Goal: Task Accomplishment & Management: Complete application form

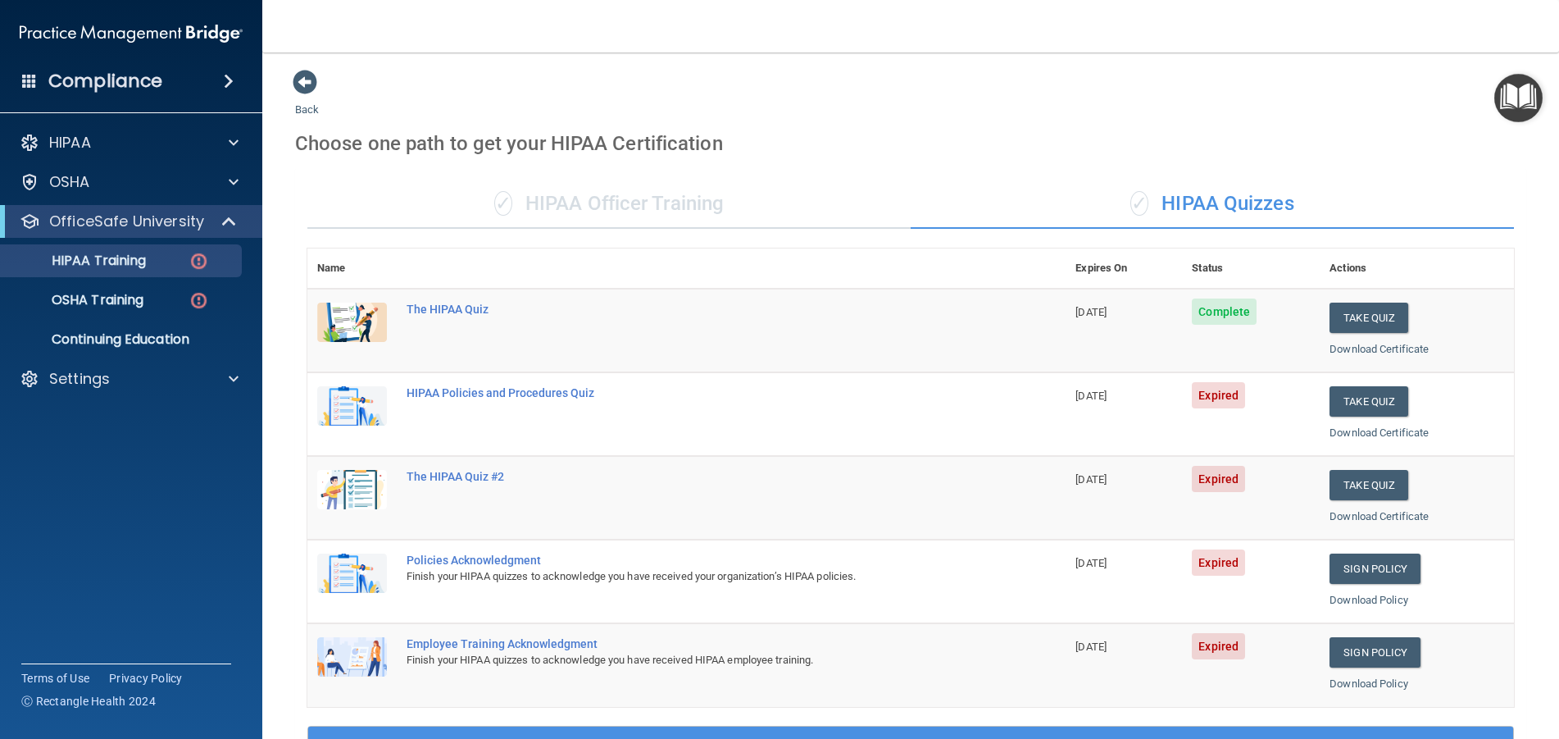
scroll to position [246, 0]
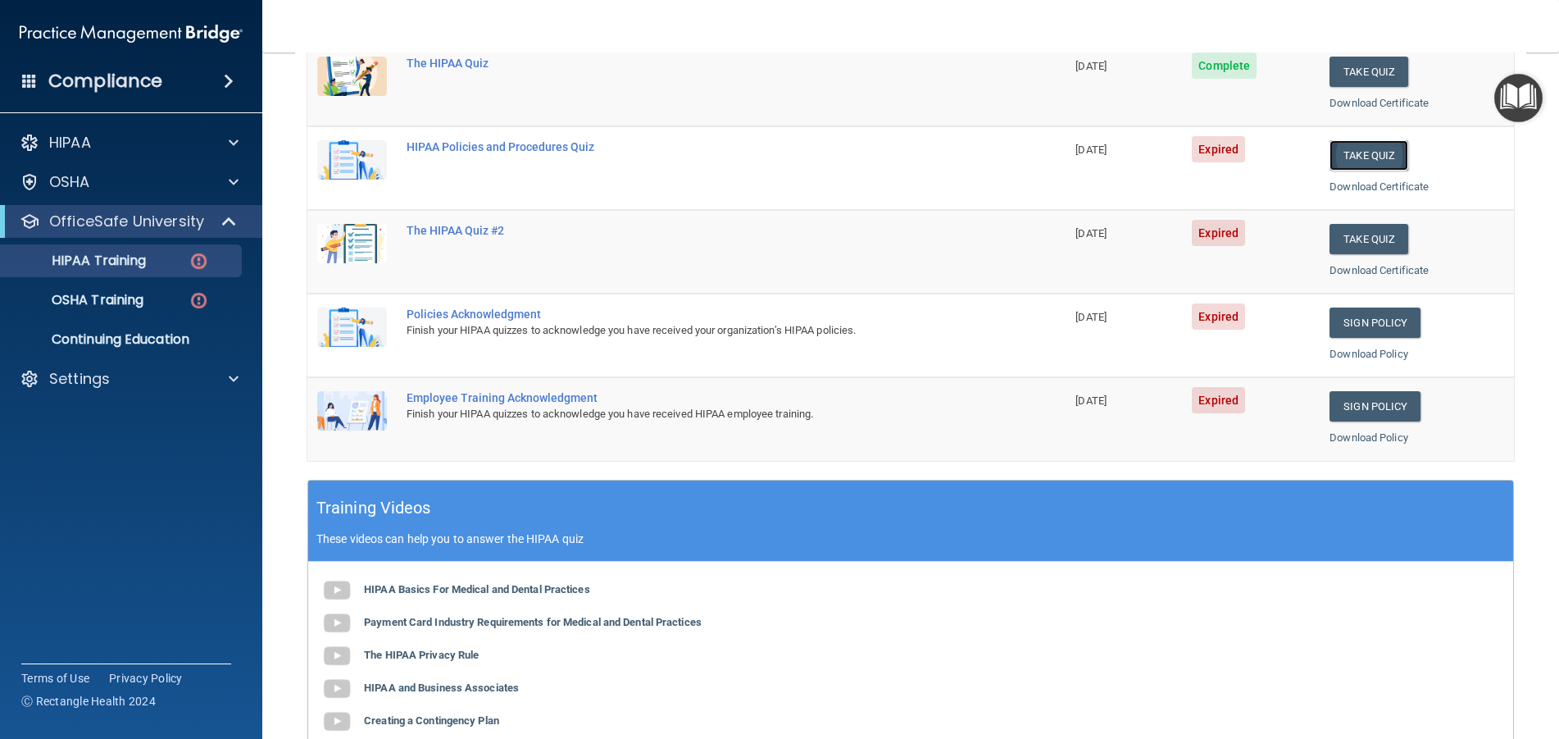
click at [1366, 160] on button "Take Quiz" at bounding box center [1369, 155] width 79 height 30
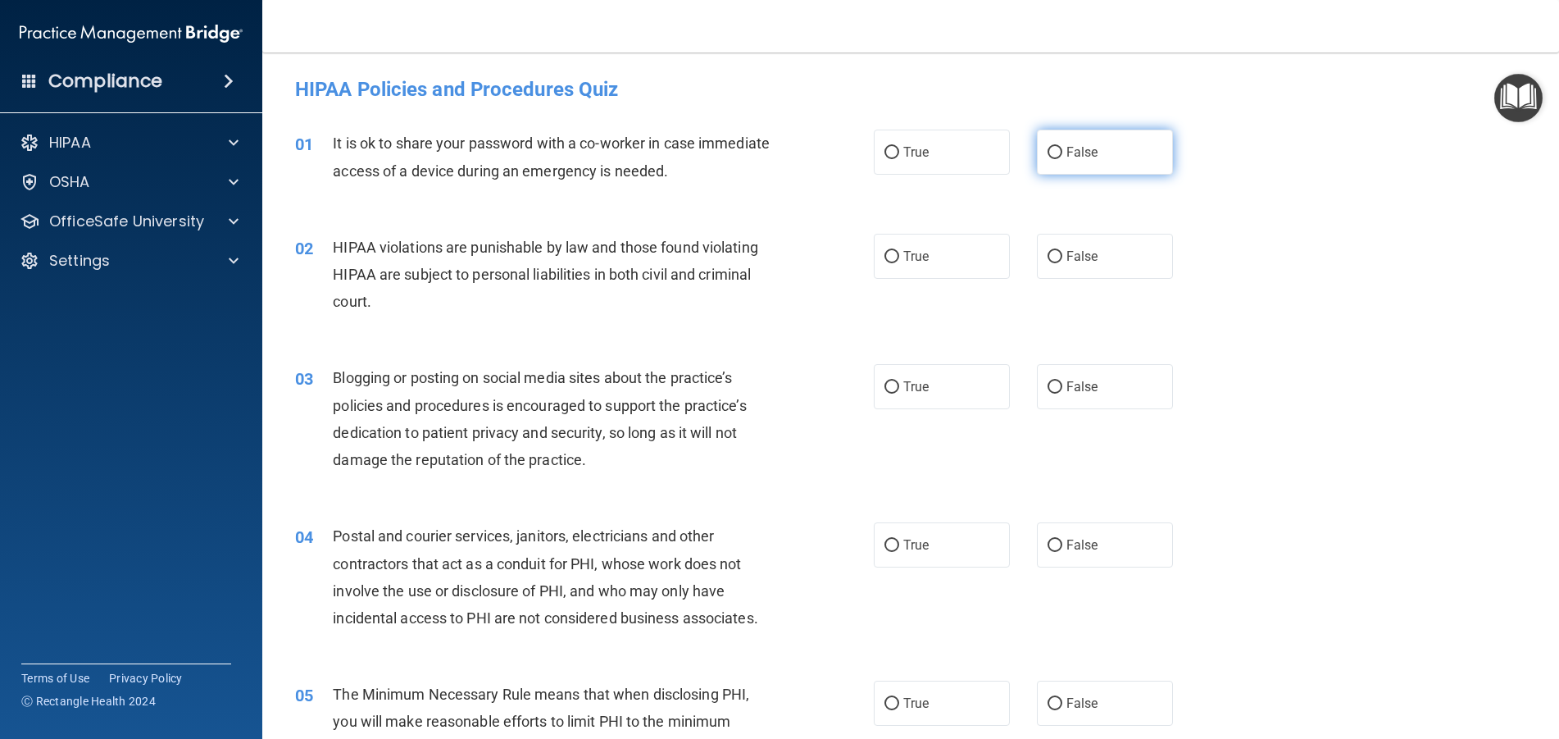
click at [1048, 152] on input "False" at bounding box center [1055, 153] width 15 height 12
radio input "true"
click at [889, 258] on input "True" at bounding box center [891, 257] width 15 height 12
radio input "true"
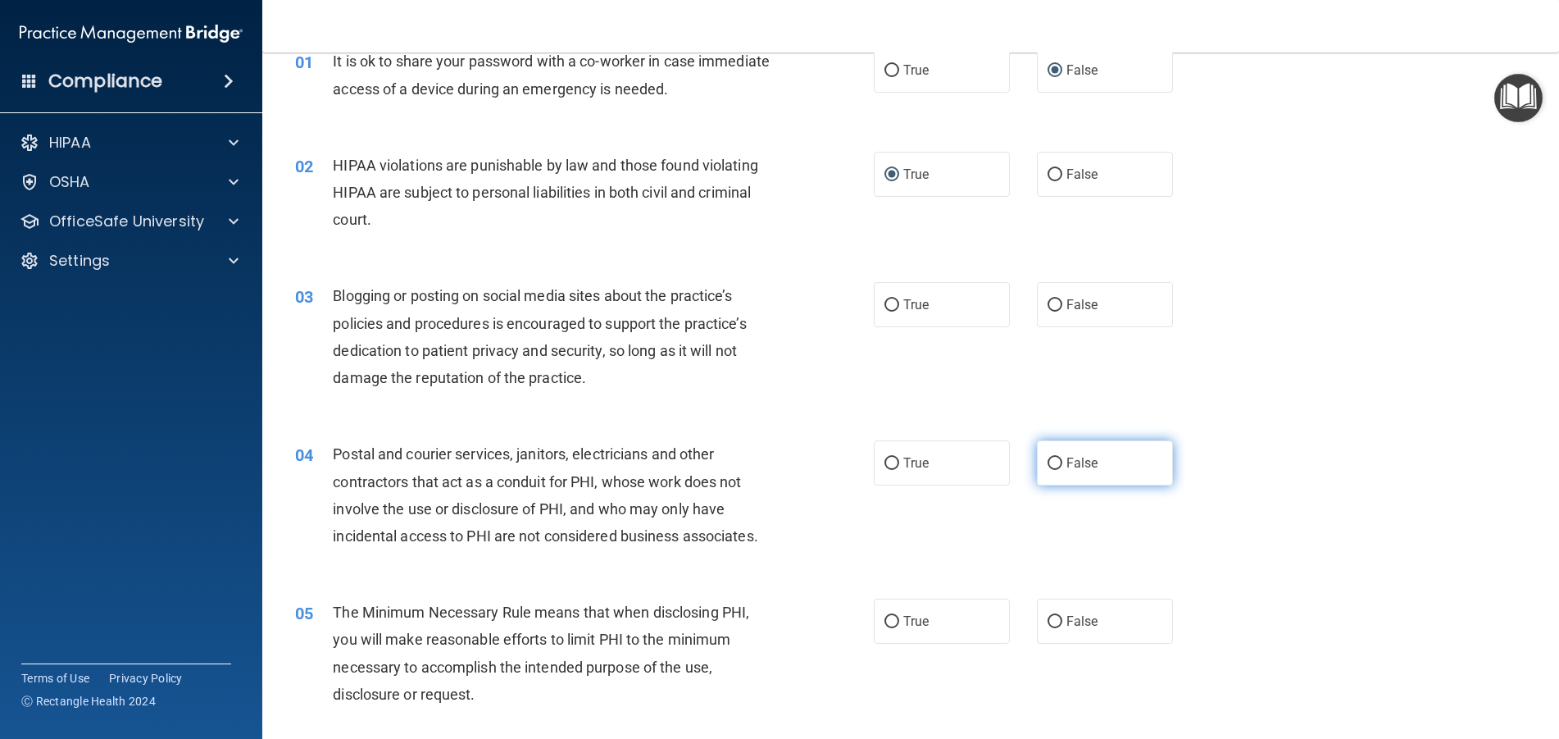
scroll to position [164, 0]
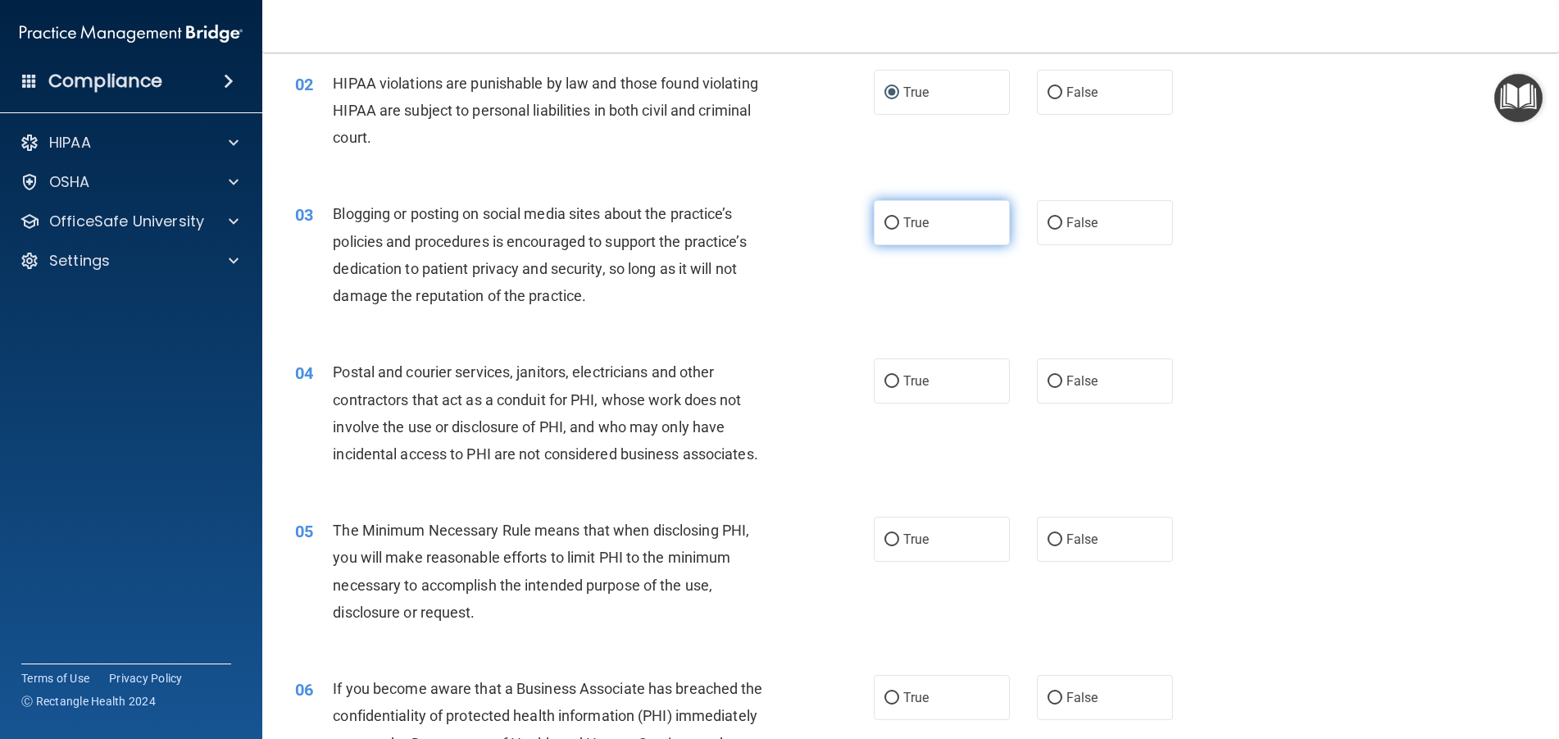
click at [884, 220] on input "True" at bounding box center [891, 223] width 15 height 12
radio input "true"
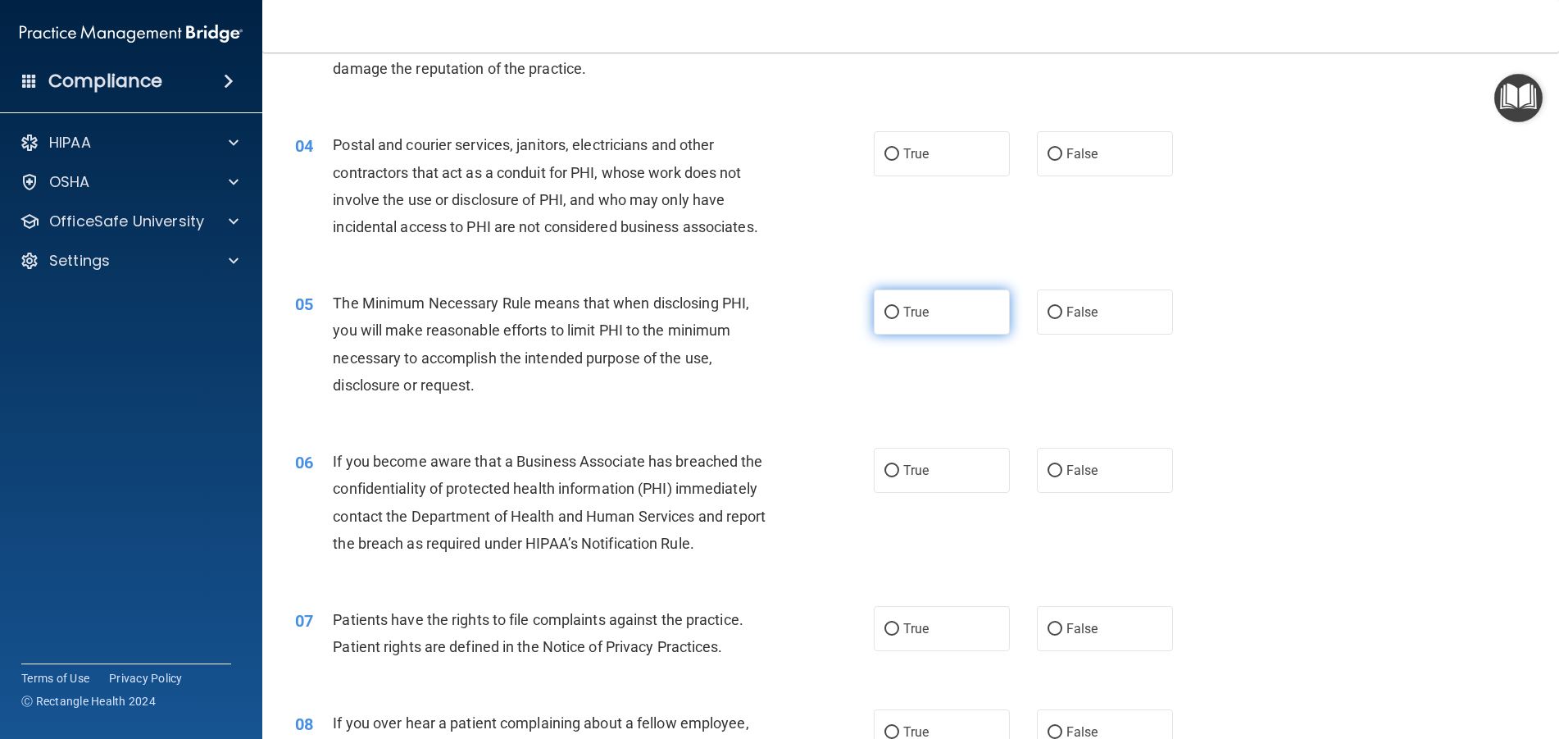
scroll to position [410, 0]
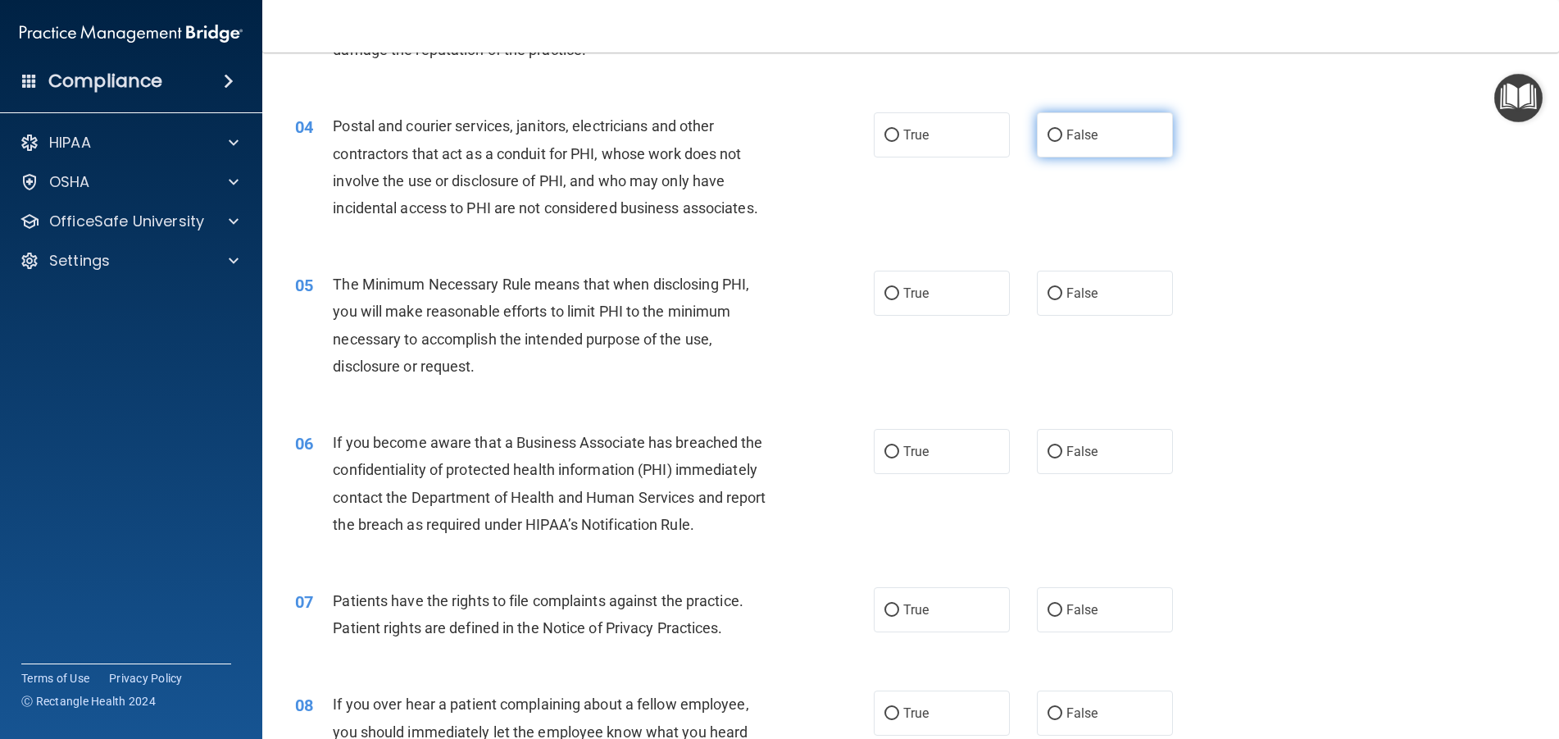
click at [1051, 137] on input "False" at bounding box center [1055, 136] width 15 height 12
radio input "true"
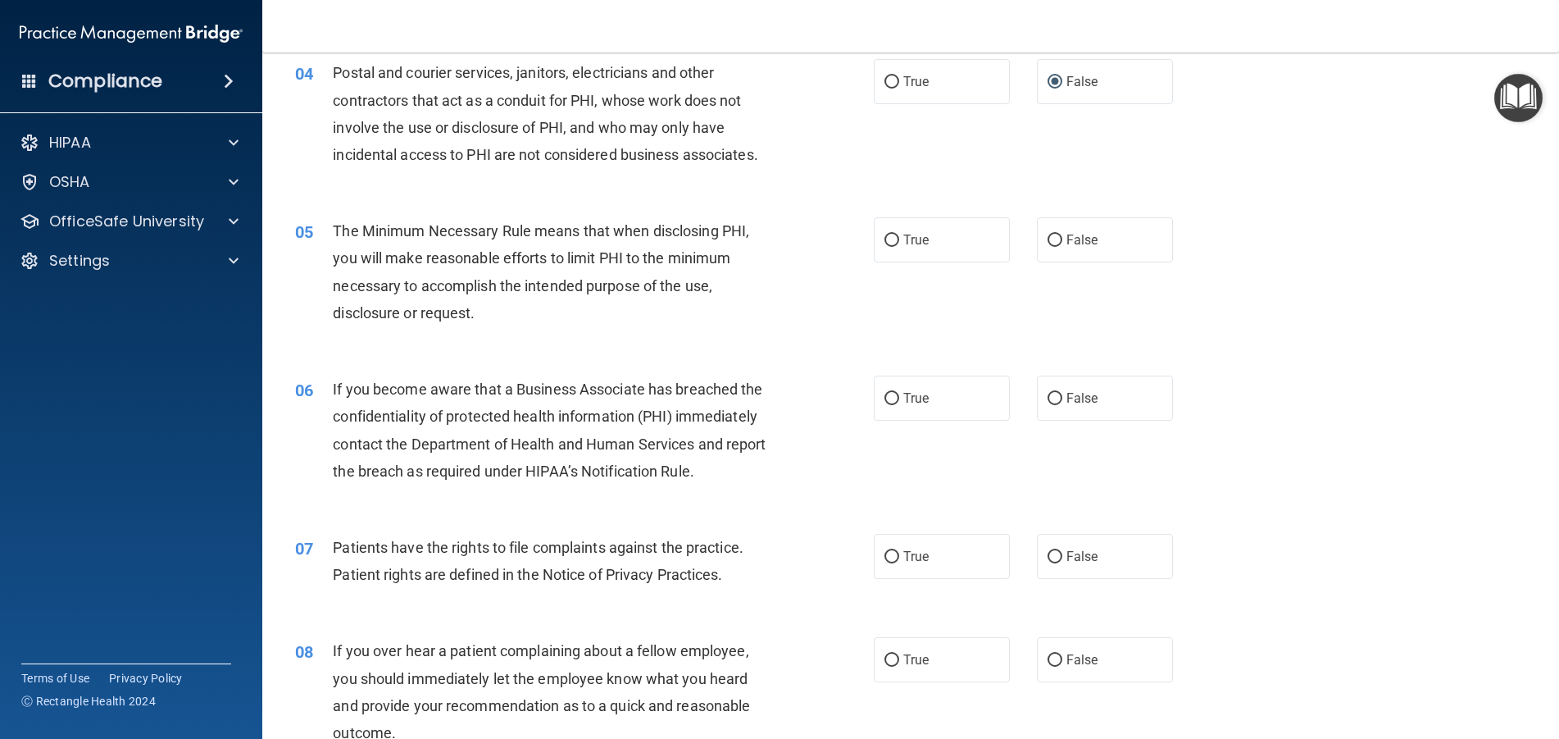
scroll to position [492, 0]
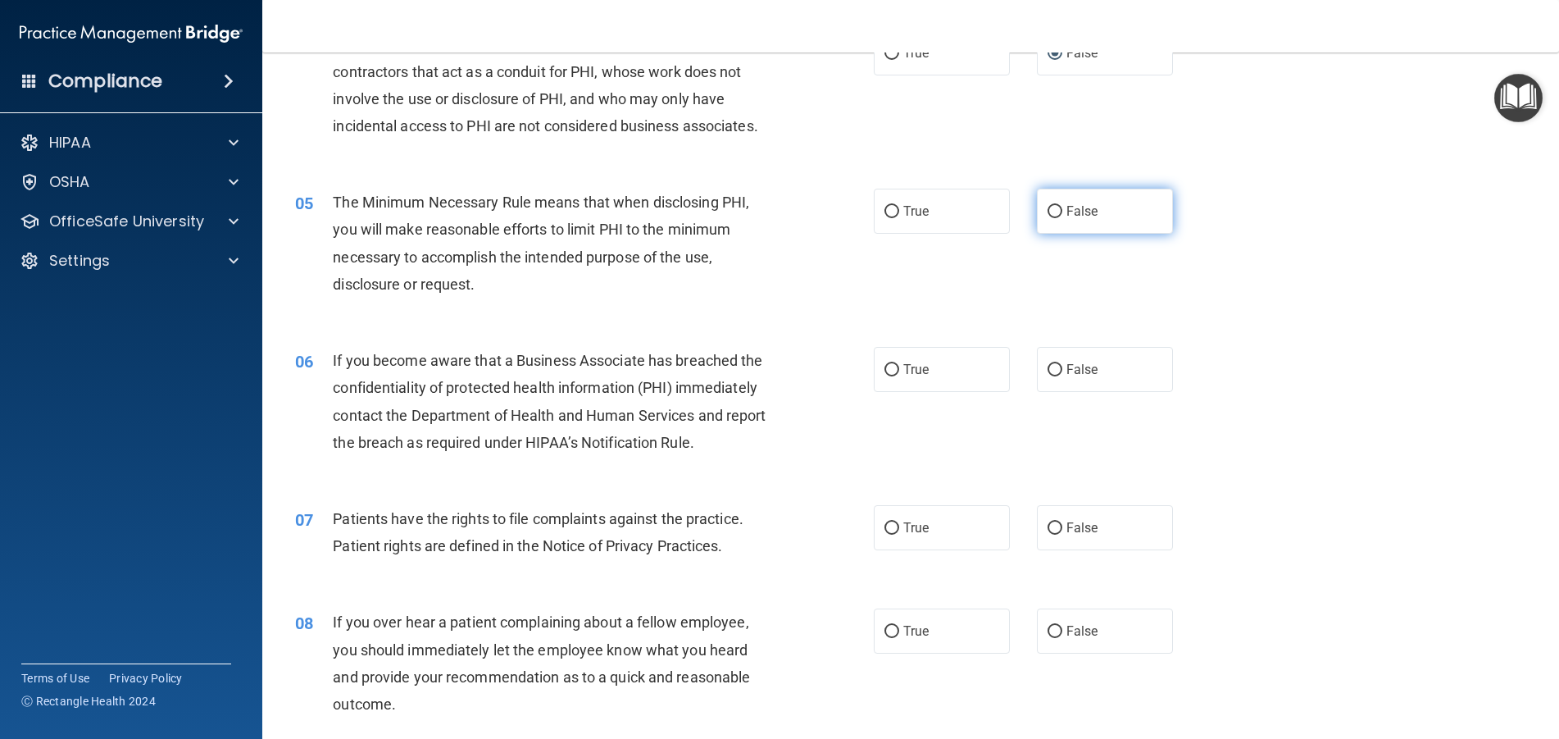
click at [1048, 210] on input "False" at bounding box center [1055, 212] width 15 height 12
radio input "true"
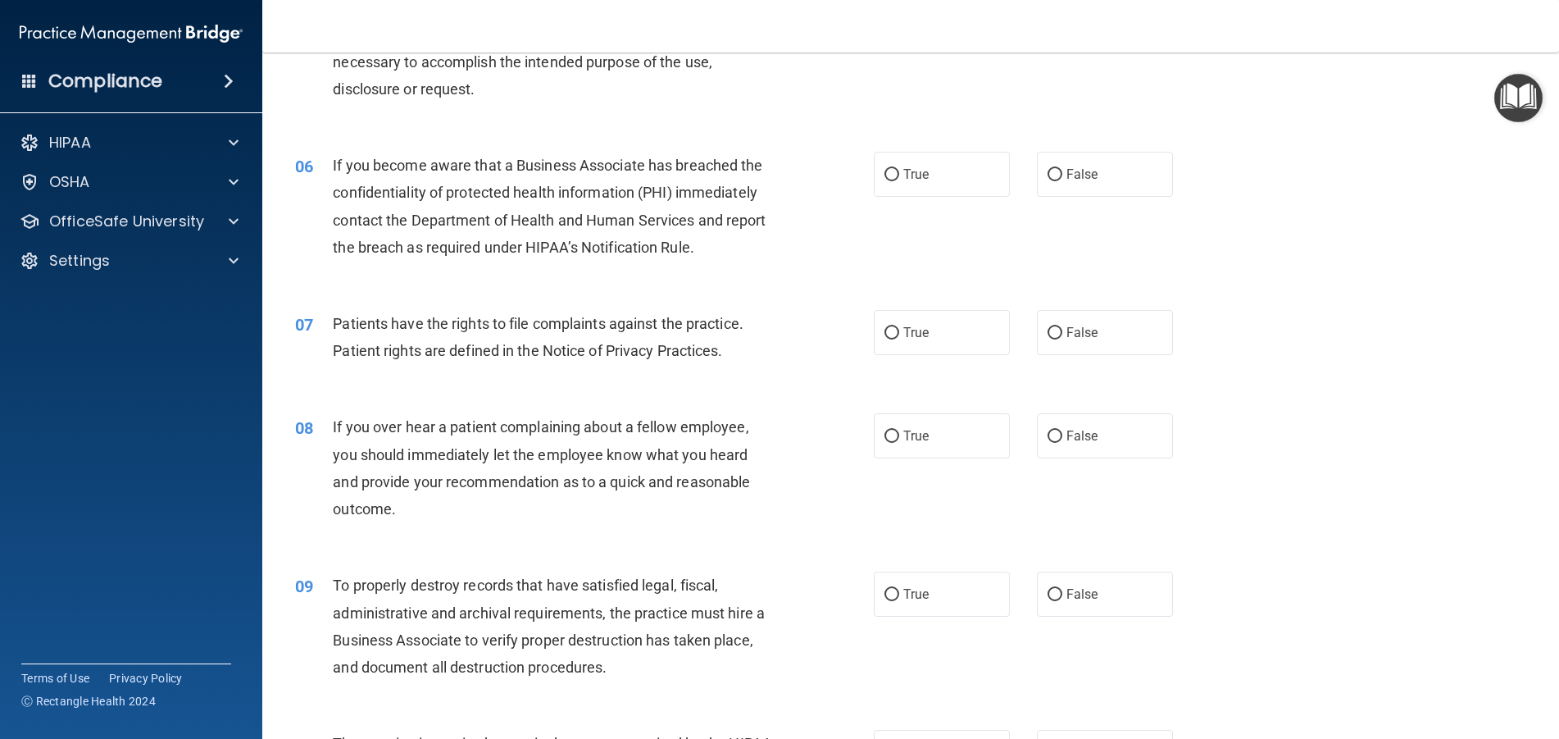
scroll to position [738, 0]
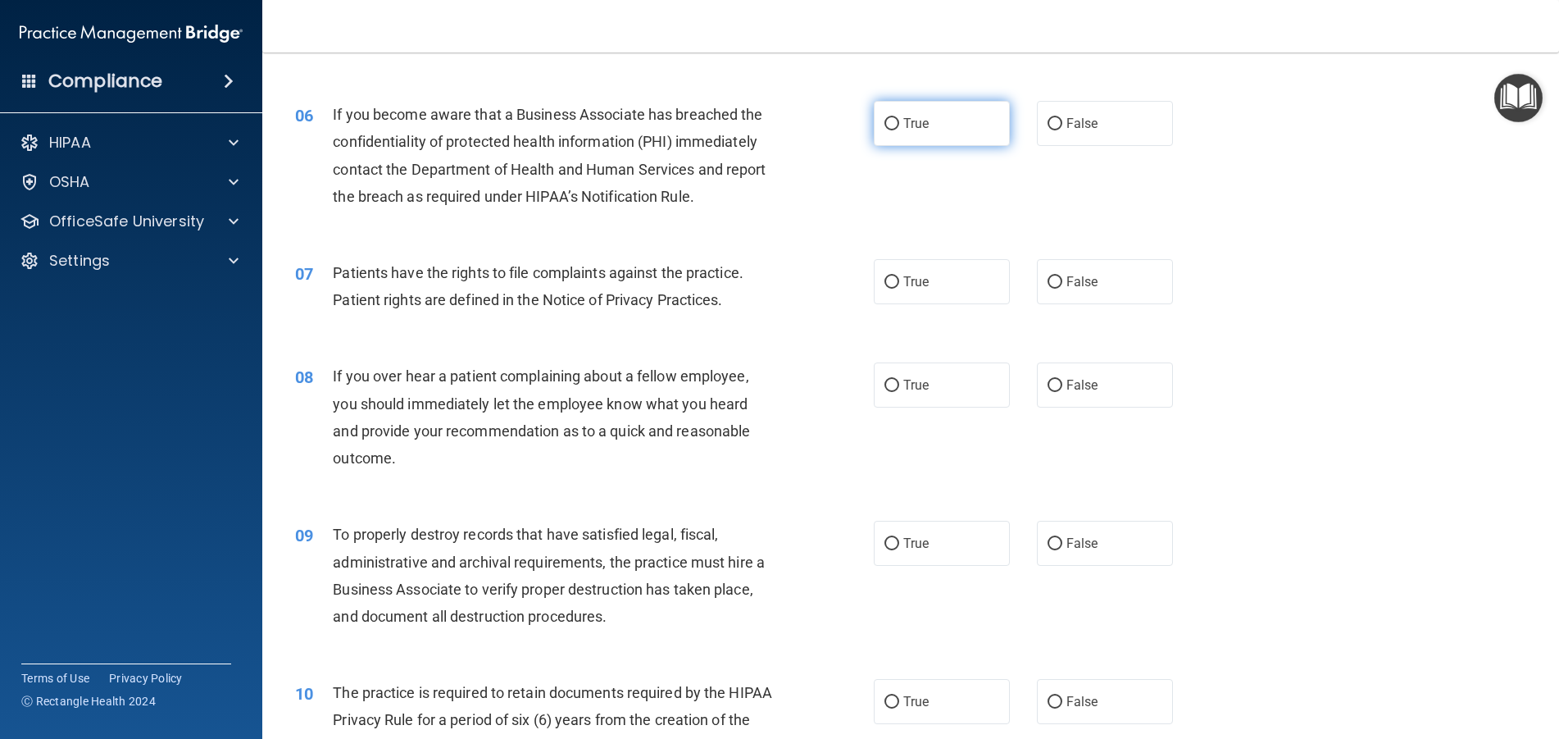
click at [889, 123] on input "True" at bounding box center [891, 124] width 15 height 12
radio input "true"
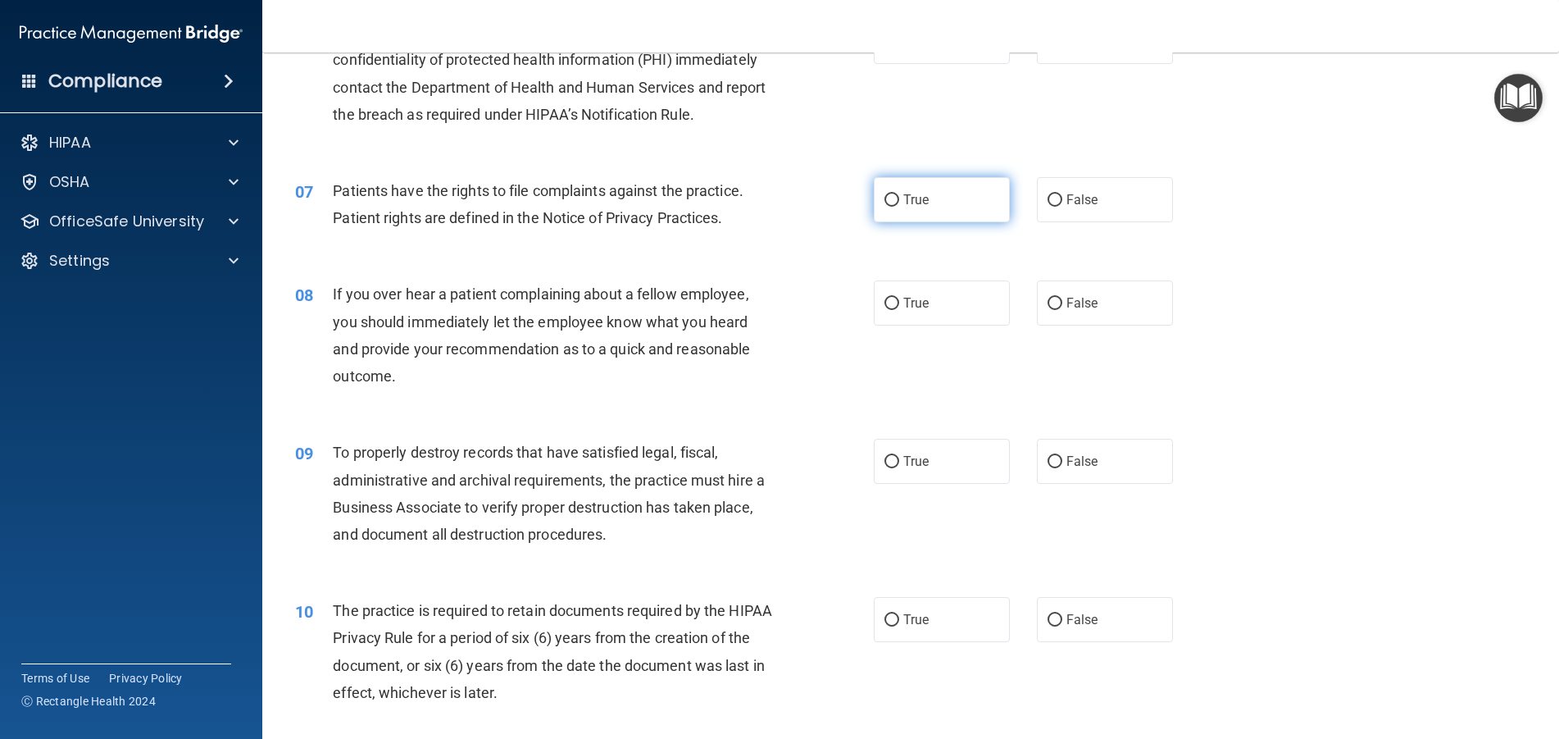
click at [884, 197] on input "True" at bounding box center [891, 200] width 15 height 12
radio input "true"
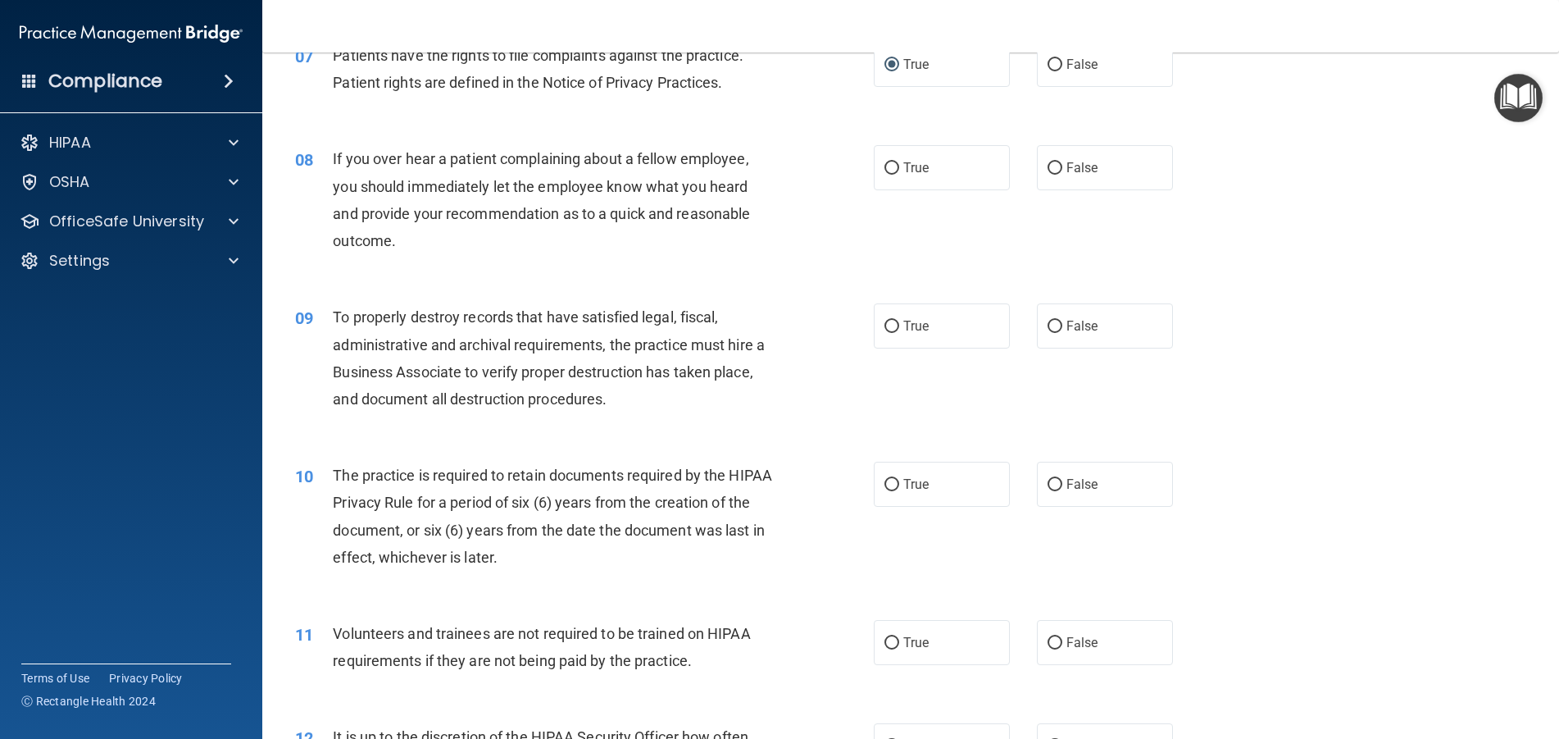
scroll to position [984, 0]
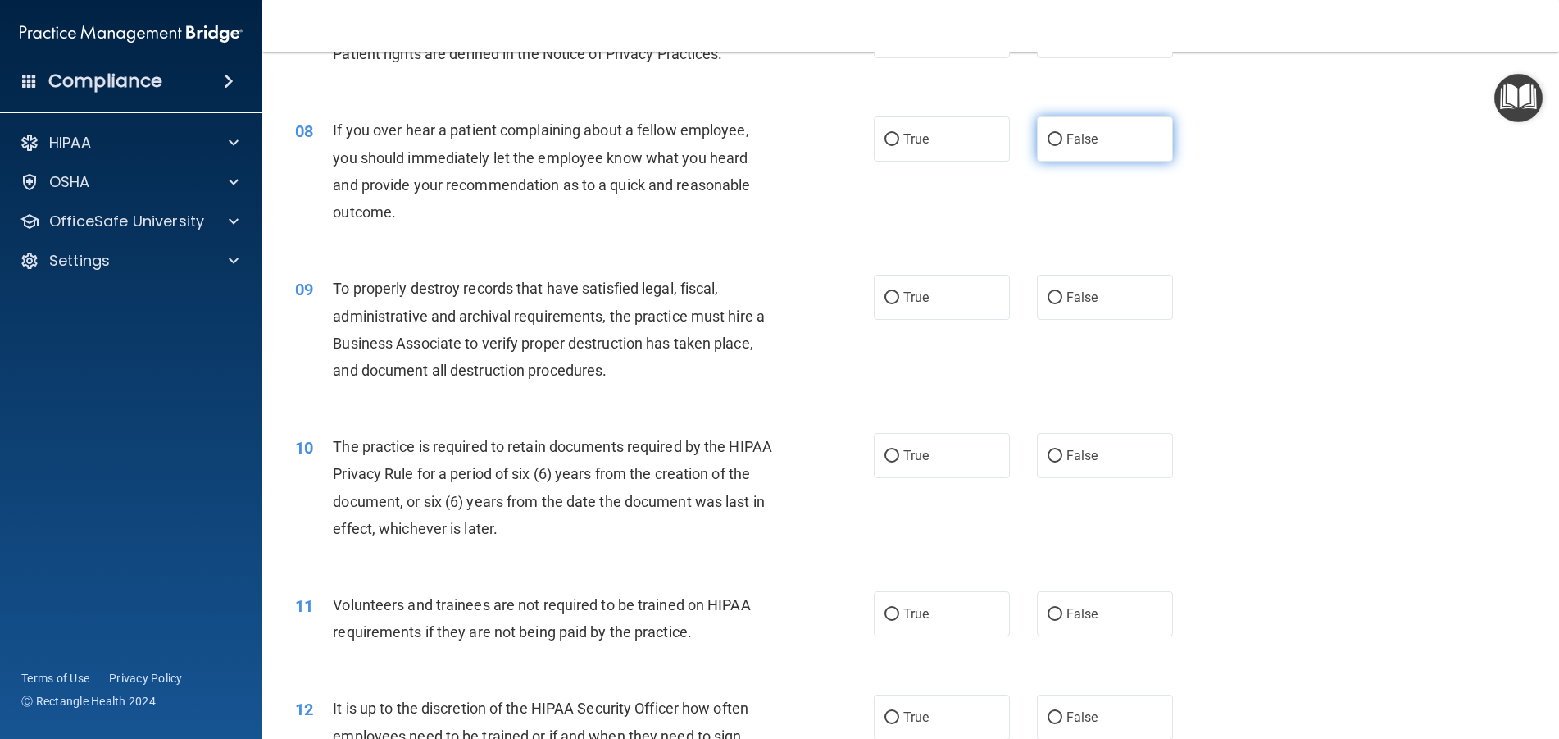
click at [1048, 135] on input "False" at bounding box center [1055, 140] width 15 height 12
radio input "true"
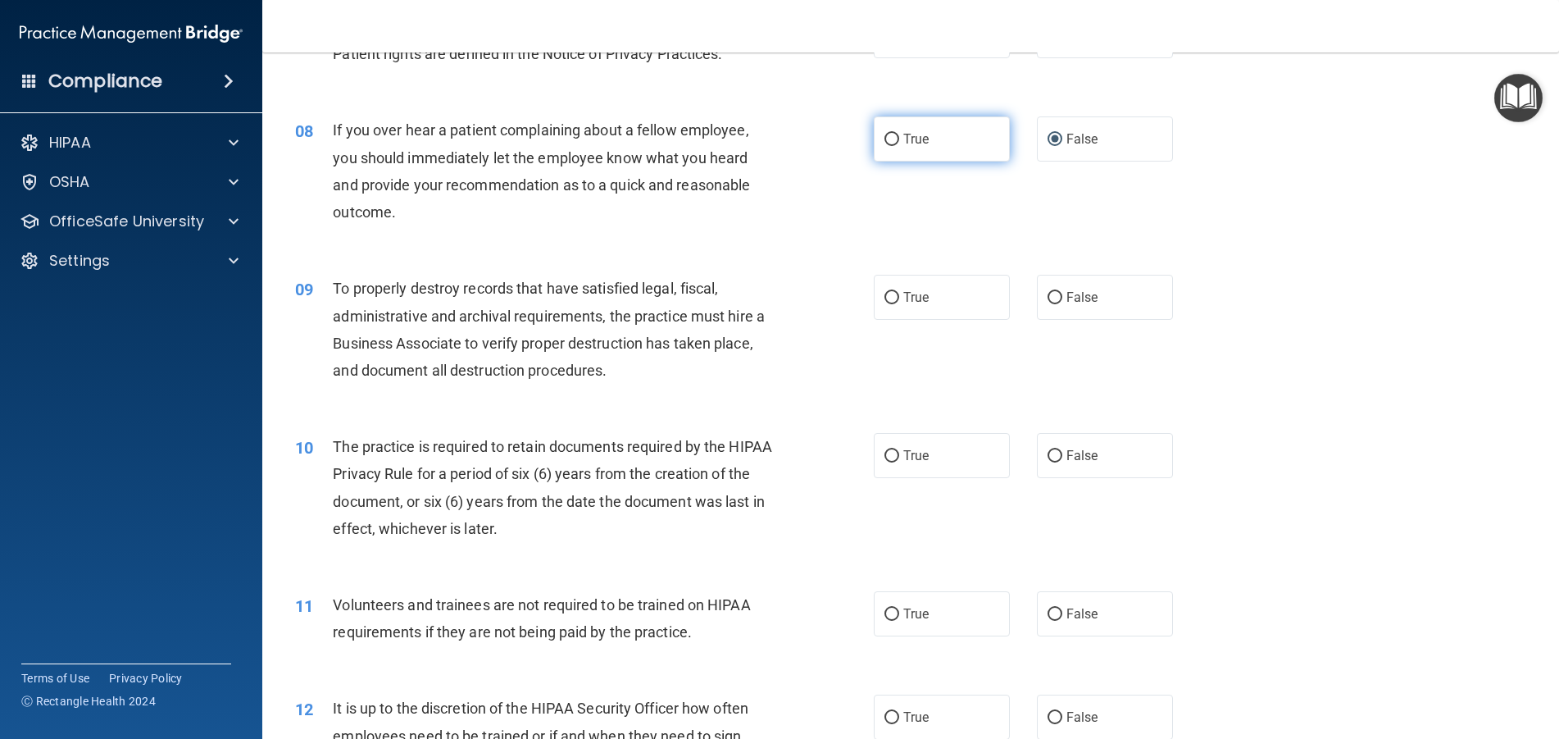
click at [889, 146] on input "True" at bounding box center [891, 140] width 15 height 12
radio input "true"
radio input "false"
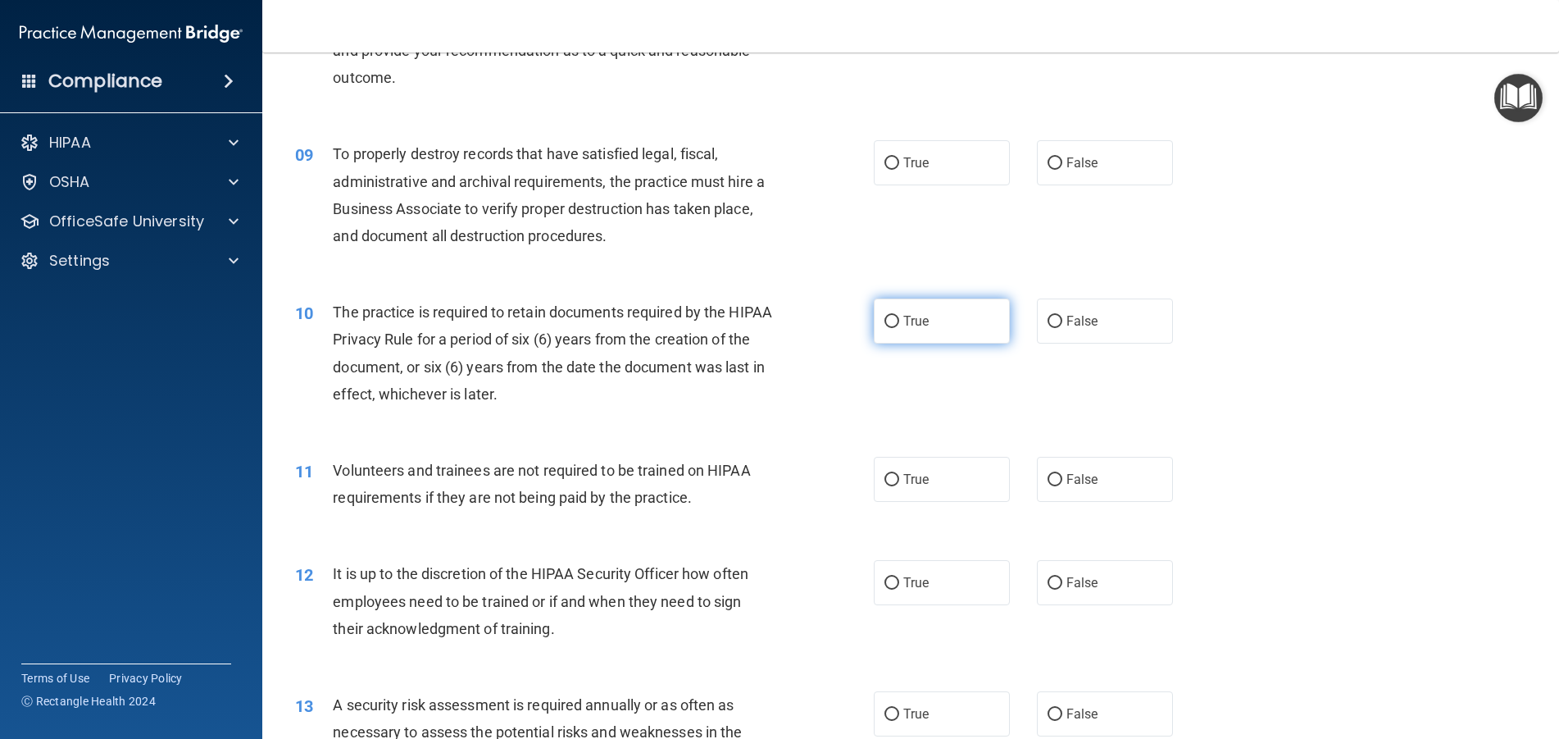
scroll to position [1148, 0]
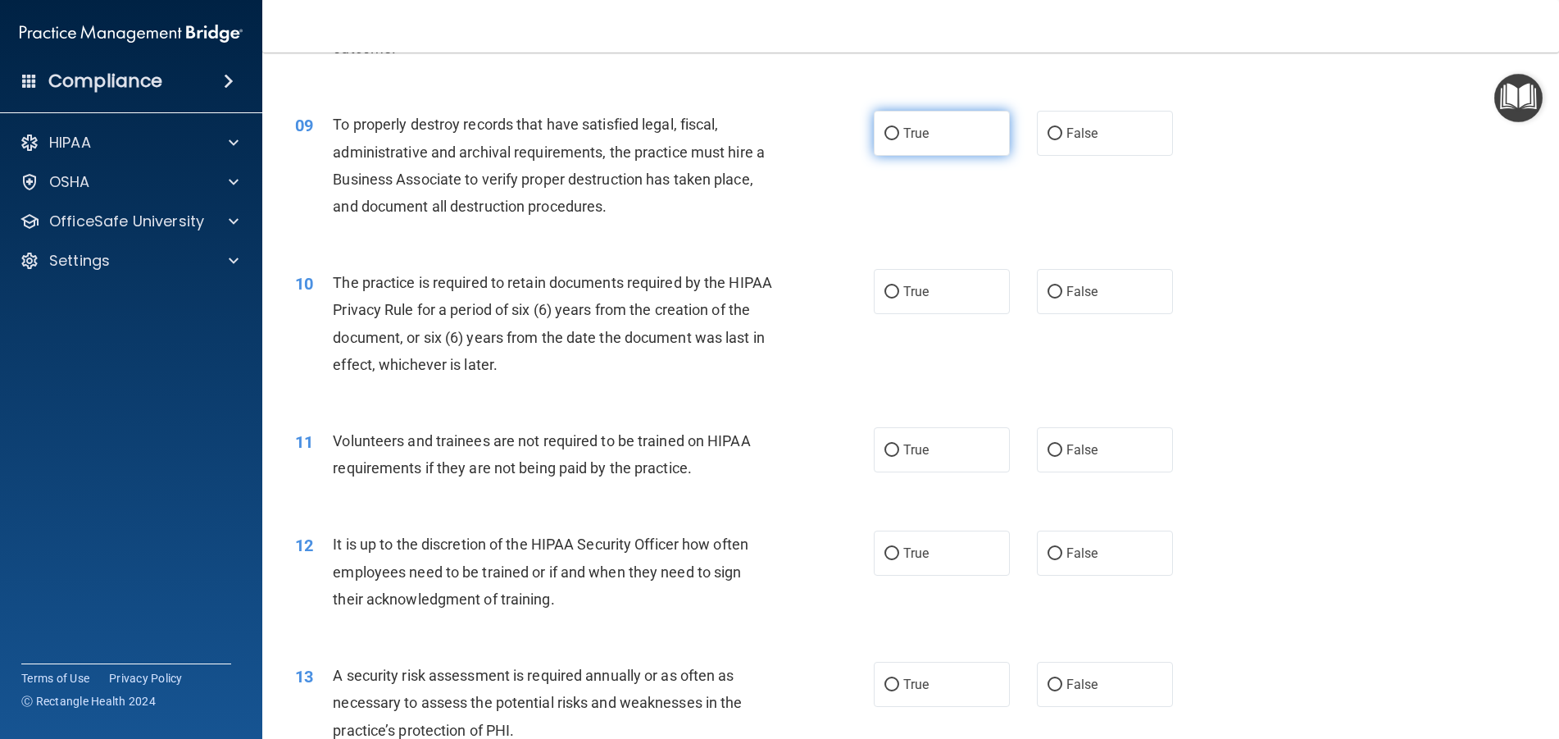
click at [886, 130] on input "True" at bounding box center [891, 134] width 15 height 12
radio input "true"
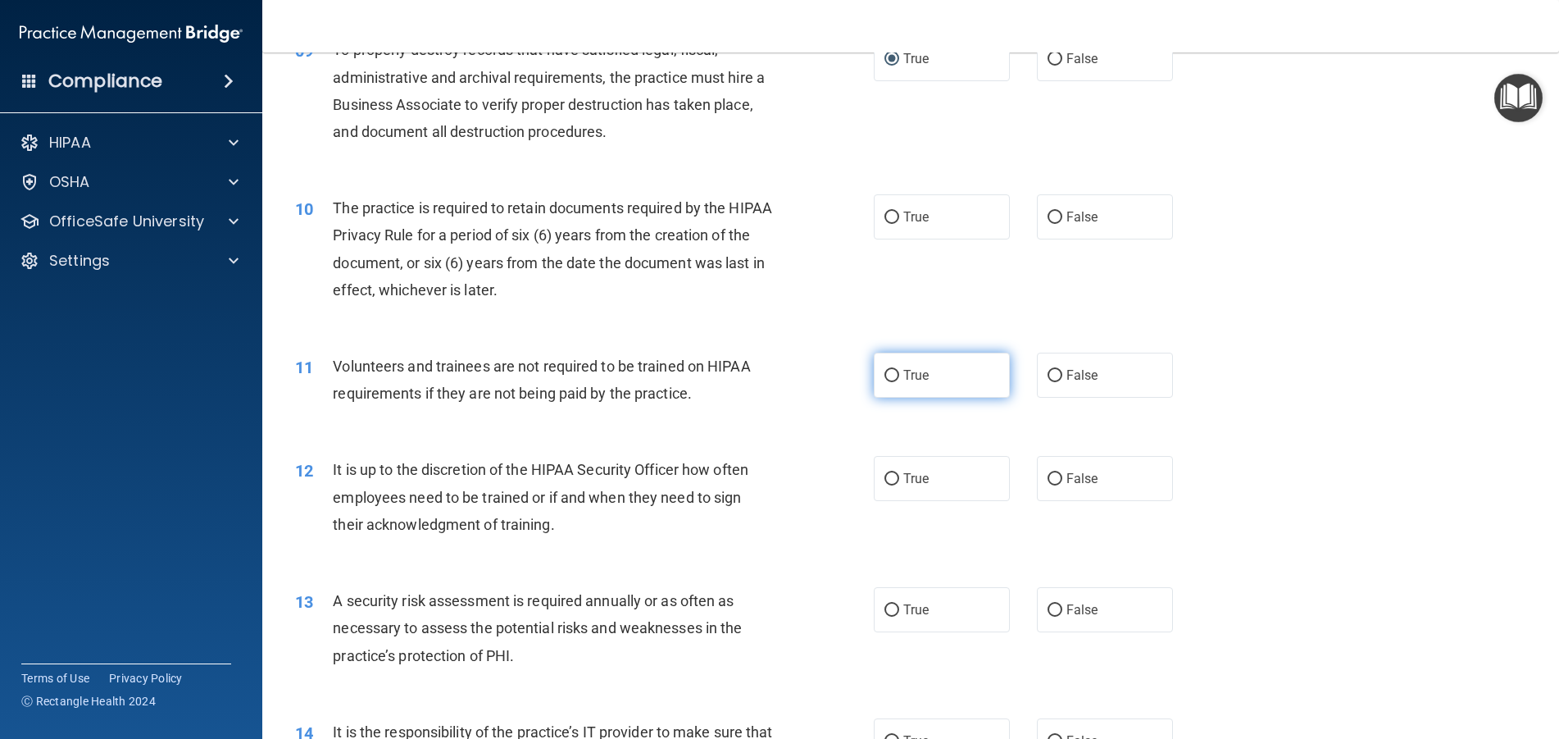
scroll to position [1312, 0]
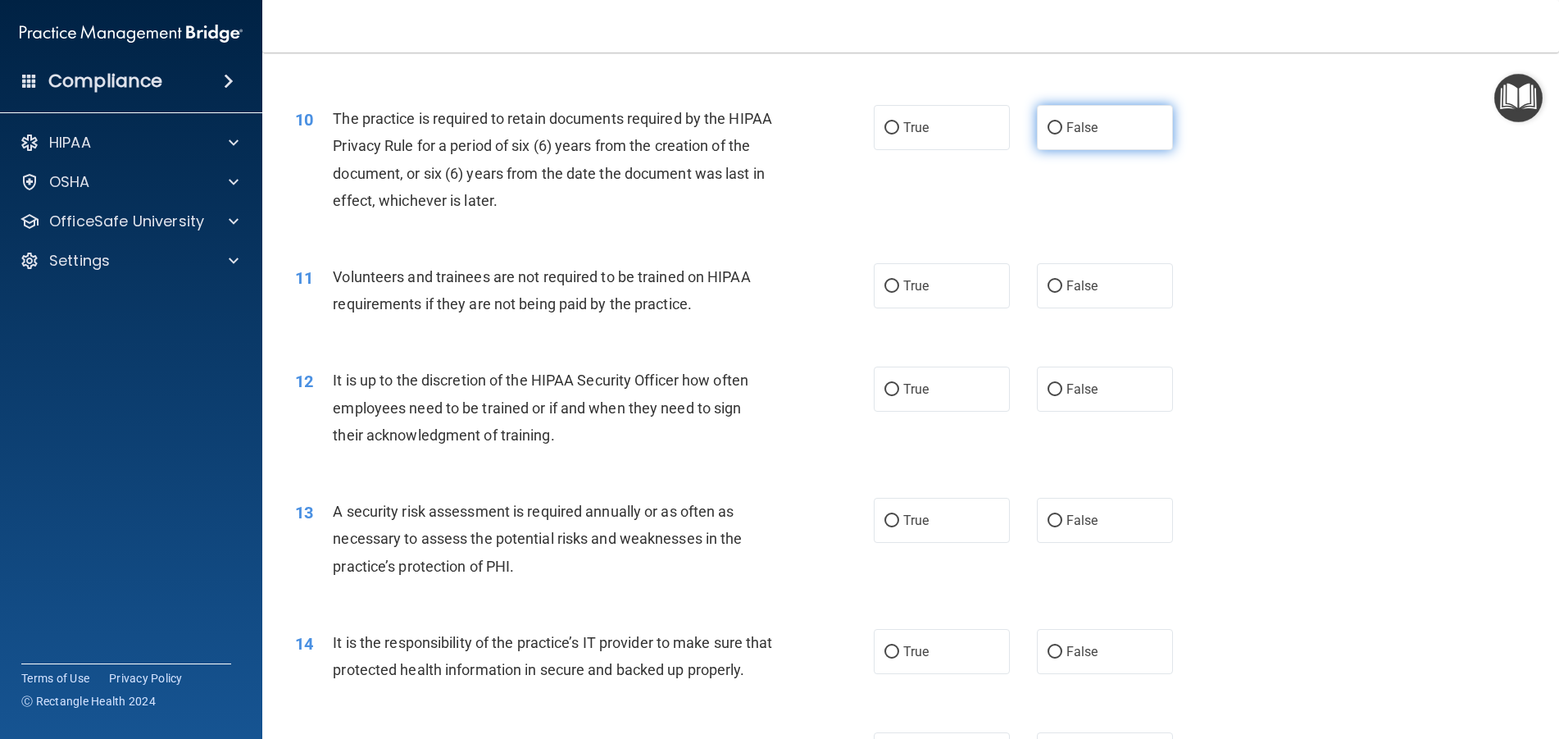
click at [1048, 126] on input "False" at bounding box center [1055, 128] width 15 height 12
radio input "true"
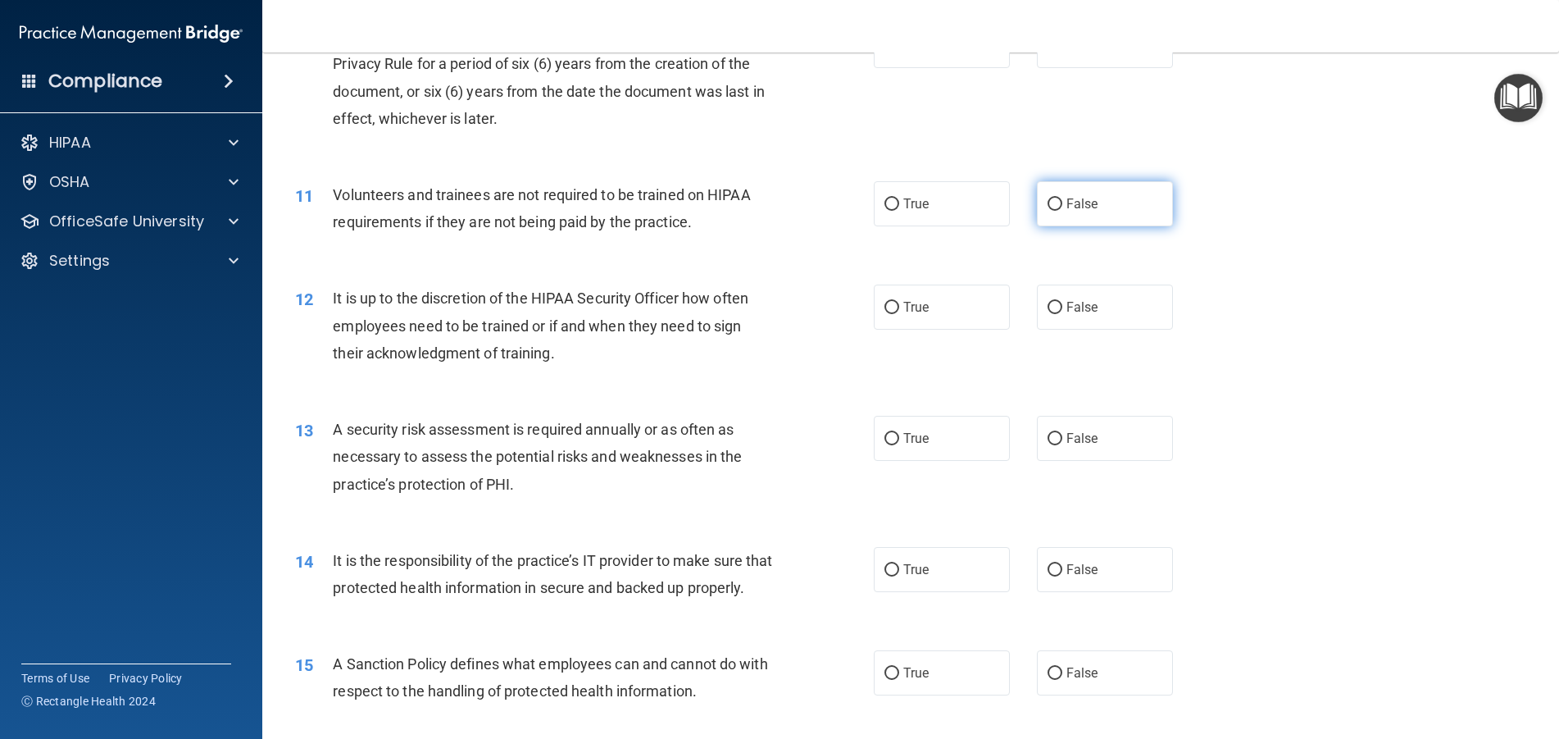
click at [1048, 206] on input "False" at bounding box center [1055, 204] width 15 height 12
radio input "true"
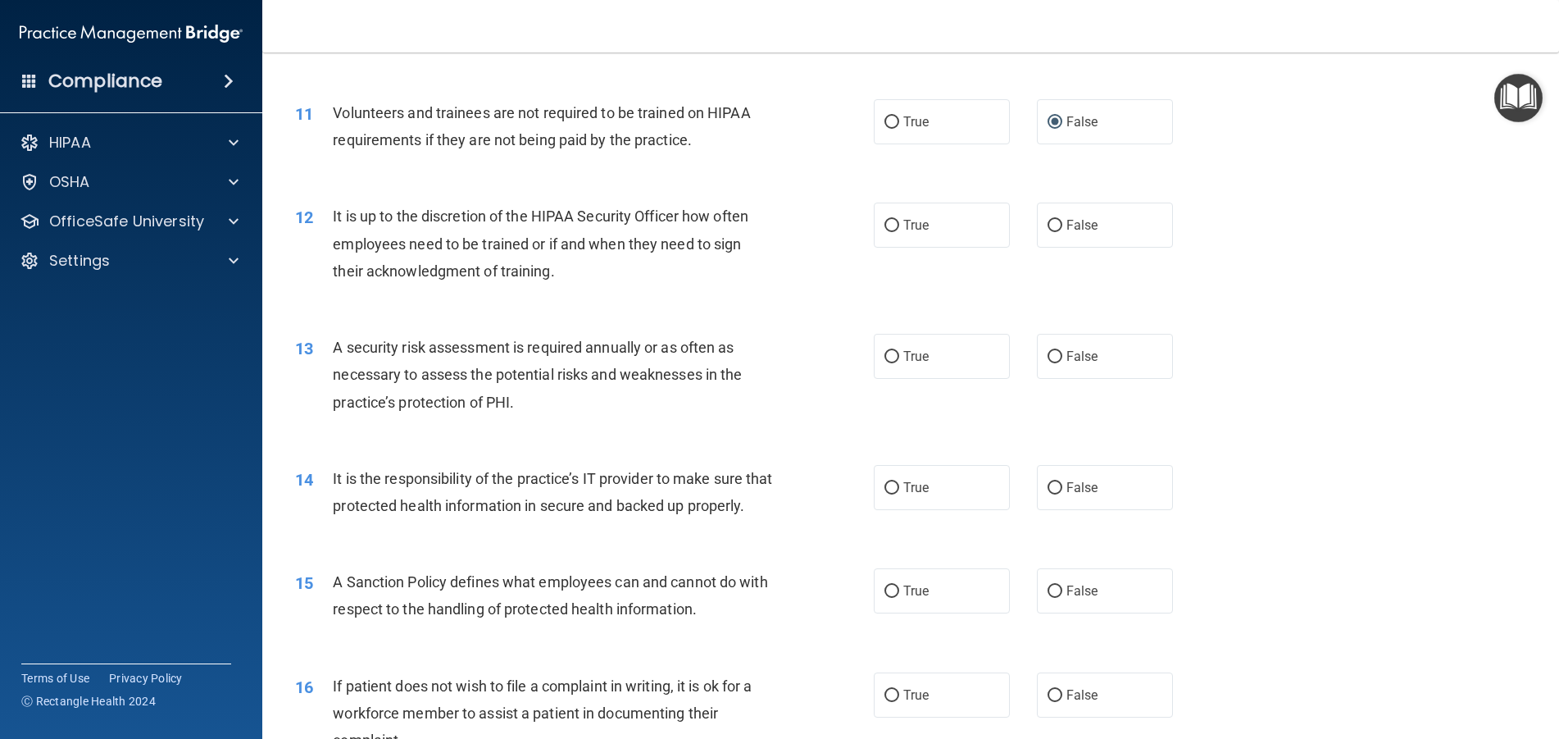
scroll to position [1557, 0]
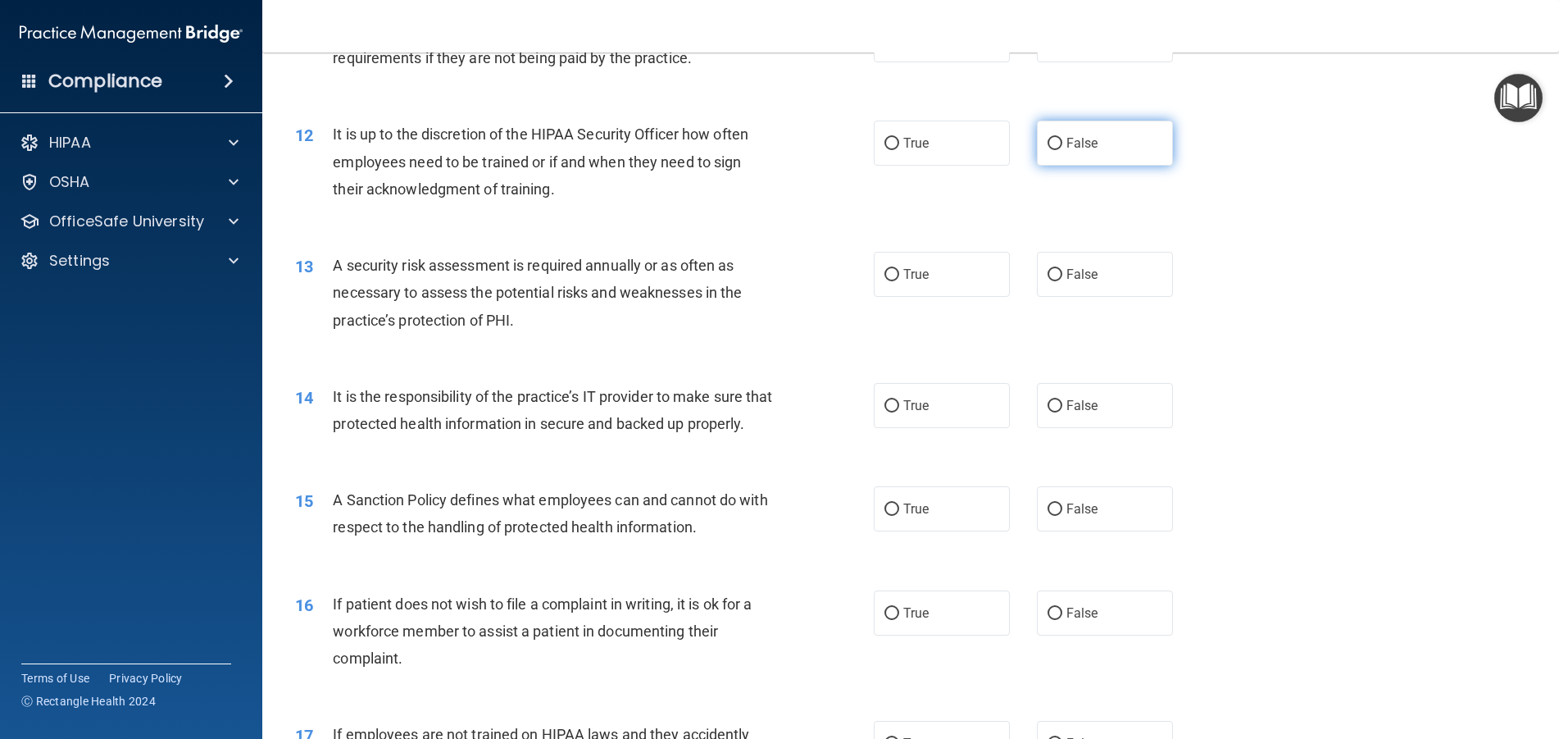
click at [1052, 145] on input "False" at bounding box center [1055, 144] width 15 height 12
radio input "true"
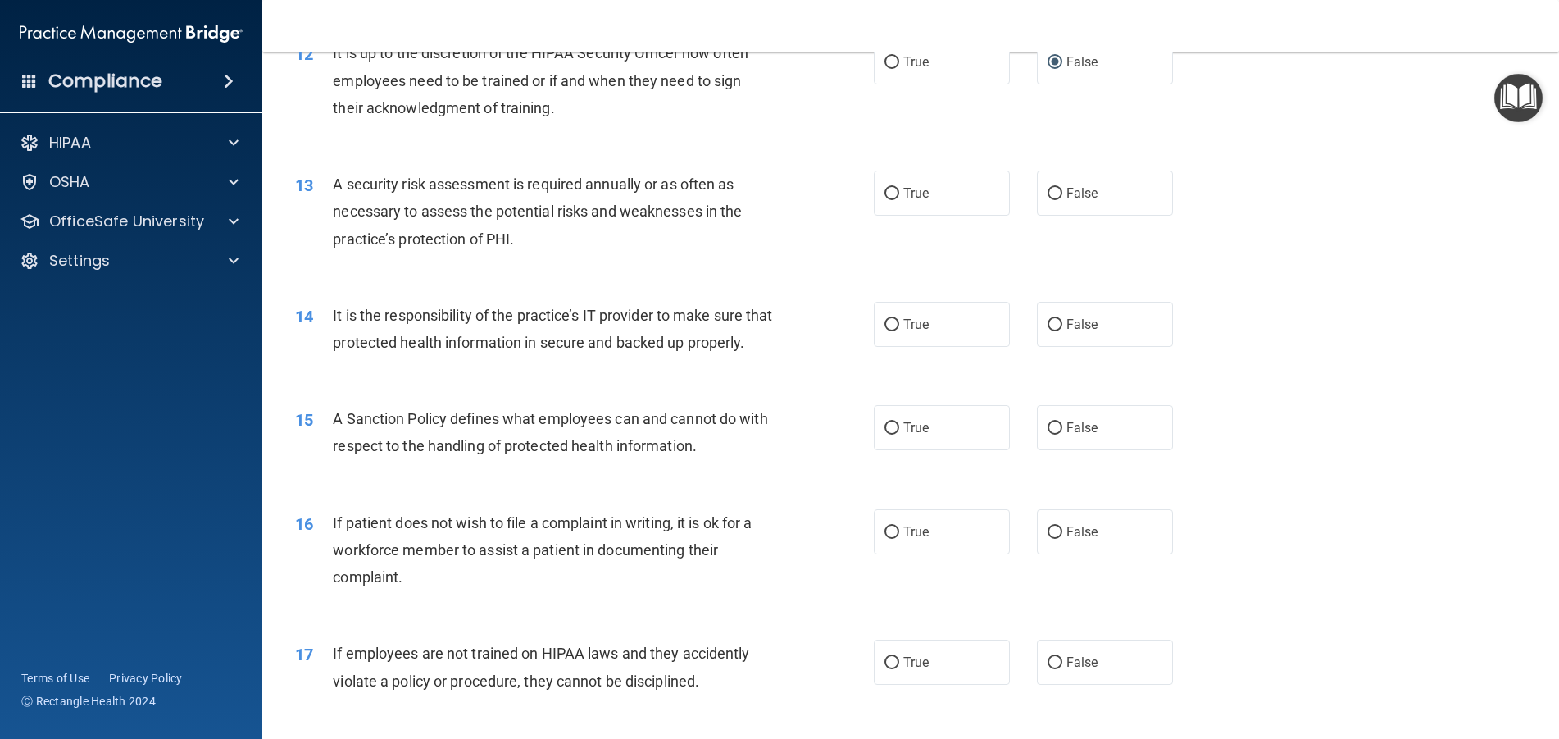
scroll to position [1639, 0]
click at [892, 199] on input "True" at bounding box center [891, 193] width 15 height 12
radio input "true"
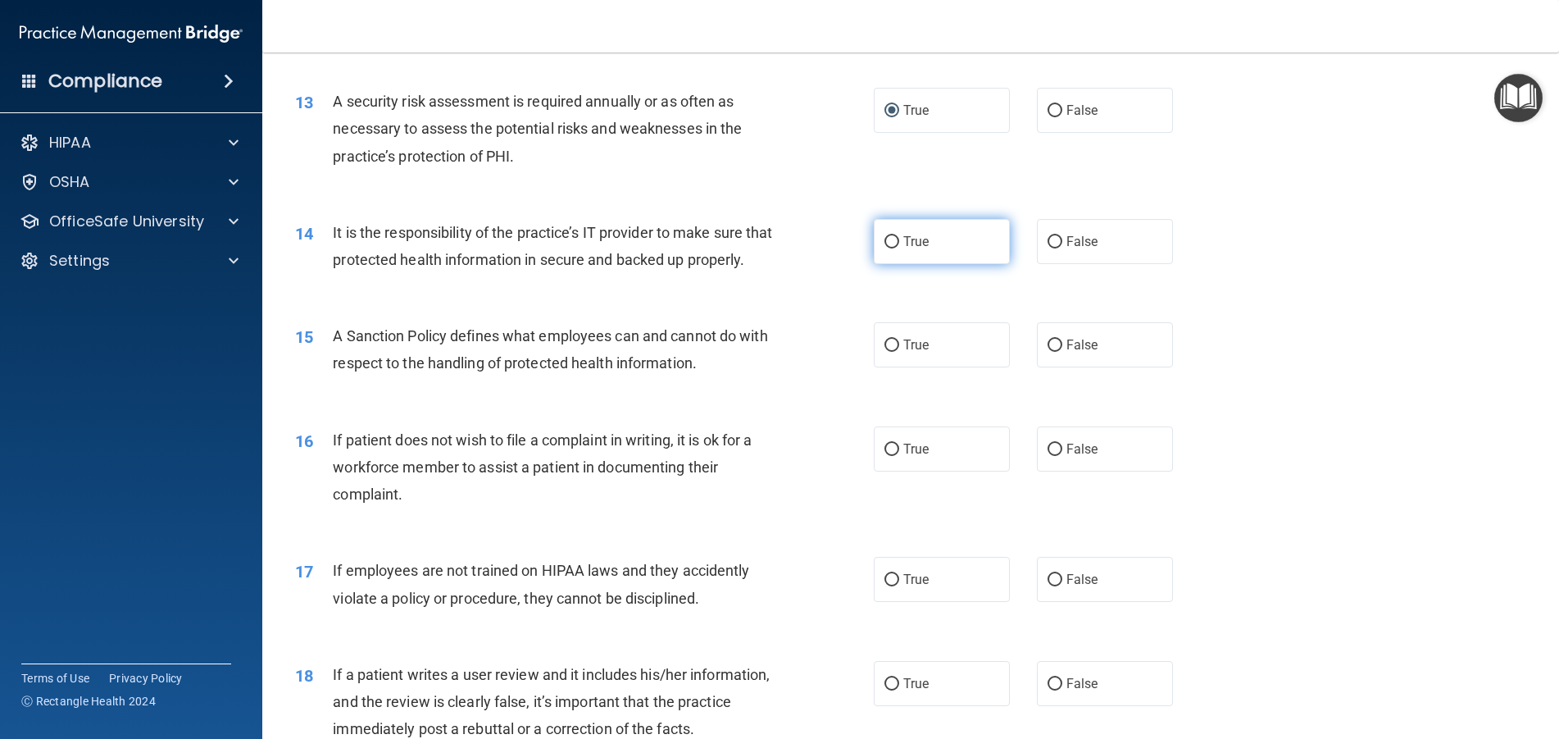
click at [885, 241] on input "True" at bounding box center [891, 242] width 15 height 12
radio input "true"
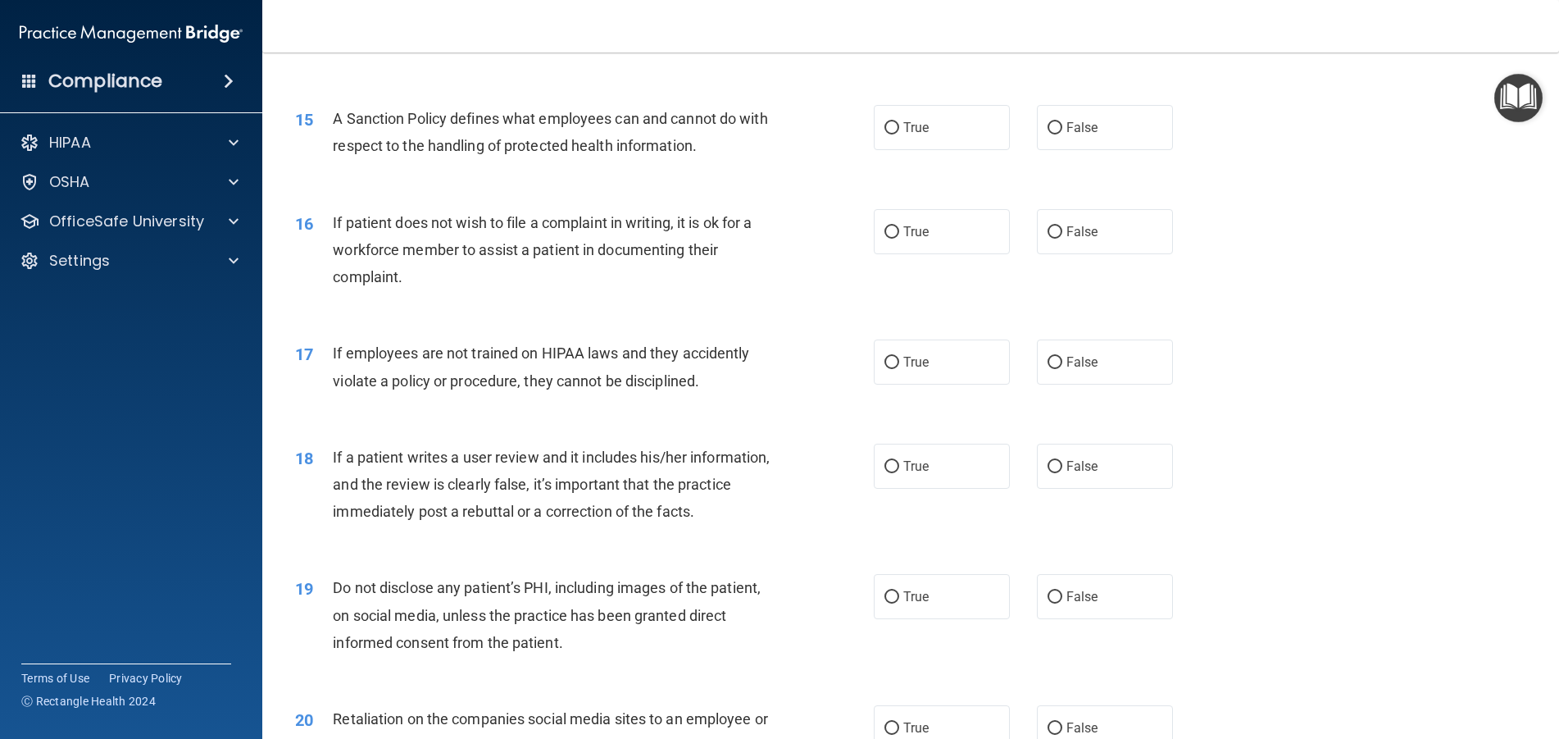
scroll to position [1967, 0]
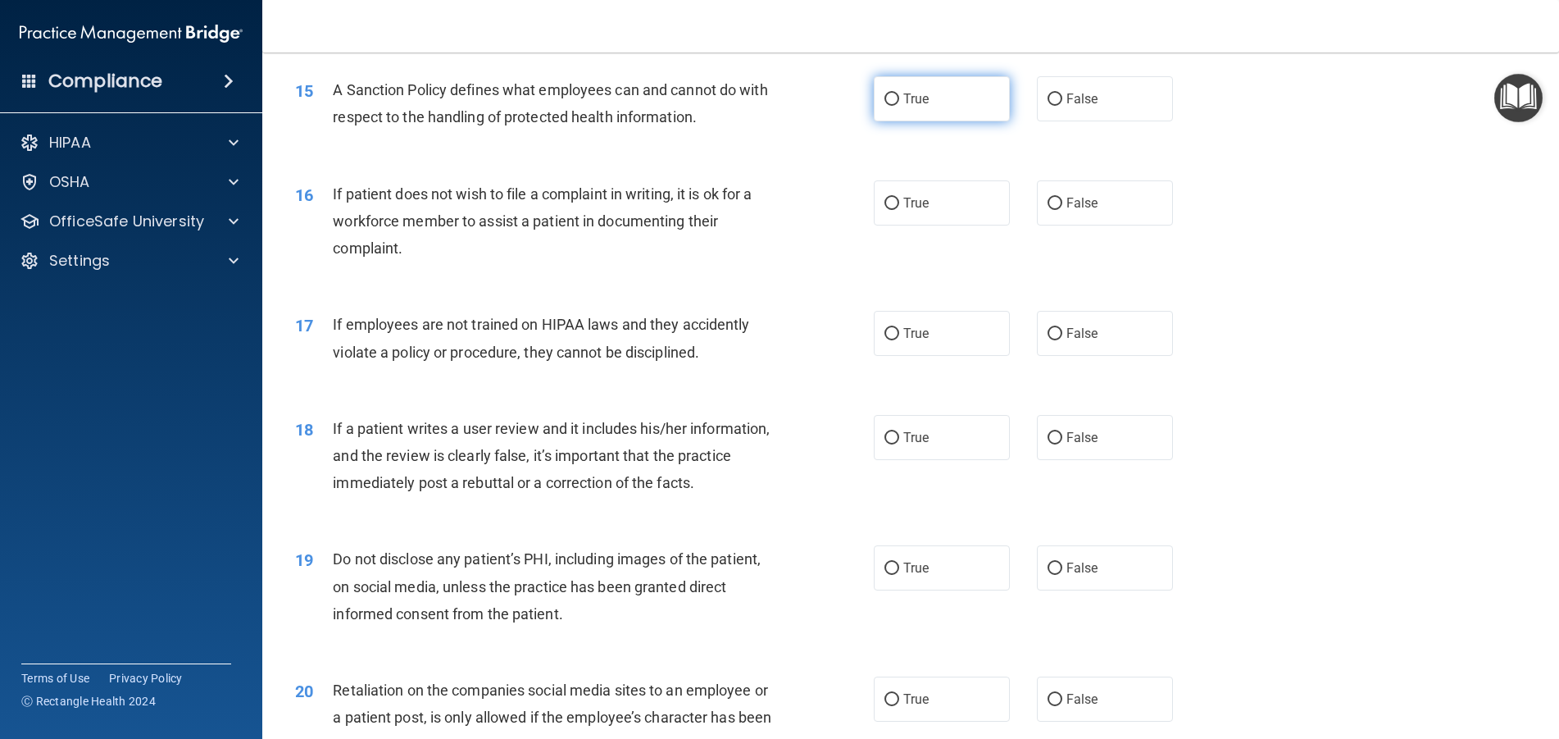
click at [884, 106] on input "True" at bounding box center [891, 99] width 15 height 12
radio input "true"
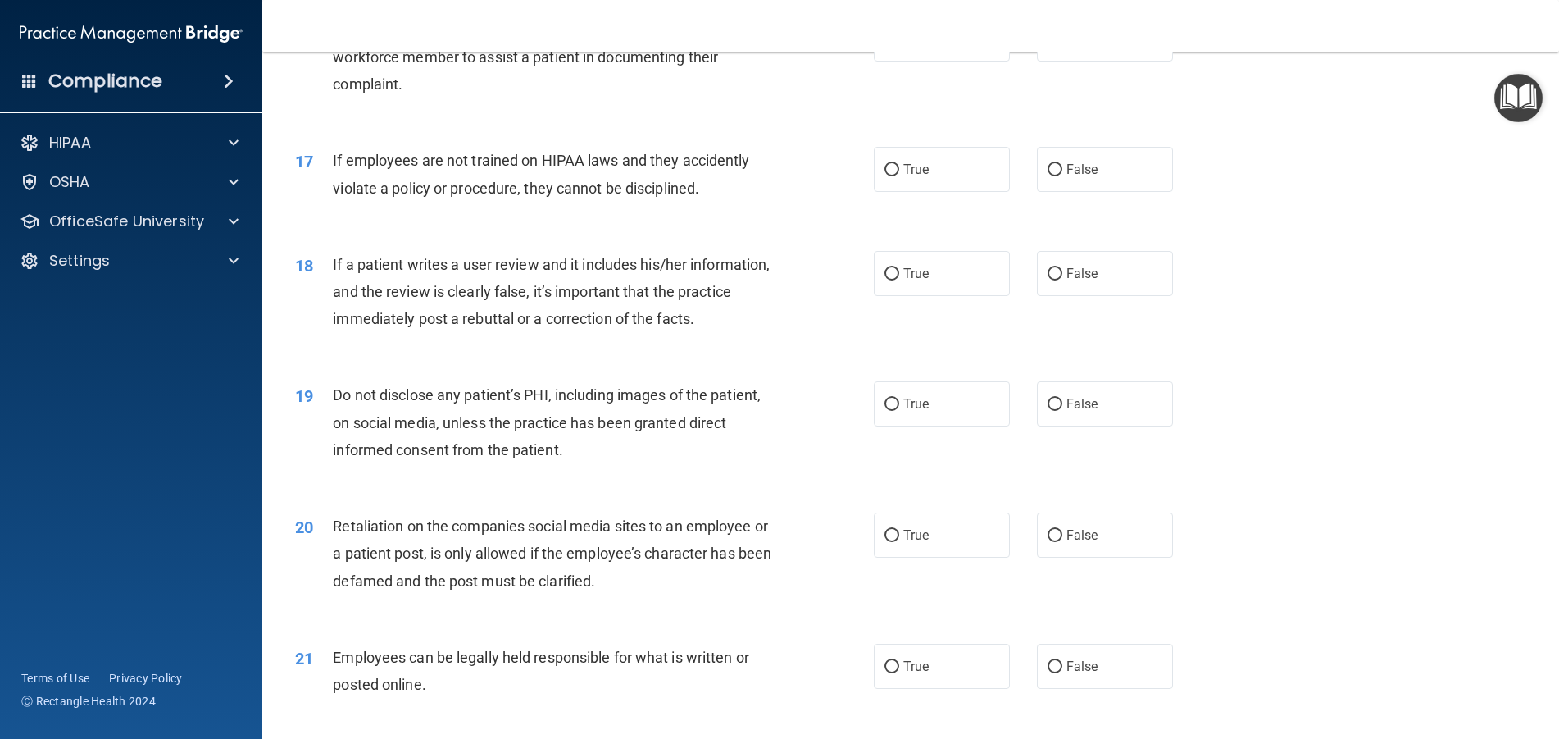
scroll to position [2049, 0]
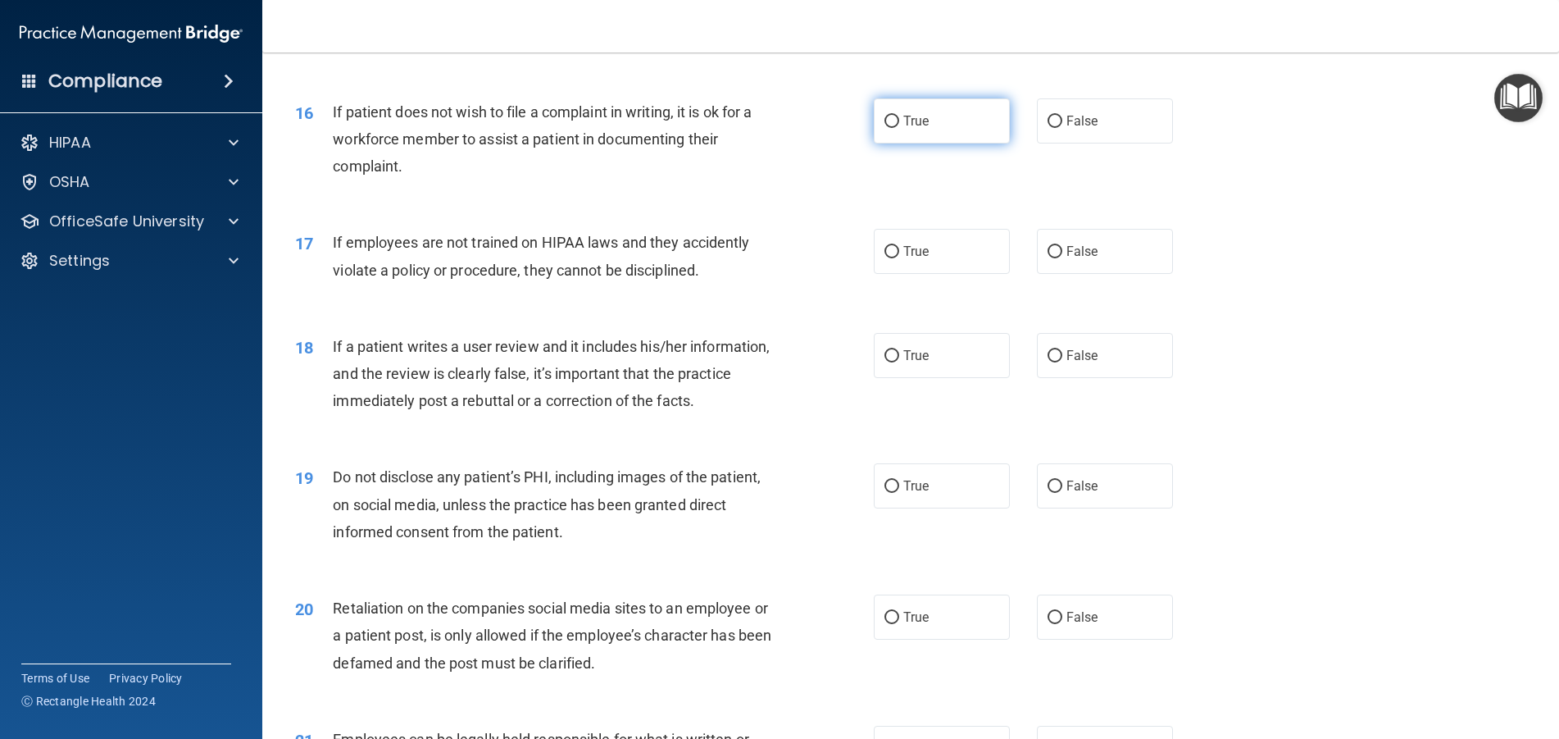
drag, startPoint x: 889, startPoint y: 149, endPoint x: 882, endPoint y: 166, distance: 18.7
click at [889, 128] on input "True" at bounding box center [891, 122] width 15 height 12
radio input "true"
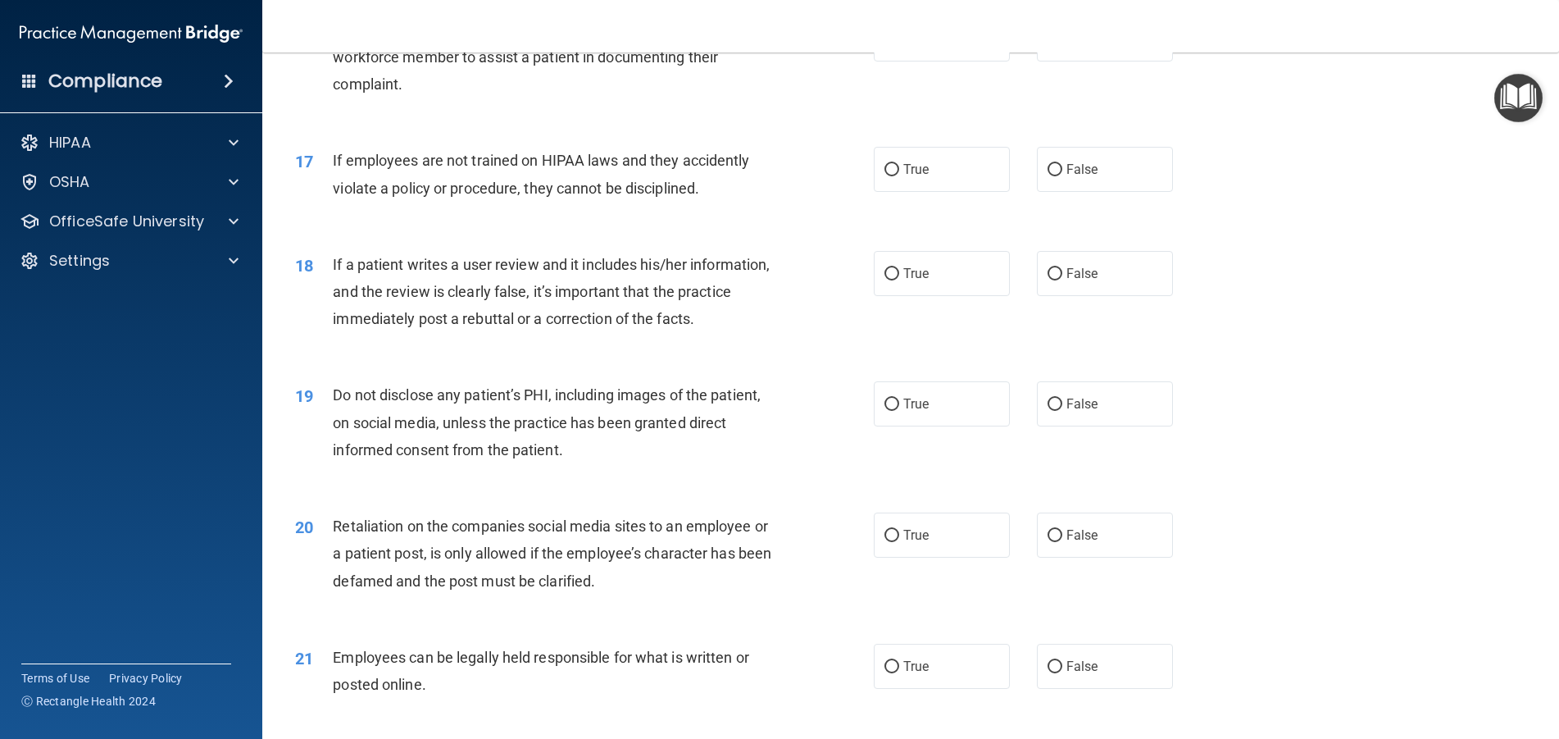
scroll to position [2213, 0]
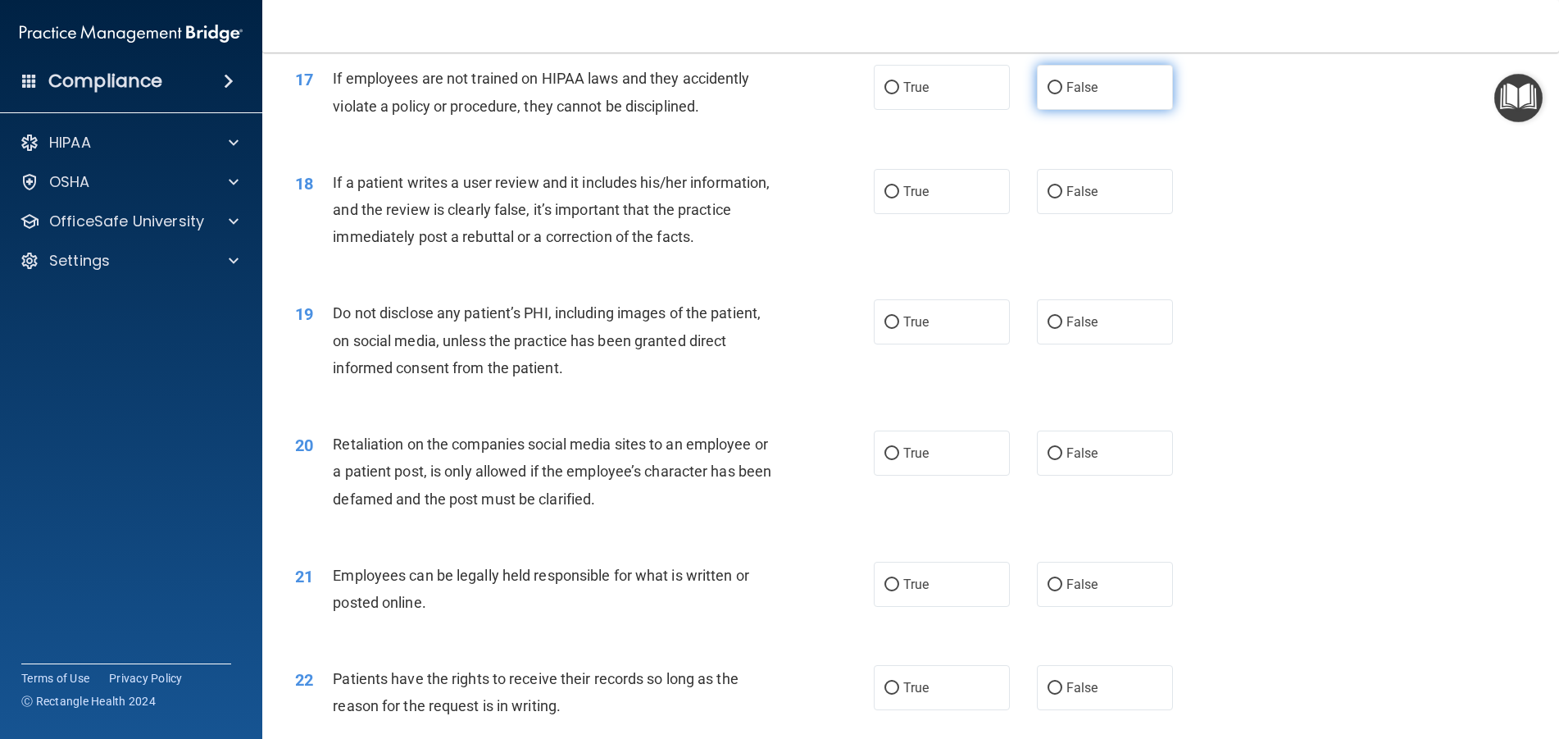
click at [1049, 94] on input "False" at bounding box center [1055, 88] width 15 height 12
radio input "true"
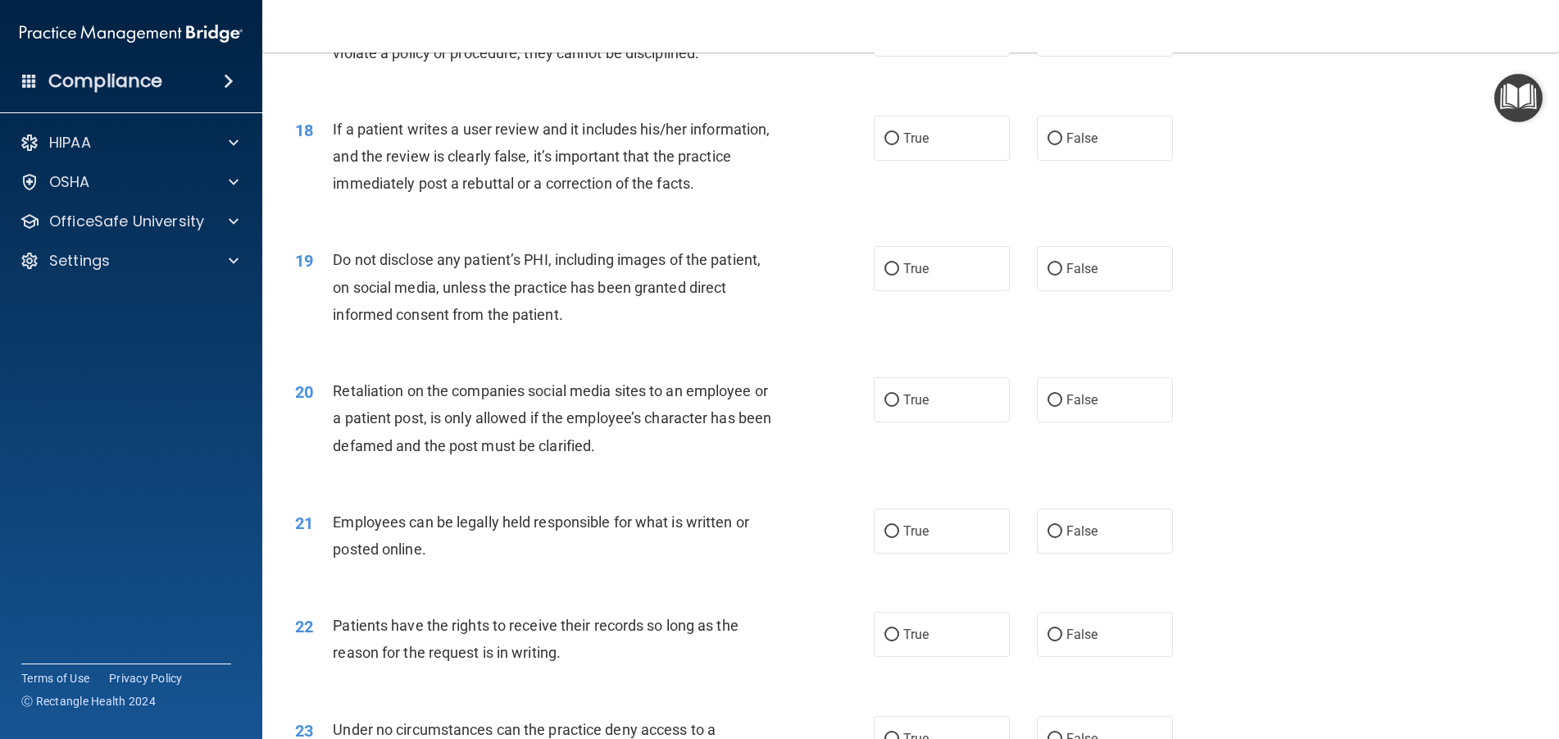
scroll to position [2295, 0]
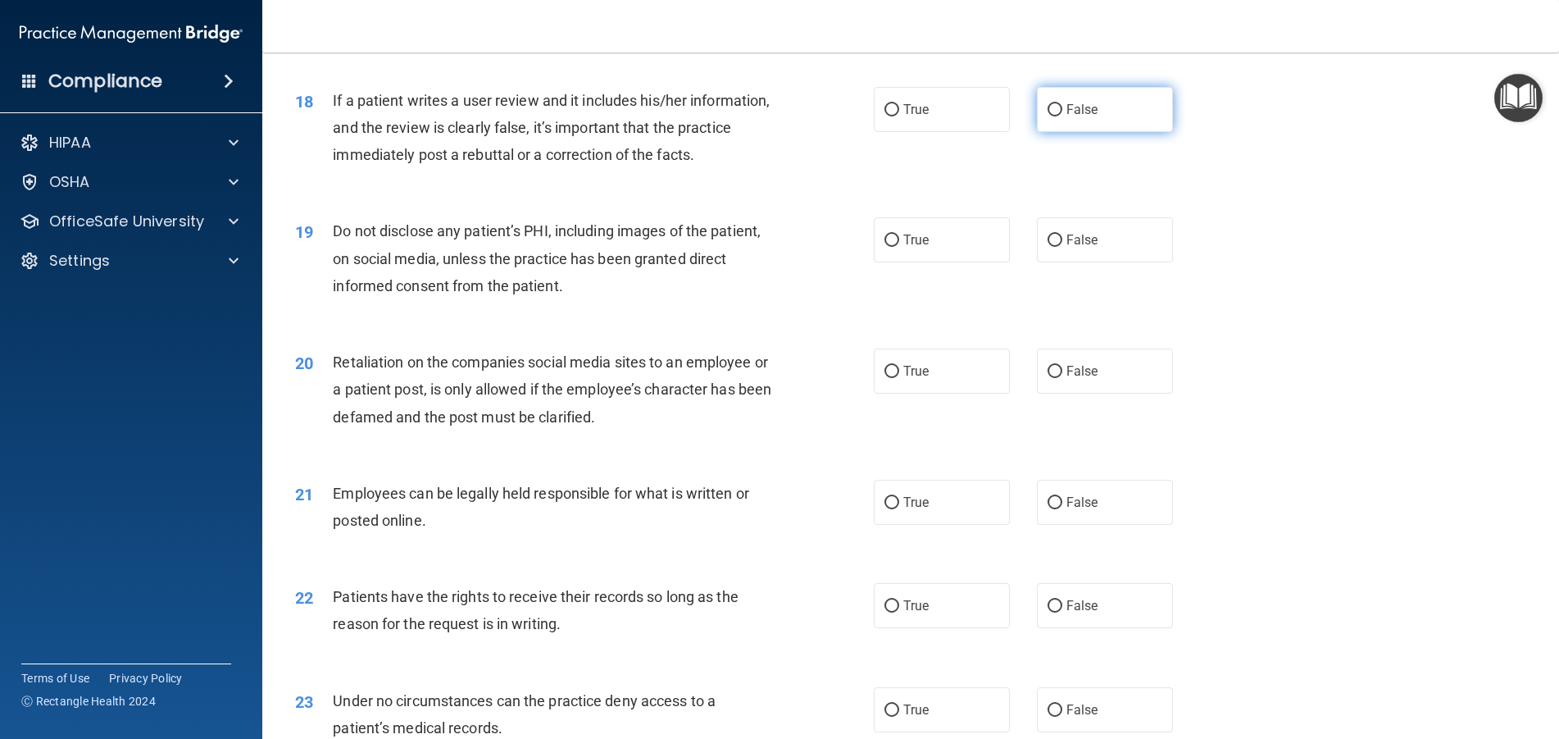
click at [1050, 116] on input "False" at bounding box center [1055, 110] width 15 height 12
radio input "true"
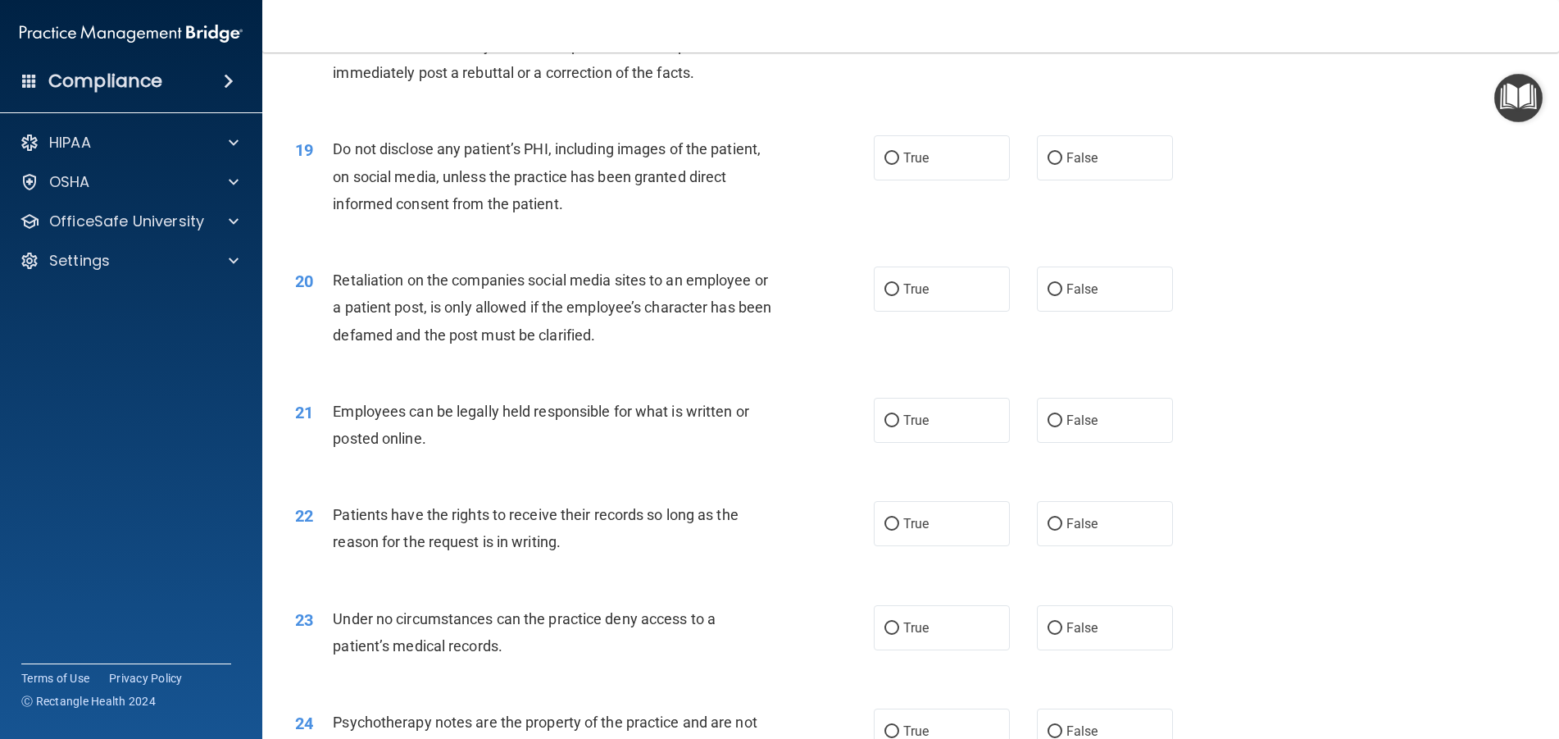
scroll to position [2459, 0]
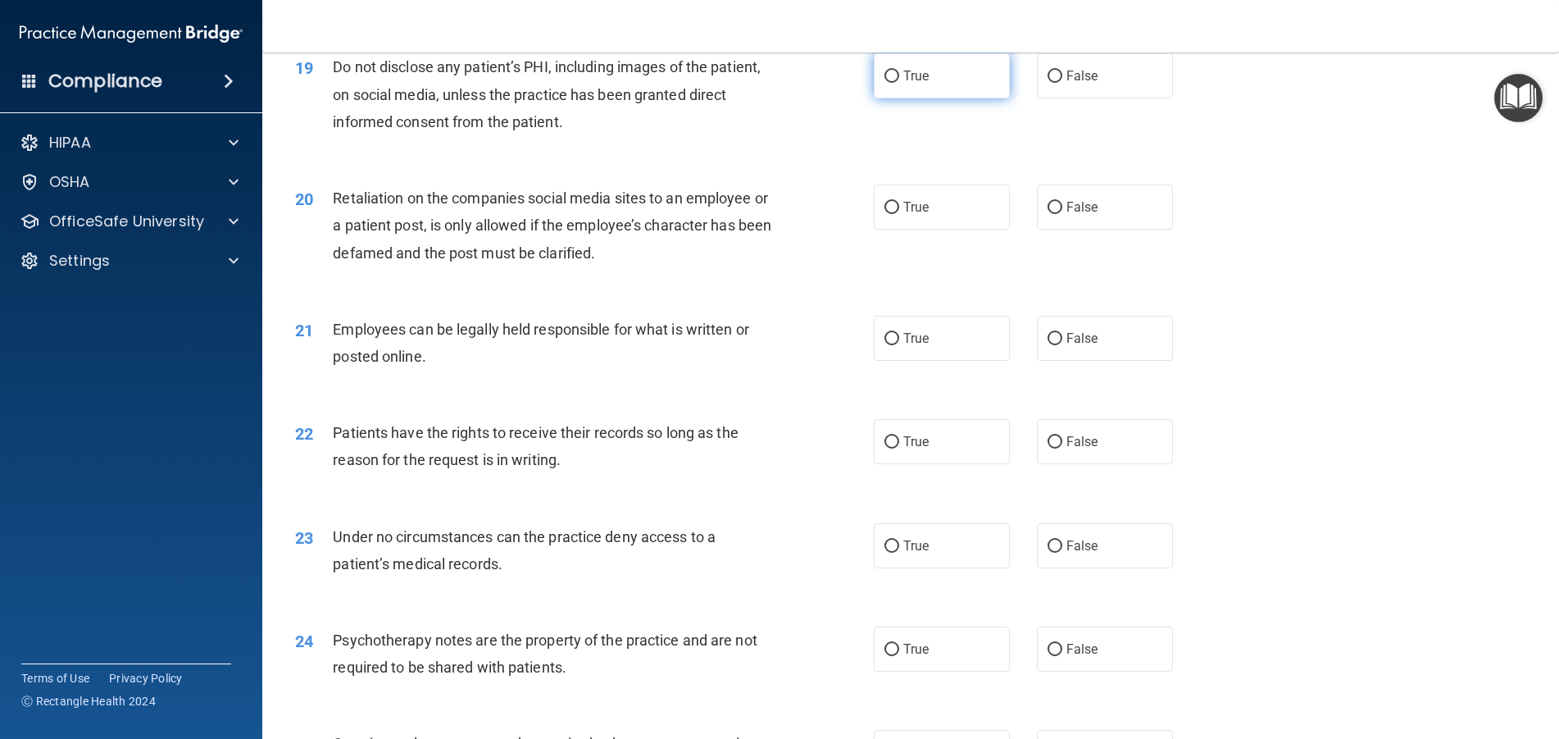
click at [885, 83] on input "True" at bounding box center [891, 76] width 15 height 12
radio input "true"
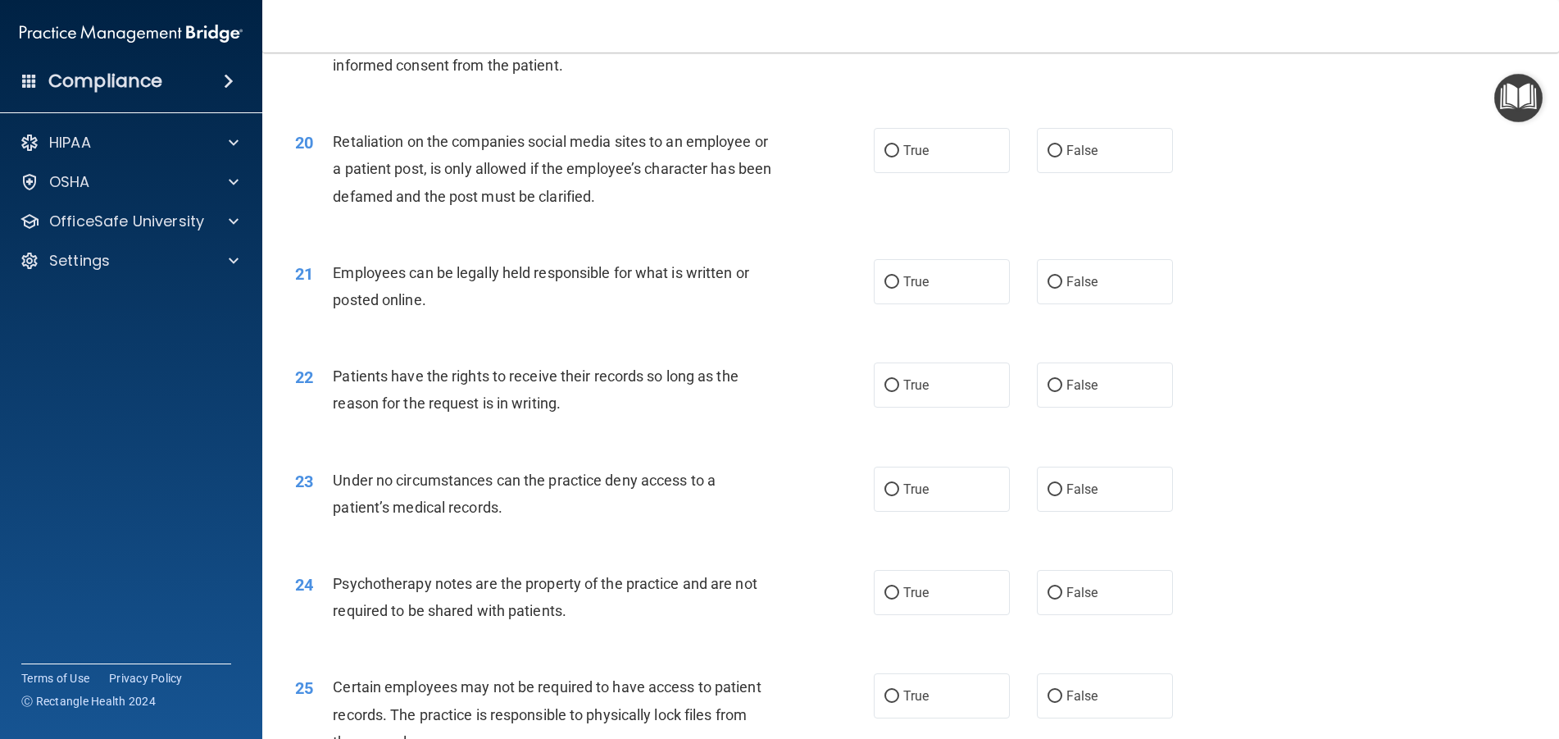
scroll to position [2541, 0]
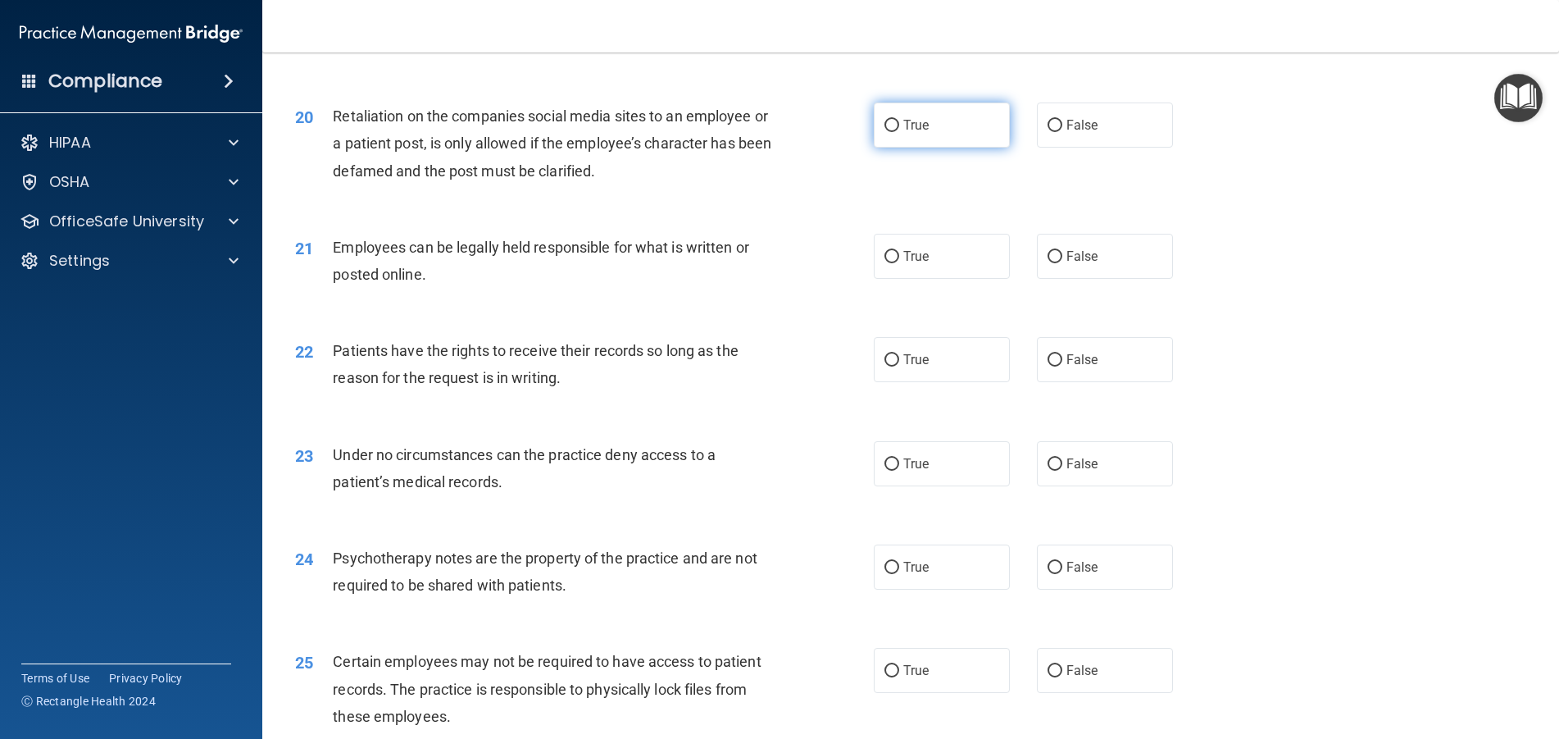
click at [884, 132] on input "True" at bounding box center [891, 126] width 15 height 12
radio input "true"
click at [1048, 132] on input "False" at bounding box center [1055, 126] width 15 height 12
radio input "true"
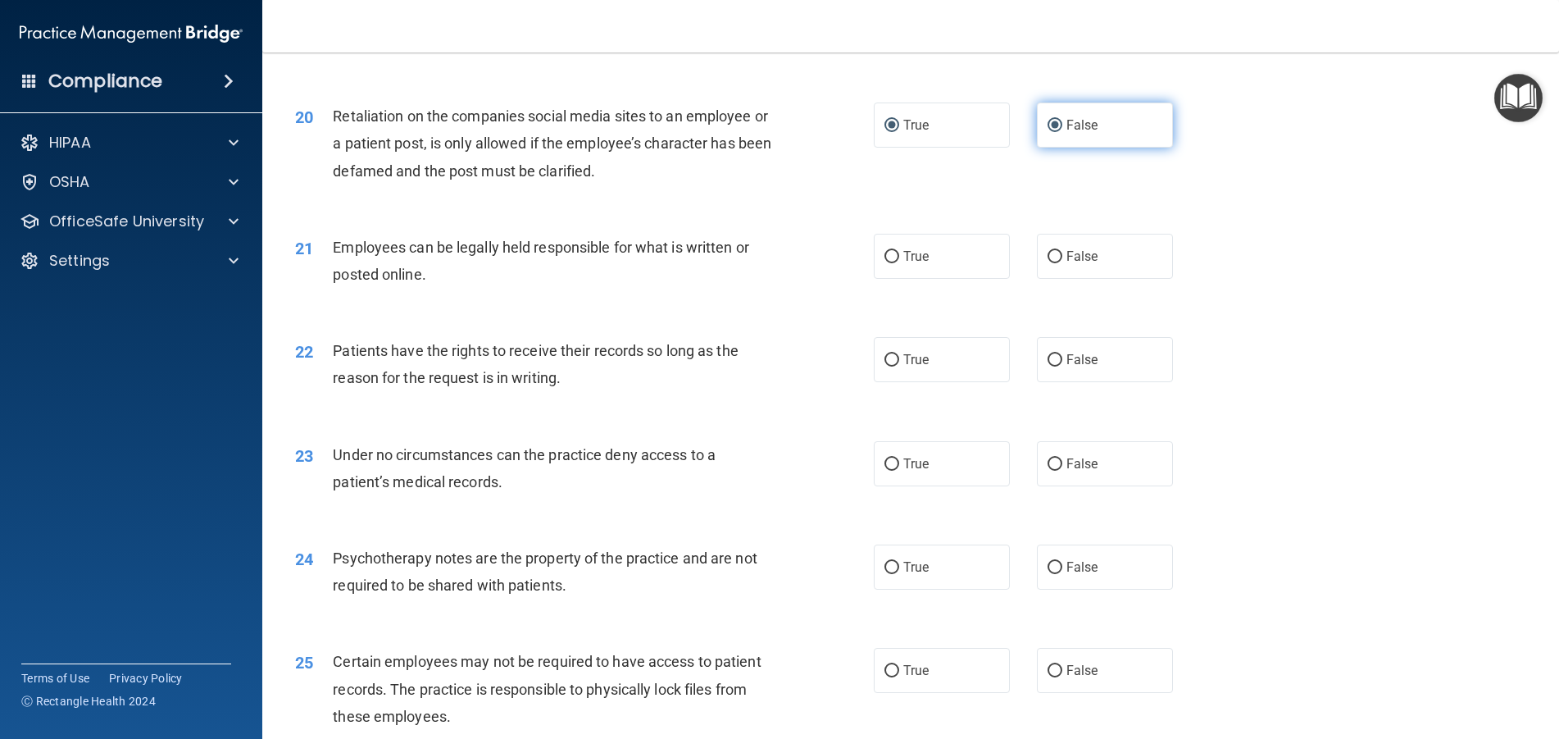
radio input "false"
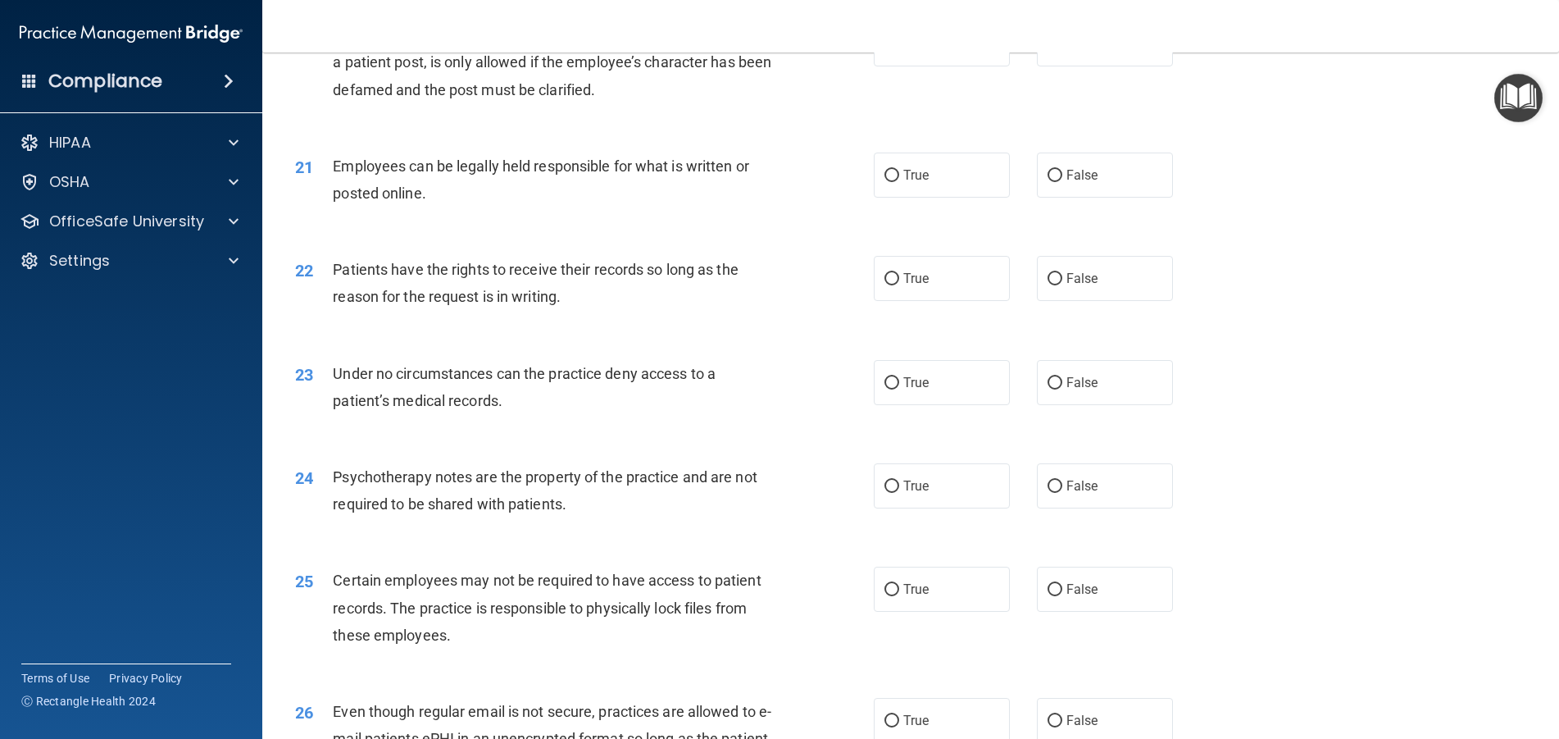
scroll to position [2623, 0]
click at [1048, 181] on input "False" at bounding box center [1055, 175] width 15 height 12
radio input "true"
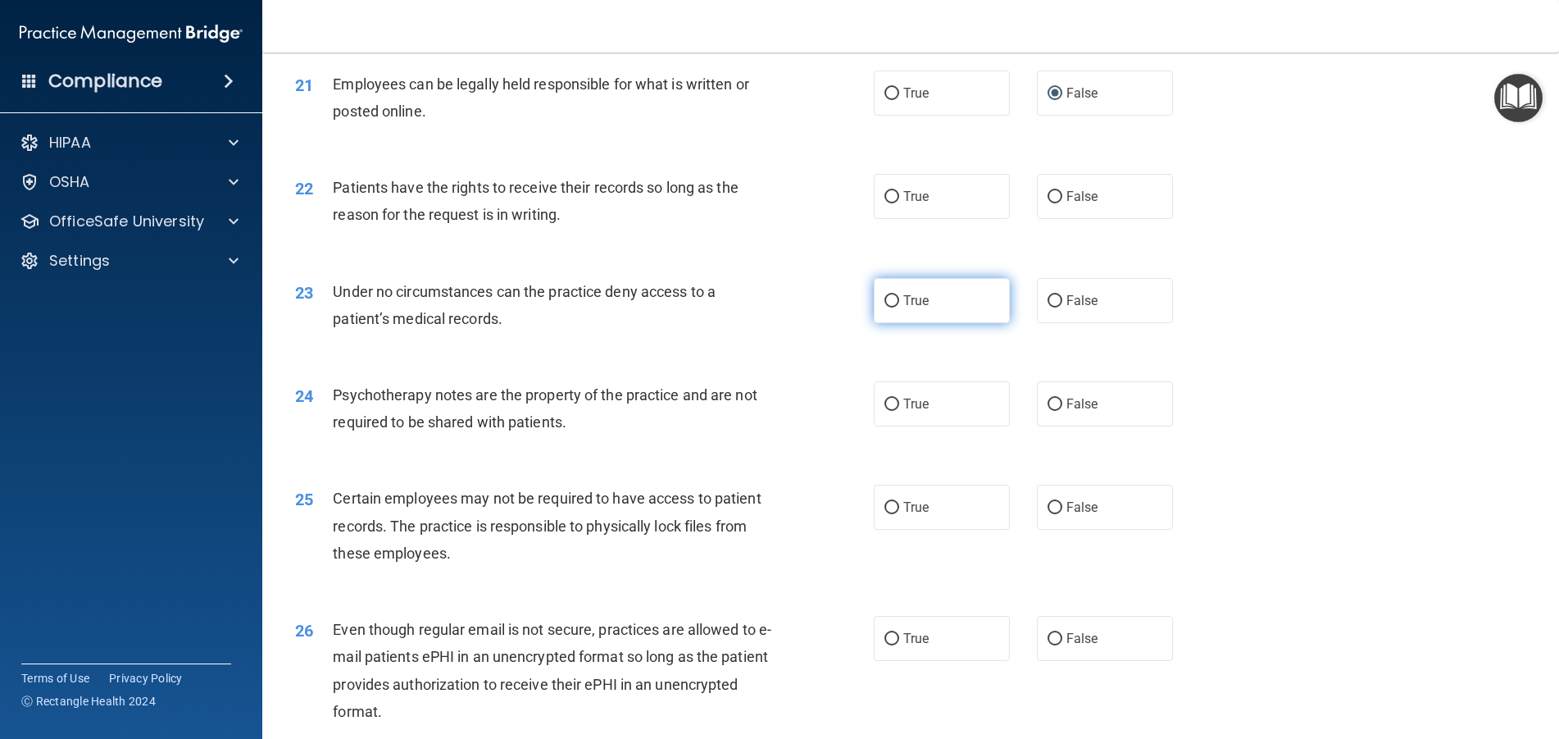
scroll to position [2705, 0]
click at [884, 202] on input "True" at bounding box center [891, 196] width 15 height 12
radio input "true"
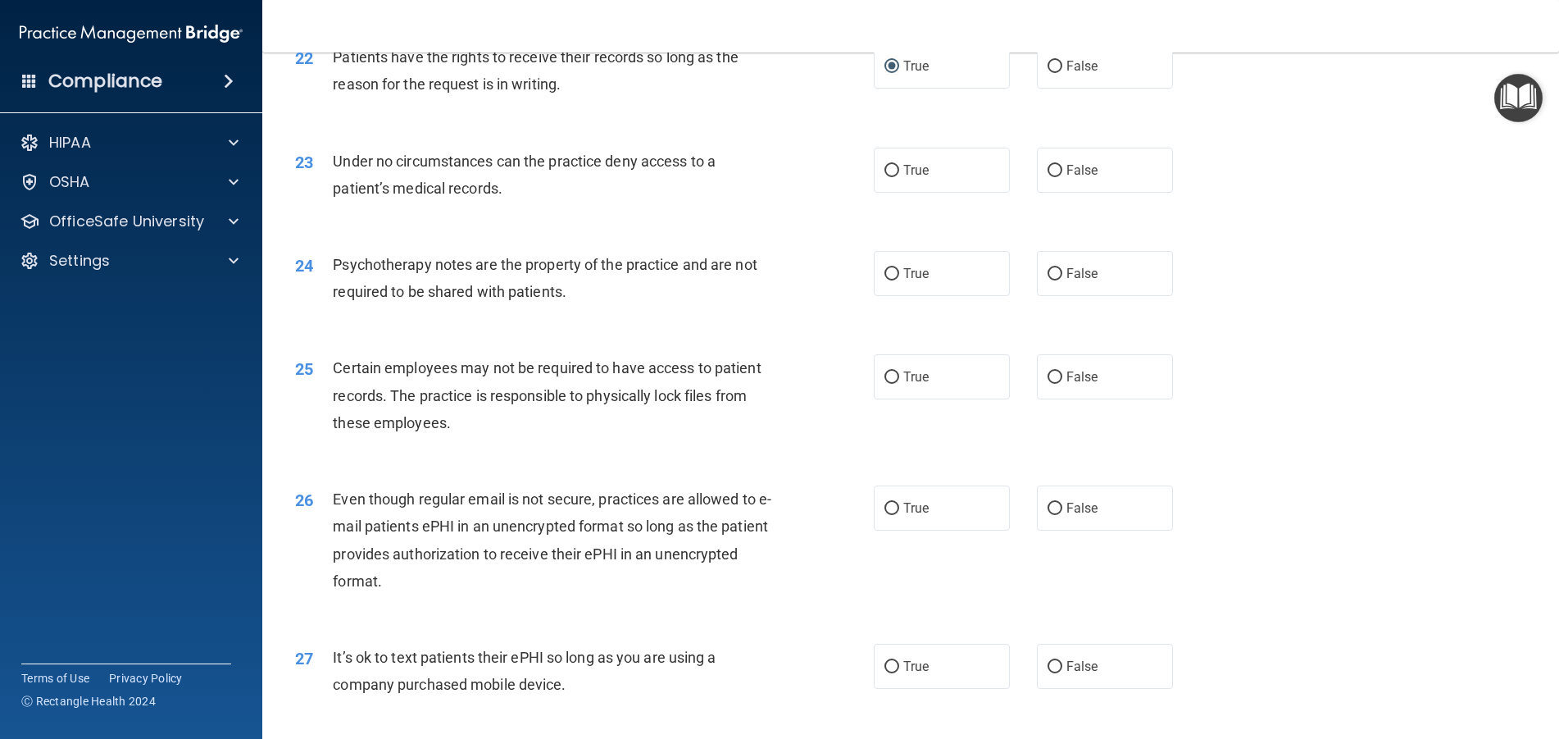
scroll to position [2869, 0]
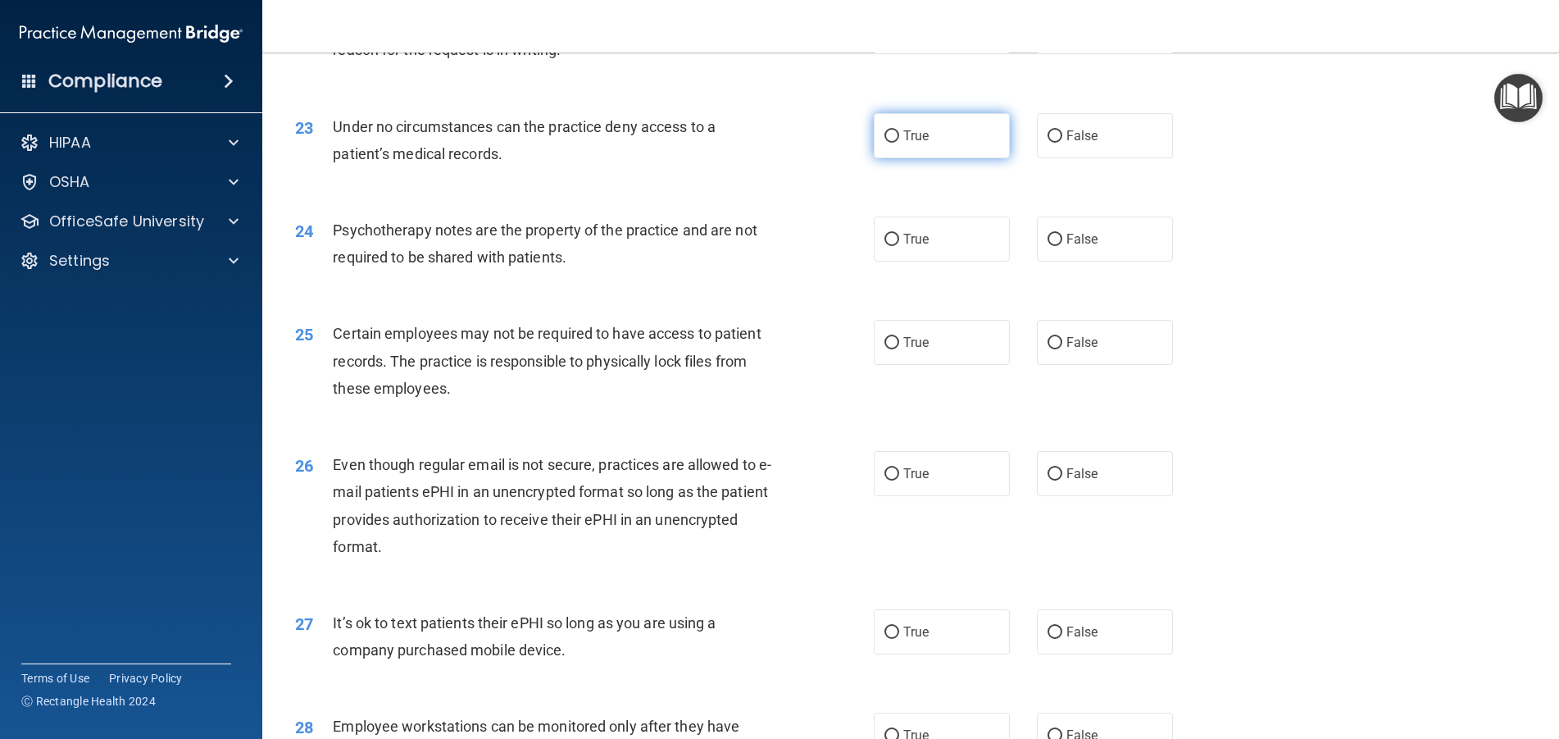
click at [884, 143] on input "True" at bounding box center [891, 136] width 15 height 12
radio input "true"
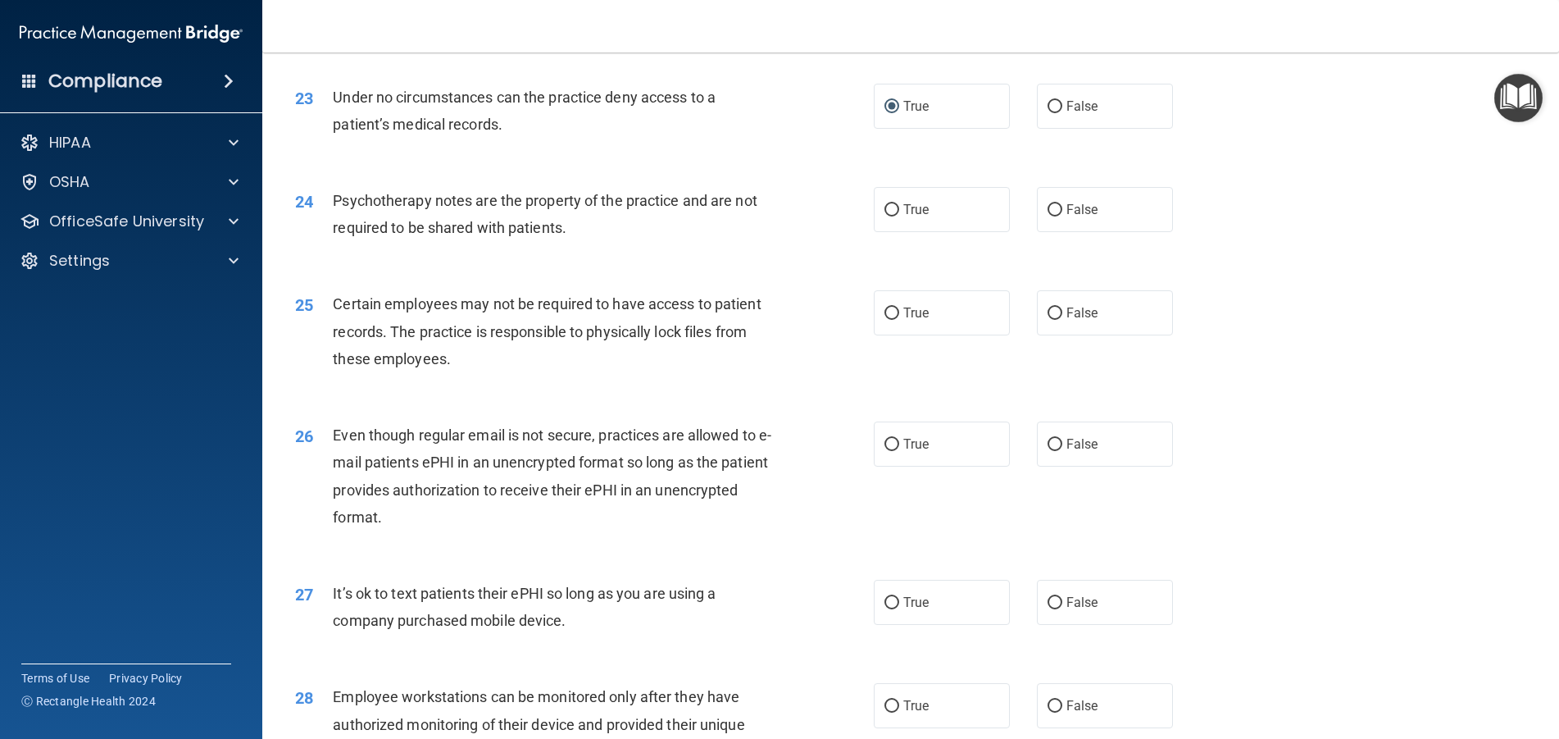
scroll to position [2951, 0]
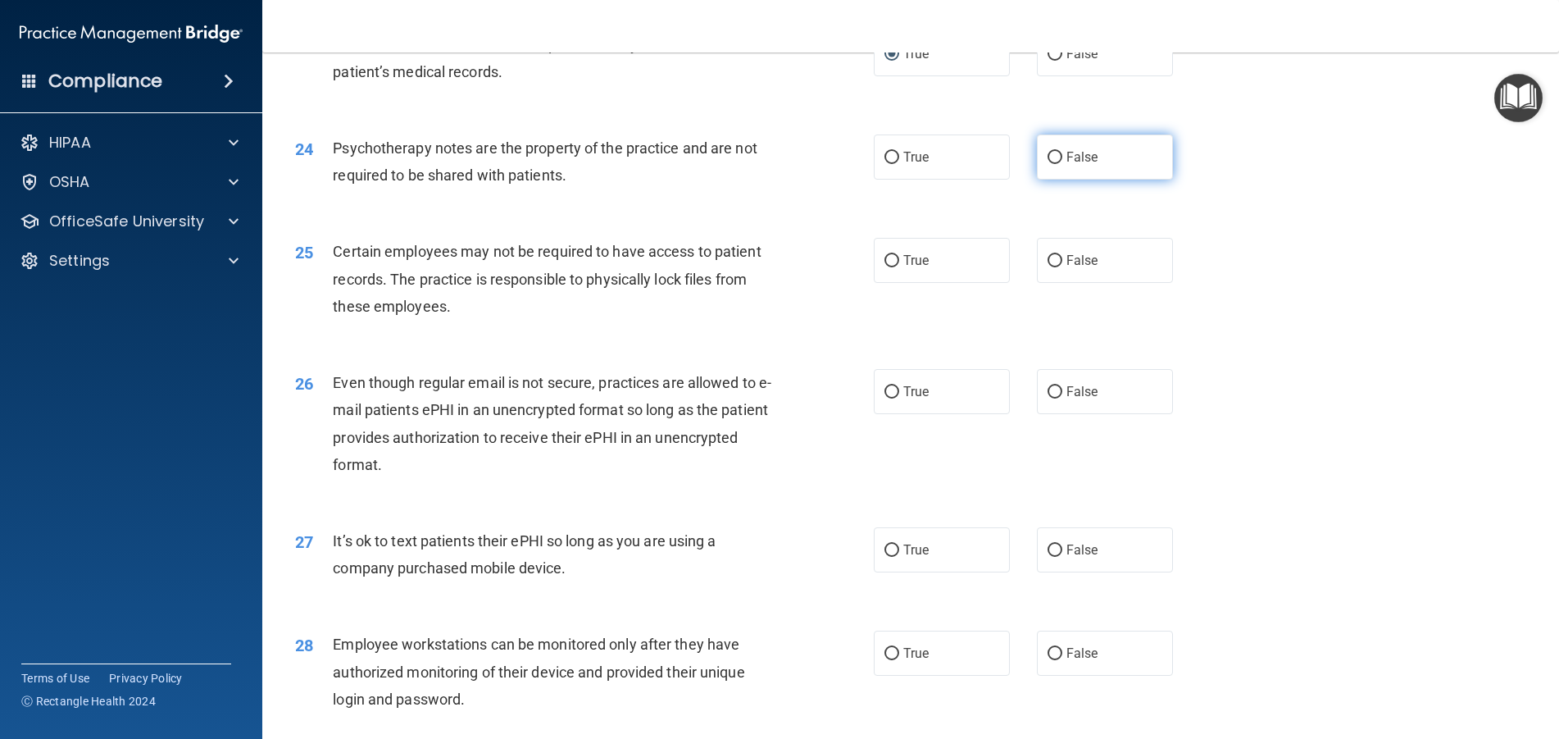
click at [1054, 164] on input "False" at bounding box center [1055, 158] width 15 height 12
radio input "true"
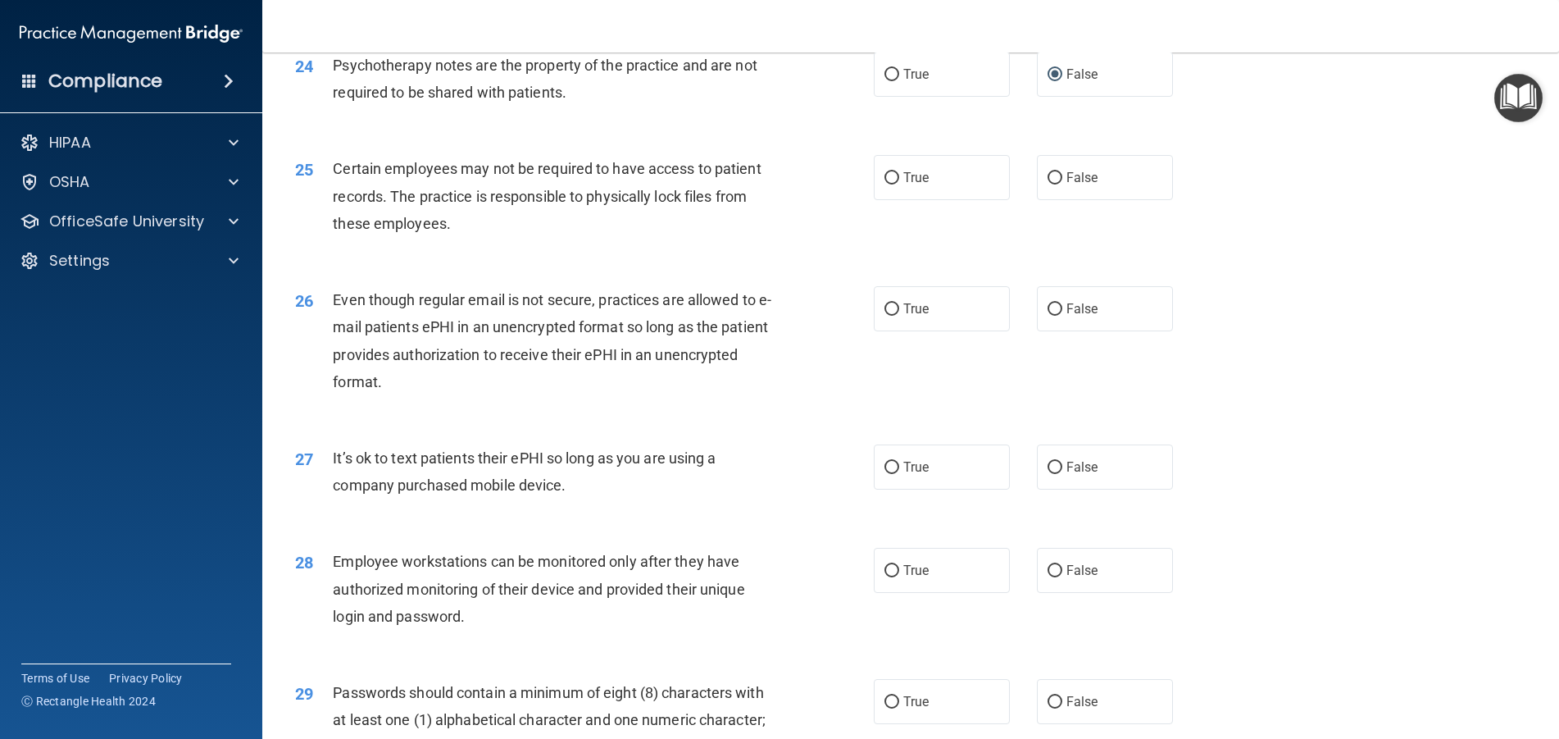
scroll to position [3033, 0]
click at [889, 82] on input "True" at bounding box center [891, 76] width 15 height 12
radio input "true"
radio input "false"
click at [884, 185] on input "True" at bounding box center [891, 179] width 15 height 12
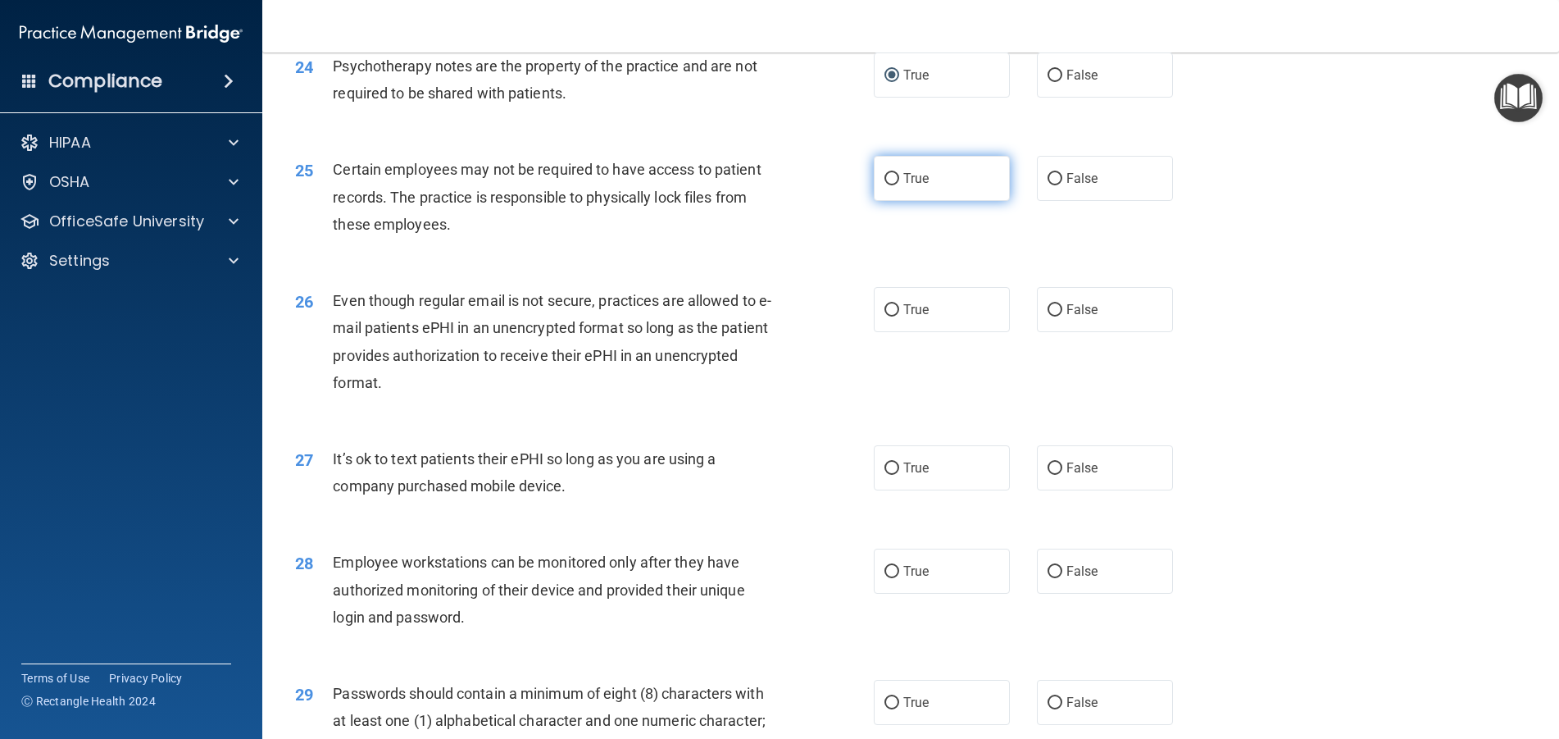
radio input "true"
click at [1048, 316] on input "False" at bounding box center [1055, 310] width 15 height 12
radio input "true"
click at [884, 316] on input "True" at bounding box center [891, 310] width 15 height 12
radio input "true"
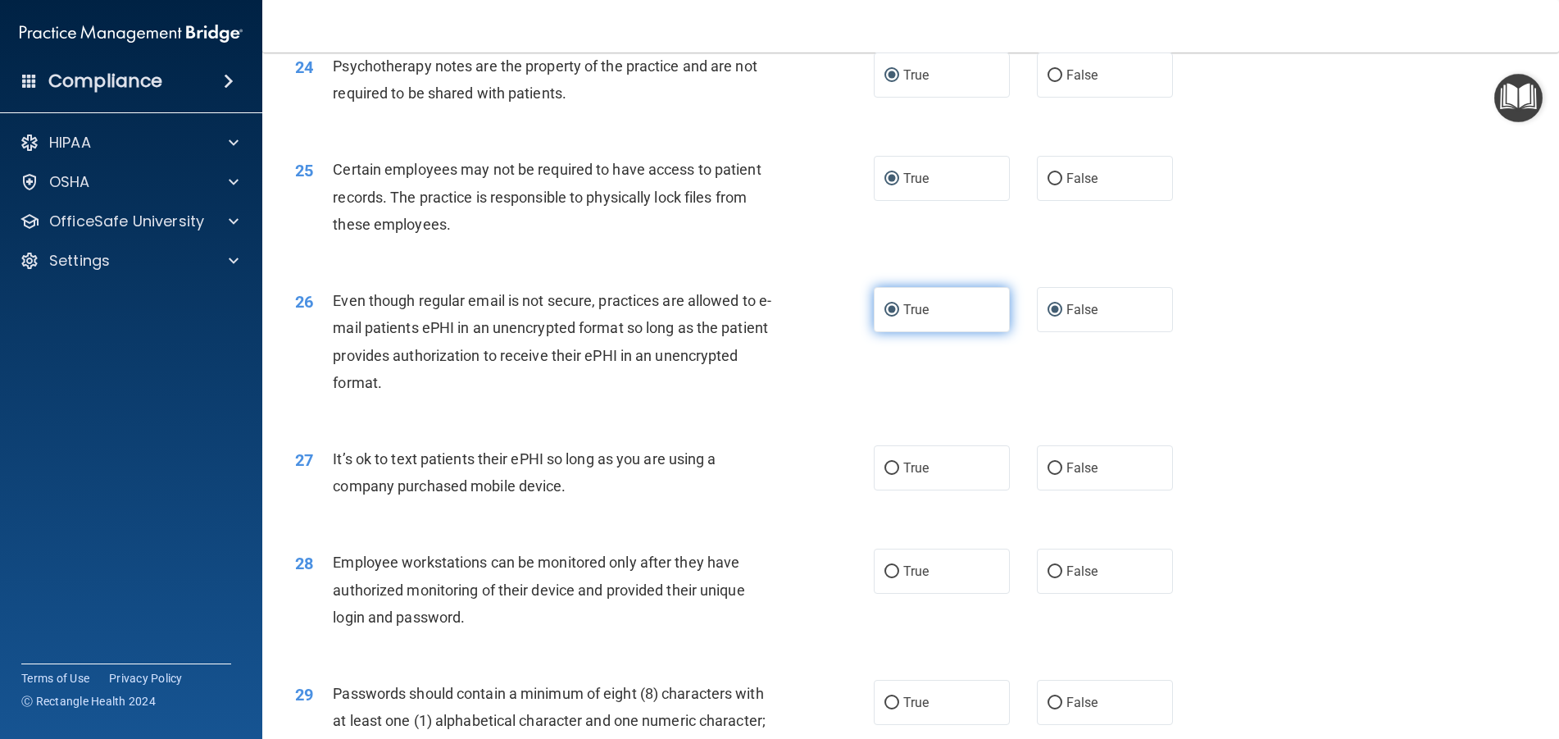
radio input "false"
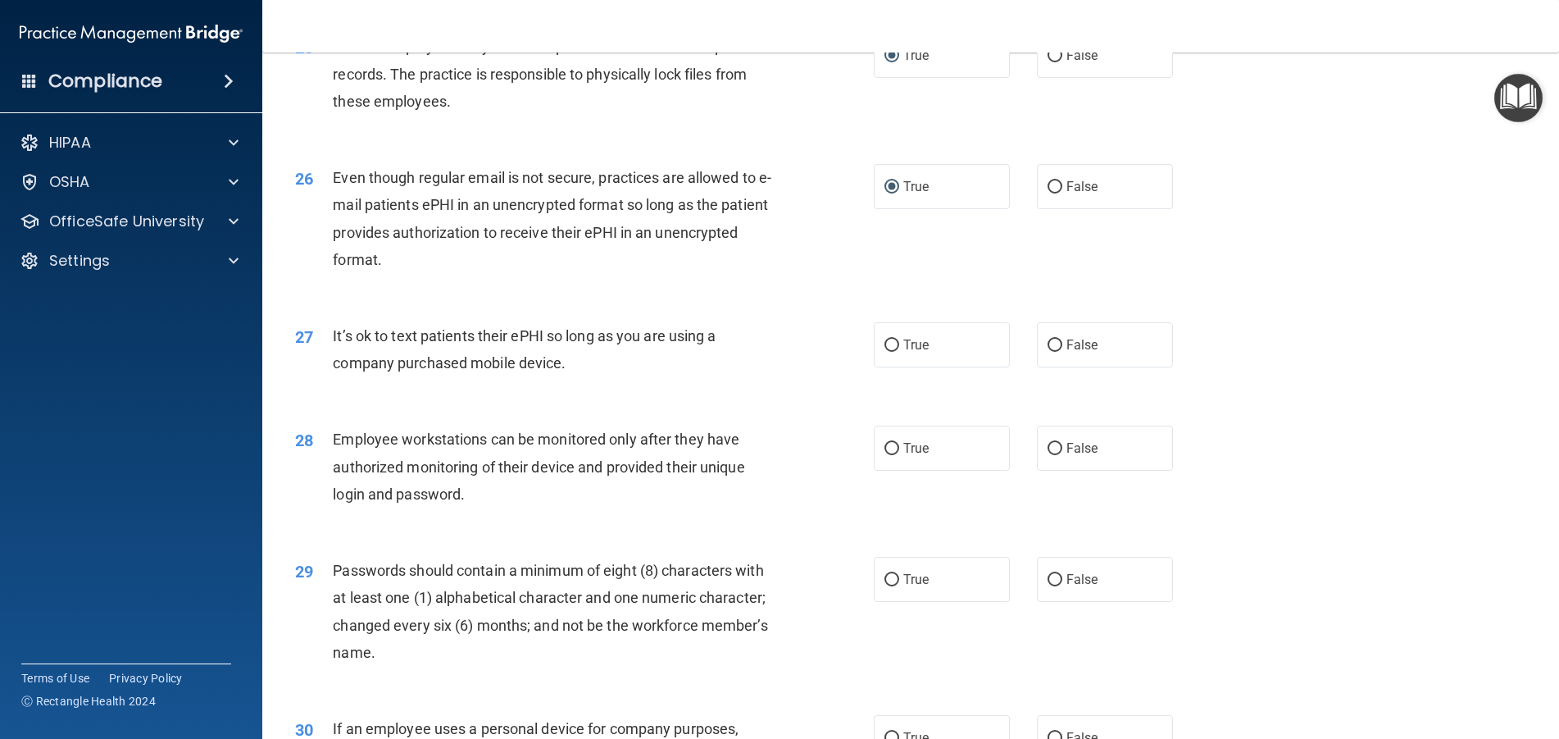
scroll to position [3197, 0]
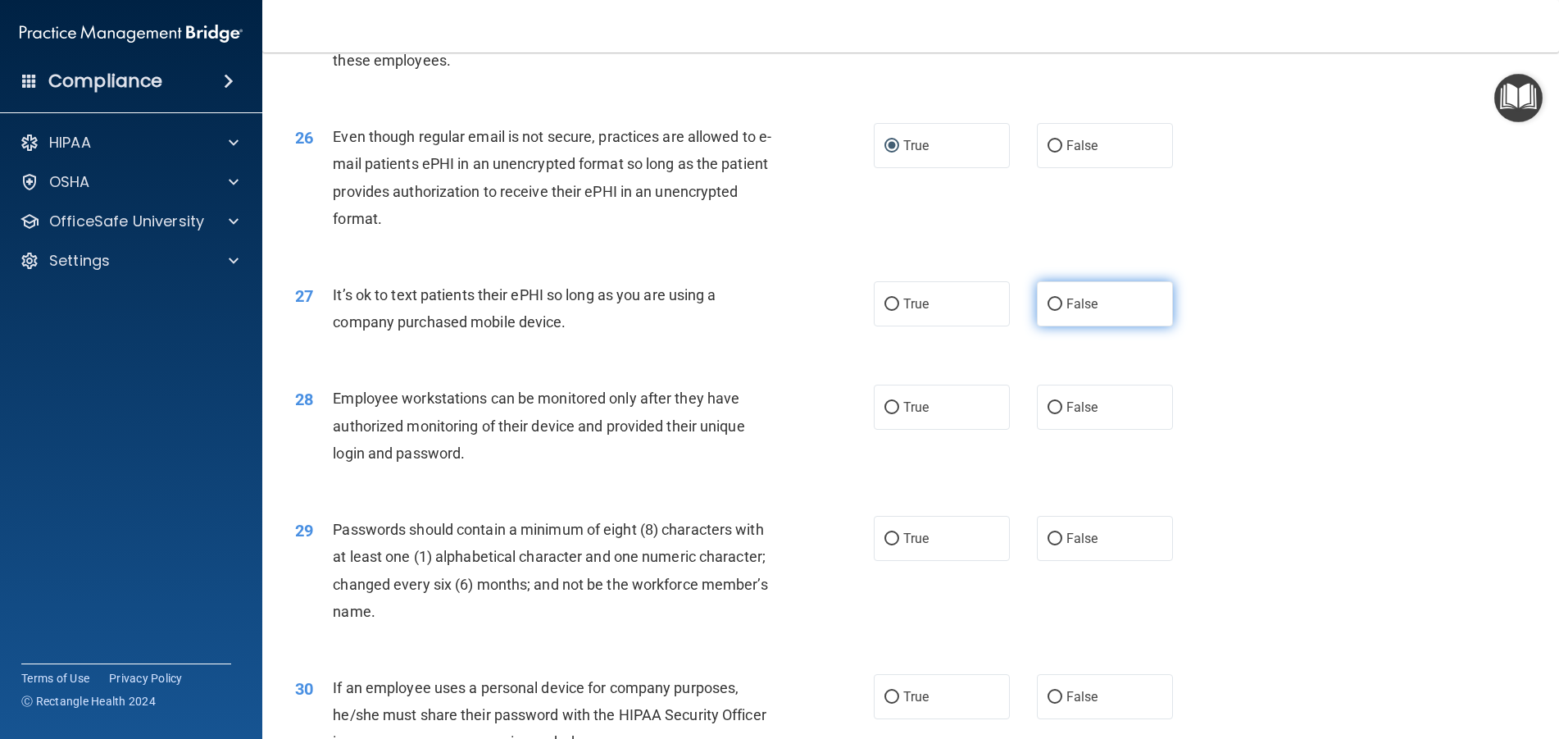
click at [1048, 311] on input "False" at bounding box center [1055, 304] width 15 height 12
radio input "true"
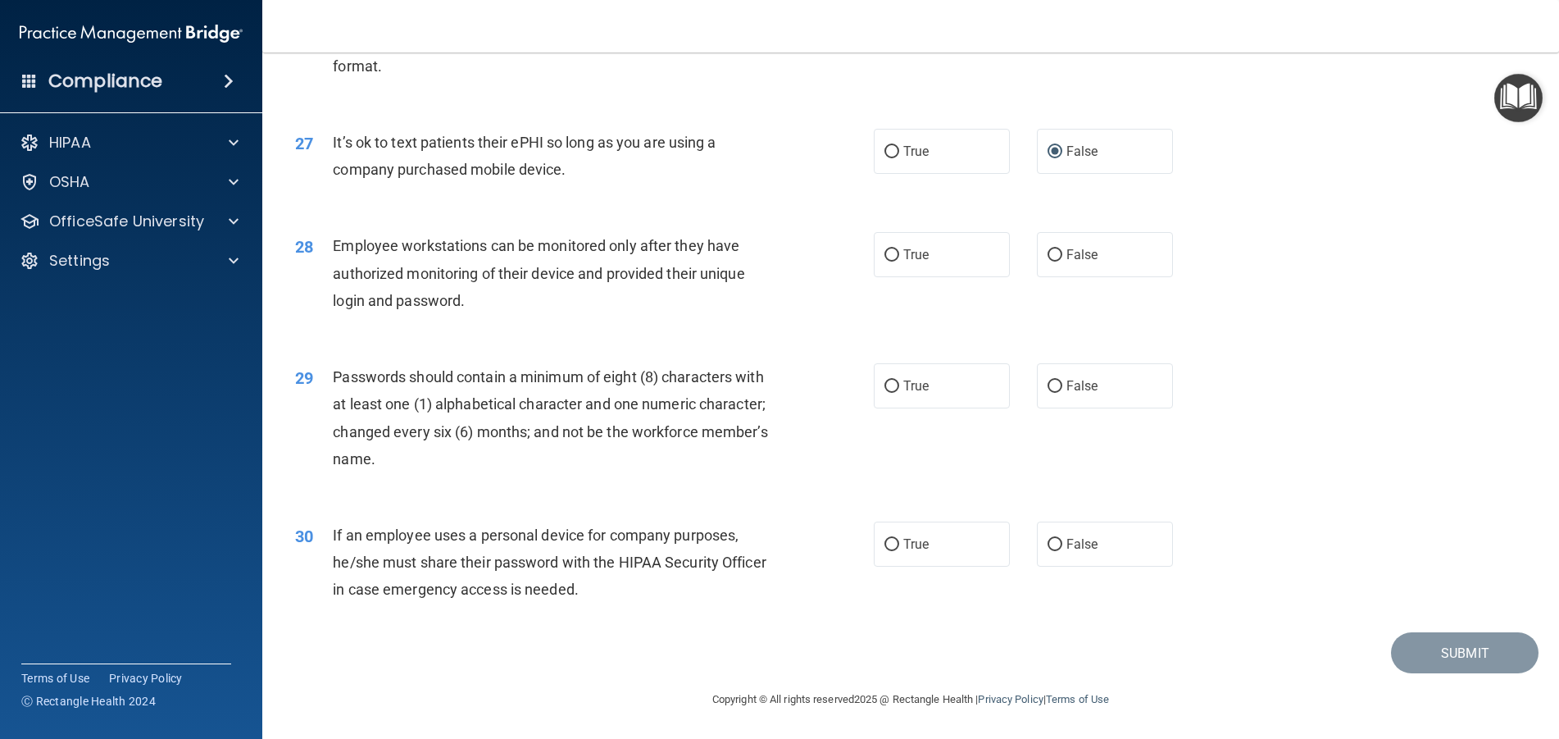
scroll to position [3376, 0]
click at [884, 257] on input "True" at bounding box center [891, 255] width 15 height 12
radio input "true"
click at [887, 387] on input "True" at bounding box center [891, 386] width 15 height 12
radio input "true"
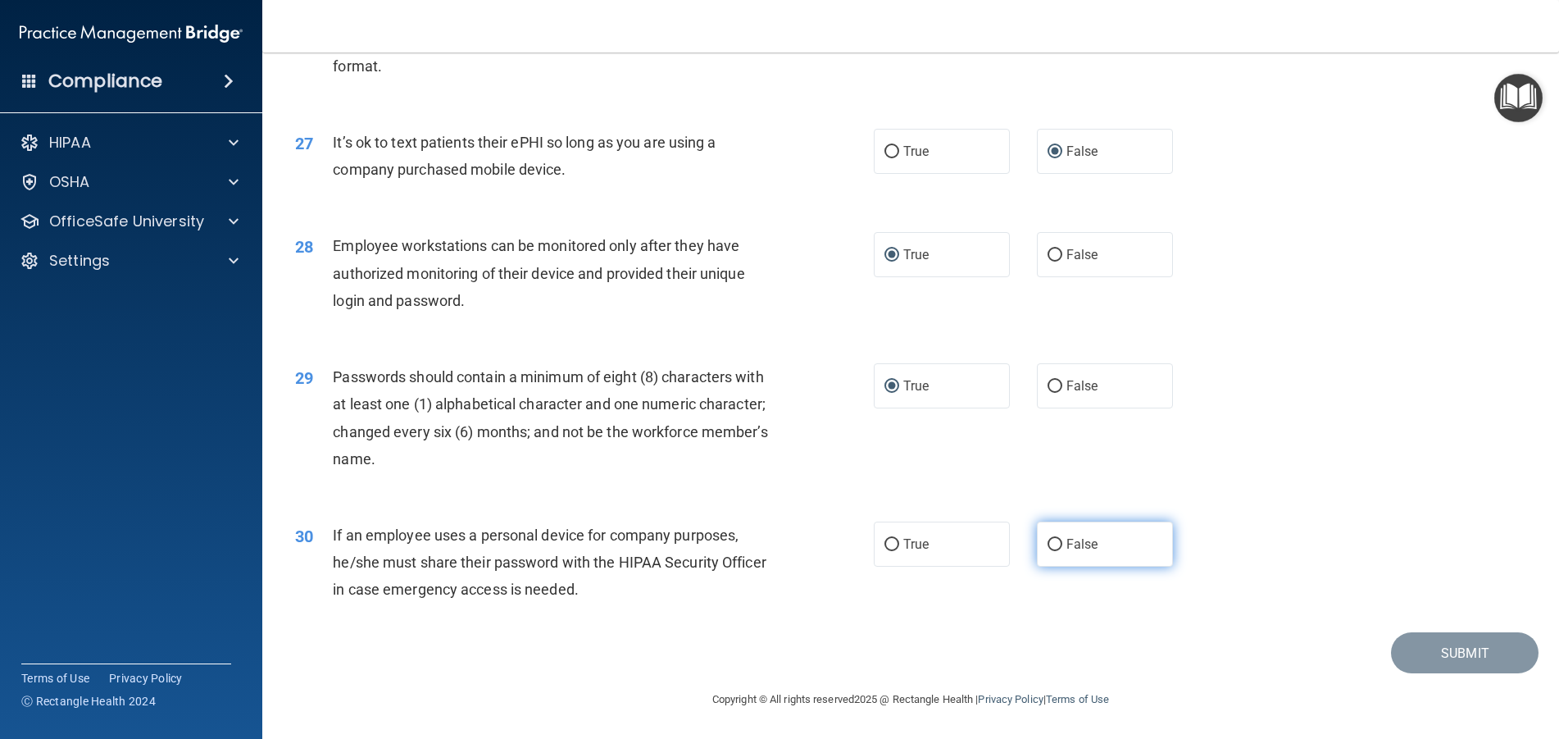
click at [1052, 550] on input "False" at bounding box center [1055, 545] width 15 height 12
radio input "true"
click at [1444, 654] on button "Submit" at bounding box center [1465, 653] width 148 height 42
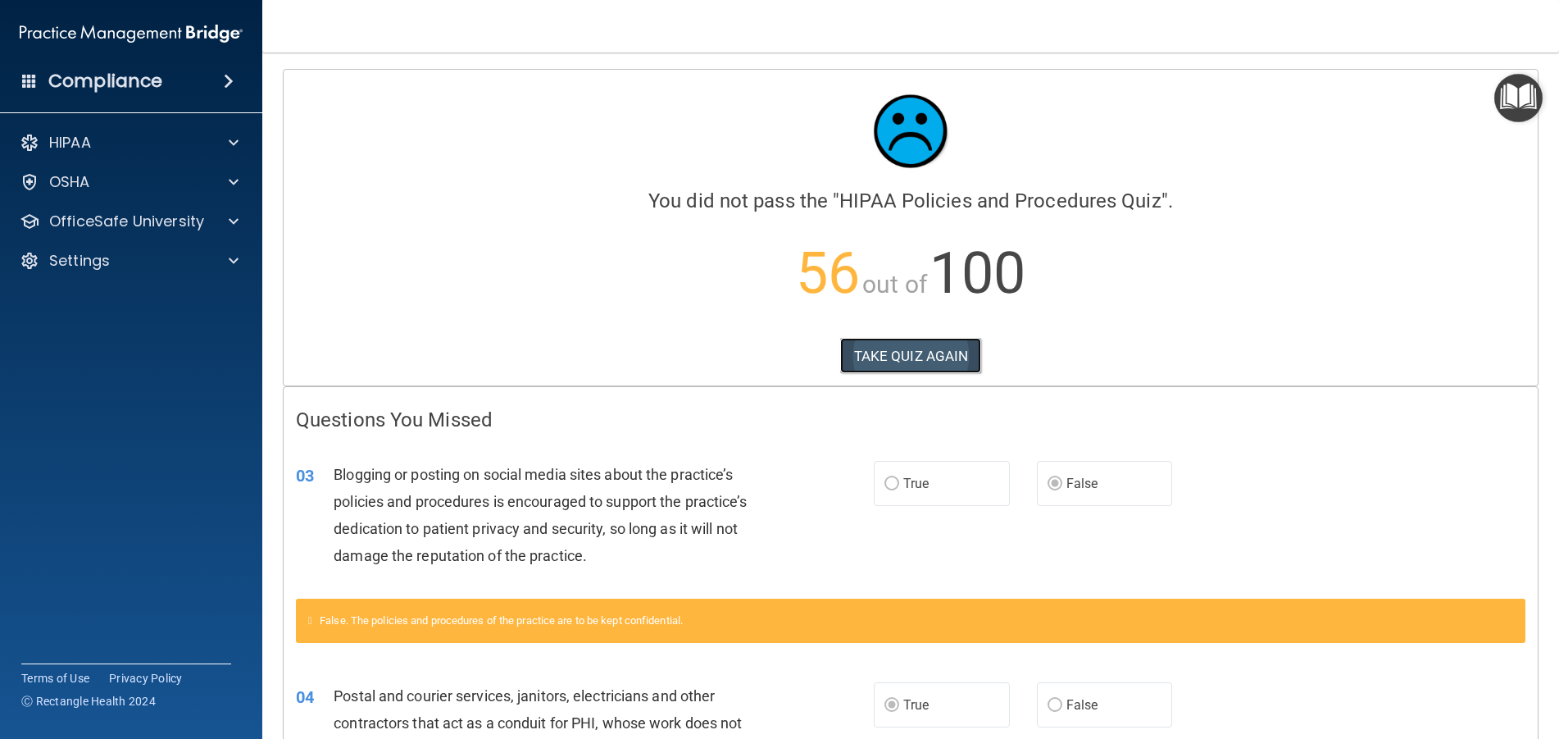
click at [903, 361] on button "TAKE QUIZ AGAIN" at bounding box center [911, 356] width 142 height 36
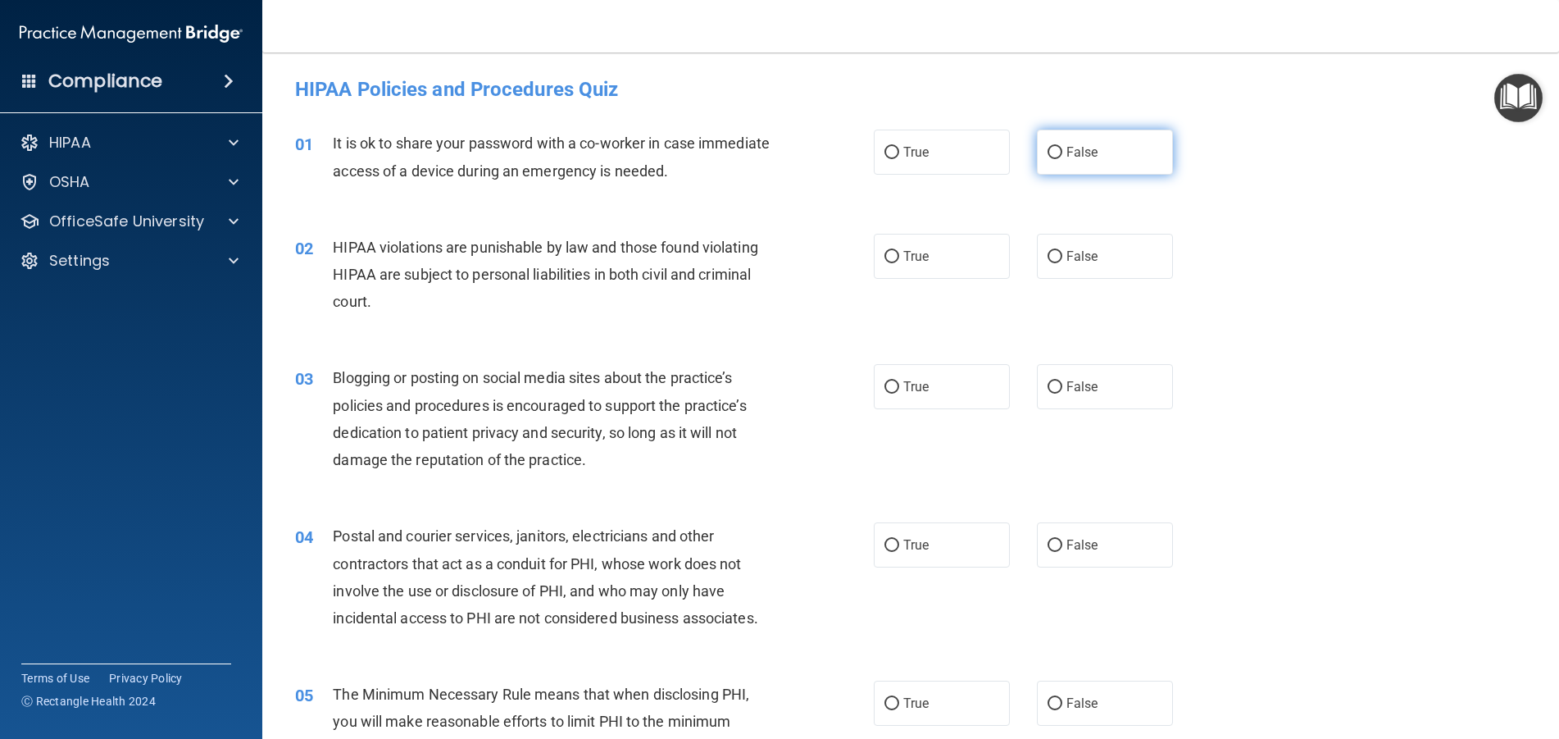
click at [1048, 151] on input "False" at bounding box center [1055, 153] width 15 height 12
radio input "true"
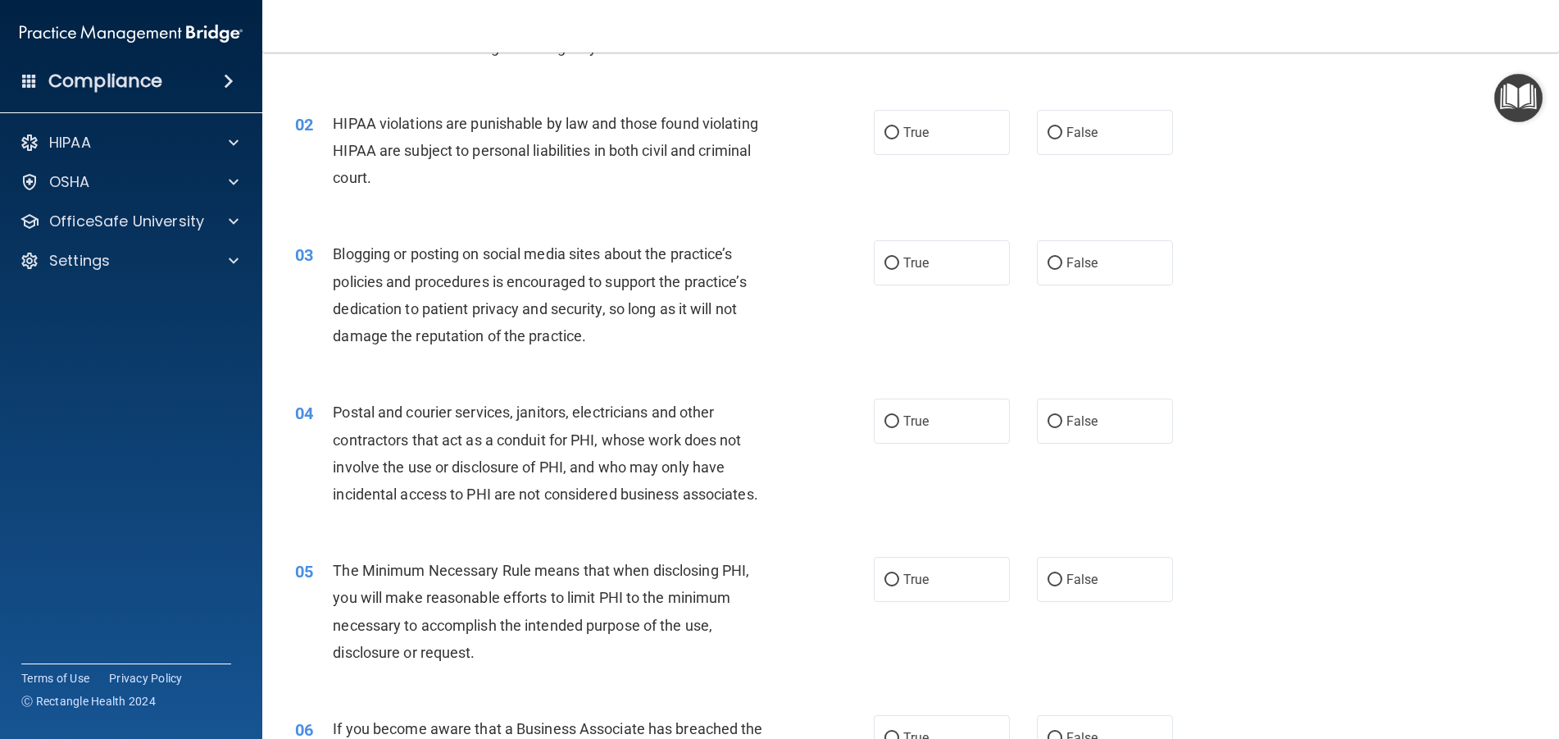
scroll to position [164, 0]
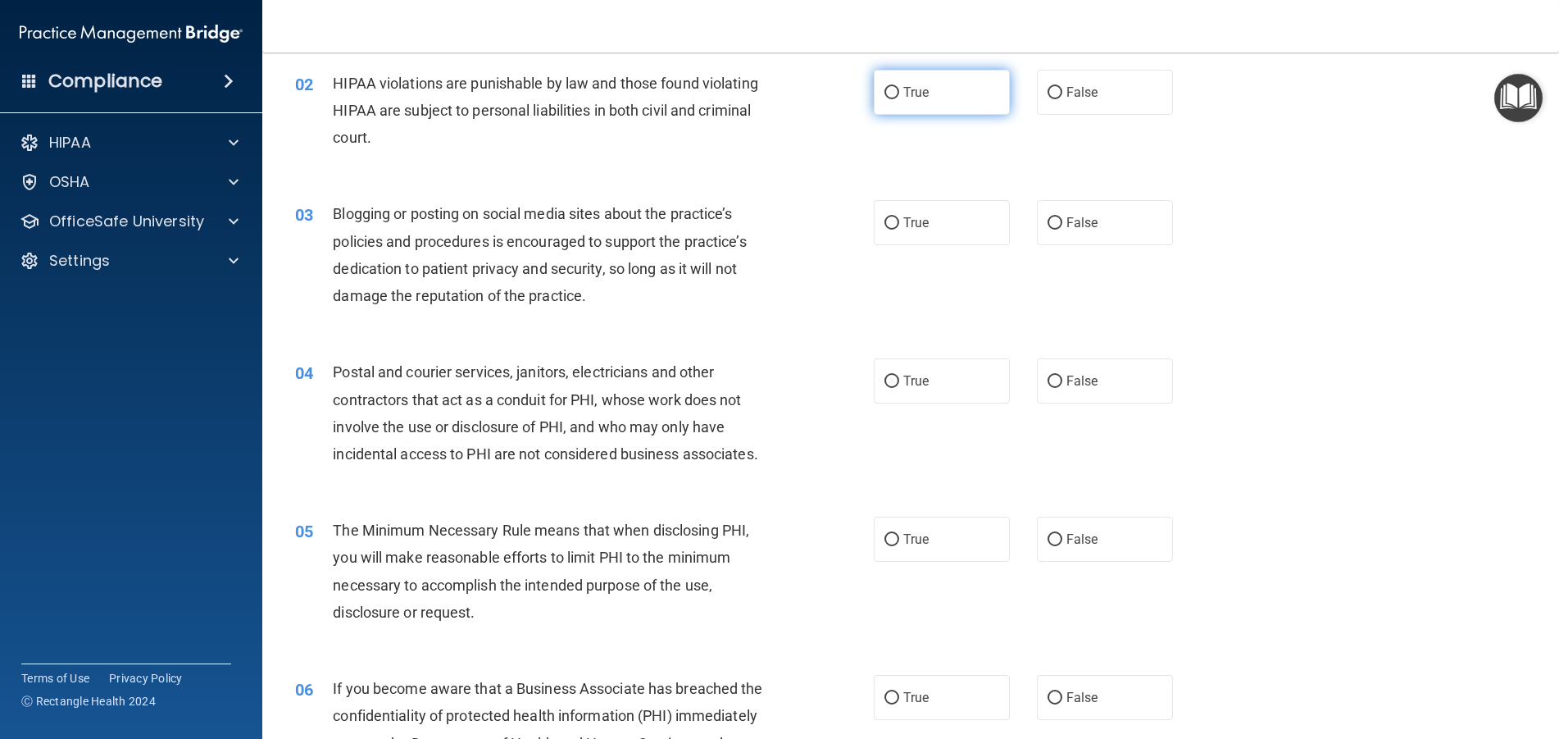
click at [884, 93] on input "True" at bounding box center [891, 93] width 15 height 12
radio input "true"
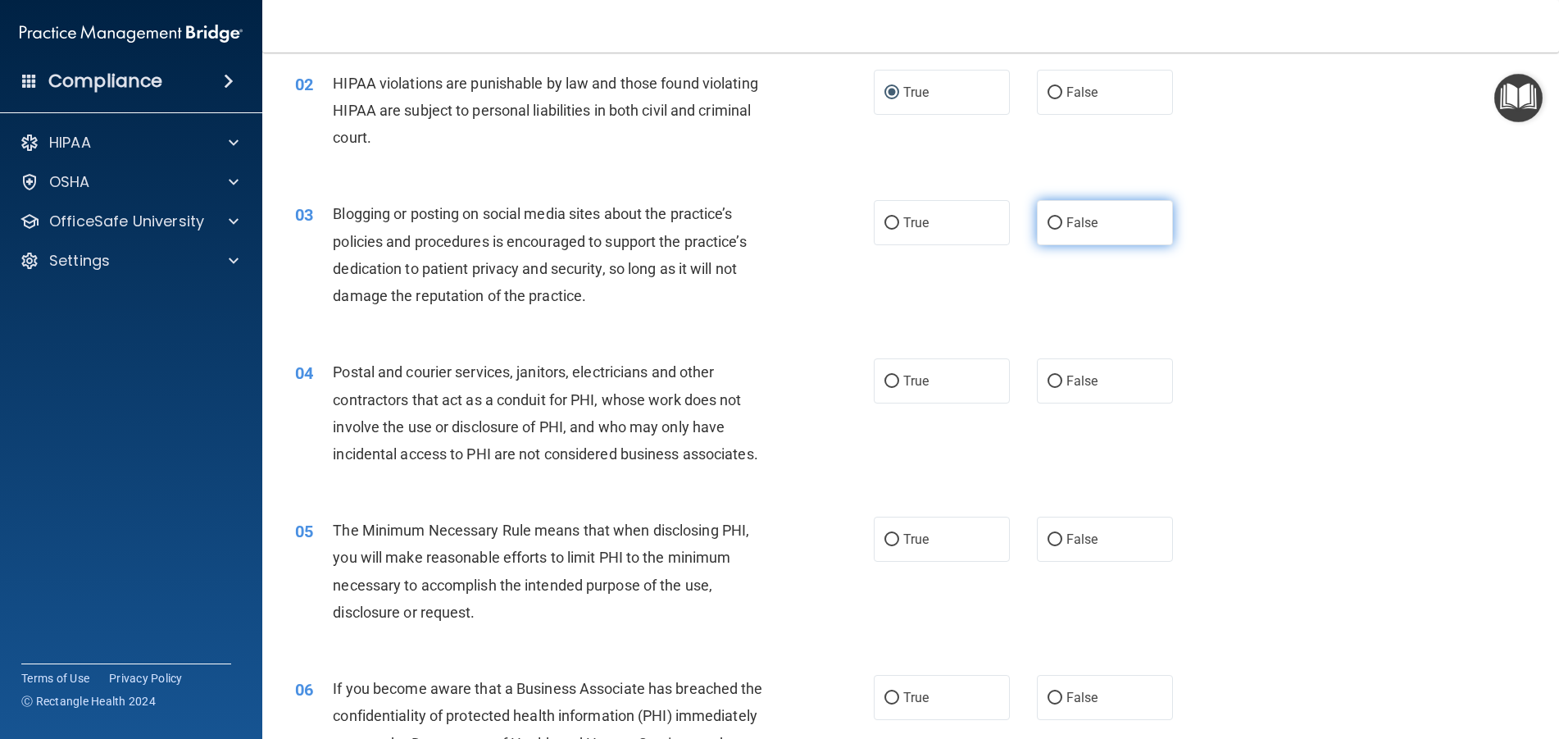
click at [1048, 225] on input "False" at bounding box center [1055, 223] width 15 height 12
radio input "true"
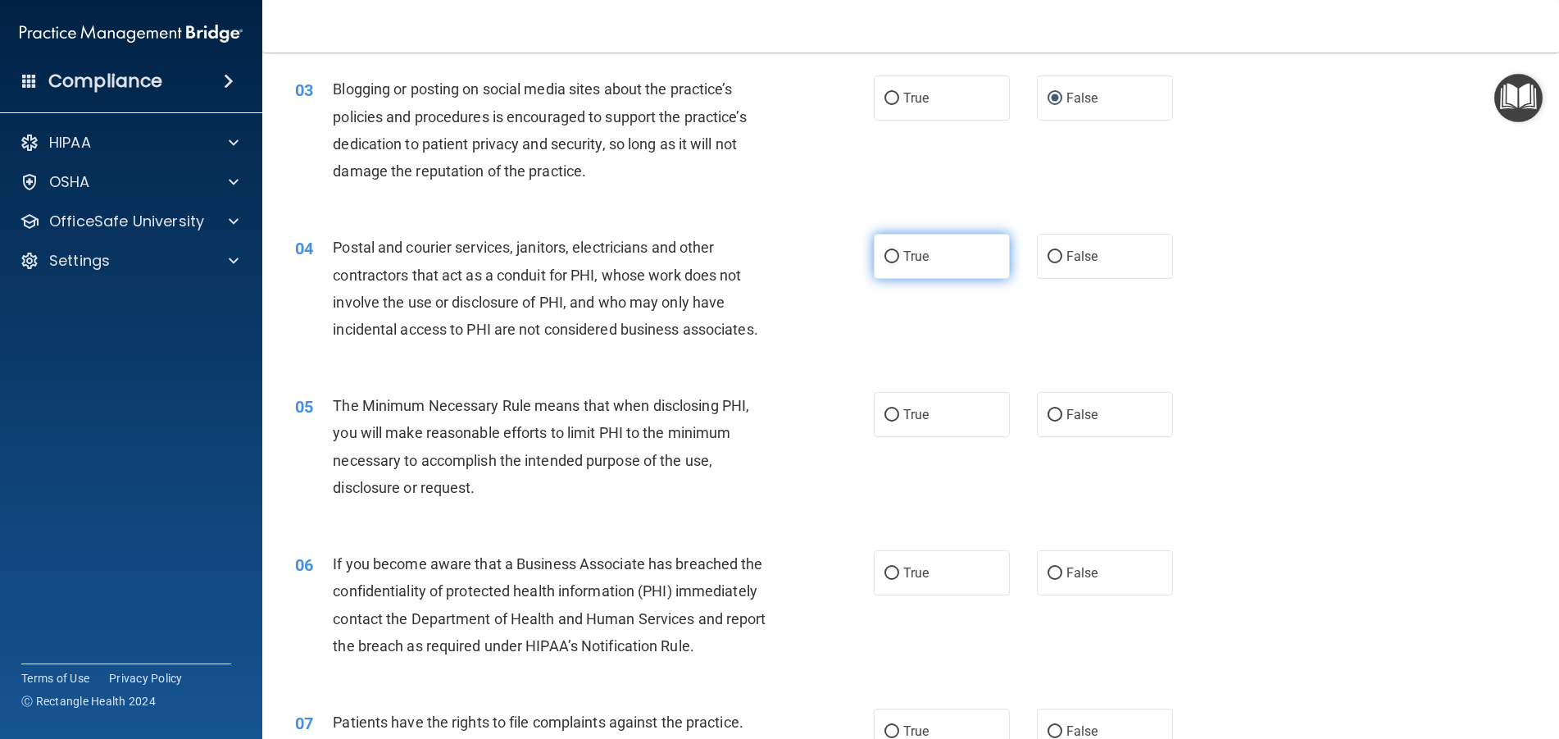
scroll to position [328, 0]
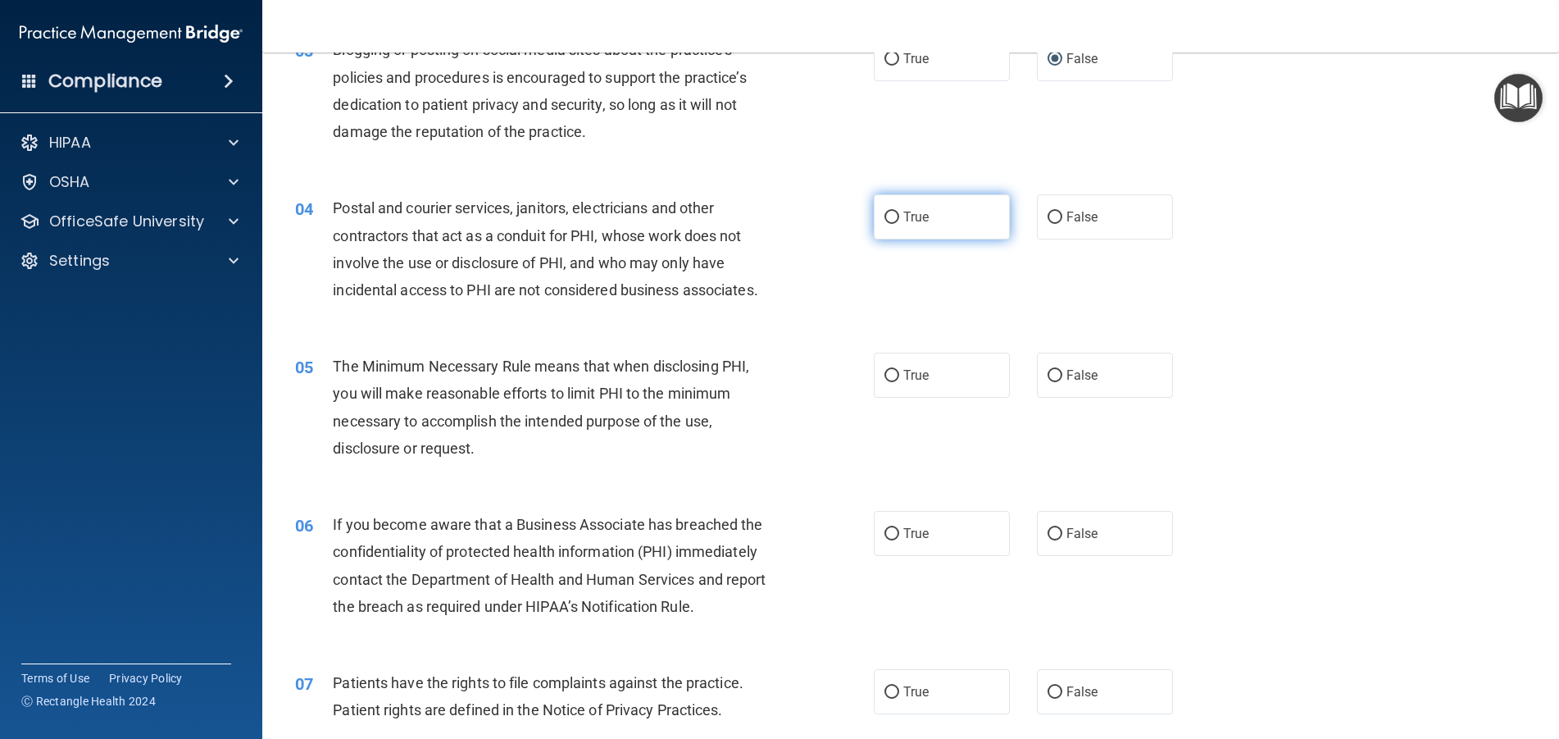
click at [886, 214] on input "True" at bounding box center [891, 217] width 15 height 12
radio input "true"
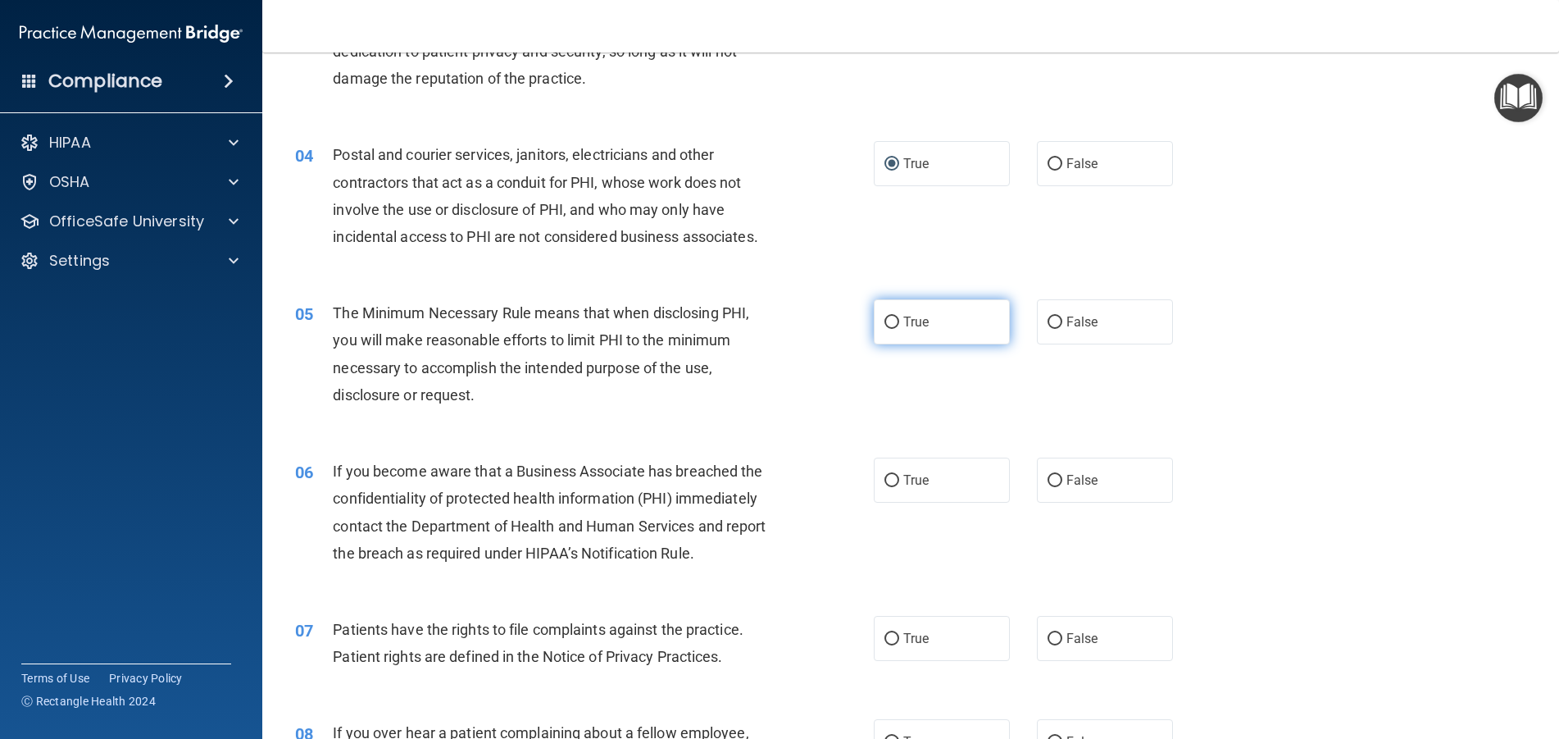
scroll to position [410, 0]
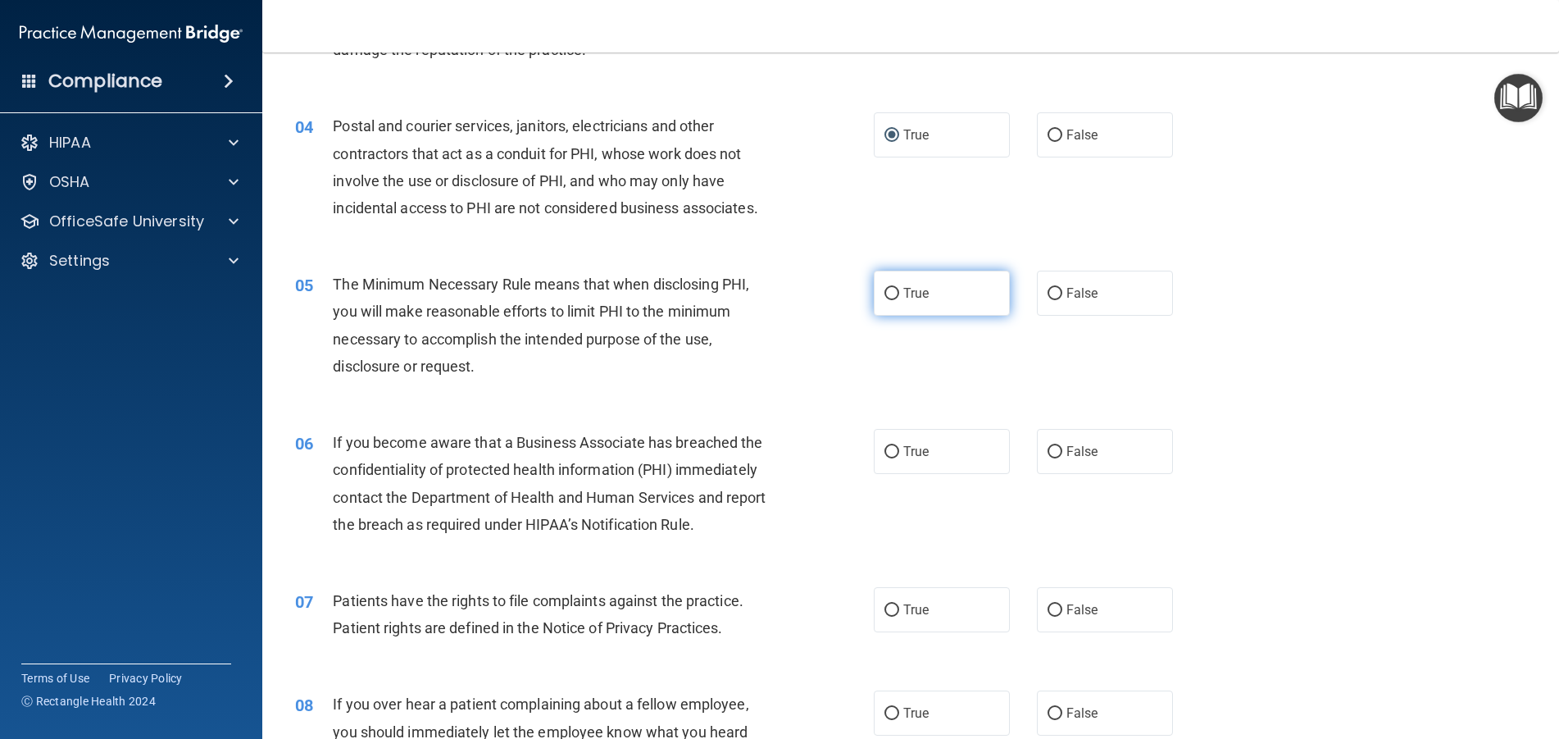
click at [884, 291] on input "True" at bounding box center [891, 294] width 15 height 12
radio input "true"
click at [1048, 454] on input "False" at bounding box center [1055, 452] width 15 height 12
radio input "true"
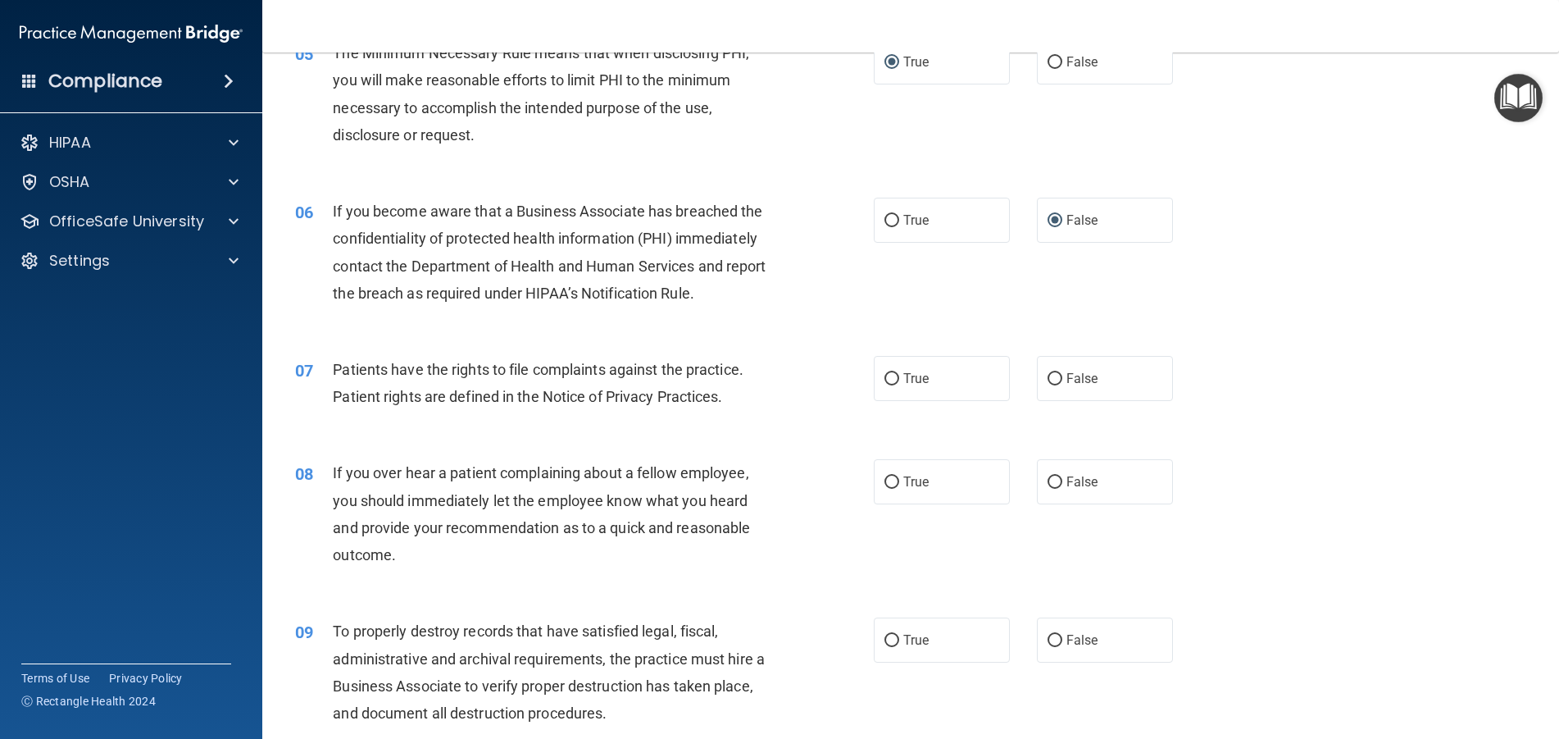
scroll to position [656, 0]
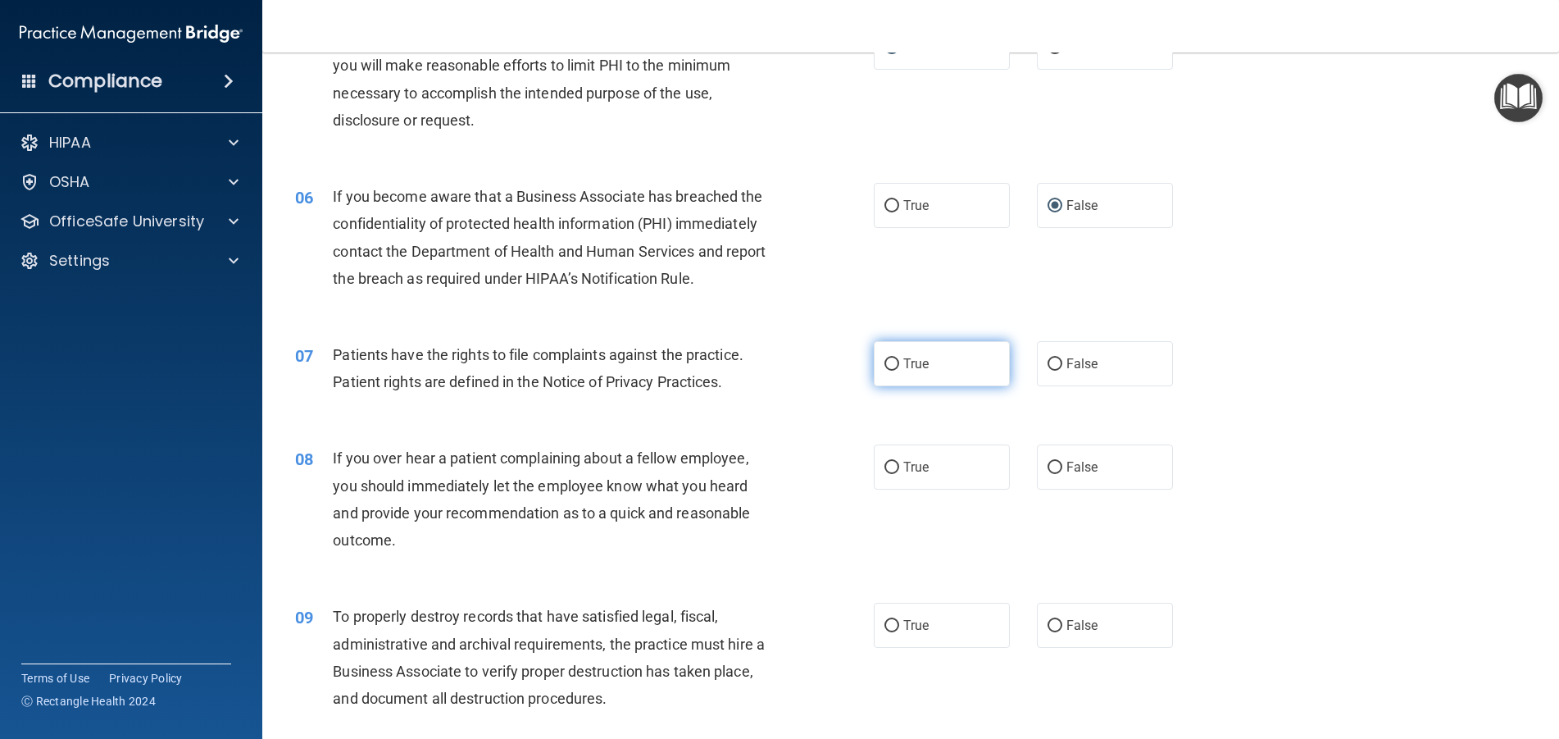
click at [890, 361] on input "True" at bounding box center [891, 364] width 15 height 12
radio input "true"
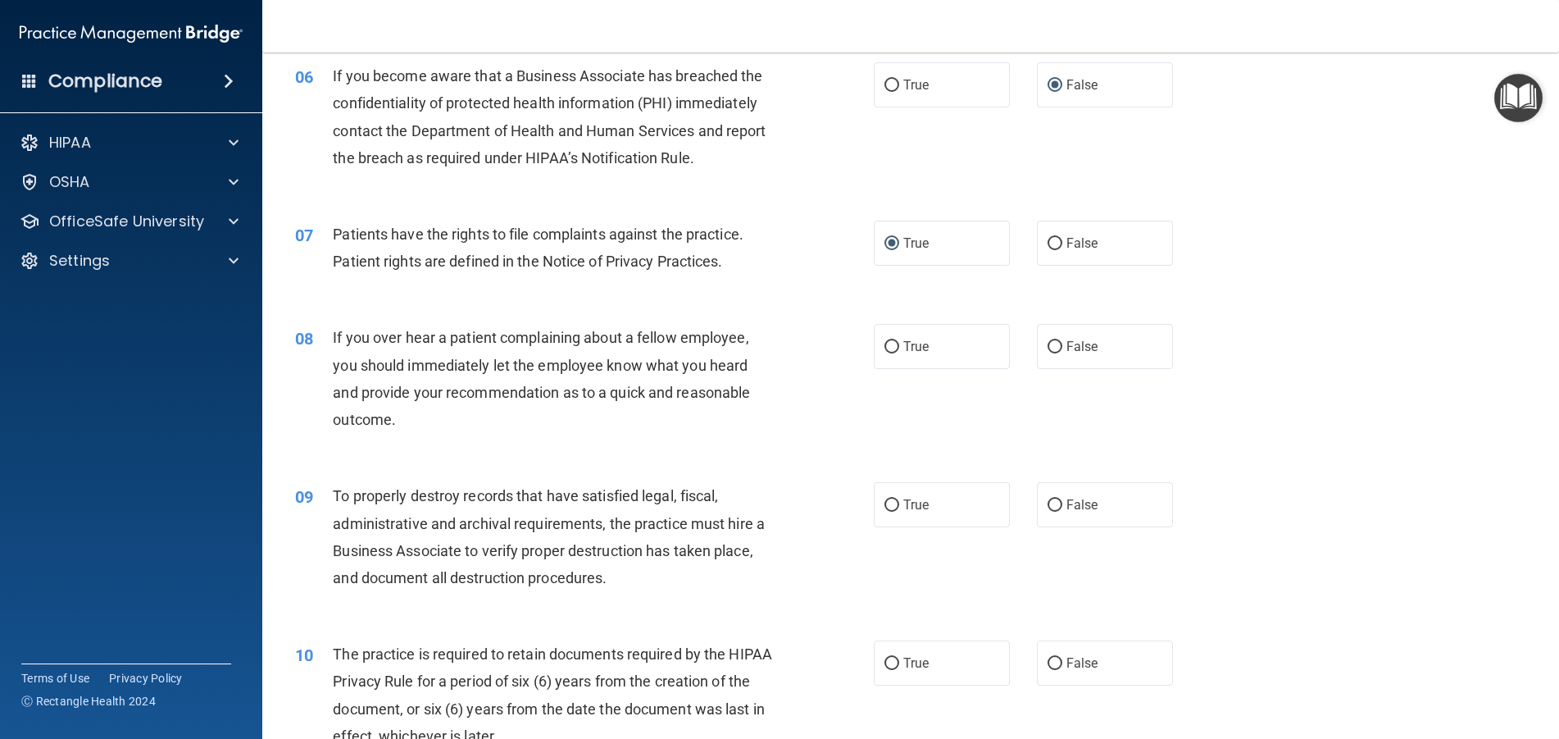
scroll to position [820, 0]
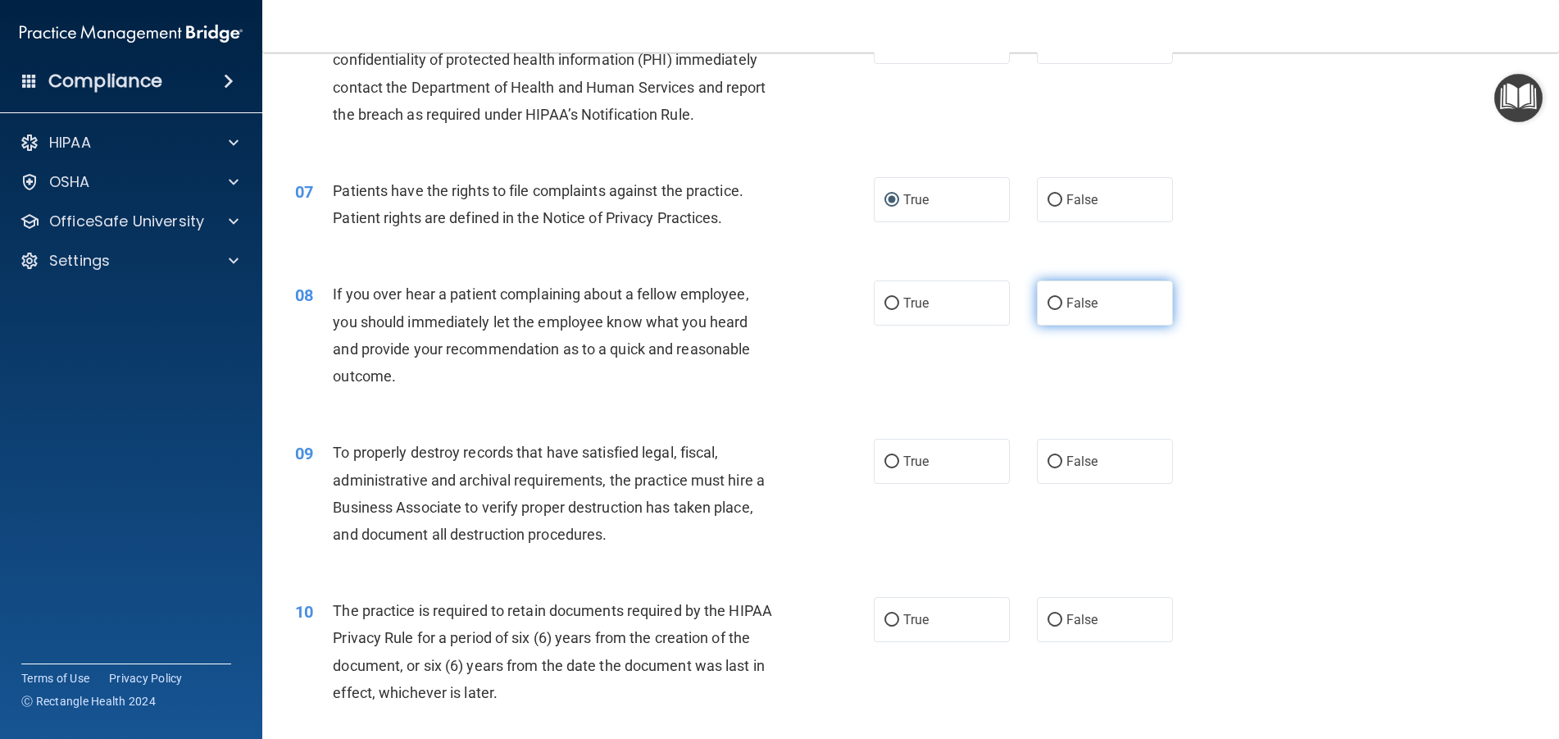
click at [1051, 301] on input "False" at bounding box center [1055, 304] width 15 height 12
radio input "true"
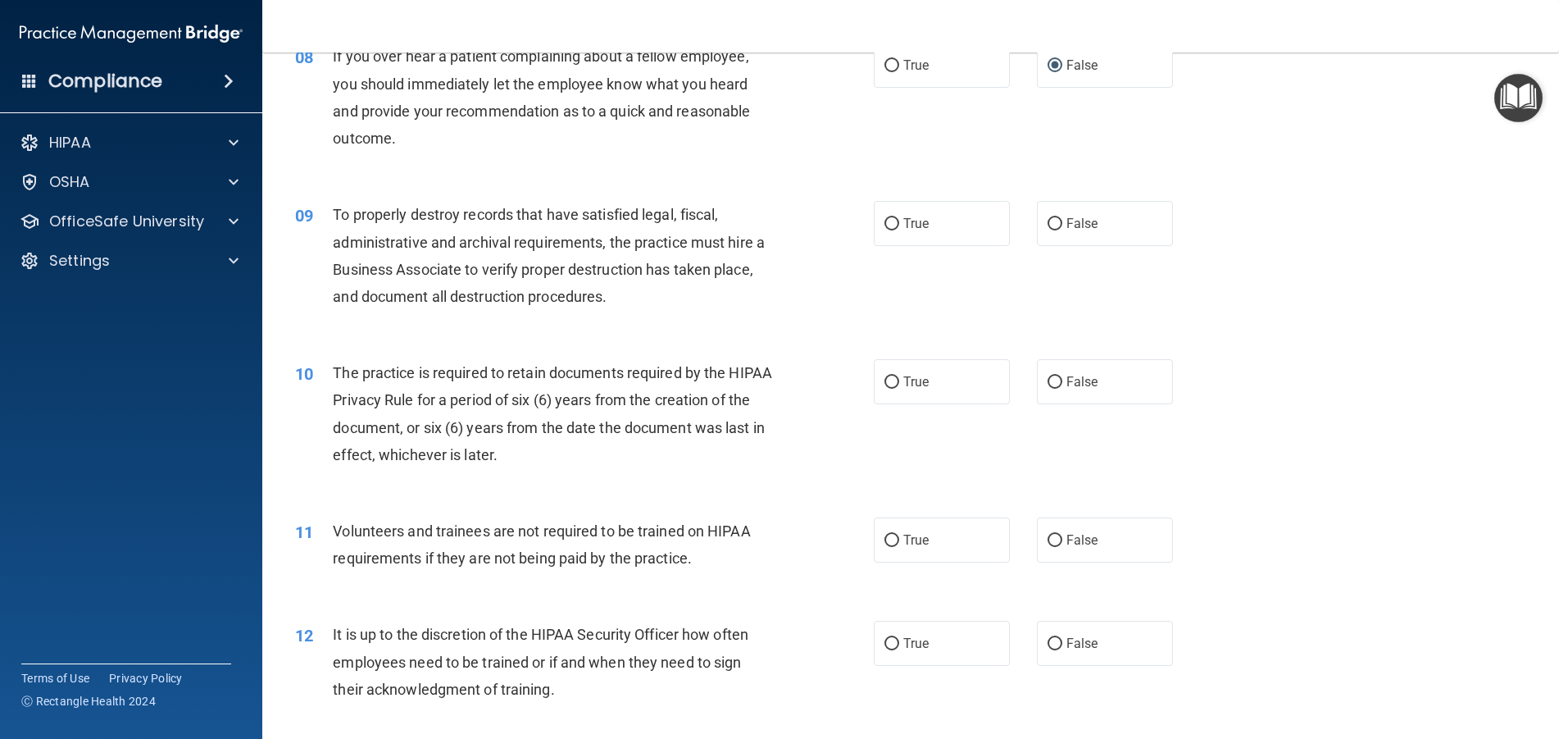
scroll to position [1066, 0]
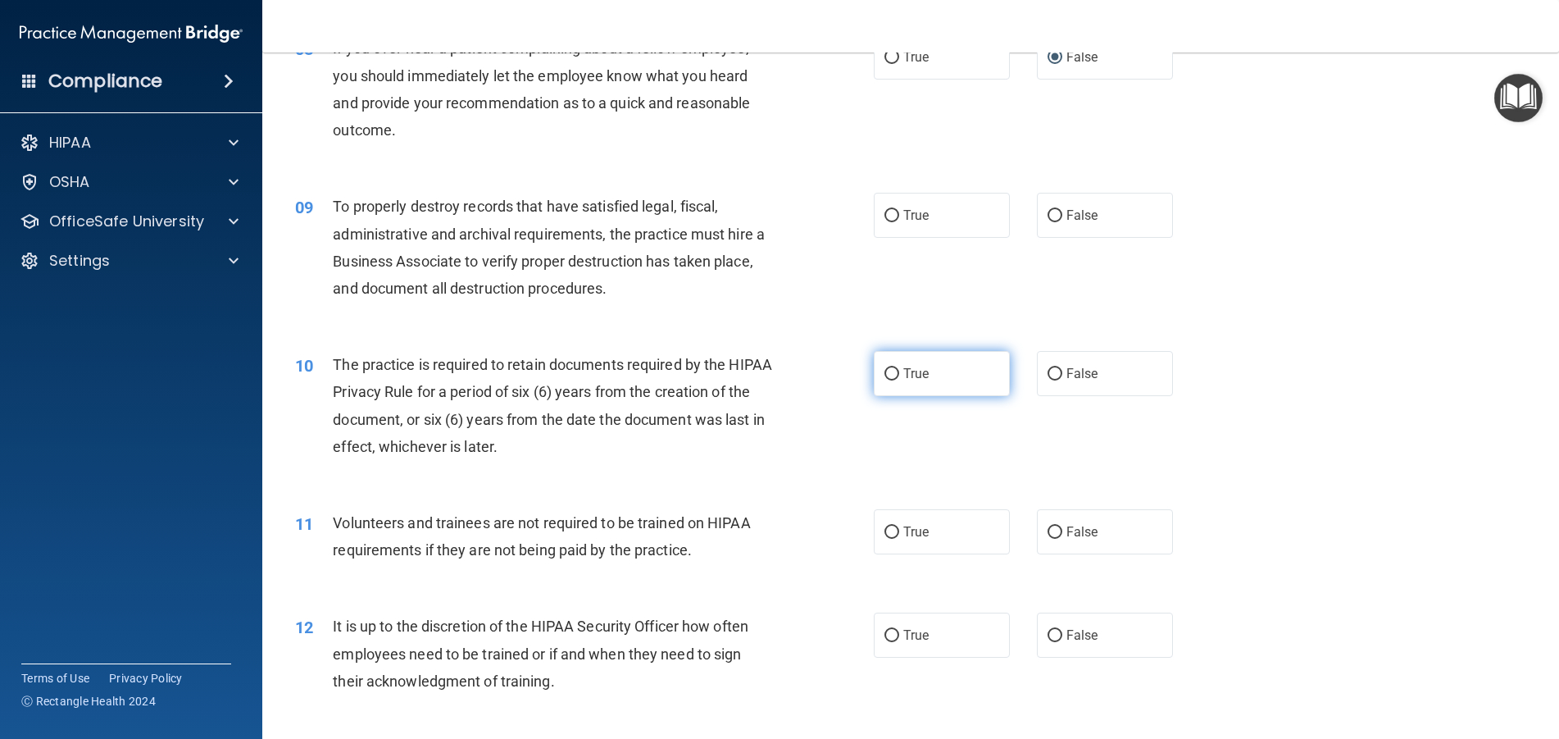
click at [889, 371] on input "True" at bounding box center [891, 374] width 15 height 12
radio input "true"
click at [891, 217] on input "True" at bounding box center [891, 216] width 15 height 12
radio input "true"
click at [1048, 215] on input "False" at bounding box center [1055, 216] width 15 height 12
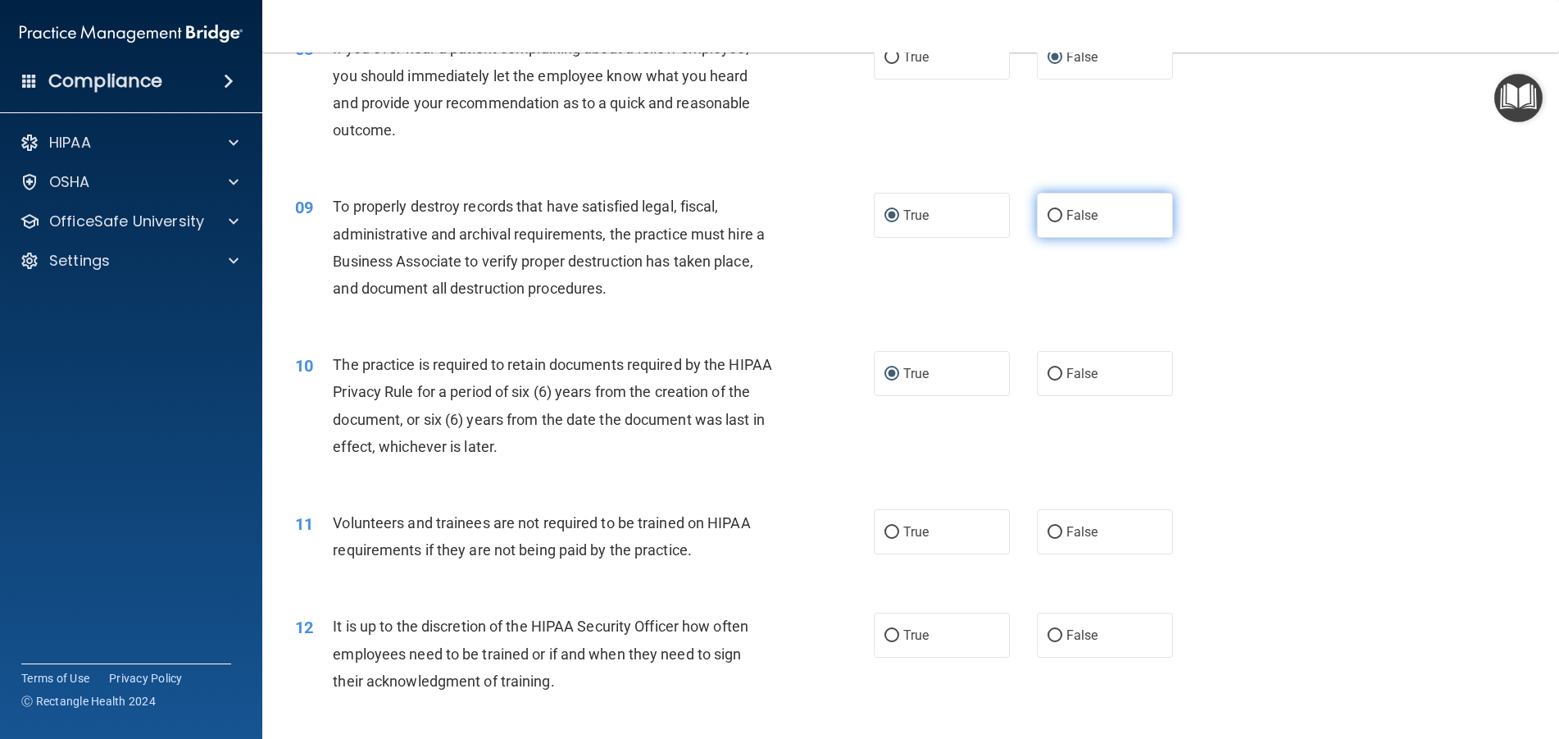
radio input "true"
radio input "false"
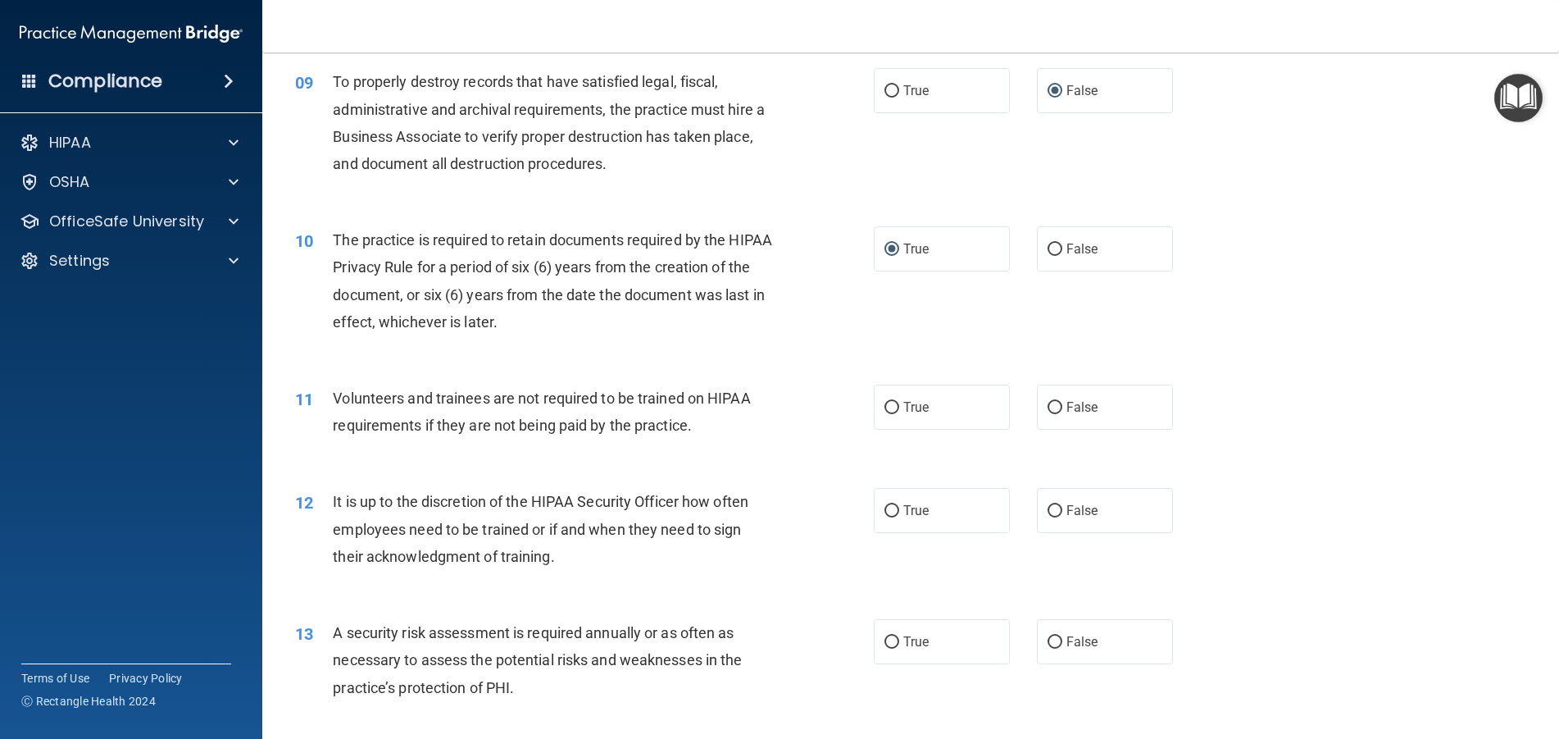
scroll to position [1230, 0]
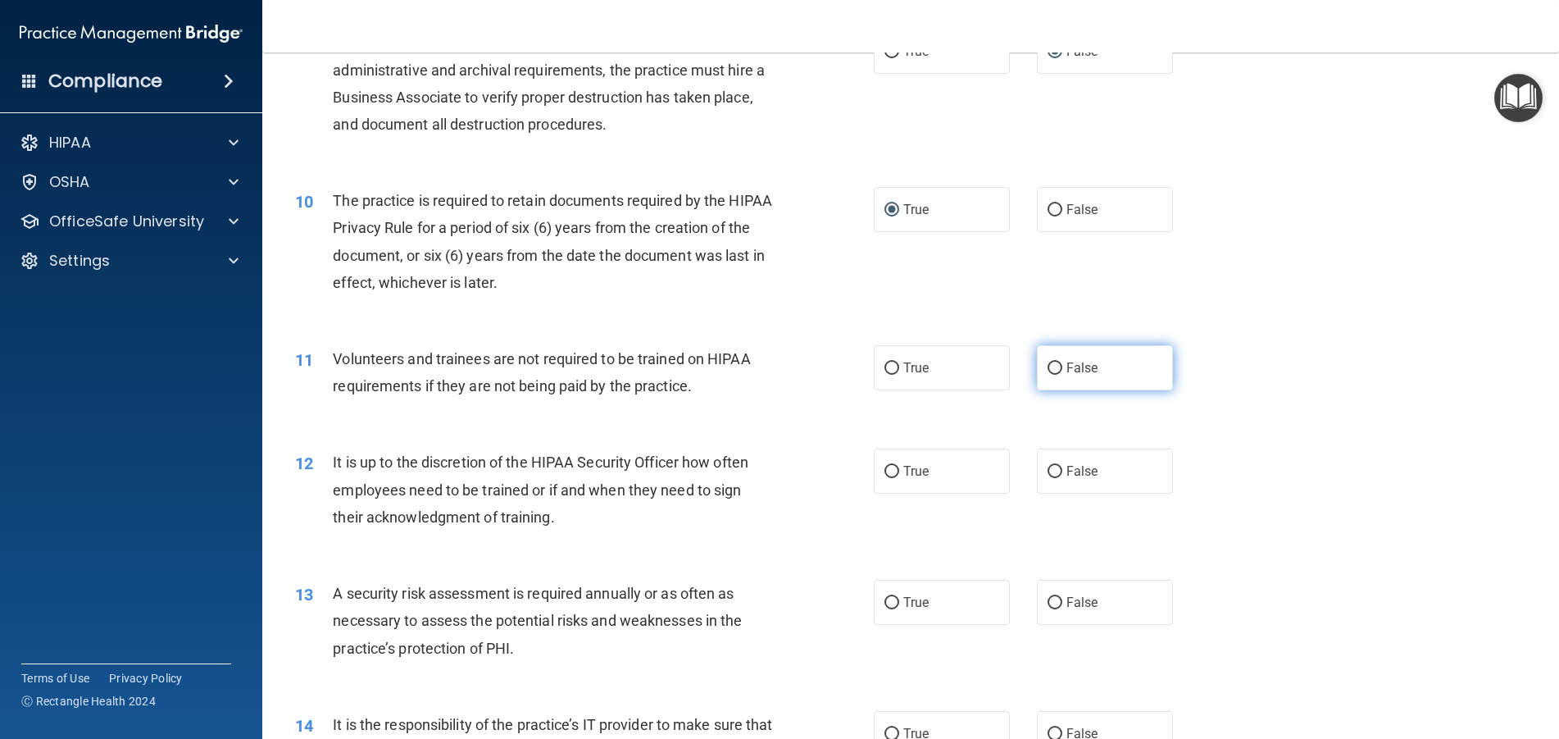
click at [1048, 373] on input "False" at bounding box center [1055, 368] width 15 height 12
radio input "true"
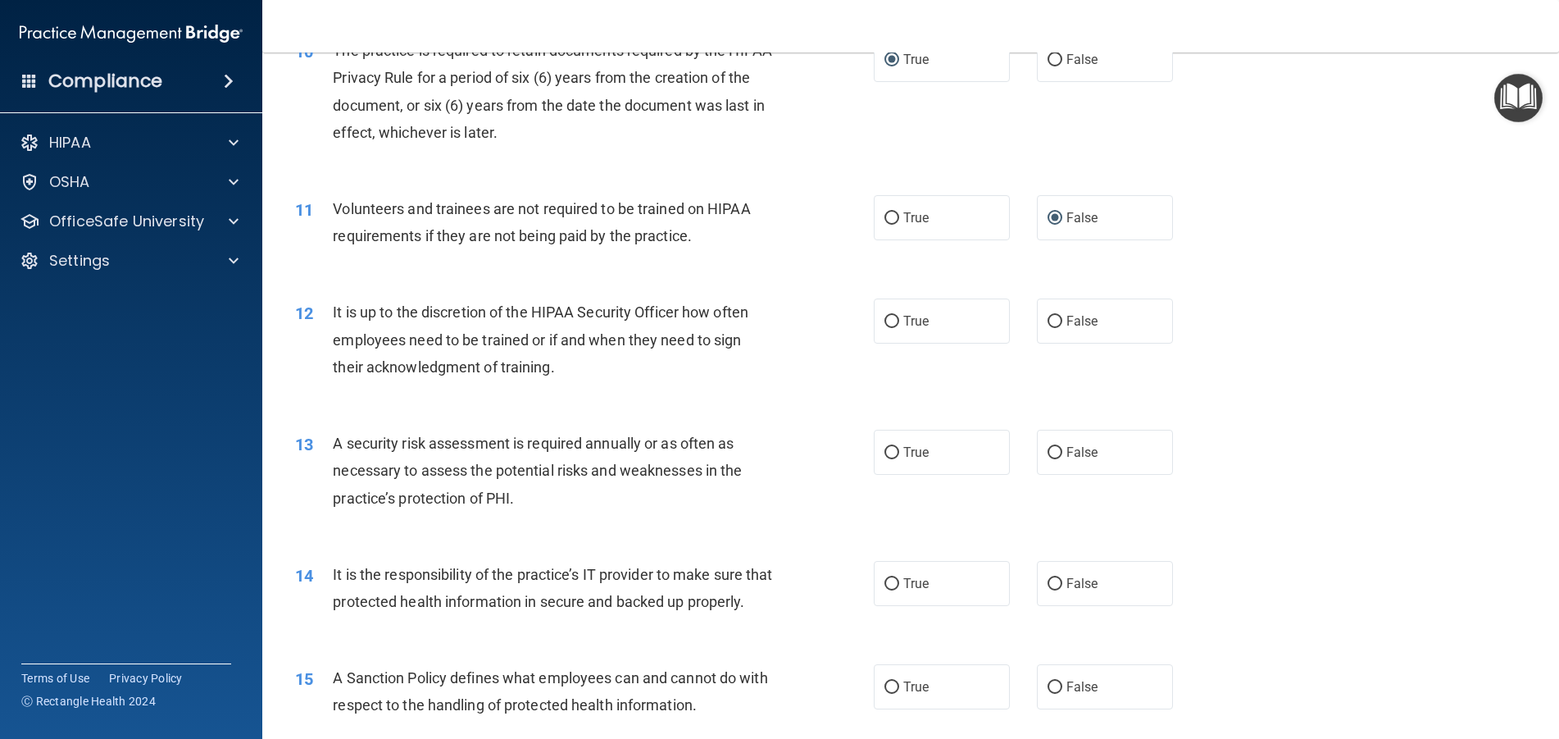
scroll to position [1393, 0]
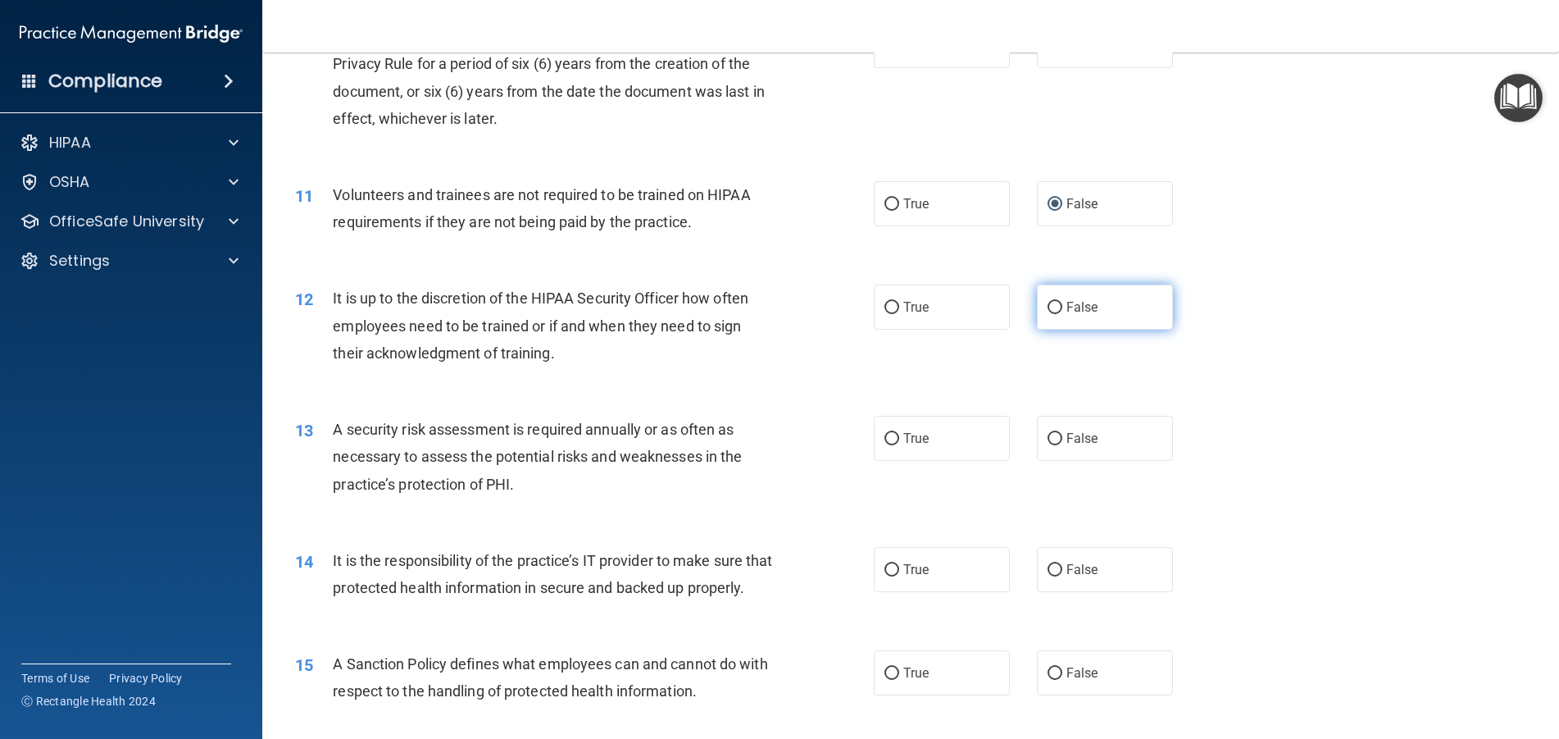
click at [1048, 308] on input "False" at bounding box center [1055, 308] width 15 height 12
radio input "true"
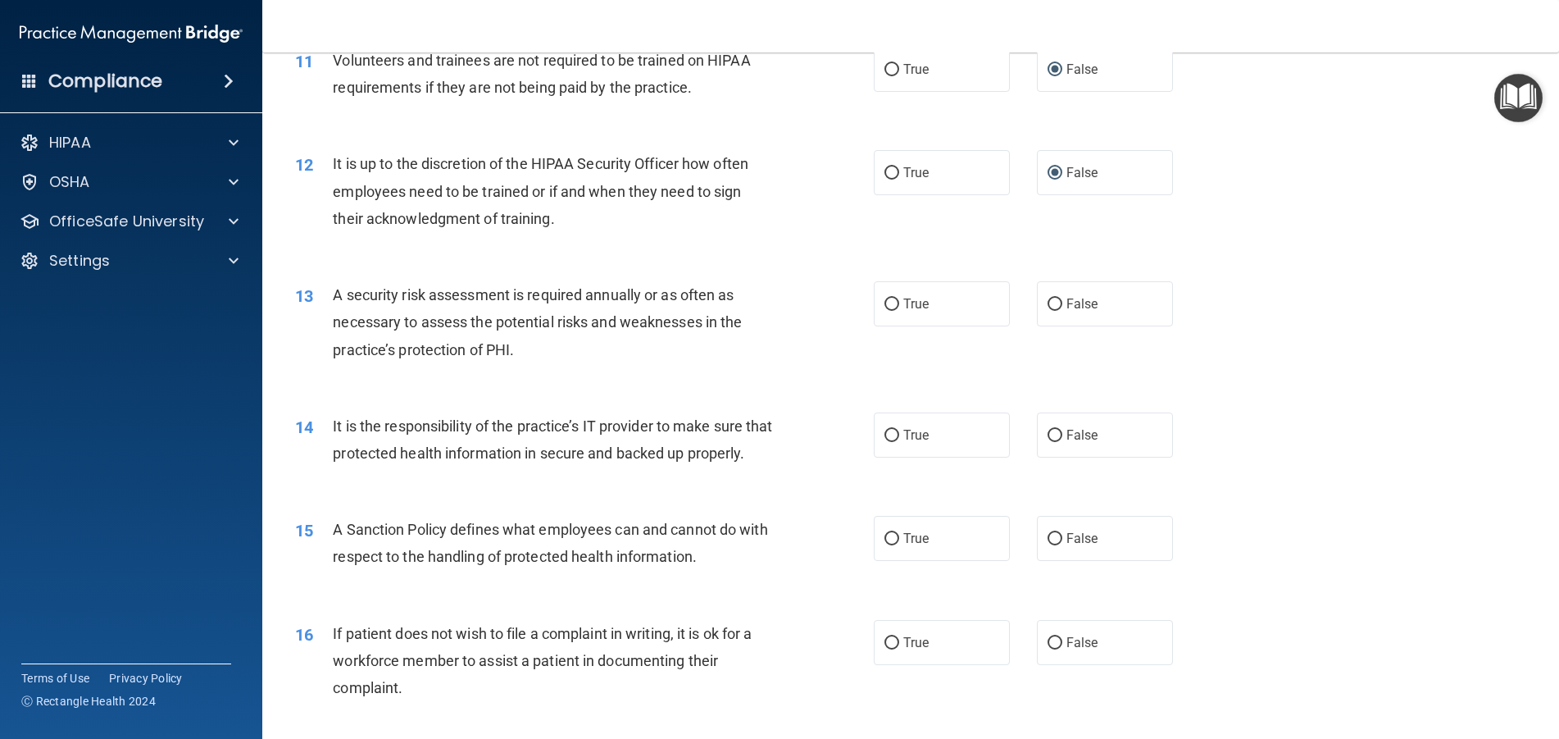
scroll to position [1557, 0]
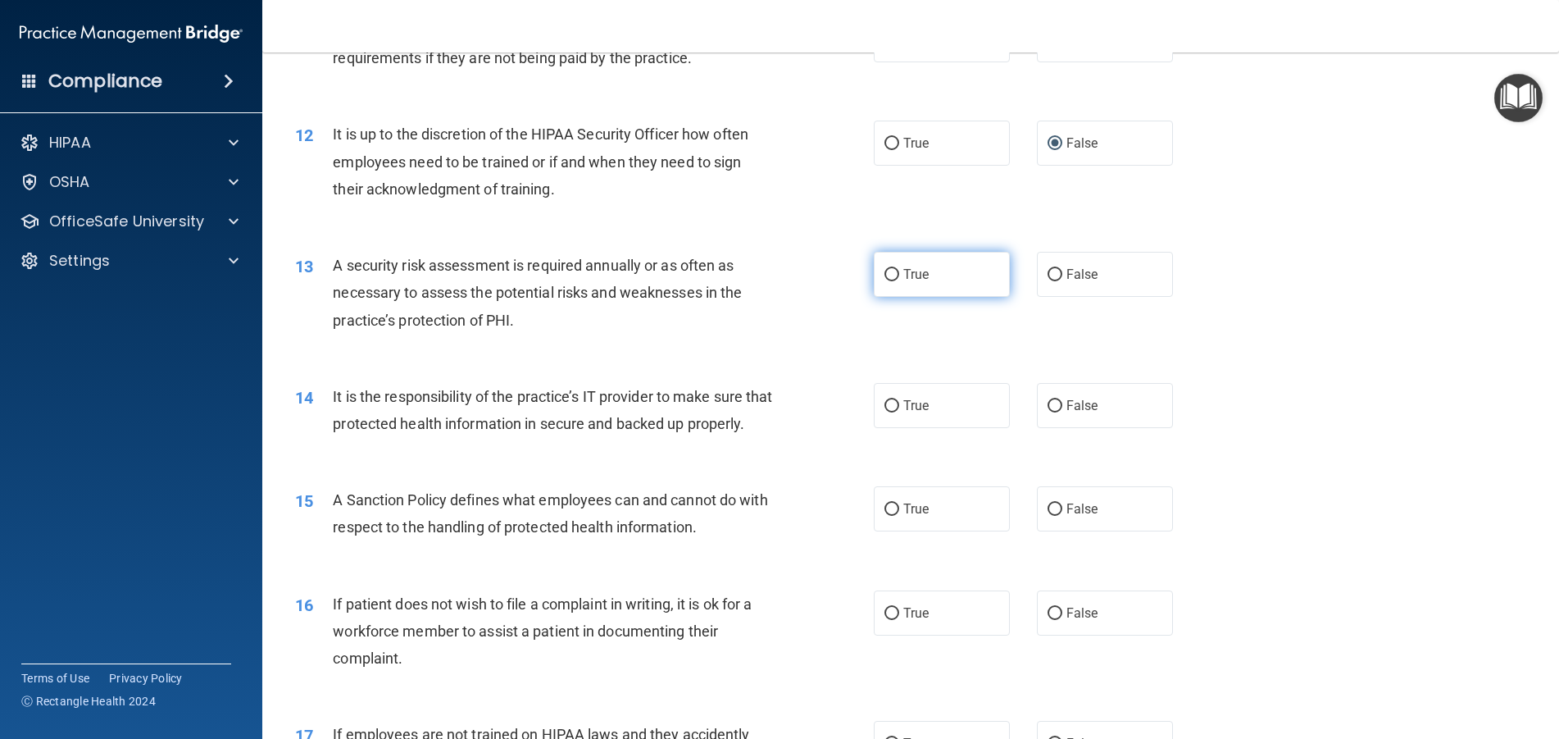
click at [884, 275] on input "True" at bounding box center [891, 275] width 15 height 12
radio input "true"
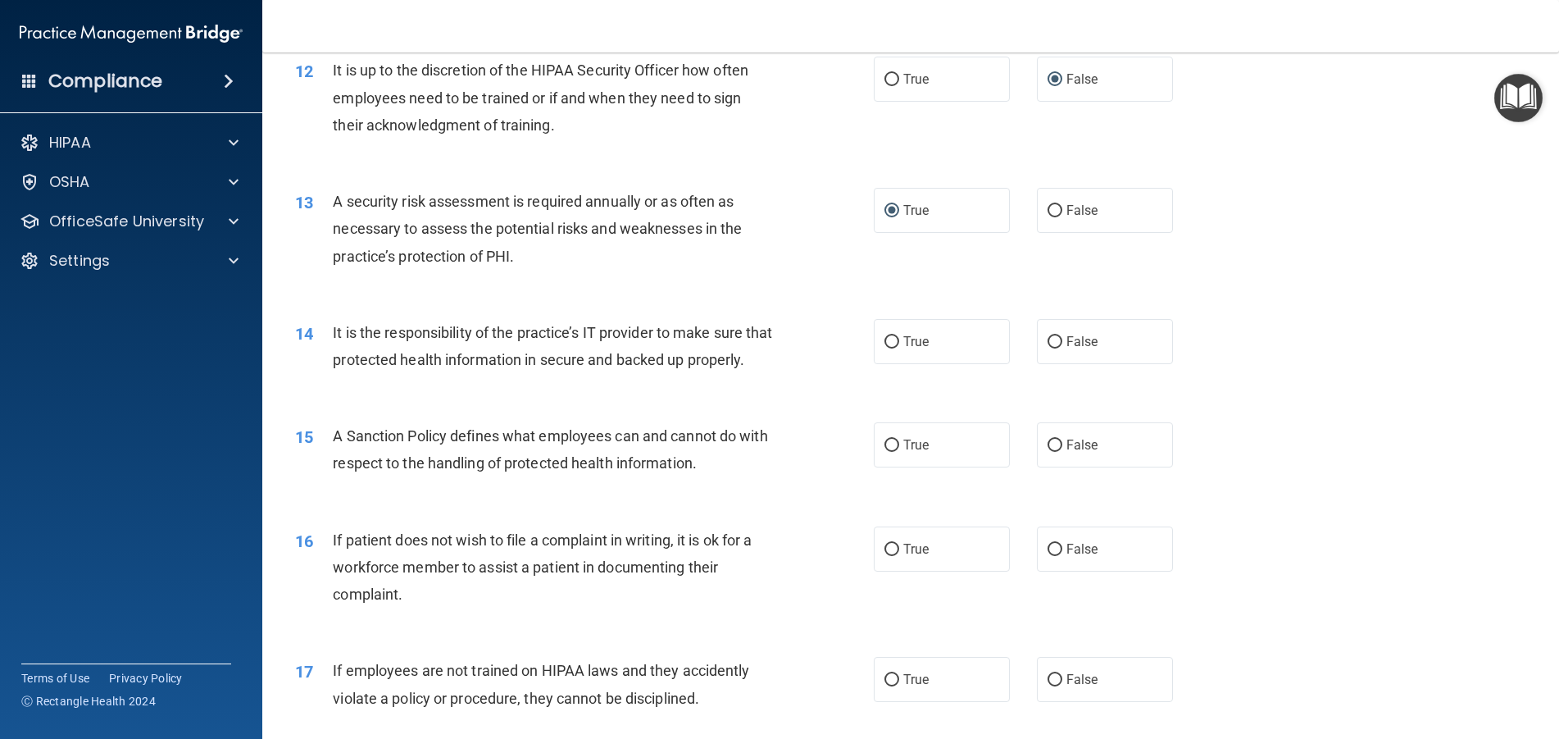
scroll to position [1721, 0]
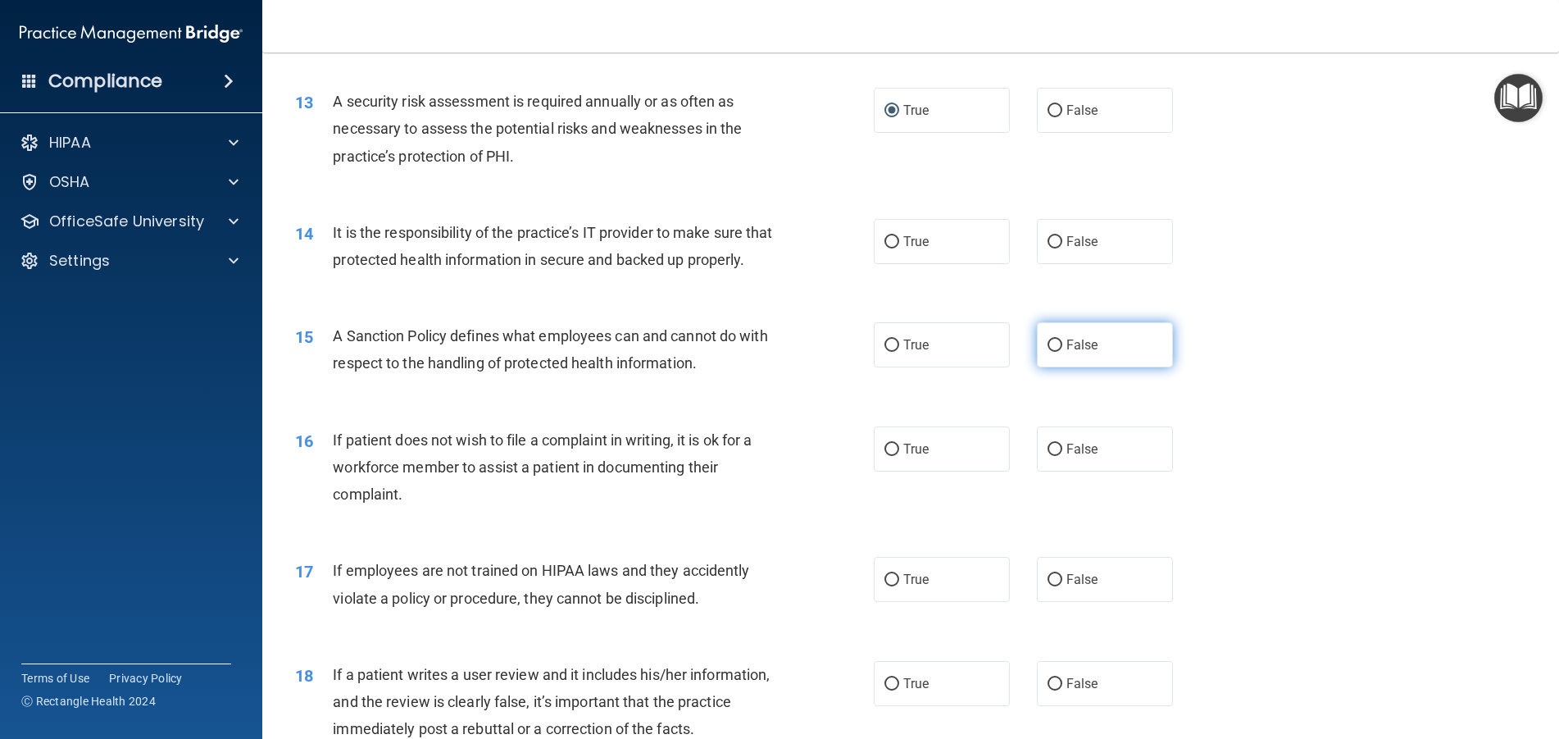
click at [1048, 352] on input "False" at bounding box center [1055, 345] width 15 height 12
radio input "true"
click at [1053, 247] on input "False" at bounding box center [1055, 242] width 15 height 12
radio input "true"
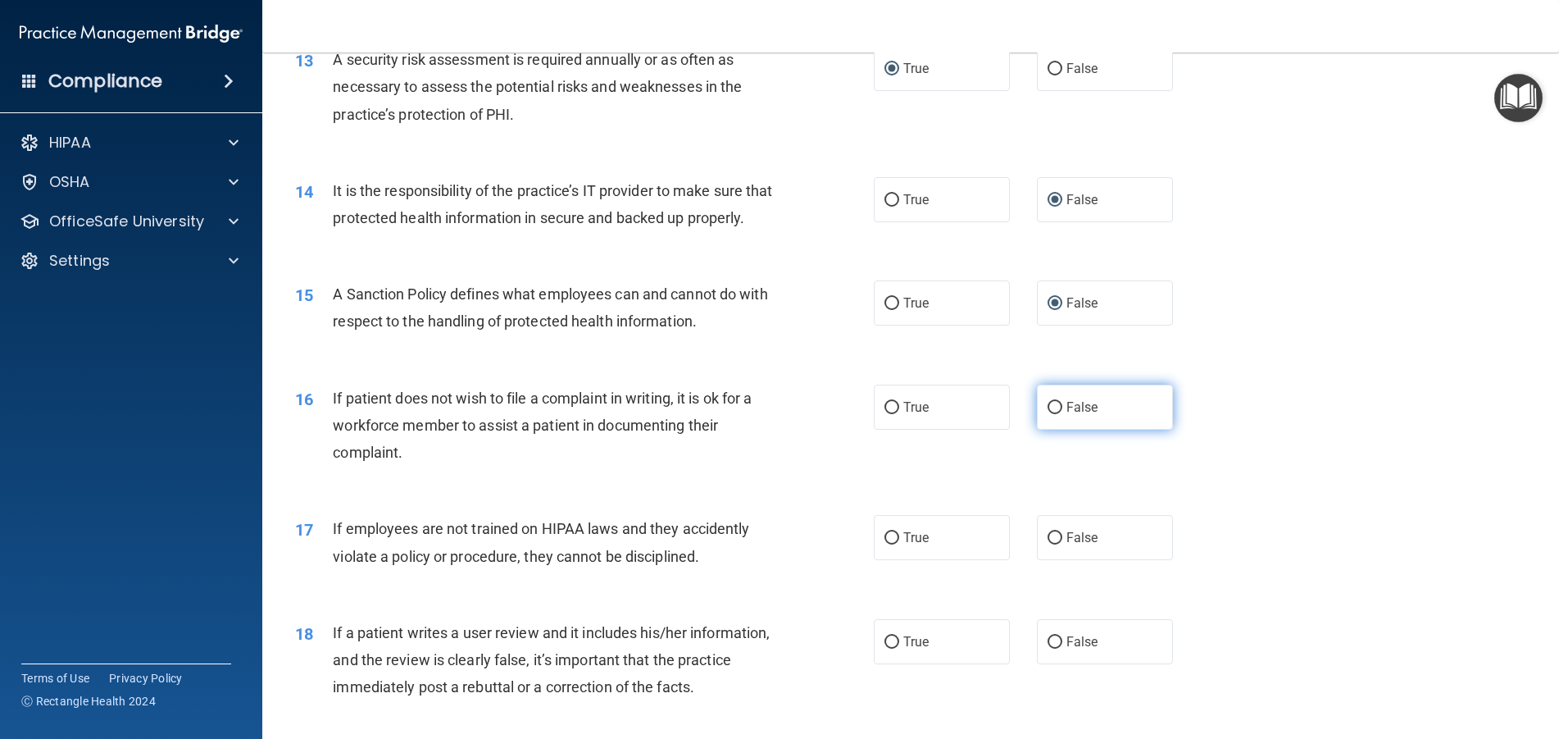
scroll to position [1885, 0]
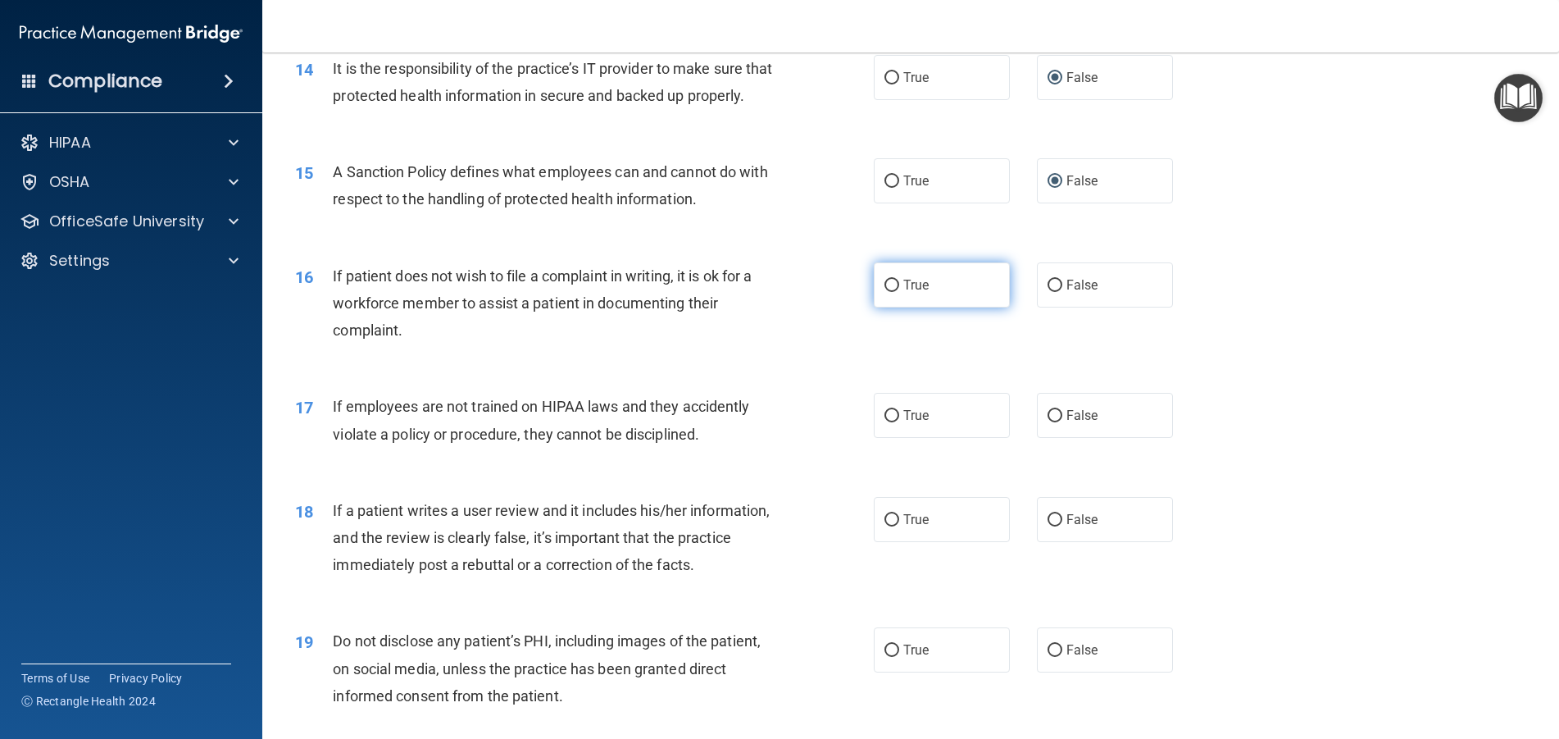
click at [887, 292] on input "True" at bounding box center [891, 286] width 15 height 12
radio input "true"
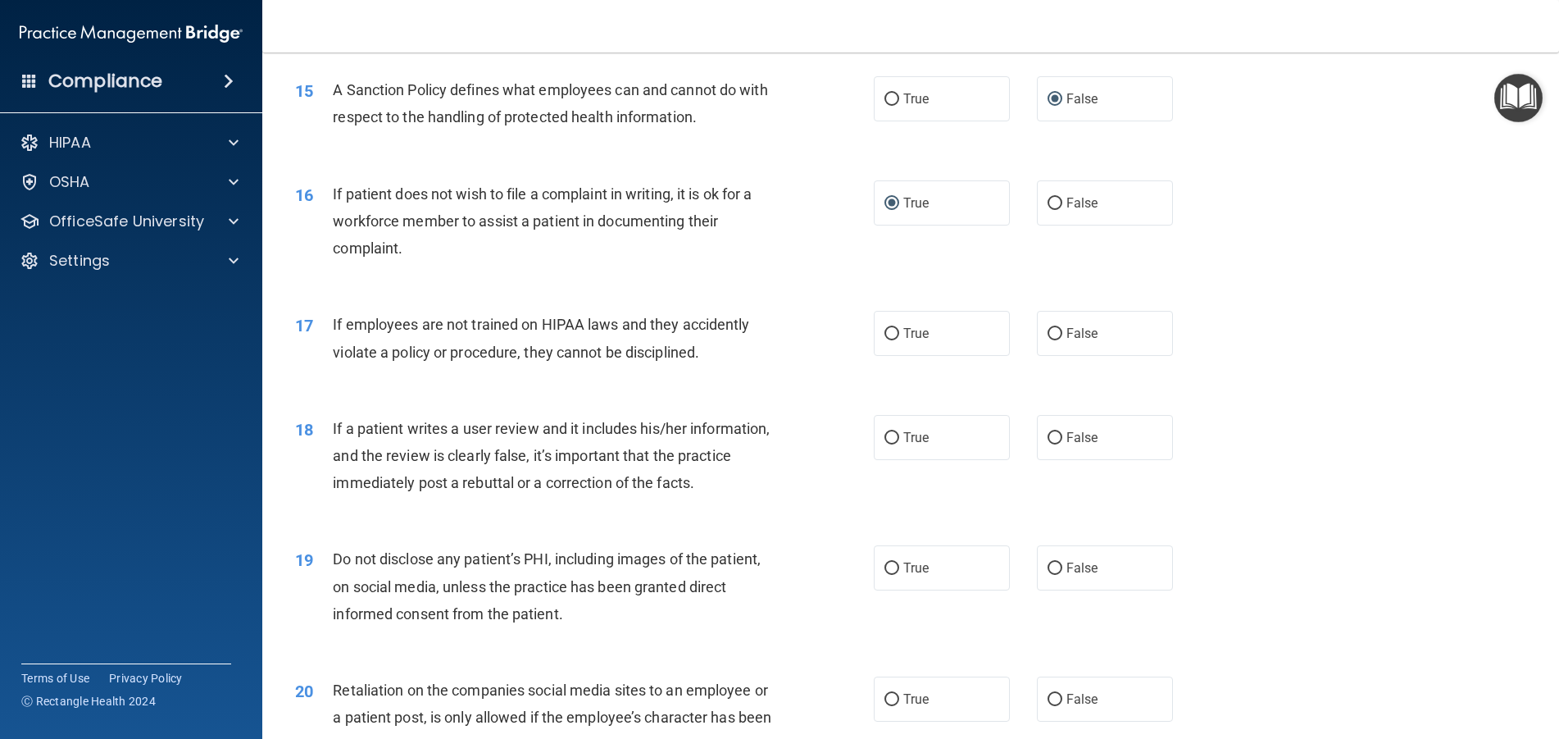
scroll to position [2049, 0]
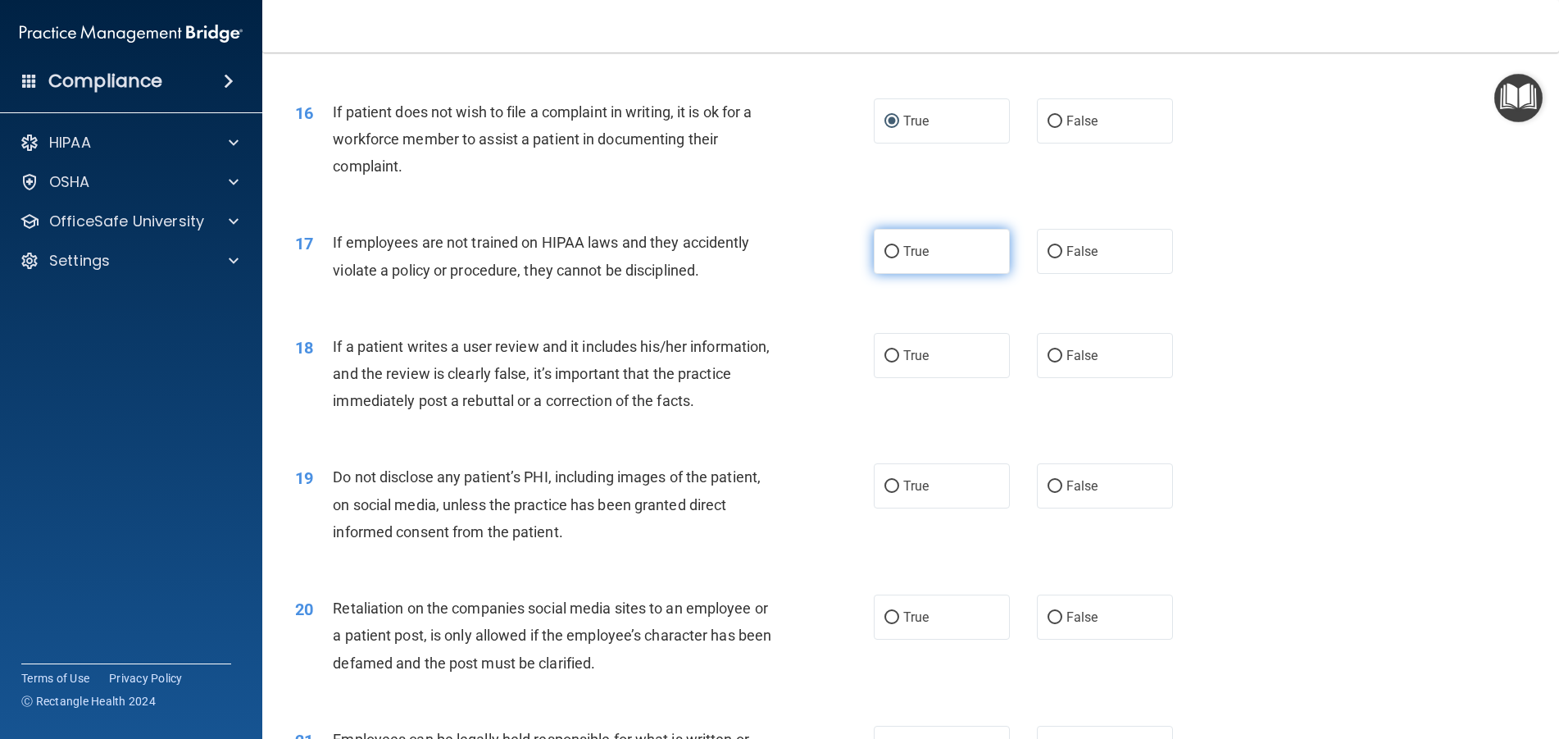
click at [887, 258] on input "True" at bounding box center [891, 252] width 15 height 12
radio input "true"
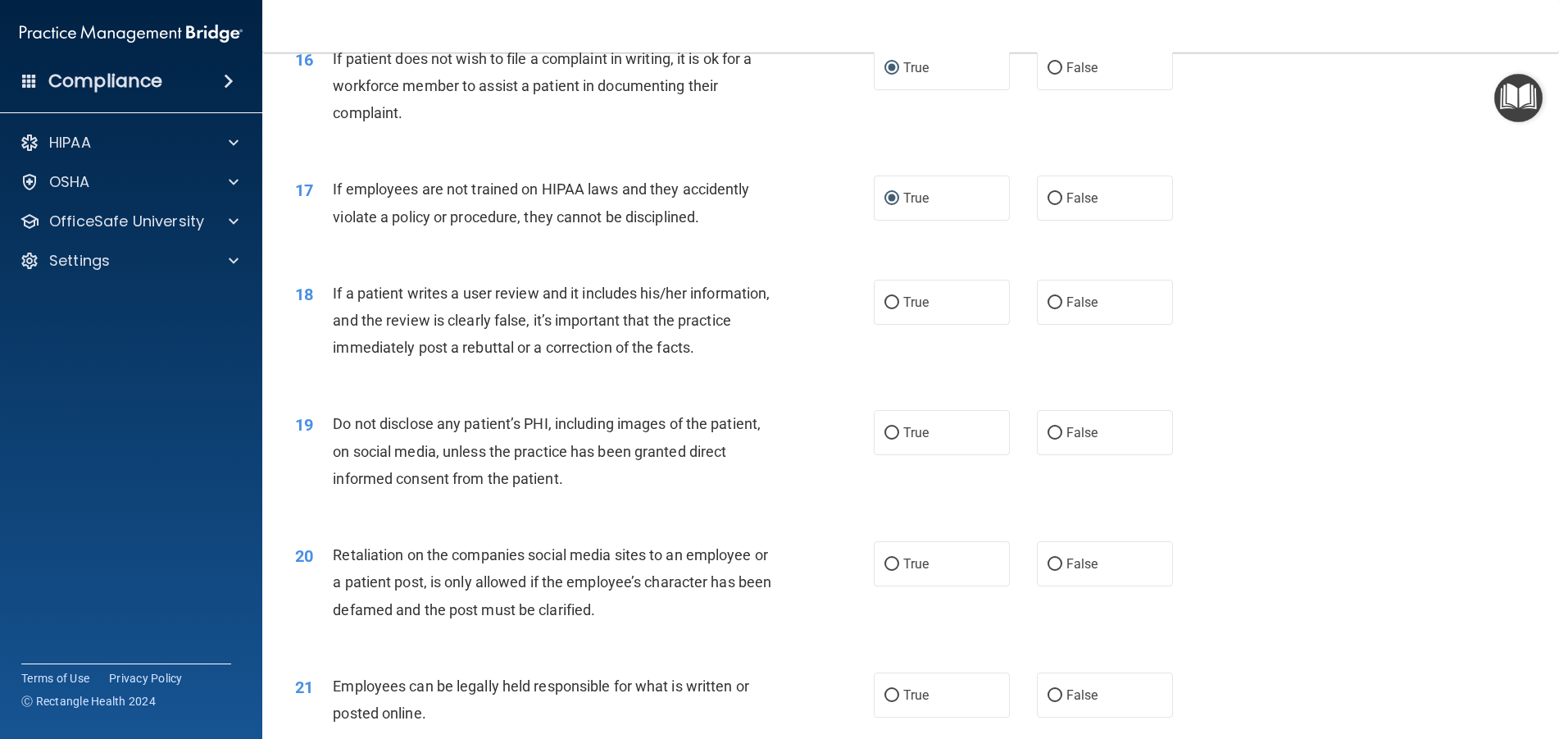
scroll to position [2131, 0]
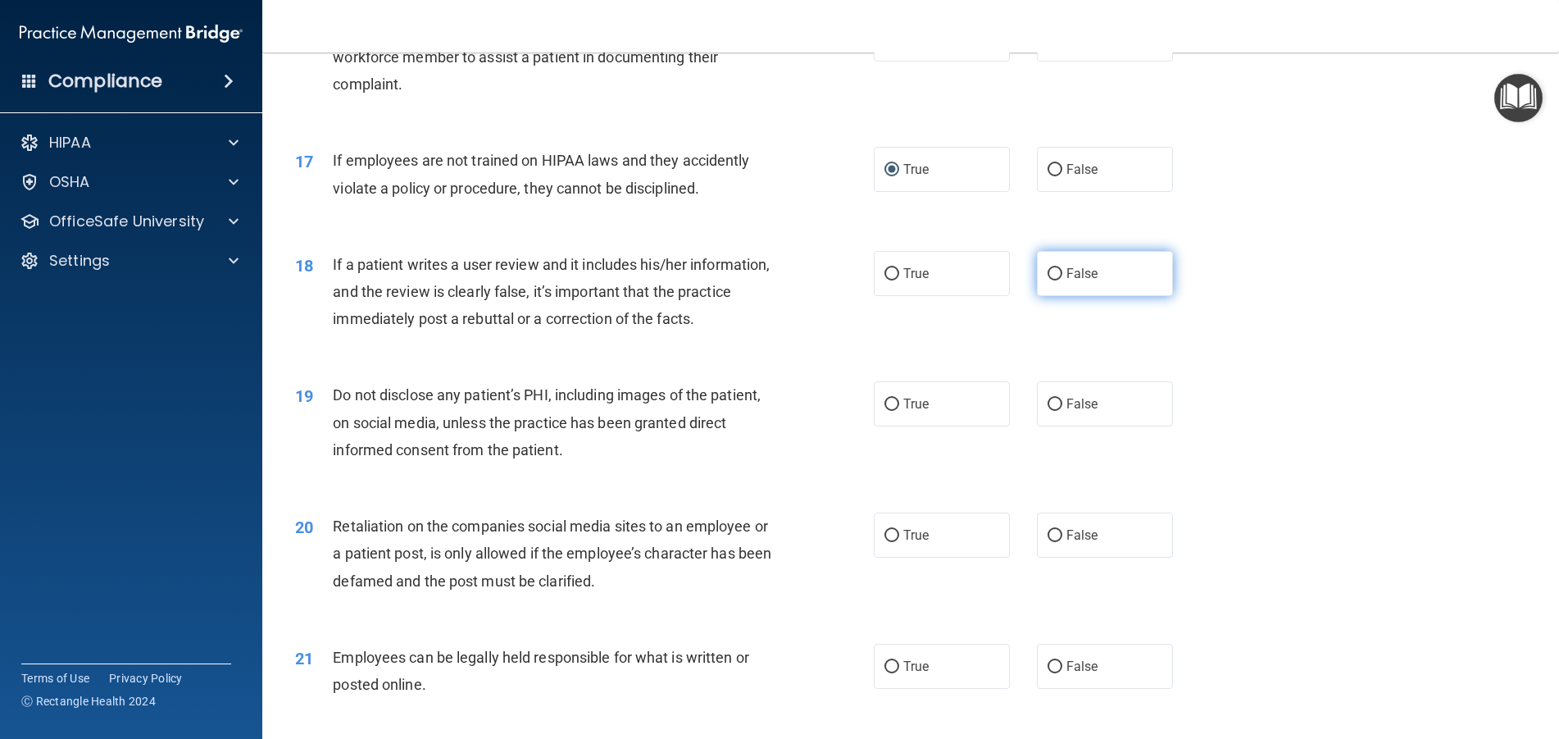
click at [1048, 280] on input "False" at bounding box center [1055, 274] width 15 height 12
radio input "true"
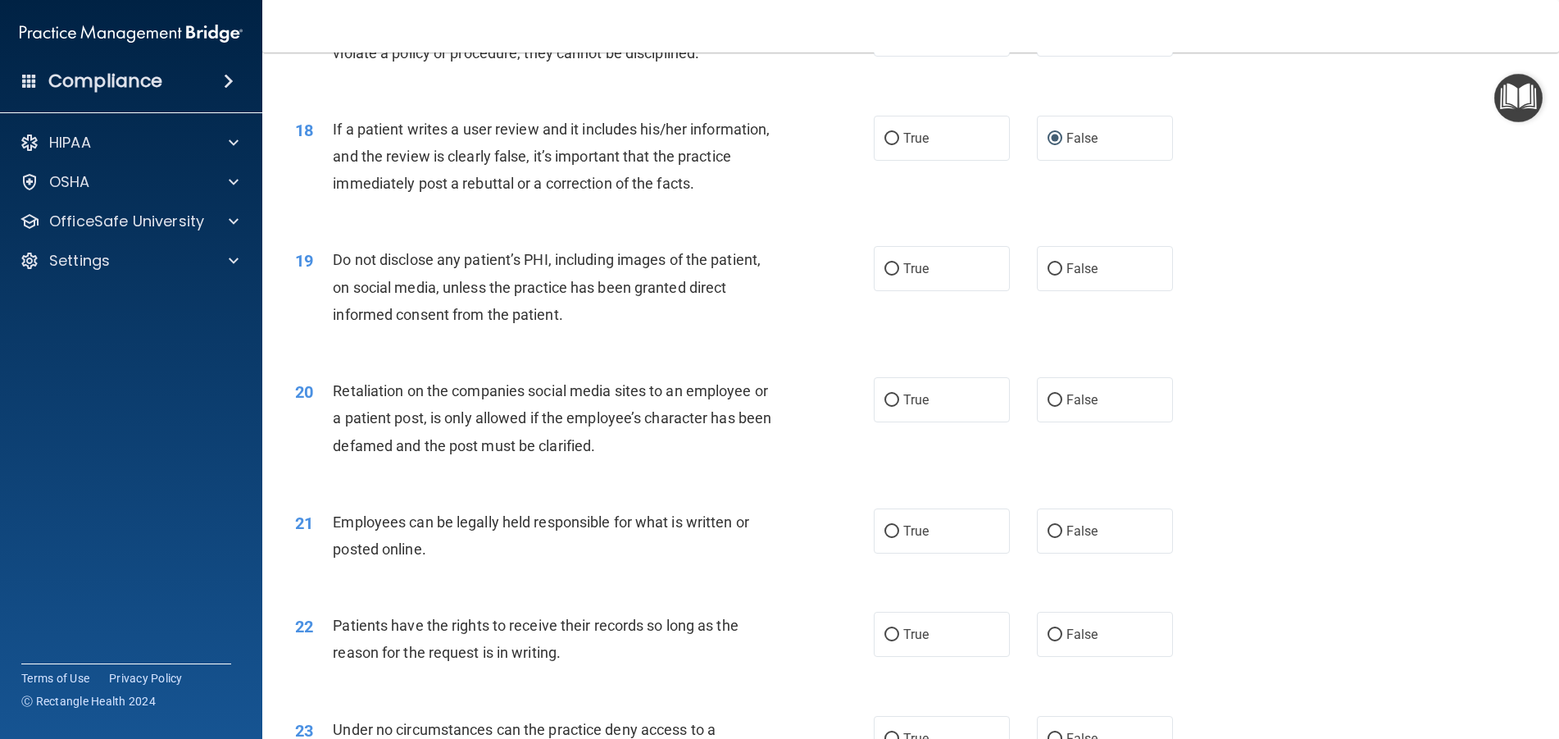
scroll to position [2295, 0]
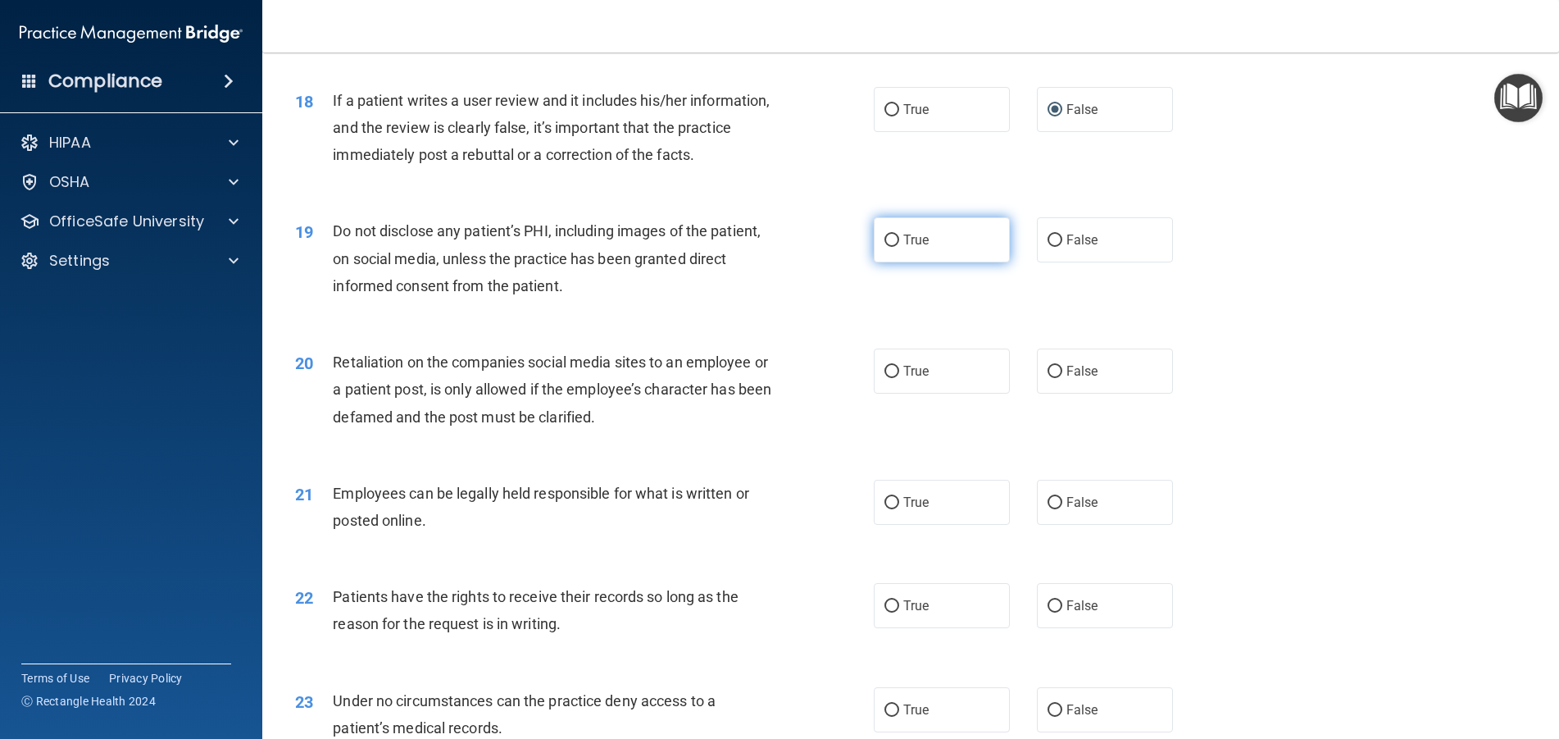
click at [881, 262] on label "True" at bounding box center [942, 239] width 136 height 45
click at [884, 247] on input "True" at bounding box center [891, 240] width 15 height 12
radio input "true"
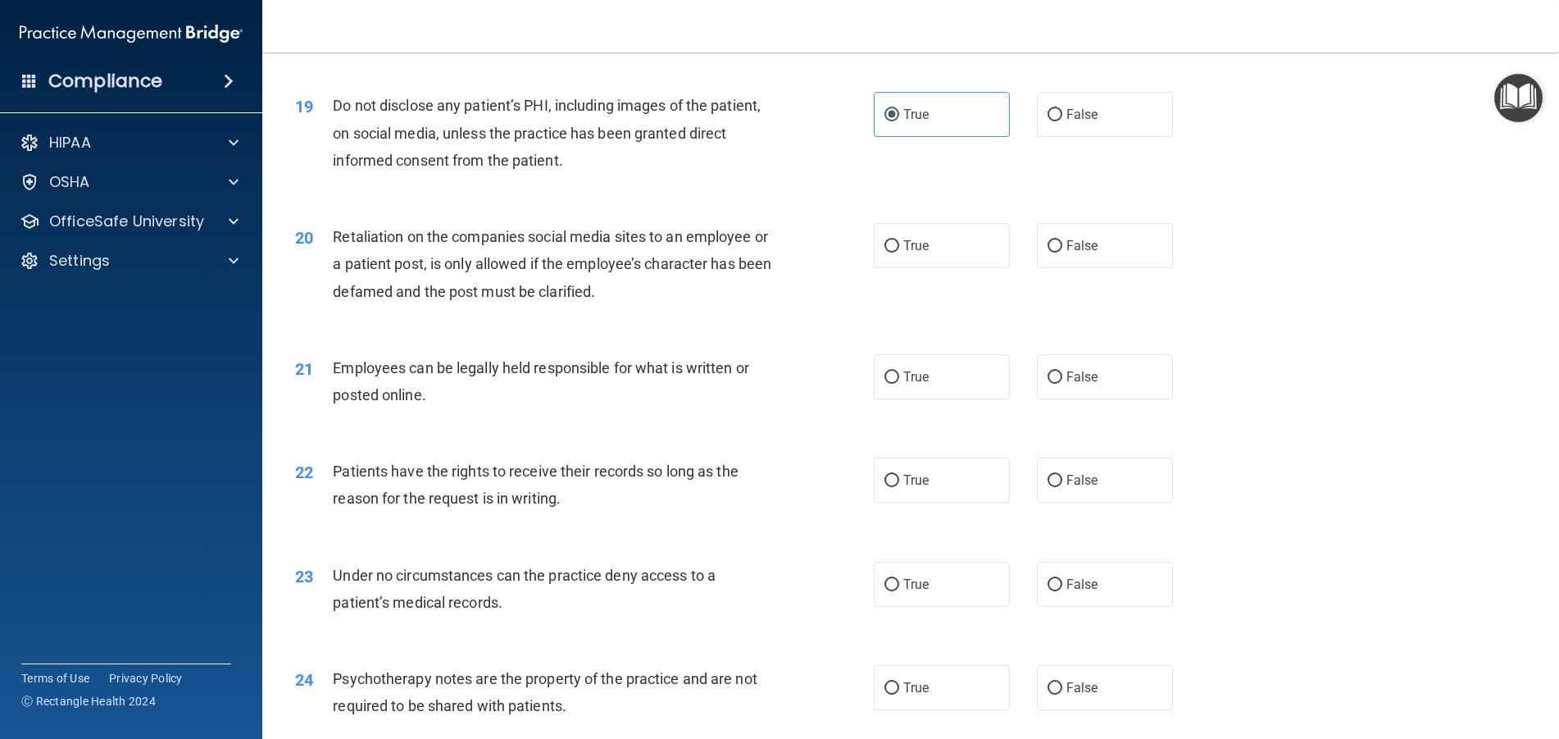
scroll to position [2459, 0]
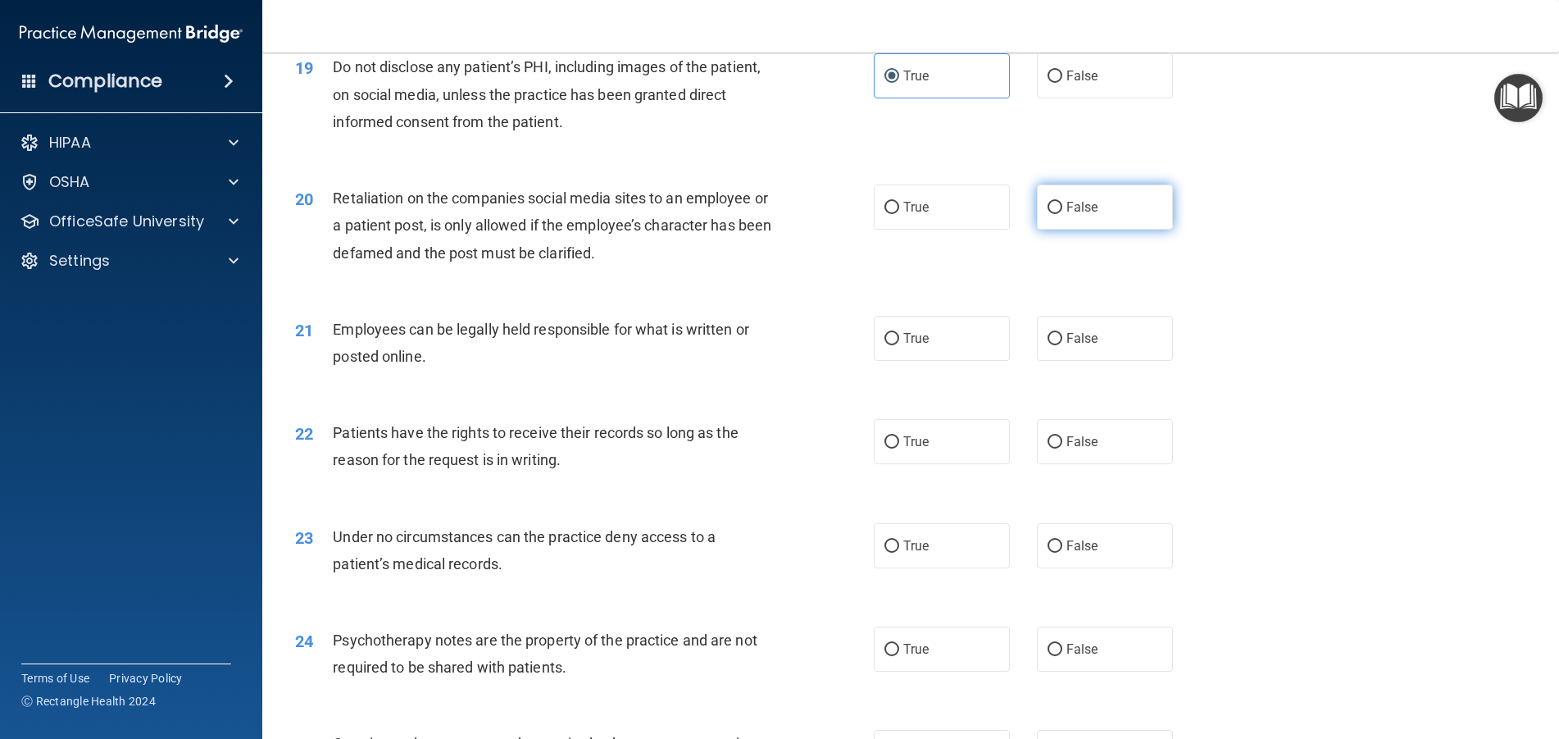
click at [1049, 214] on input "False" at bounding box center [1055, 208] width 15 height 12
radio input "true"
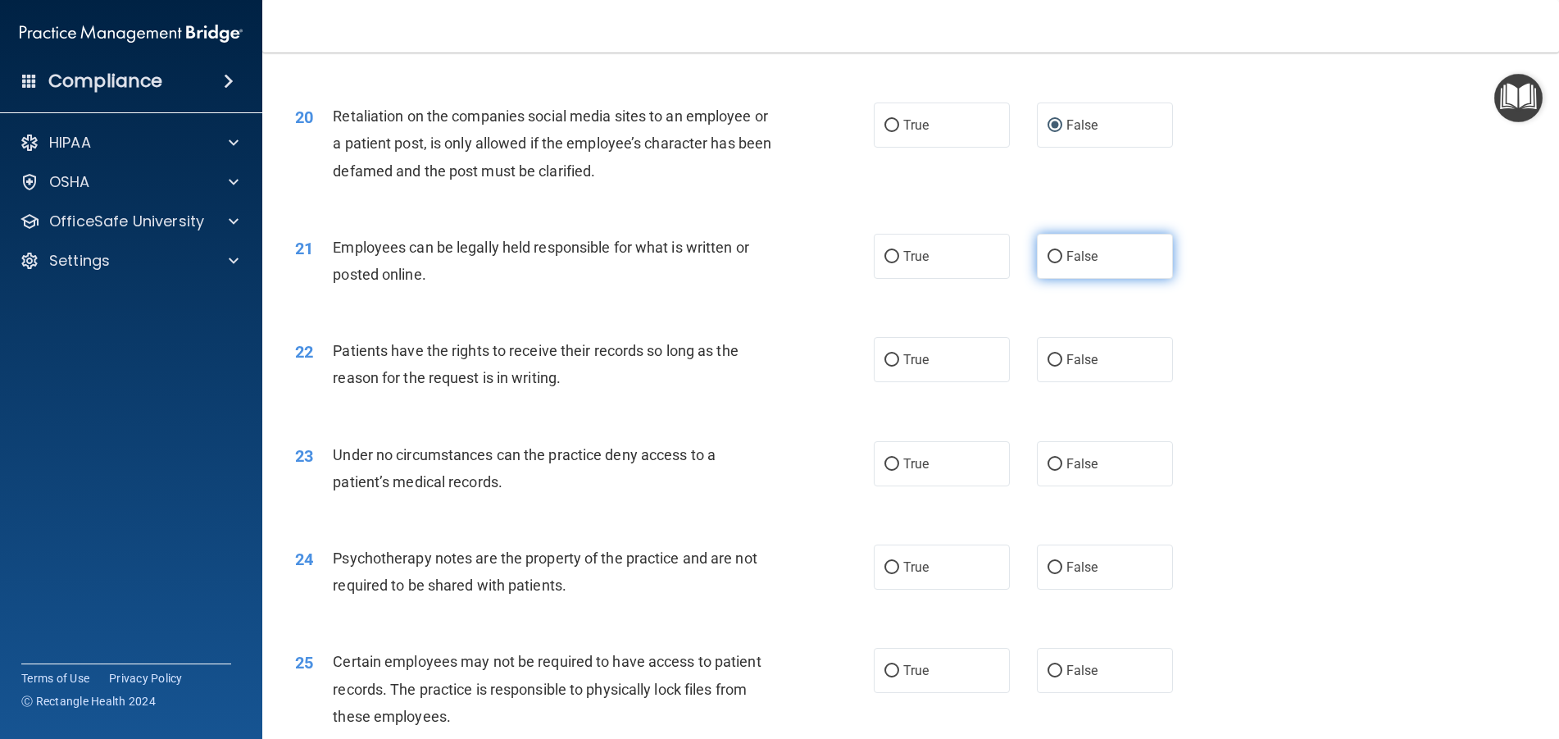
click at [1048, 263] on input "False" at bounding box center [1055, 257] width 15 height 12
radio input "true"
click at [888, 366] on input "True" at bounding box center [891, 360] width 15 height 12
radio input "true"
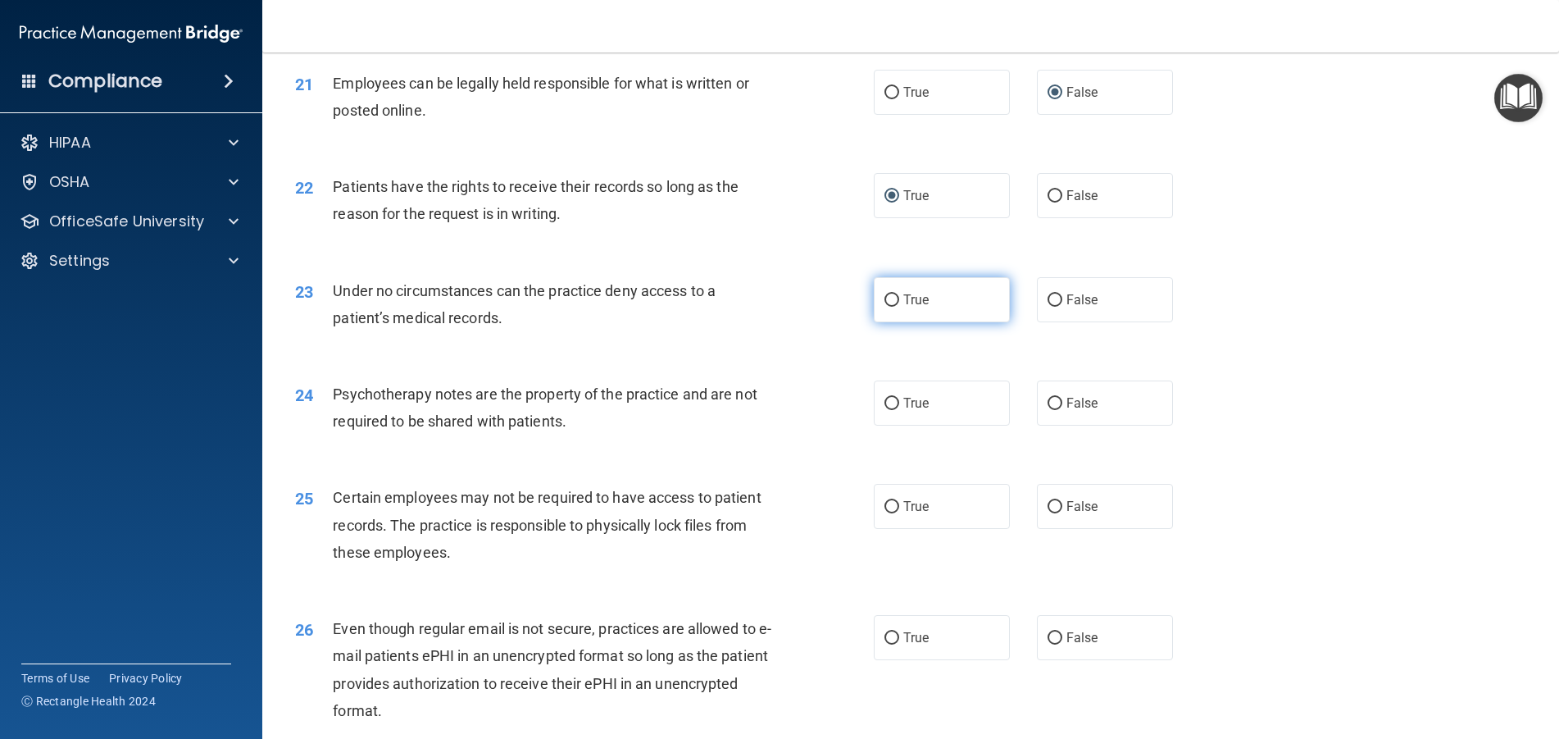
scroll to position [2787, 0]
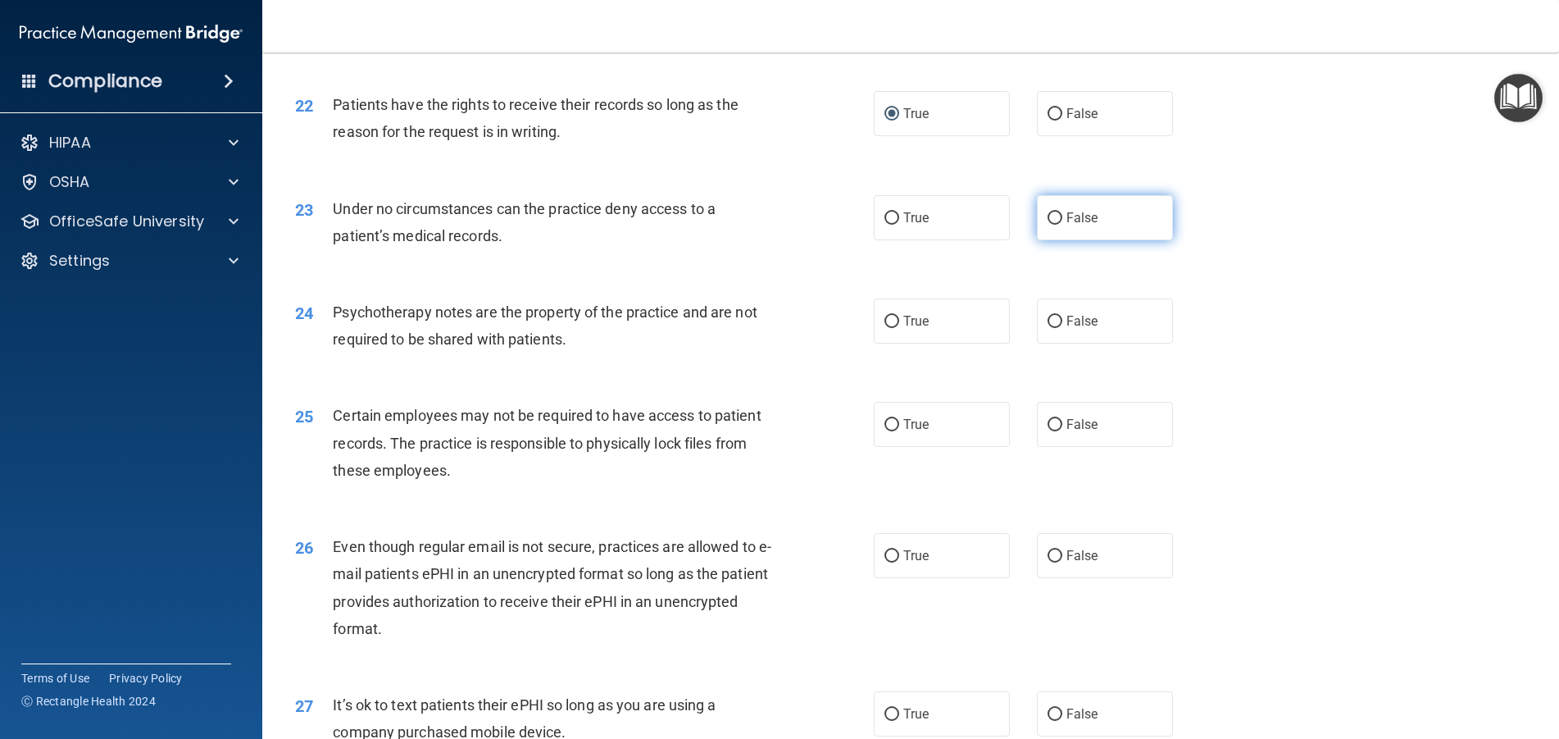
click at [1049, 225] on input "False" at bounding box center [1055, 218] width 15 height 12
radio input "true"
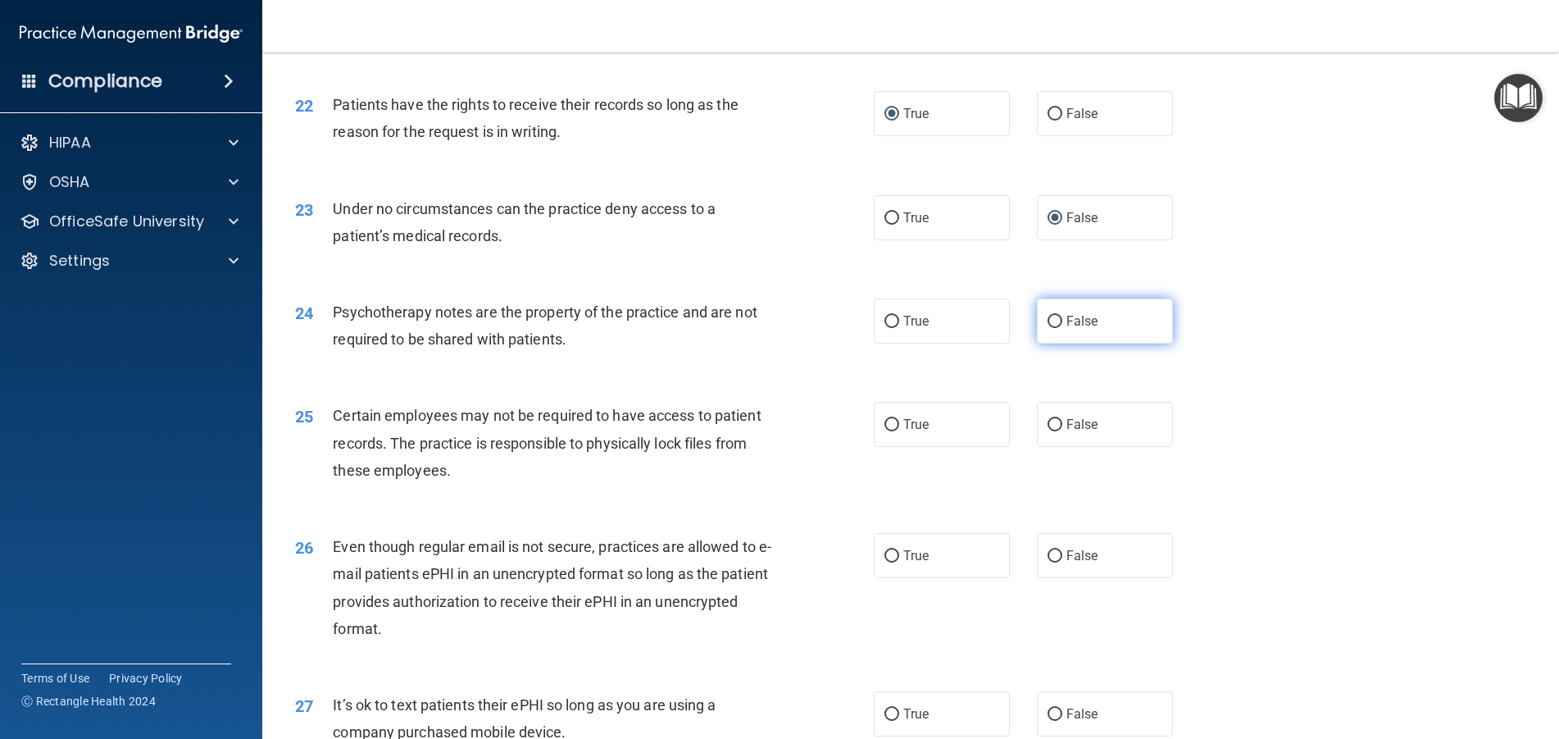
click at [1052, 328] on input "False" at bounding box center [1055, 322] width 15 height 12
radio input "true"
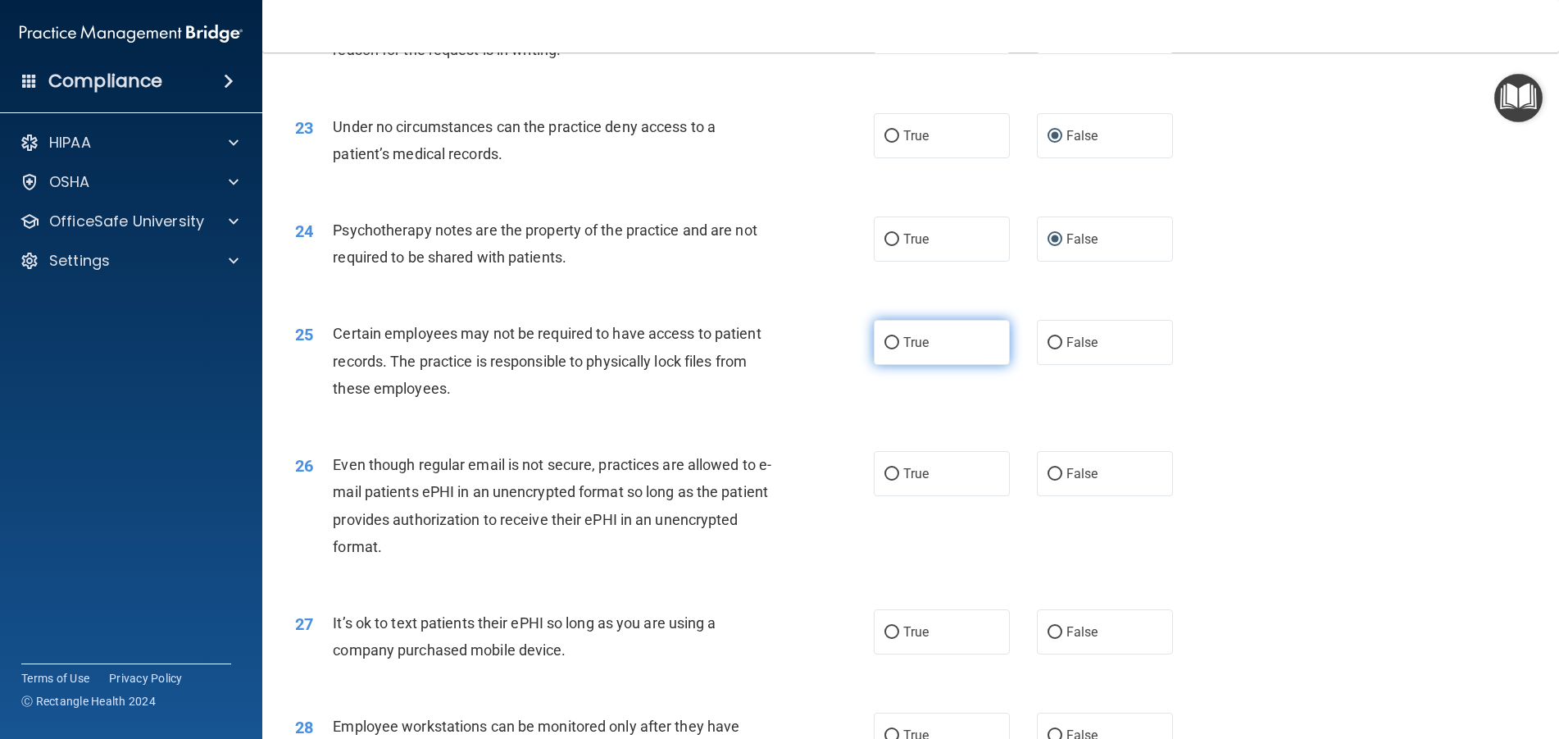
click at [889, 349] on input "True" at bounding box center [891, 343] width 15 height 12
radio input "true"
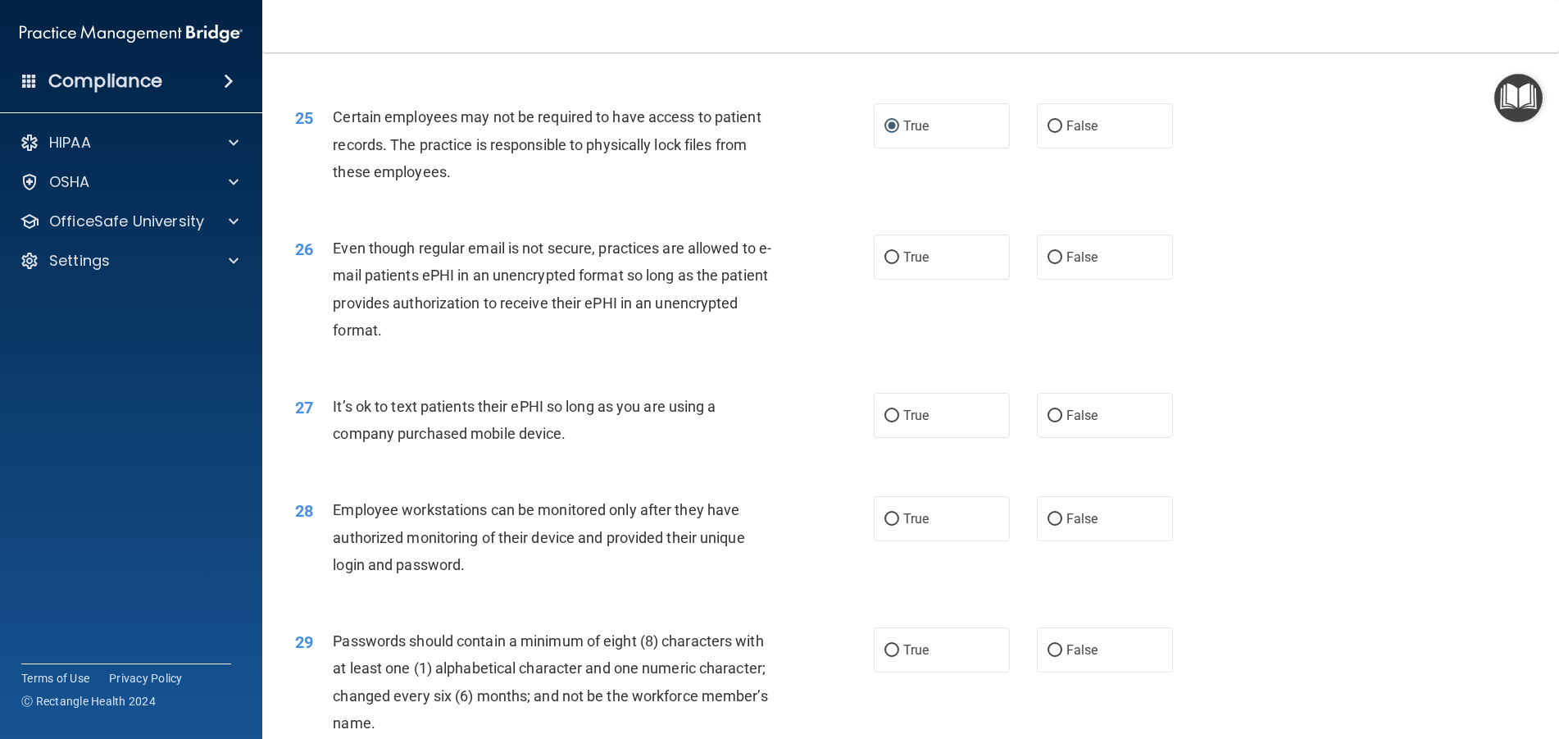
scroll to position [3115, 0]
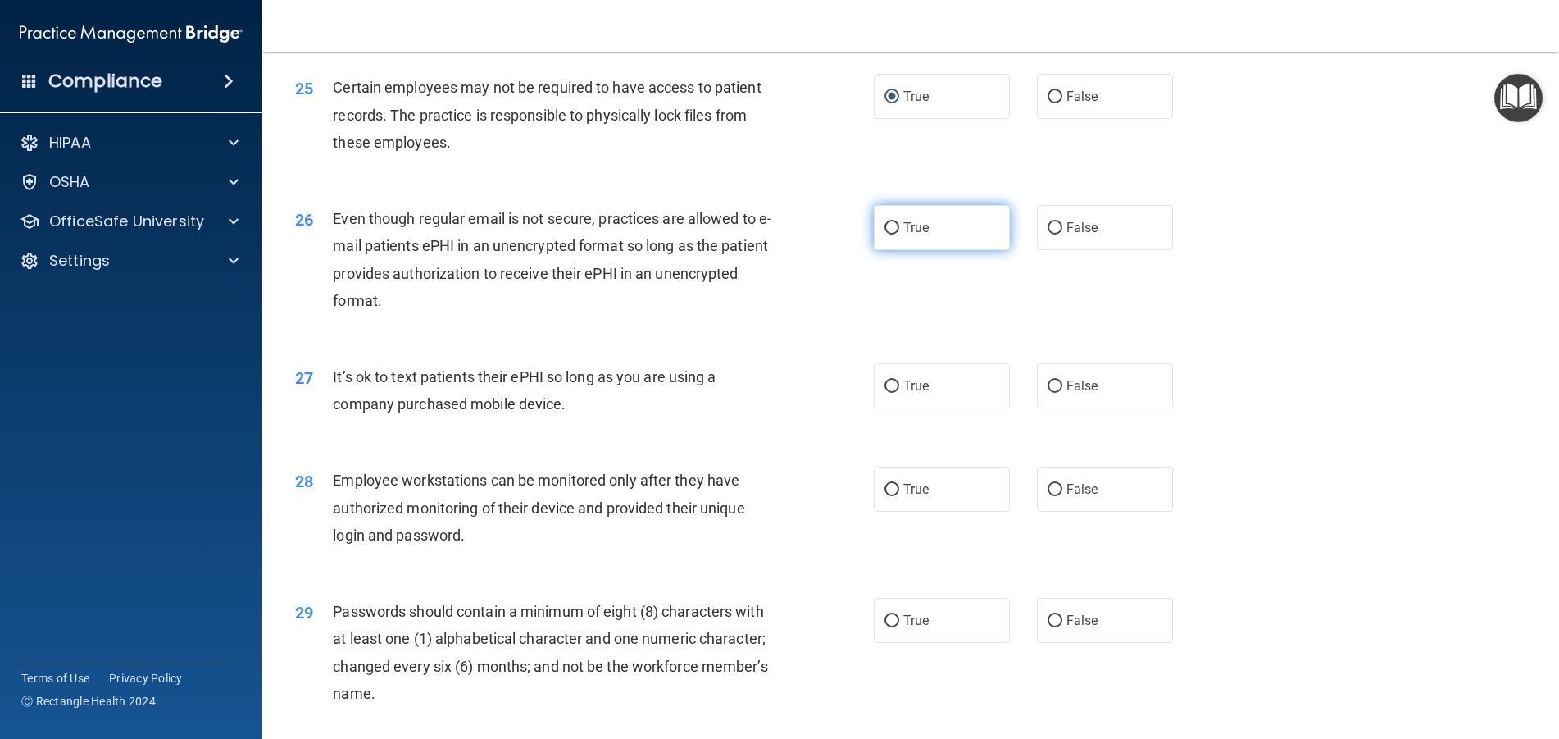
click at [884, 234] on input "True" at bounding box center [891, 228] width 15 height 12
radio input "true"
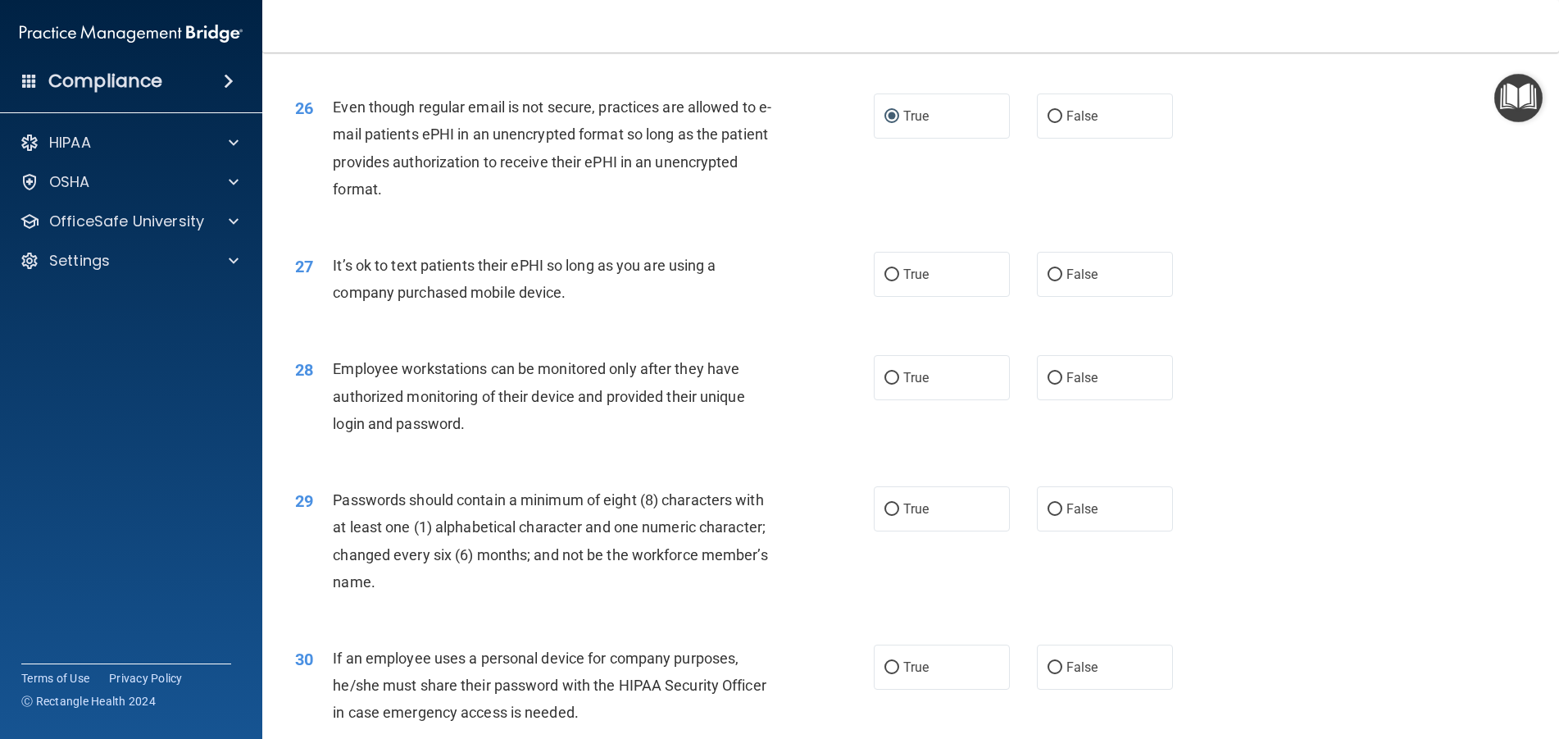
scroll to position [3279, 0]
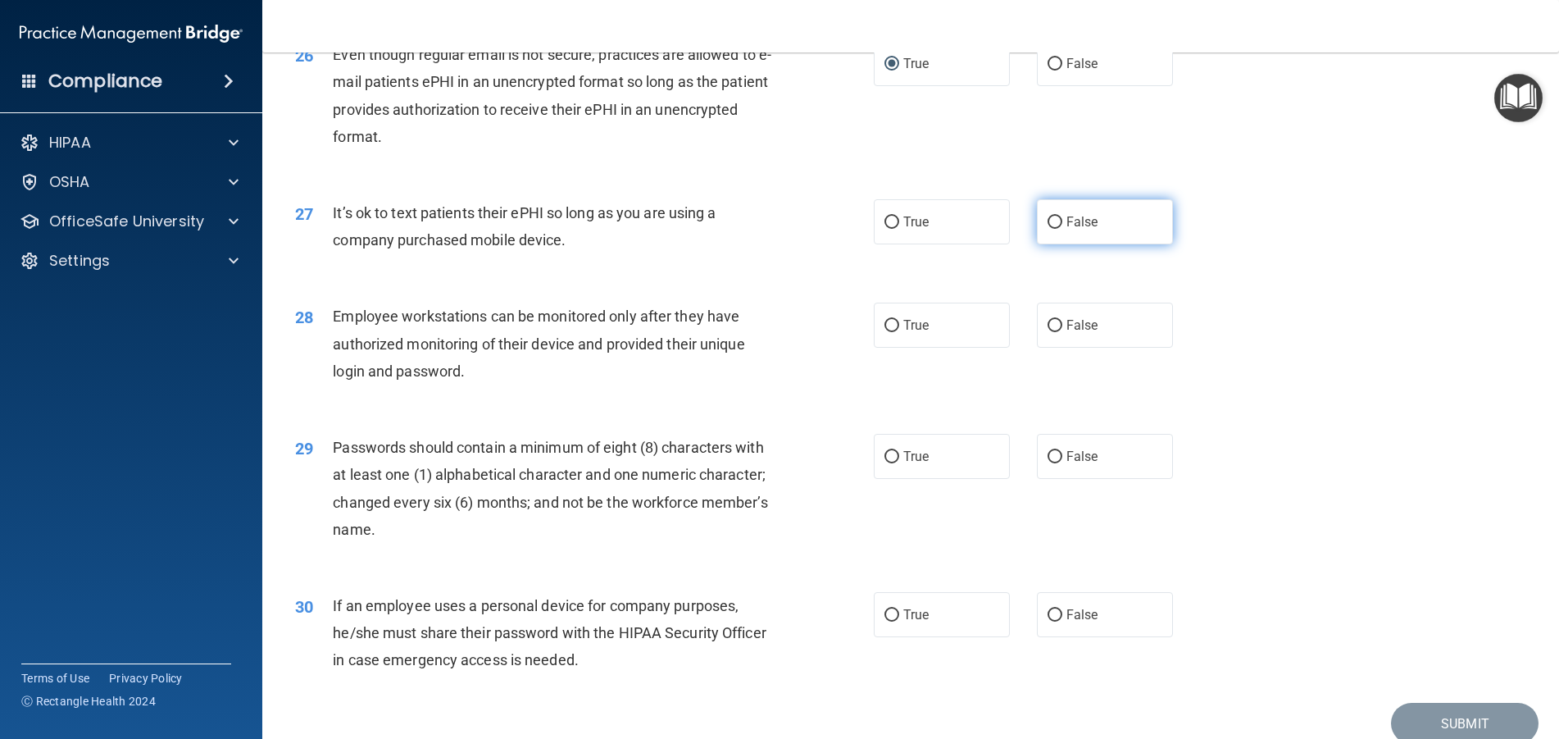
click at [1051, 229] on input "False" at bounding box center [1055, 222] width 15 height 12
radio input "true"
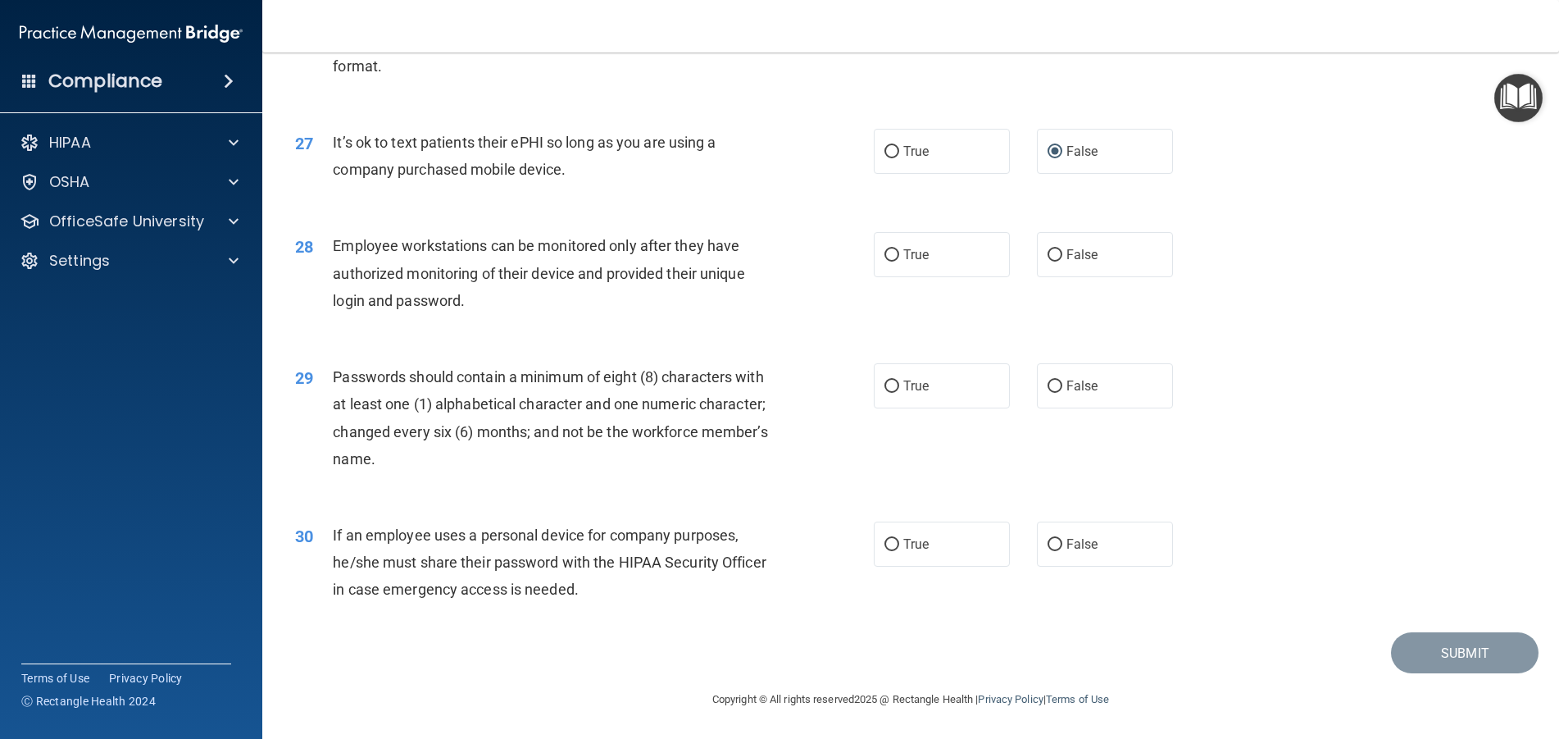
scroll to position [3376, 0]
click at [1052, 257] on input "False" at bounding box center [1055, 255] width 15 height 12
radio input "true"
click at [884, 384] on input "True" at bounding box center [891, 386] width 15 height 12
radio input "true"
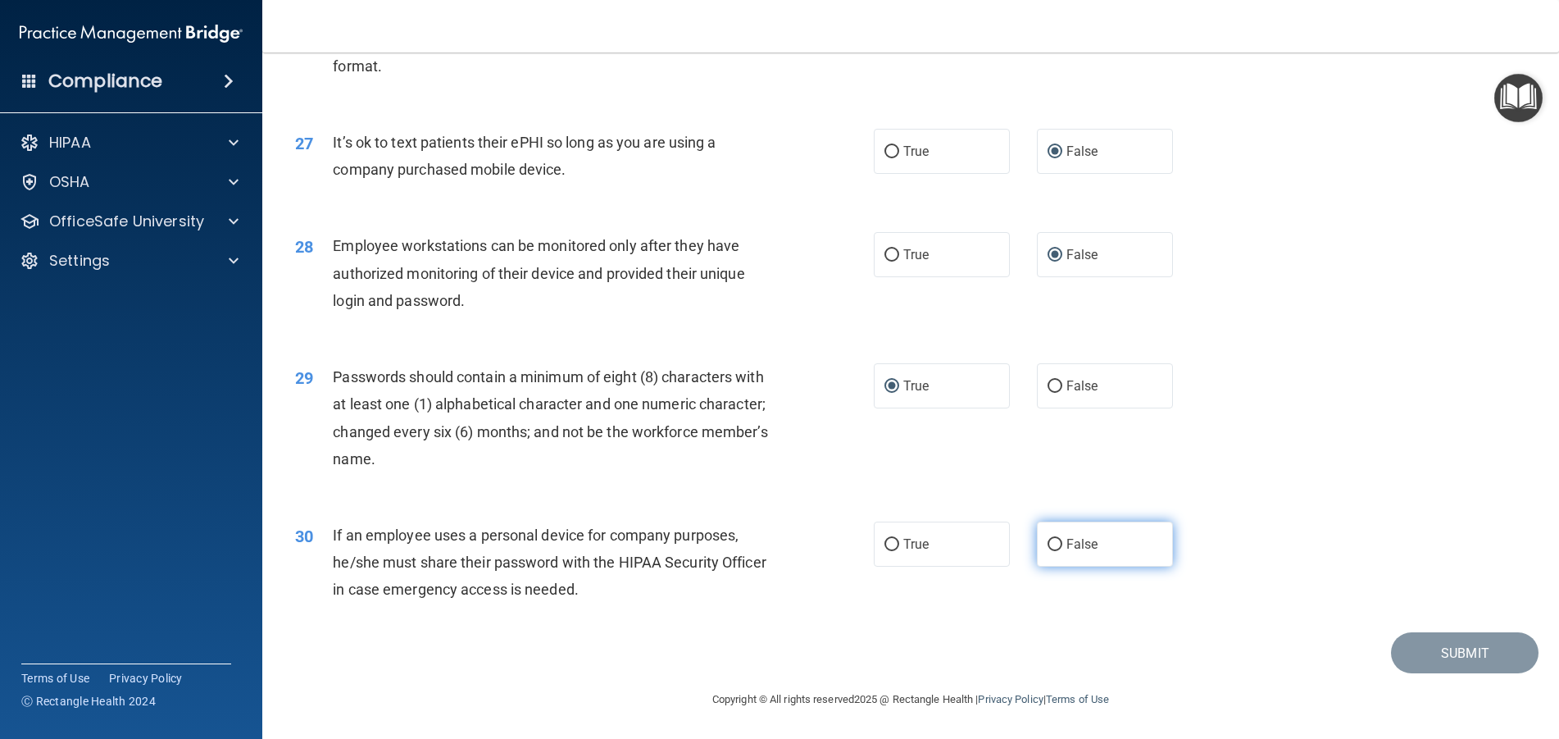
click at [1048, 545] on input "False" at bounding box center [1055, 545] width 15 height 12
radio input "true"
click at [1463, 654] on button "Submit" at bounding box center [1465, 653] width 148 height 42
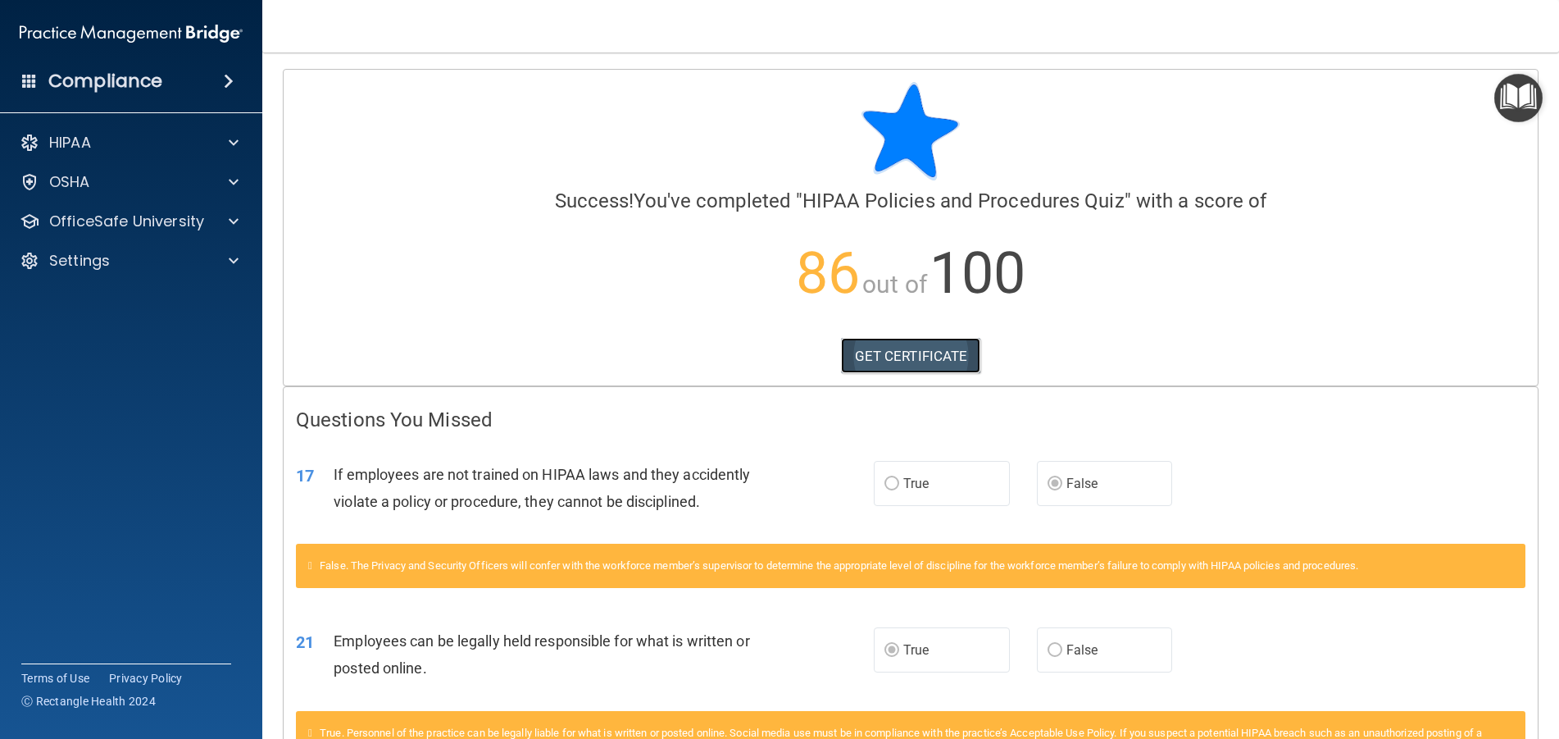
click at [907, 354] on link "GET CERTIFICATE" at bounding box center [911, 356] width 140 height 36
click at [233, 145] on span at bounding box center [234, 143] width 10 height 20
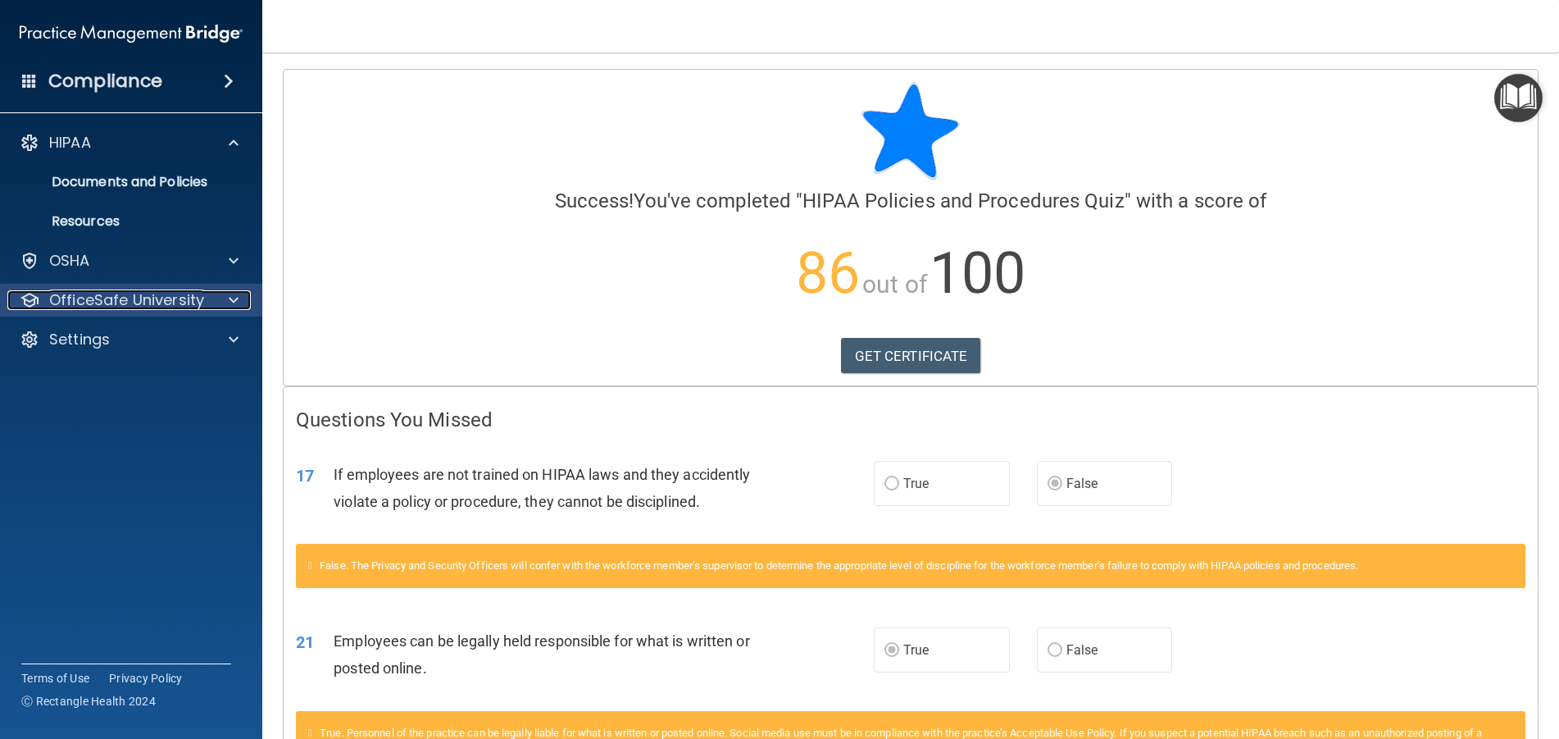
click at [229, 304] on span at bounding box center [234, 300] width 10 height 20
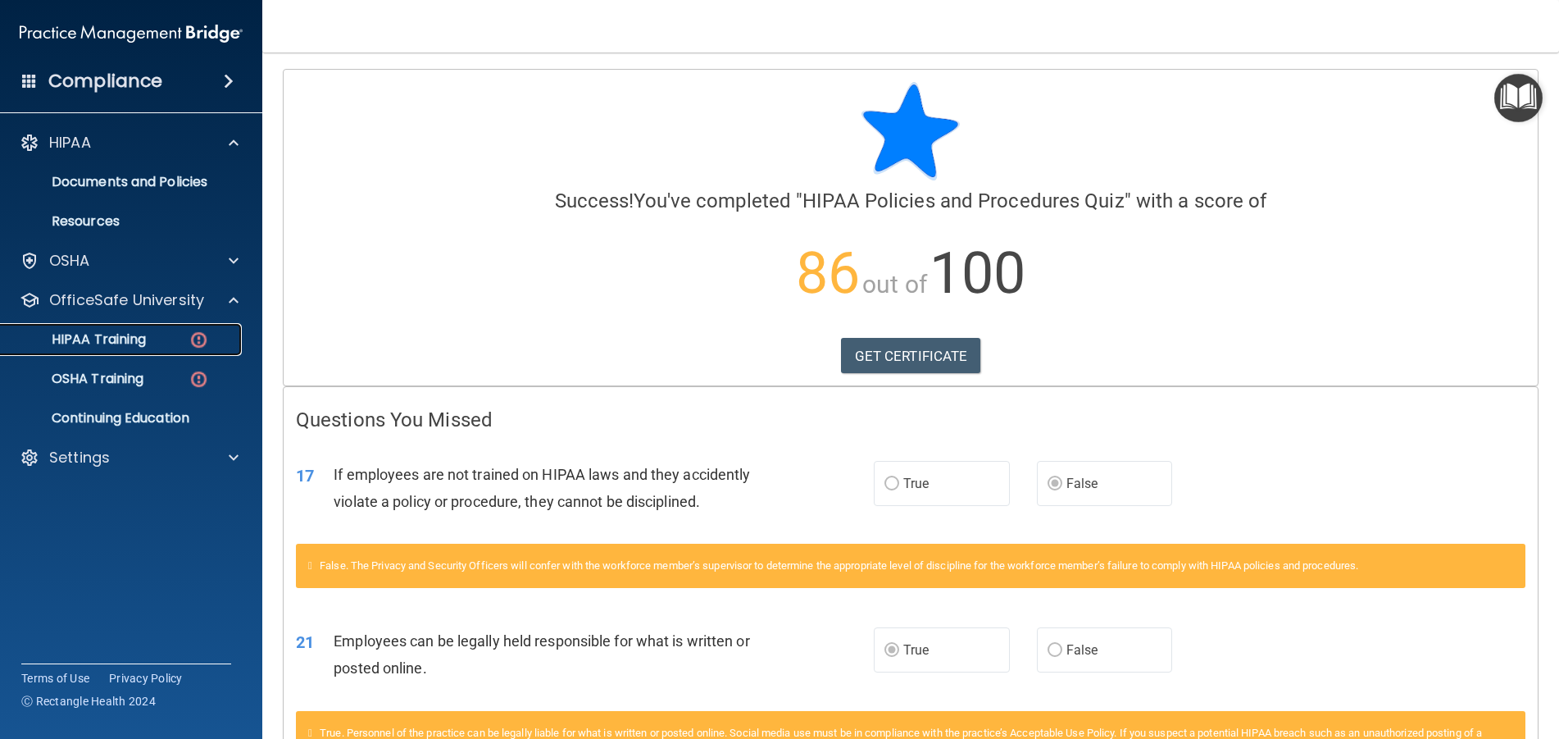
click at [167, 347] on link "HIPAA Training" at bounding box center [113, 339] width 258 height 33
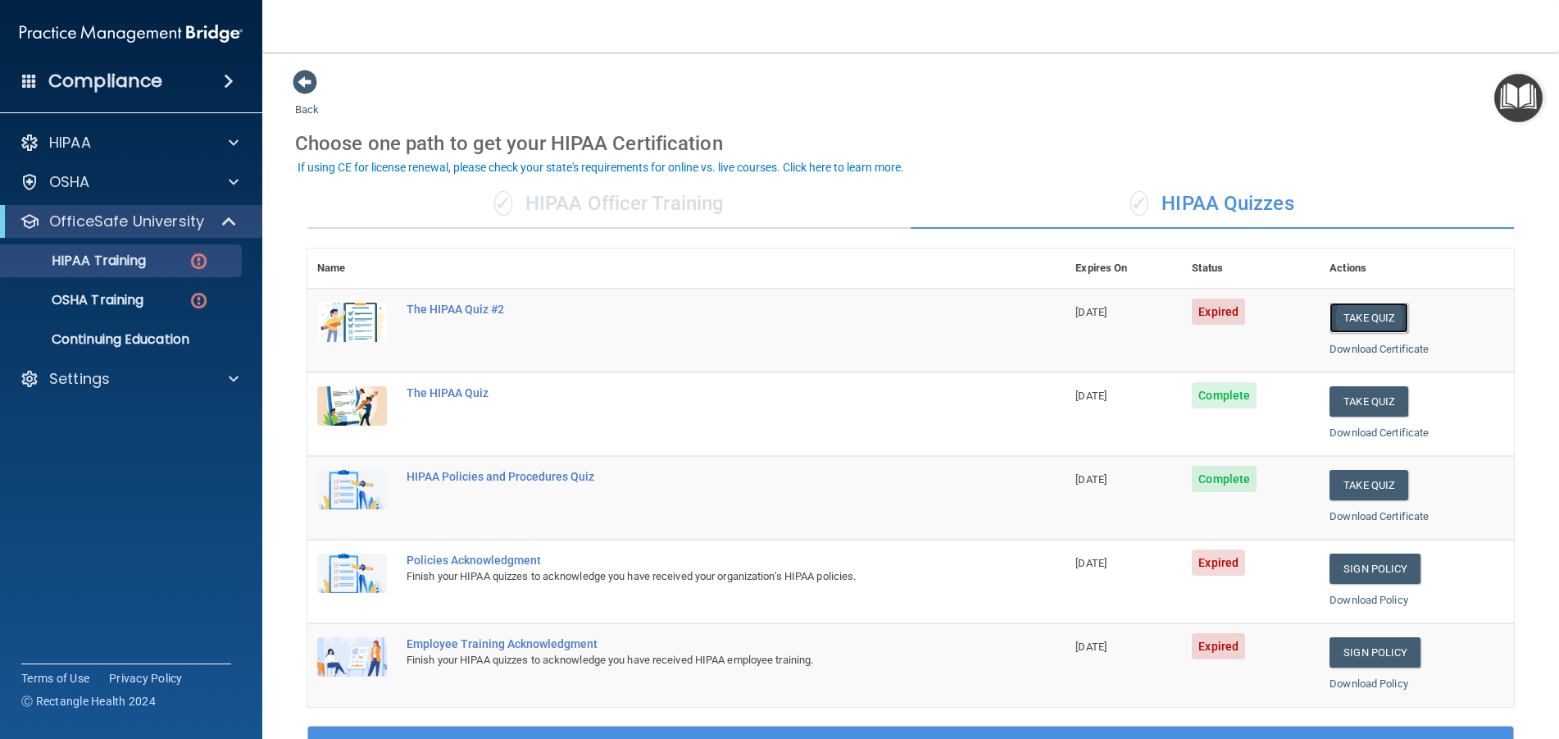
click at [1356, 314] on button "Take Quiz" at bounding box center [1369, 317] width 79 height 30
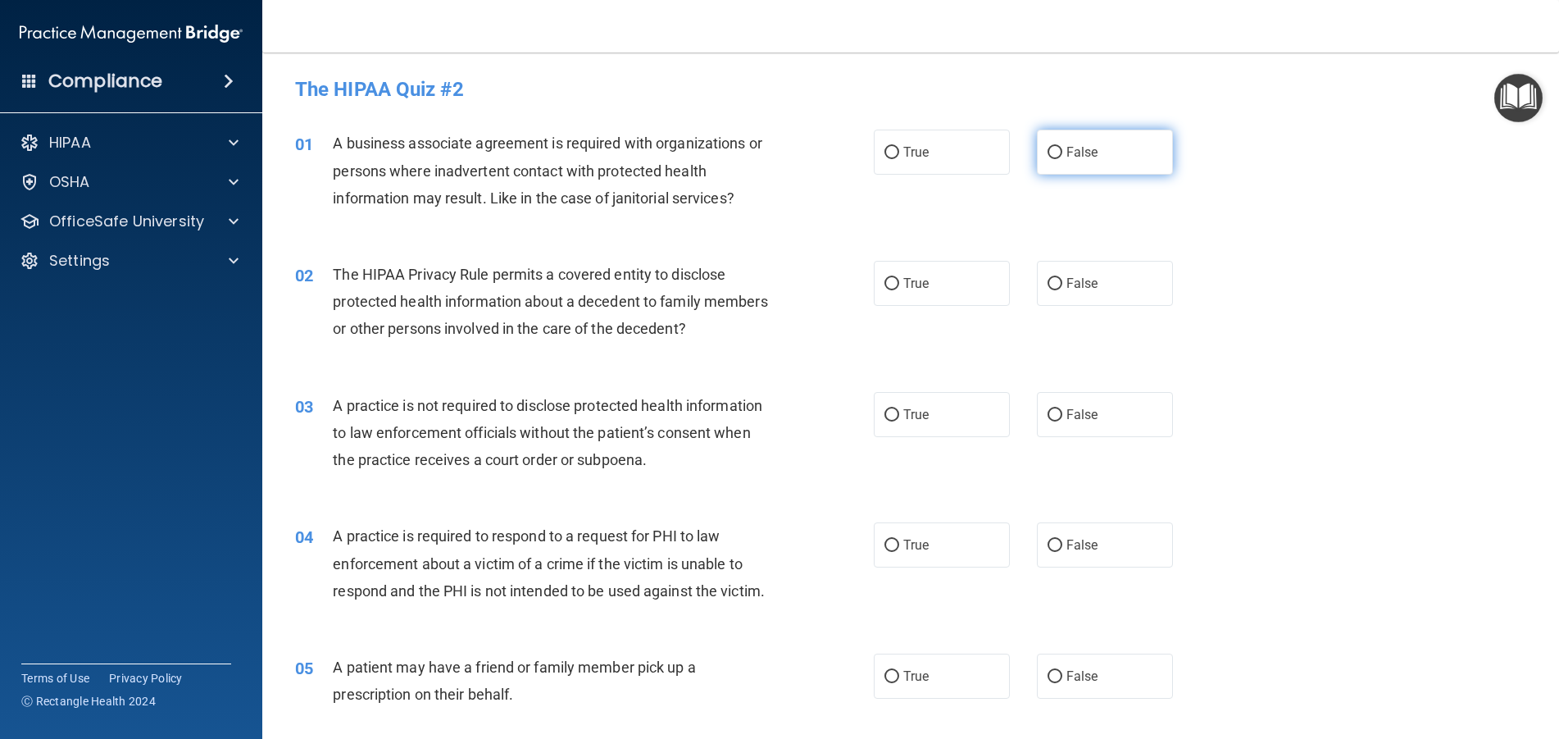
click at [1050, 152] on input "False" at bounding box center [1055, 153] width 15 height 12
radio input "true"
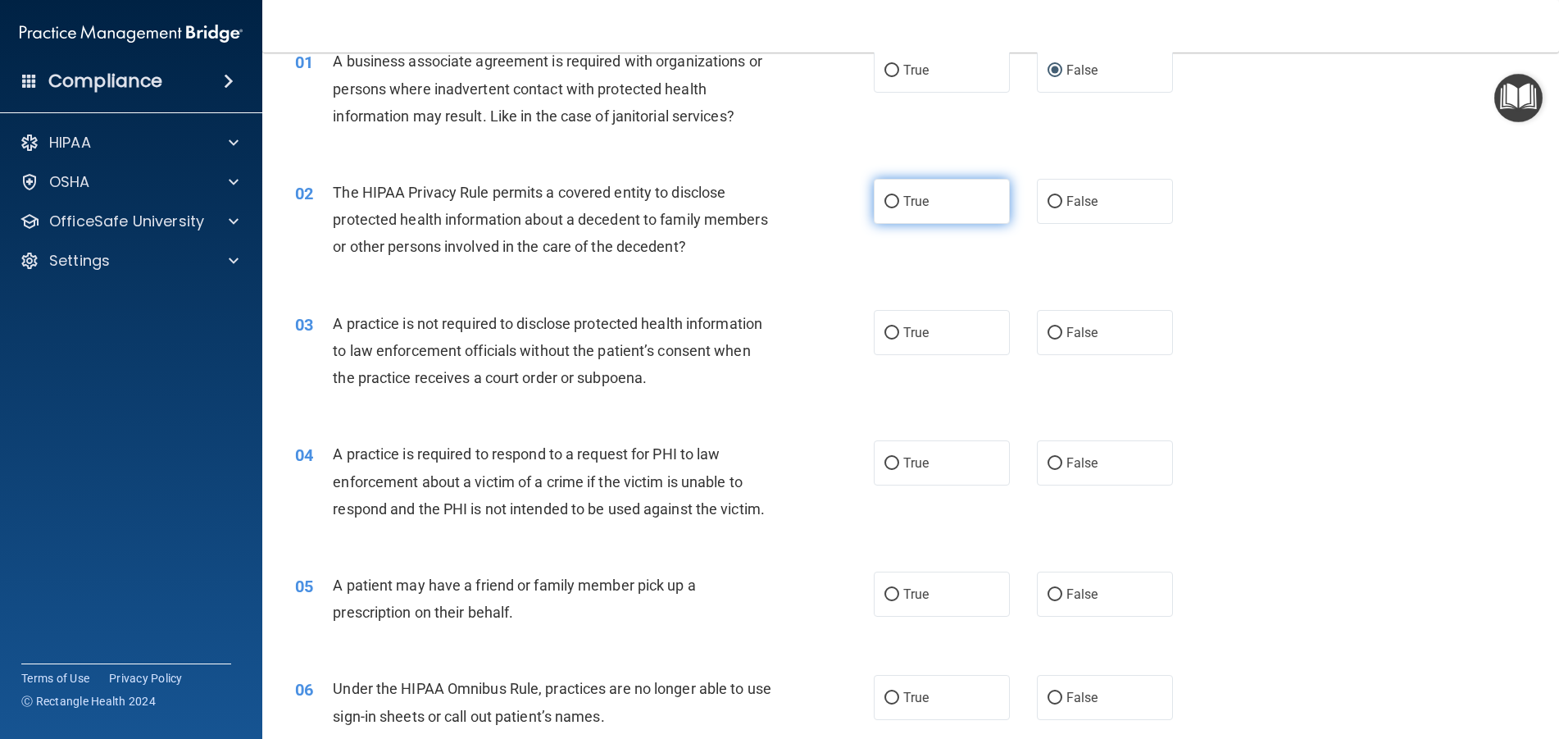
click at [885, 198] on input "True" at bounding box center [891, 202] width 15 height 12
radio input "true"
click at [1052, 205] on input "False" at bounding box center [1055, 202] width 15 height 12
radio input "true"
radio input "false"
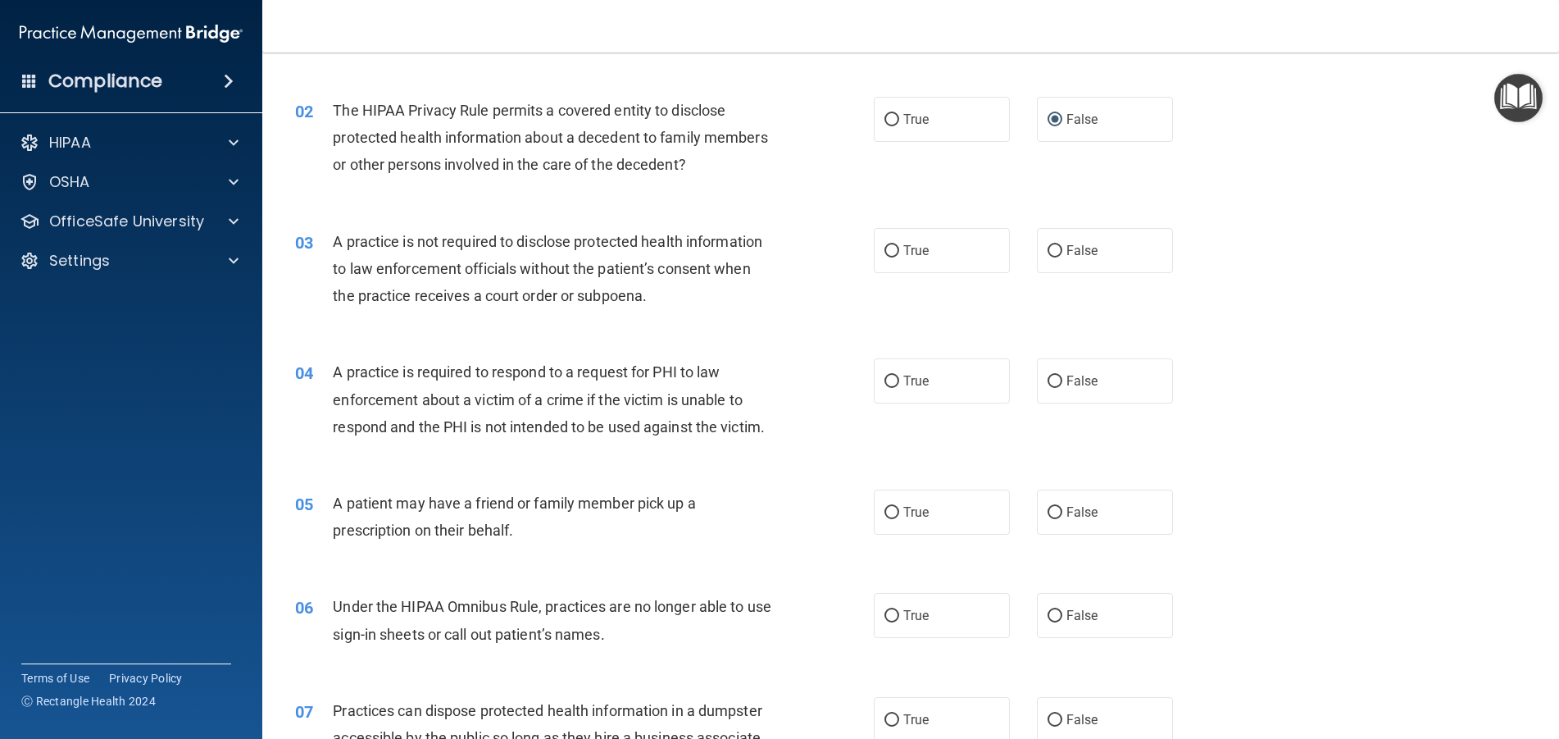
scroll to position [246, 0]
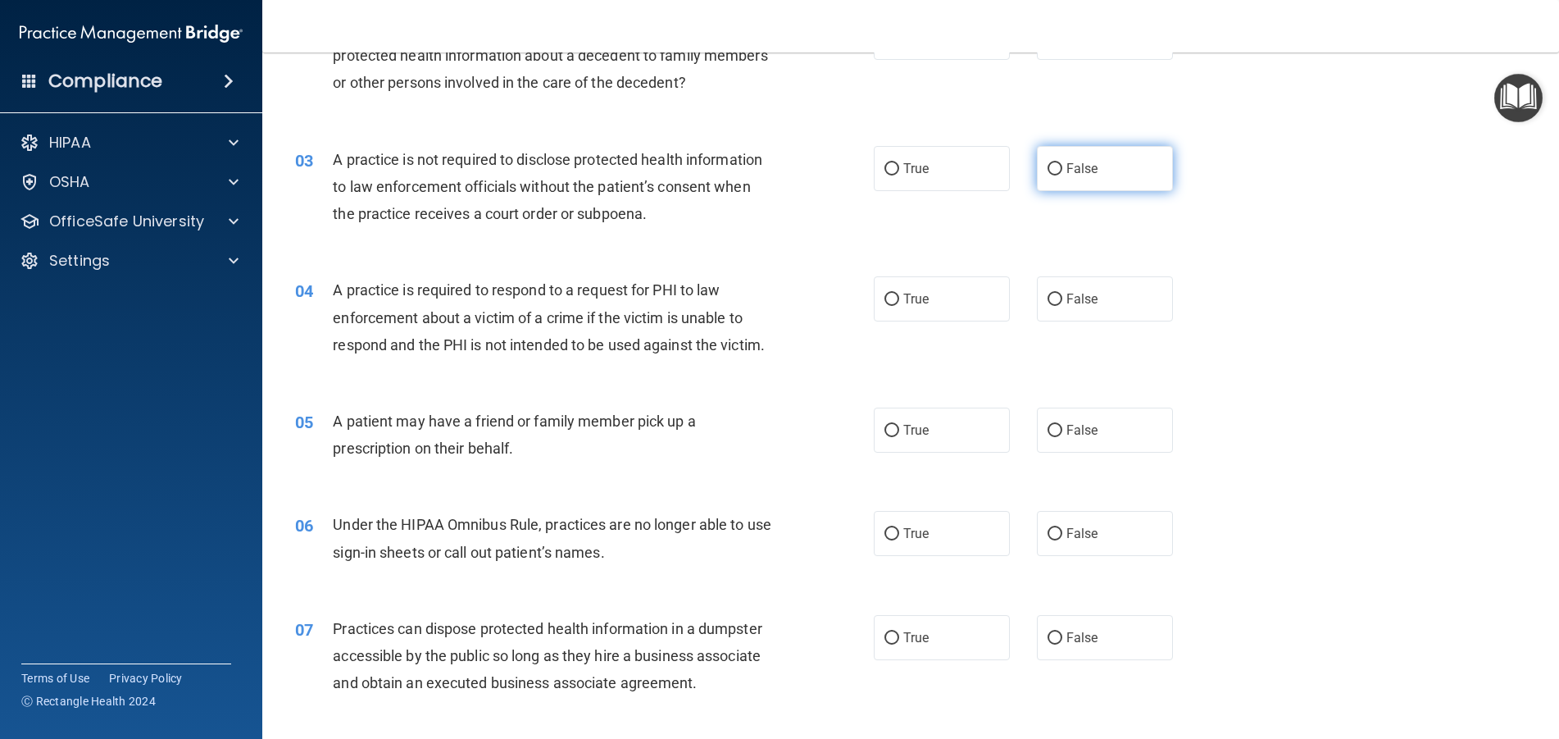
click at [1049, 169] on input "False" at bounding box center [1055, 169] width 15 height 12
radio input "true"
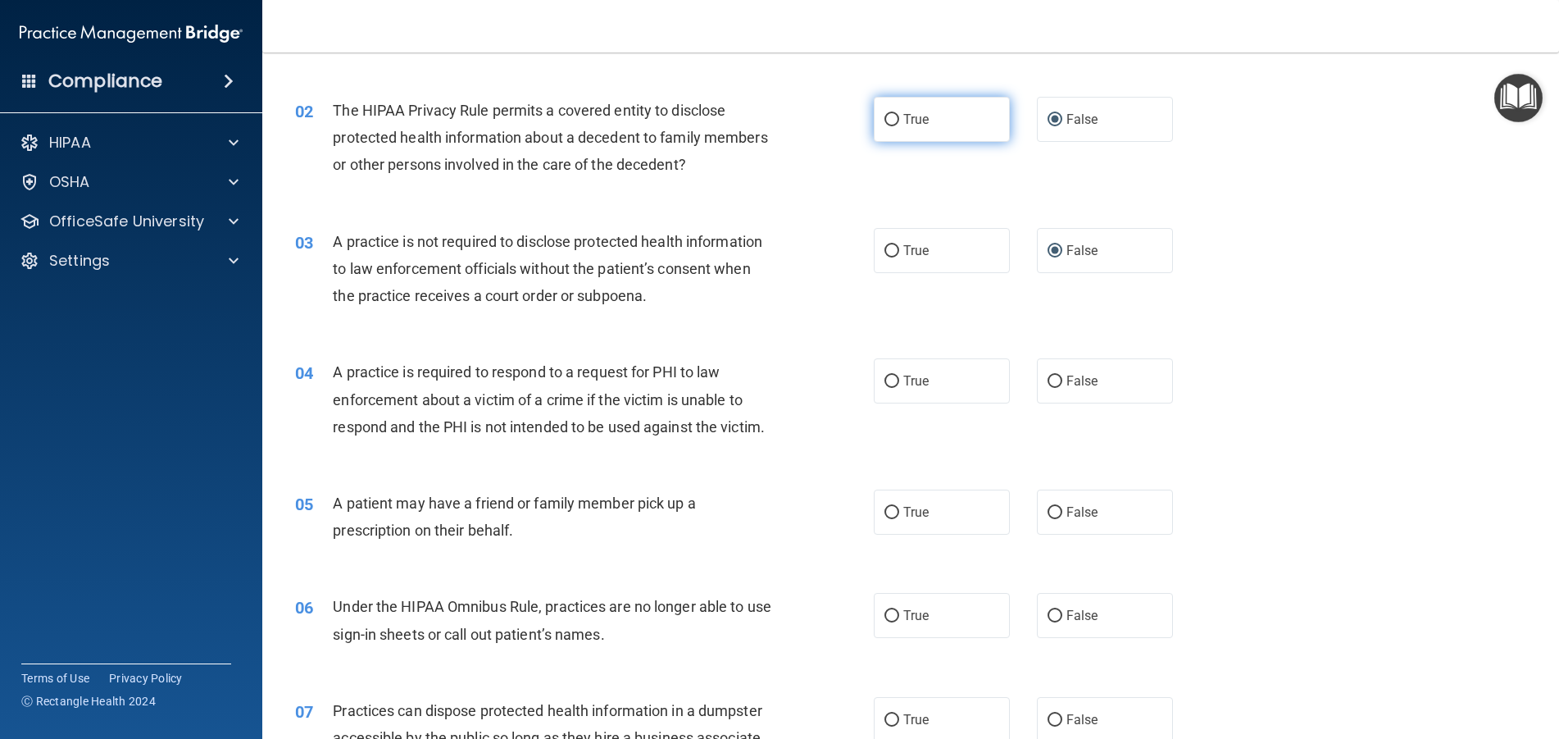
click at [886, 118] on input "True" at bounding box center [891, 120] width 15 height 12
radio input "true"
radio input "false"
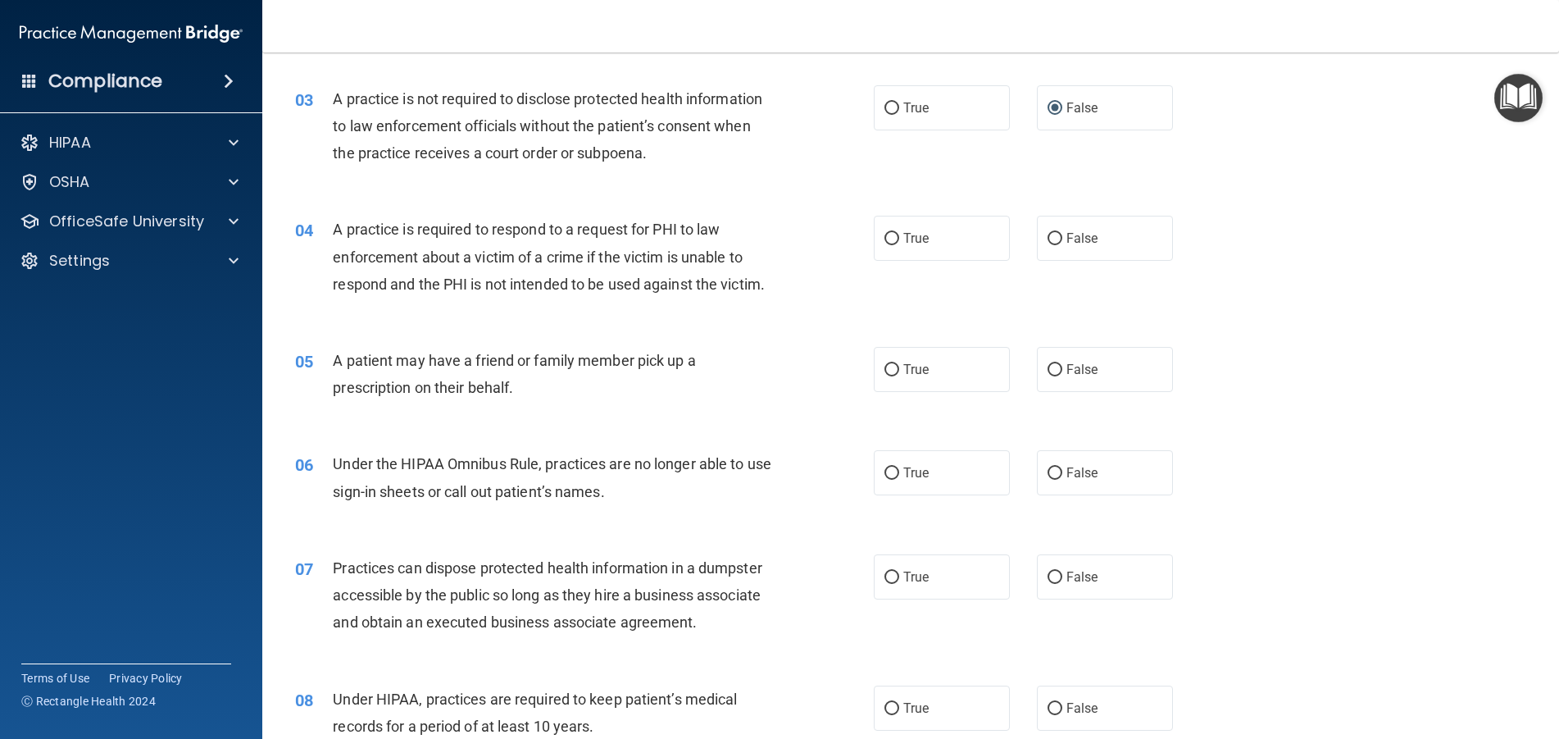
scroll to position [328, 0]
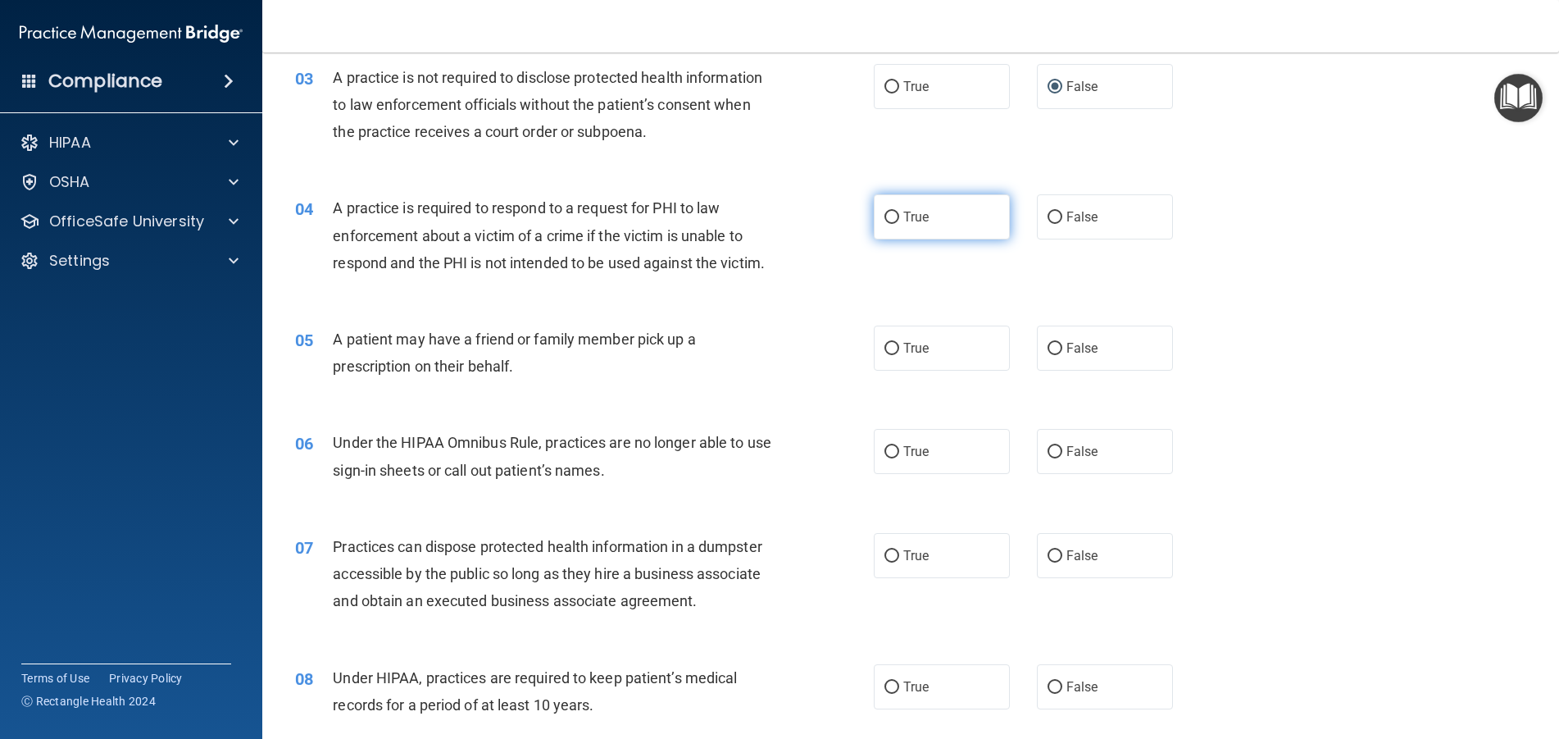
click at [884, 216] on input "True" at bounding box center [891, 217] width 15 height 12
radio input "true"
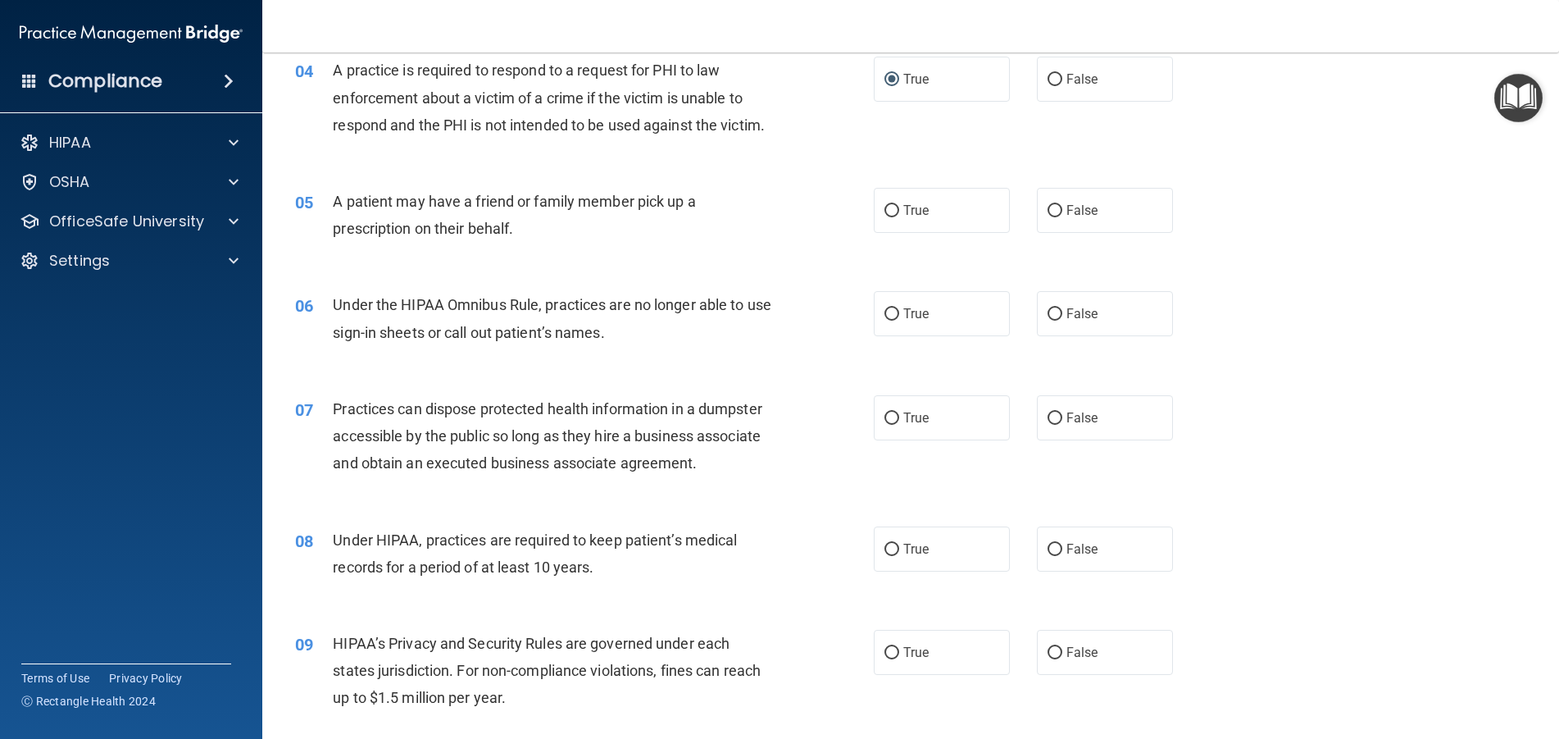
scroll to position [492, 0]
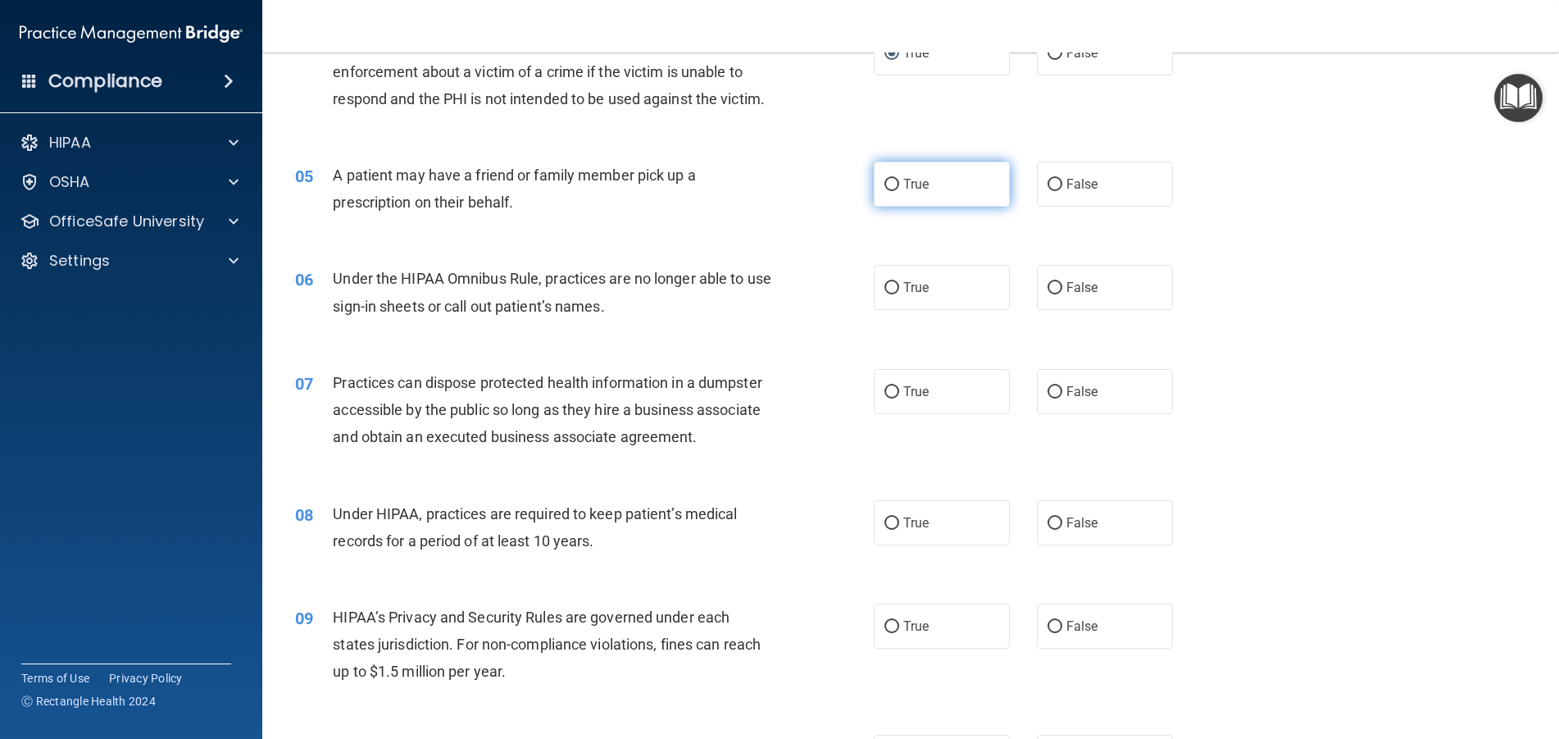
click at [884, 191] on input "True" at bounding box center [891, 185] width 15 height 12
radio input "true"
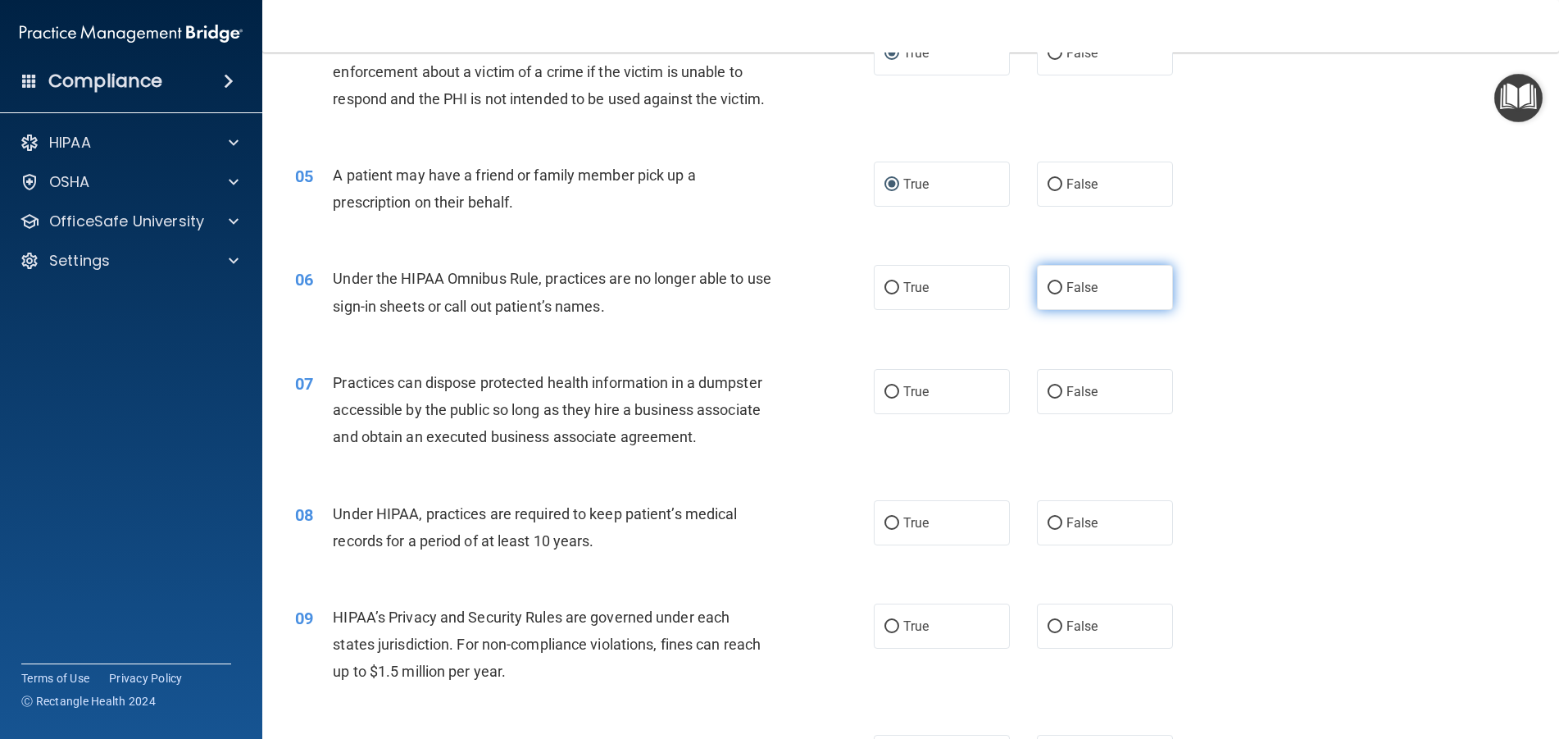
click at [1049, 294] on input "False" at bounding box center [1055, 288] width 15 height 12
radio input "true"
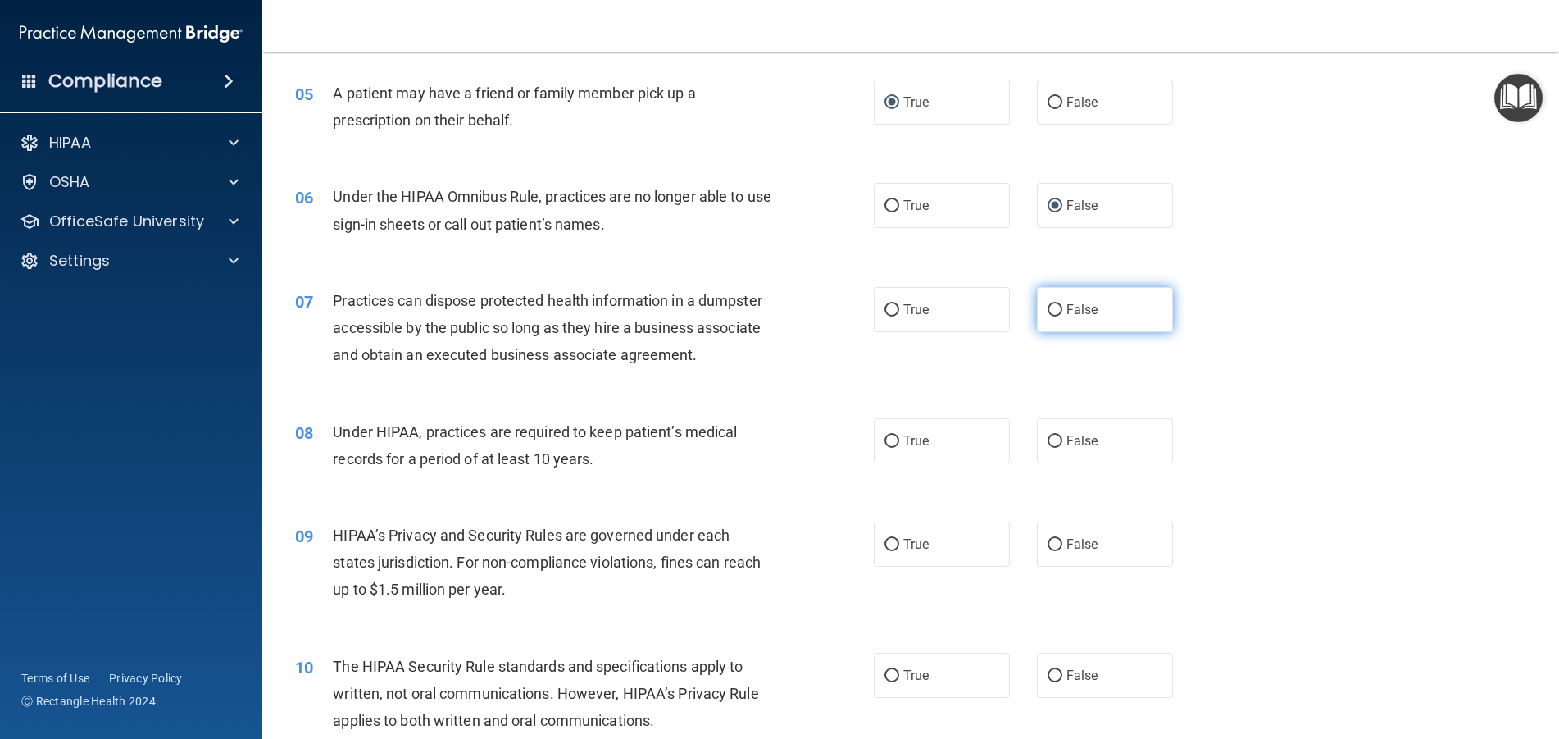
click at [1048, 316] on input "False" at bounding box center [1055, 310] width 15 height 12
radio input "true"
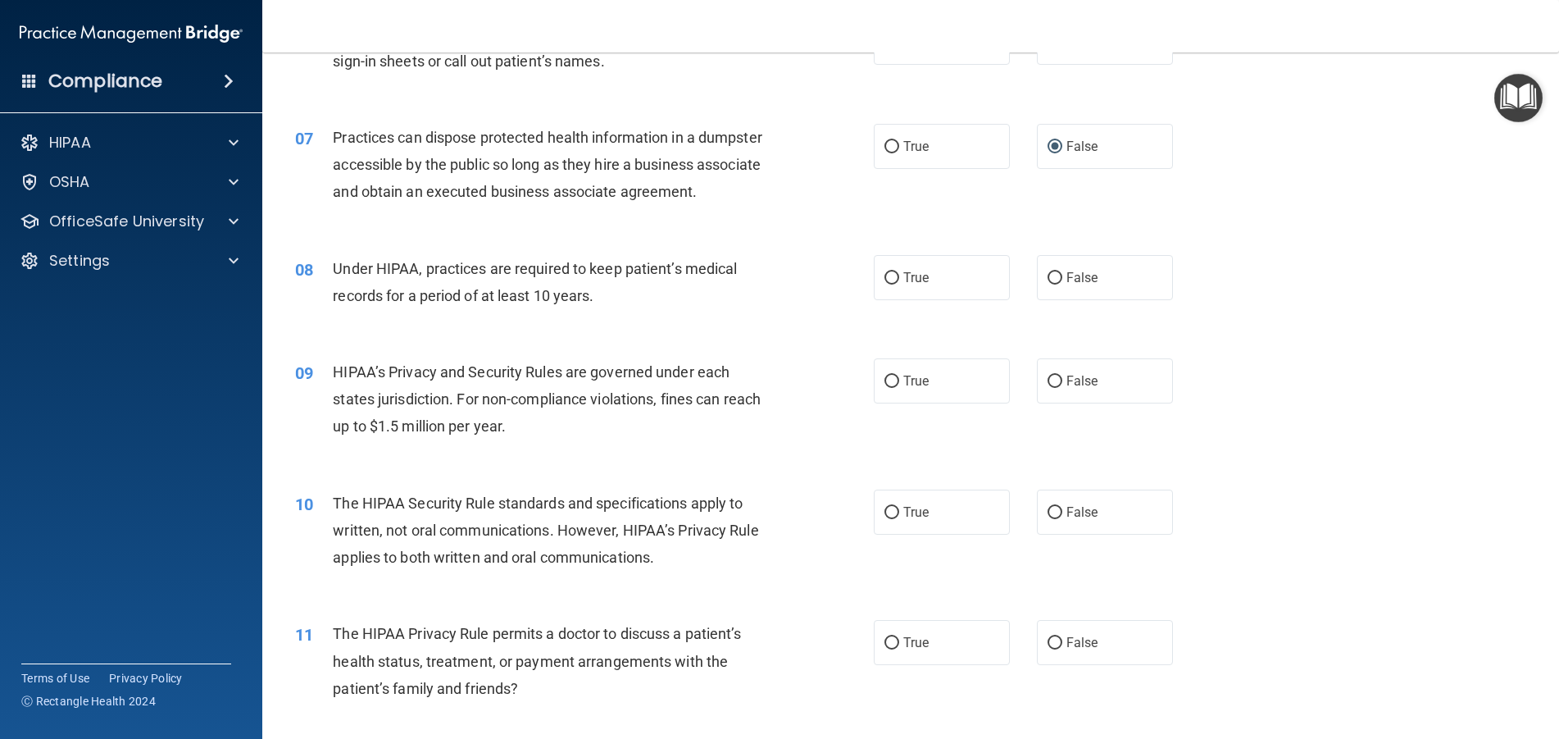
scroll to position [738, 0]
click at [884, 284] on input "True" at bounding box center [891, 277] width 15 height 12
radio input "true"
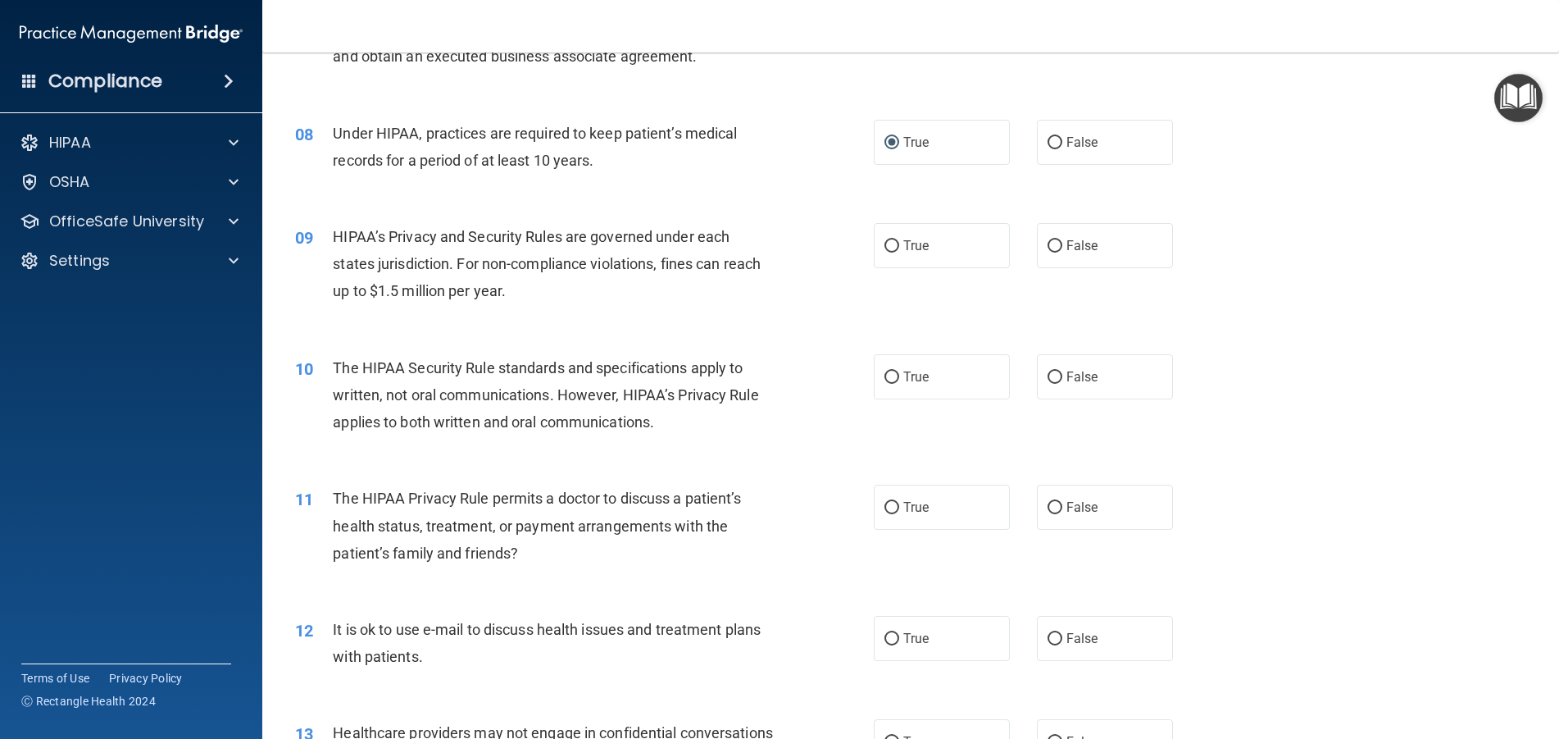
scroll to position [902, 0]
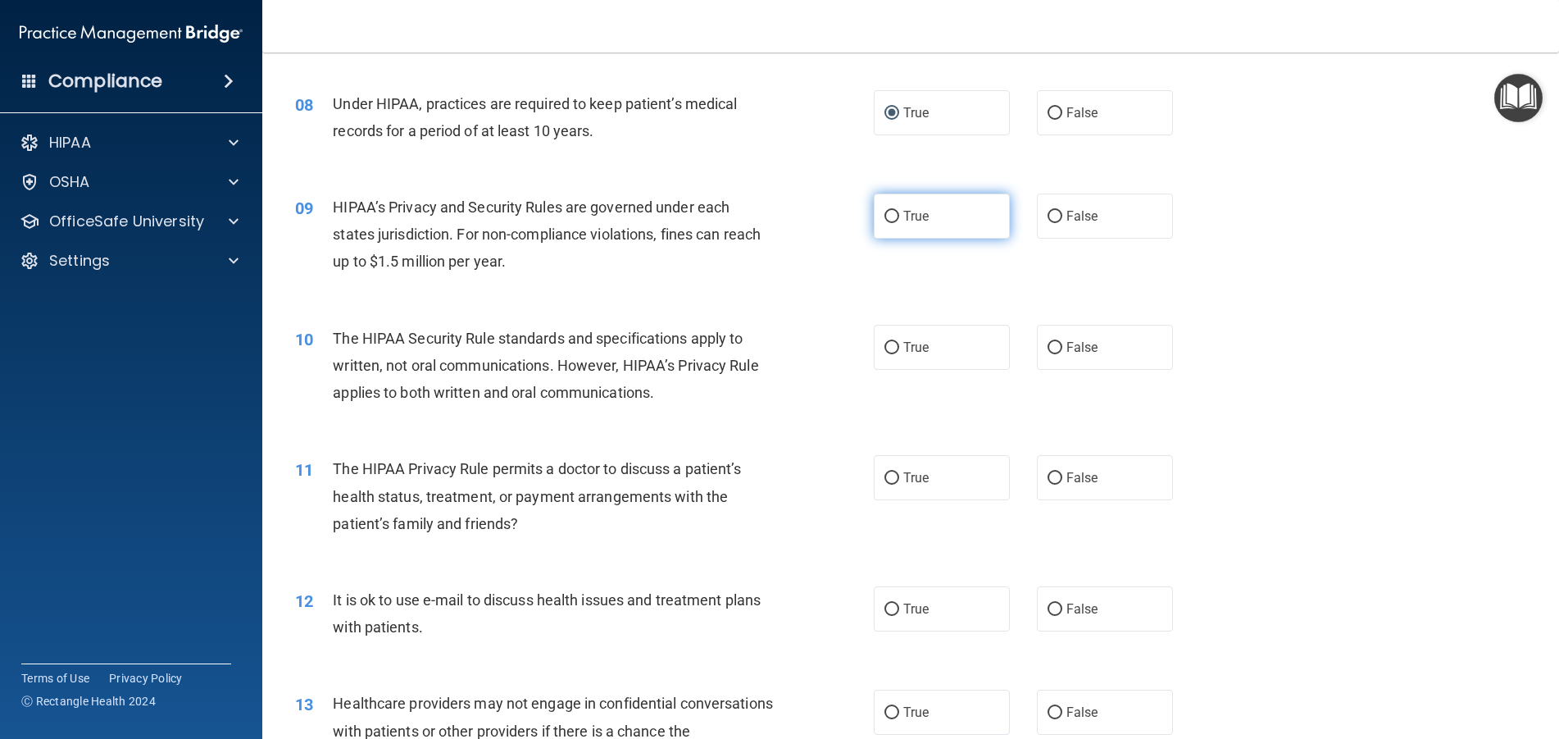
click at [885, 223] on input "True" at bounding box center [891, 217] width 15 height 12
radio input "true"
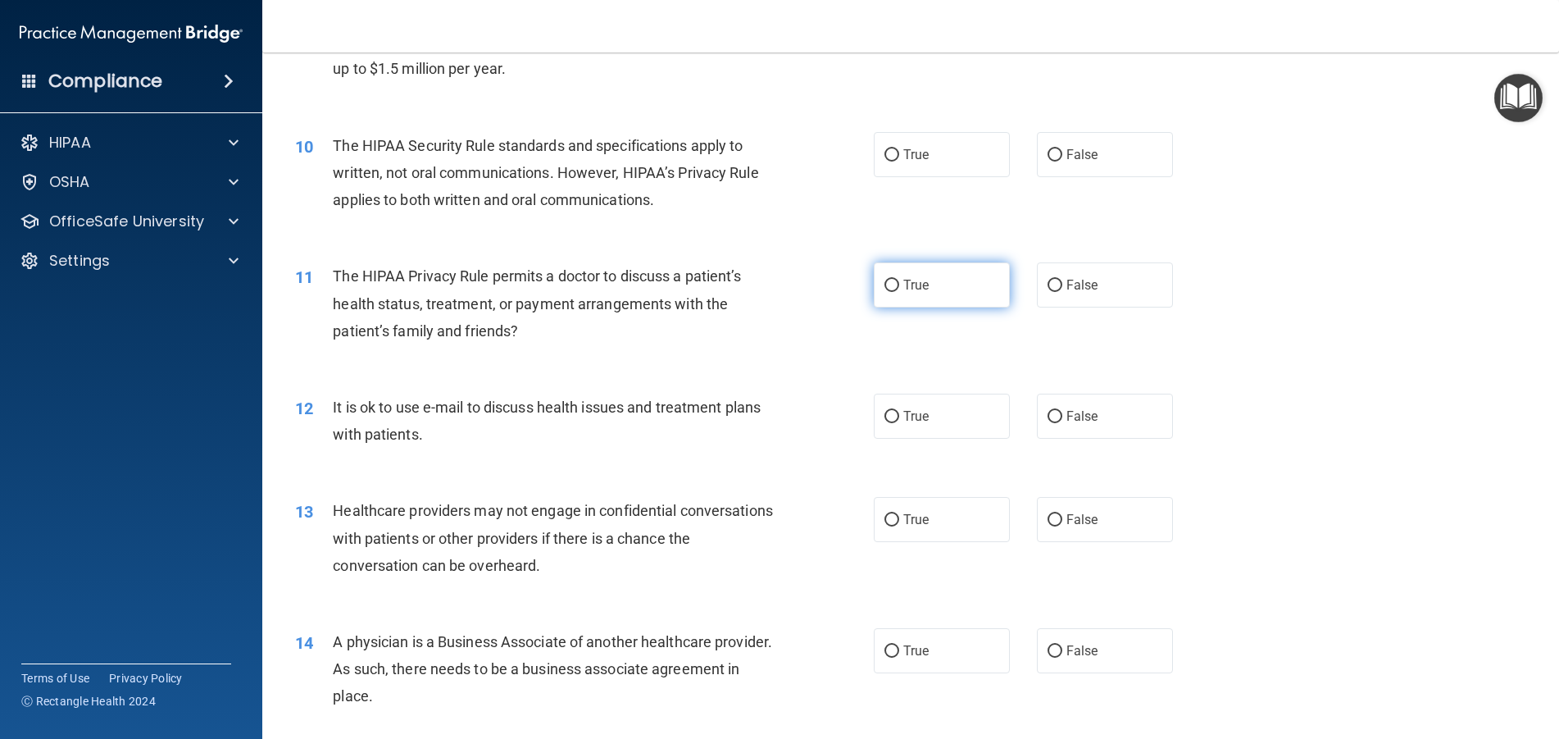
scroll to position [1066, 0]
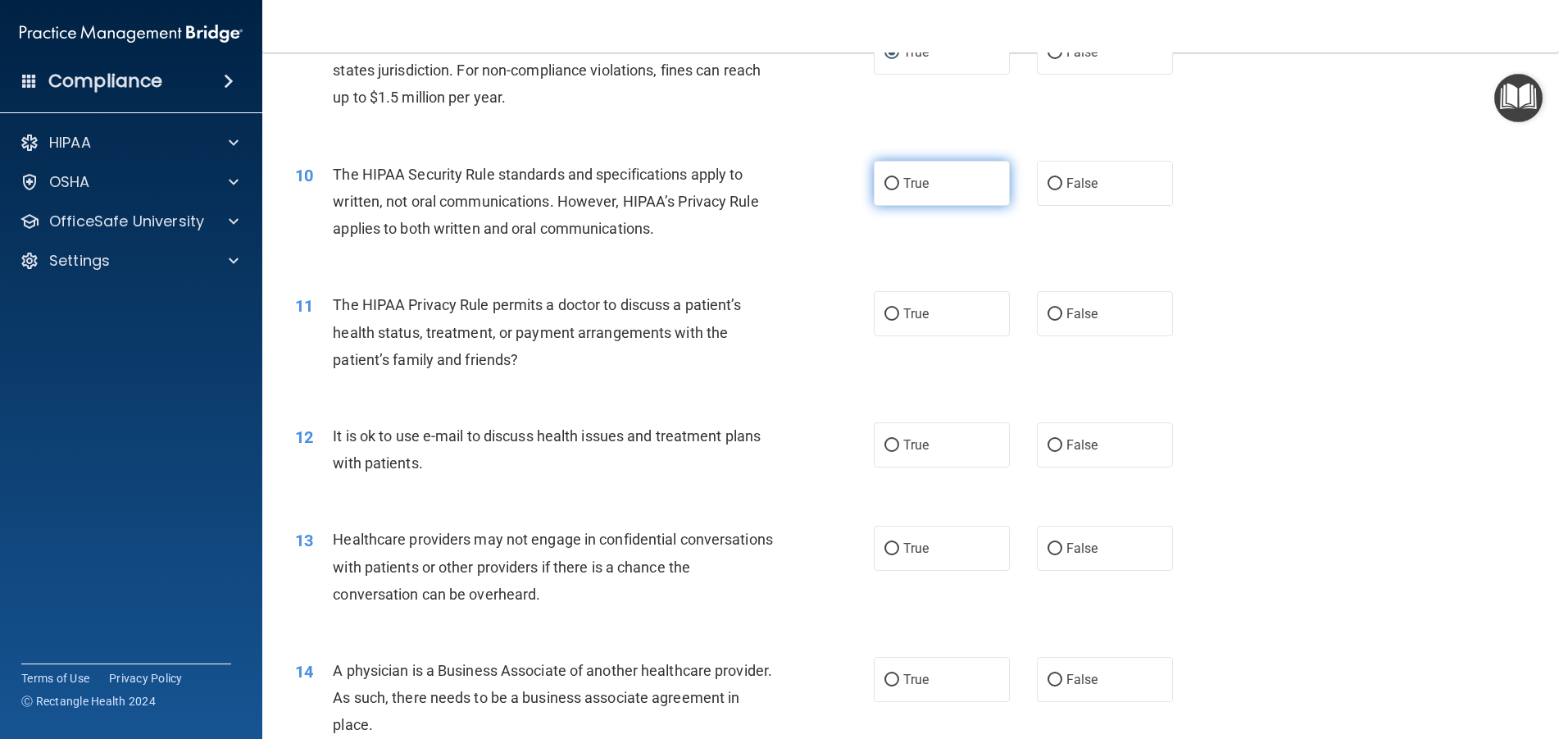
click at [884, 190] on input "True" at bounding box center [891, 184] width 15 height 12
radio input "true"
click at [1048, 321] on input "False" at bounding box center [1055, 314] width 15 height 12
radio input "true"
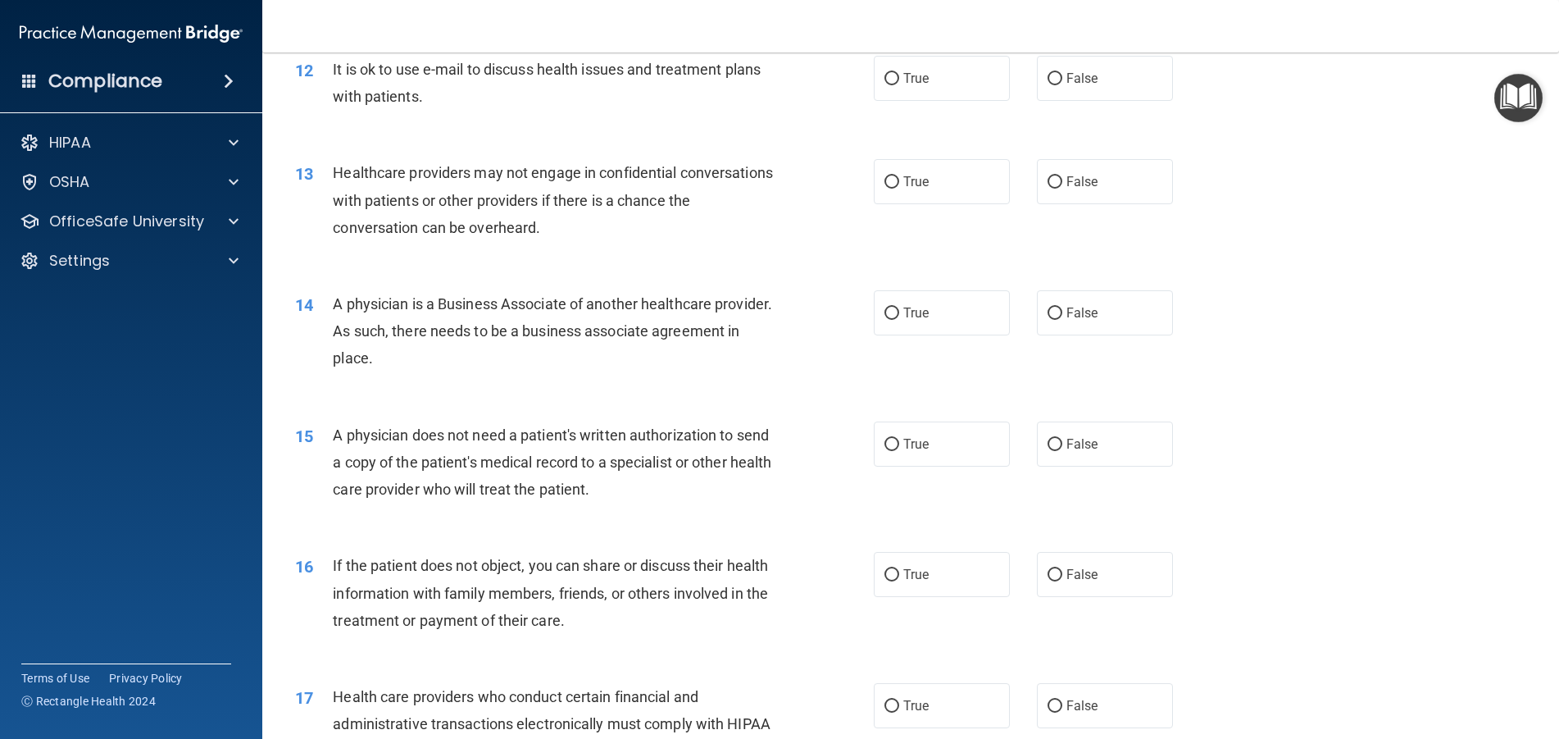
scroll to position [1393, 0]
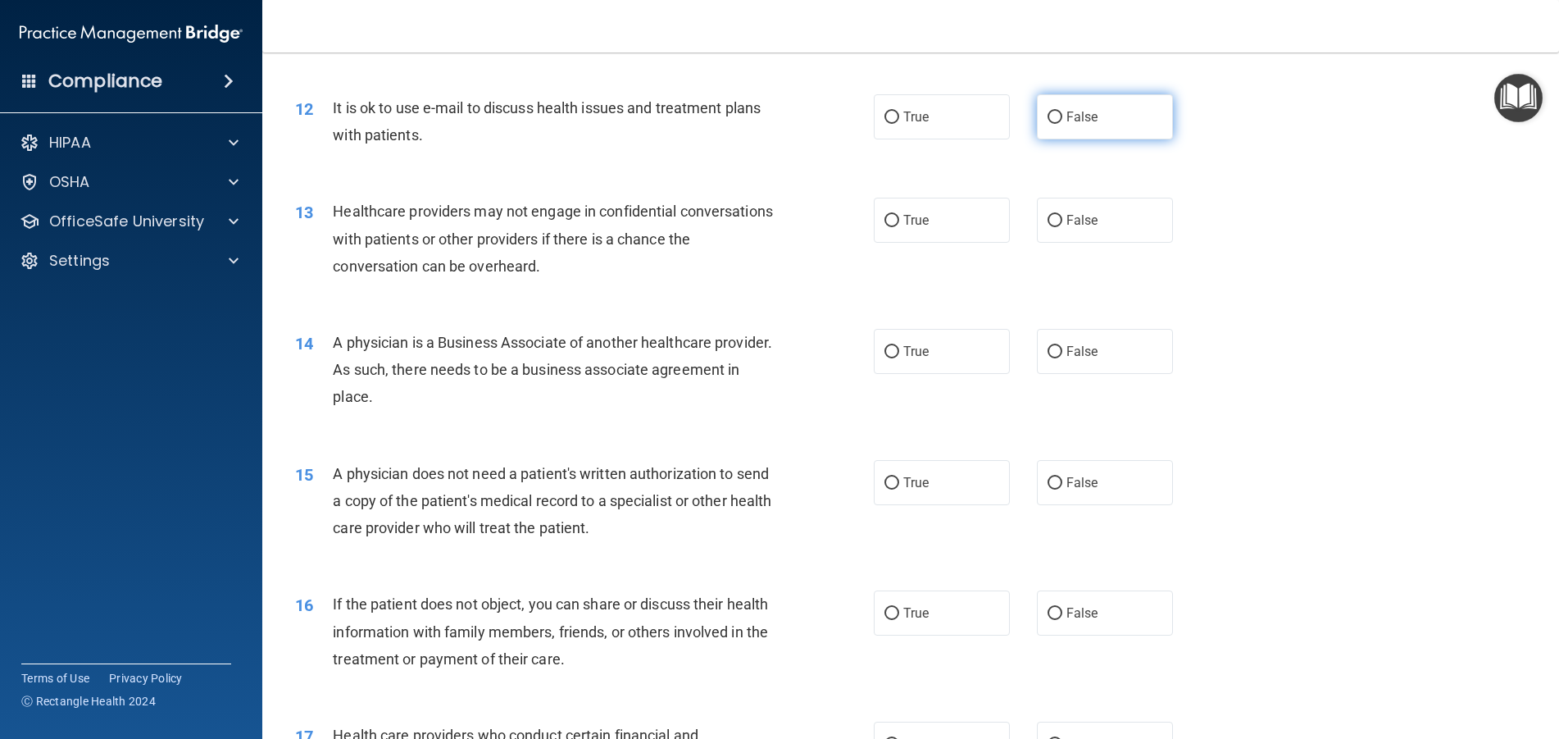
click at [1048, 124] on input "False" at bounding box center [1055, 117] width 15 height 12
radio input "true"
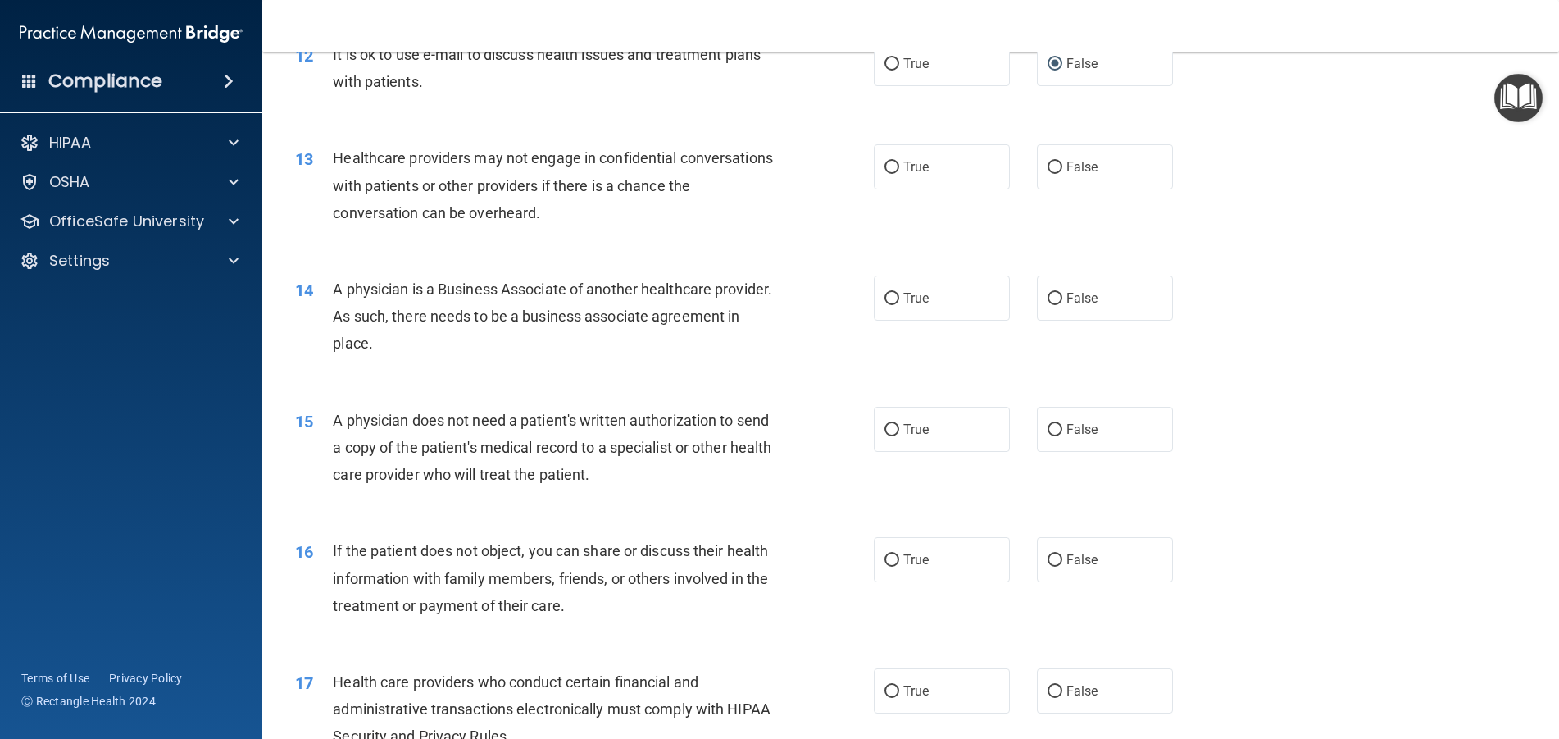
scroll to position [1475, 0]
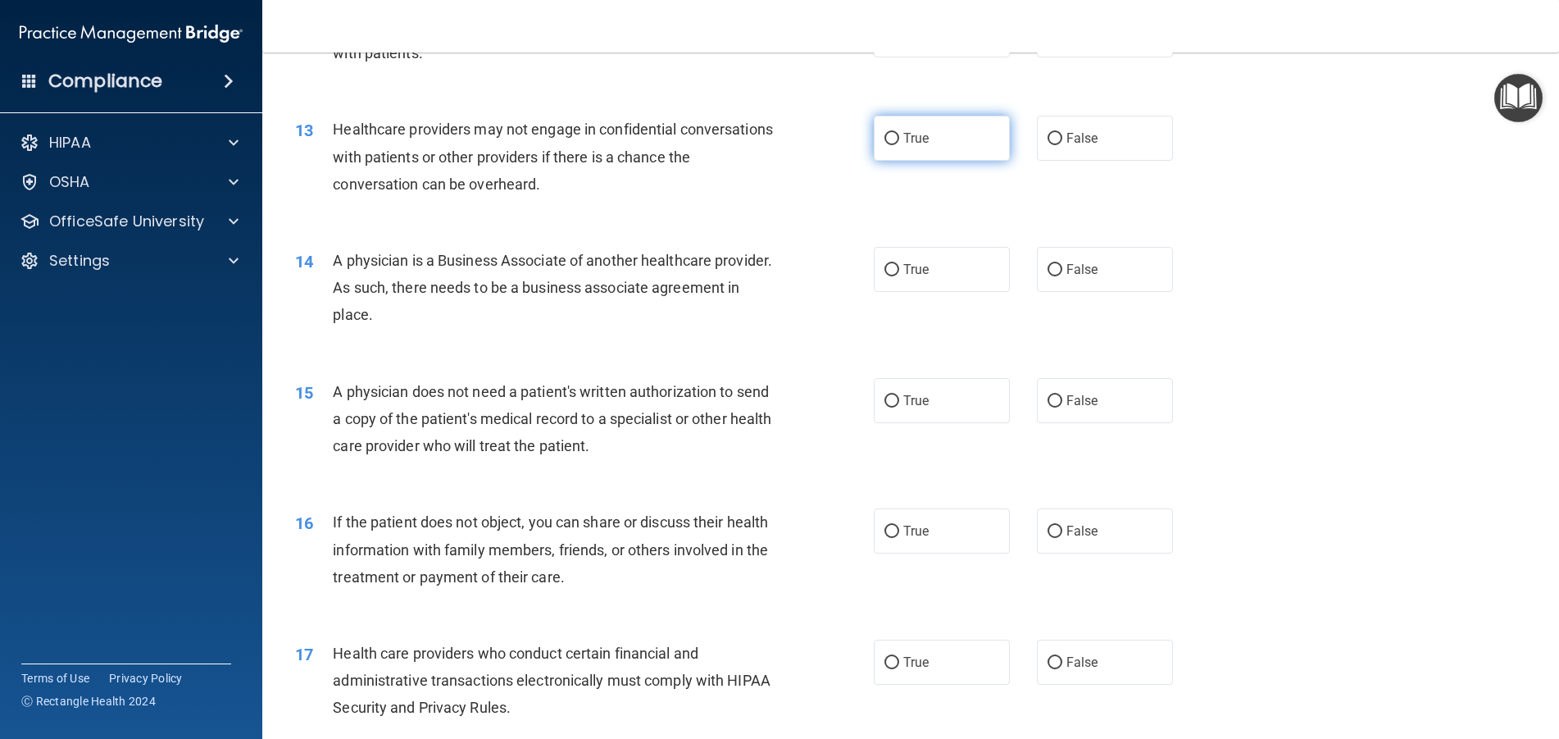
click at [884, 145] on input "True" at bounding box center [891, 139] width 15 height 12
radio input "true"
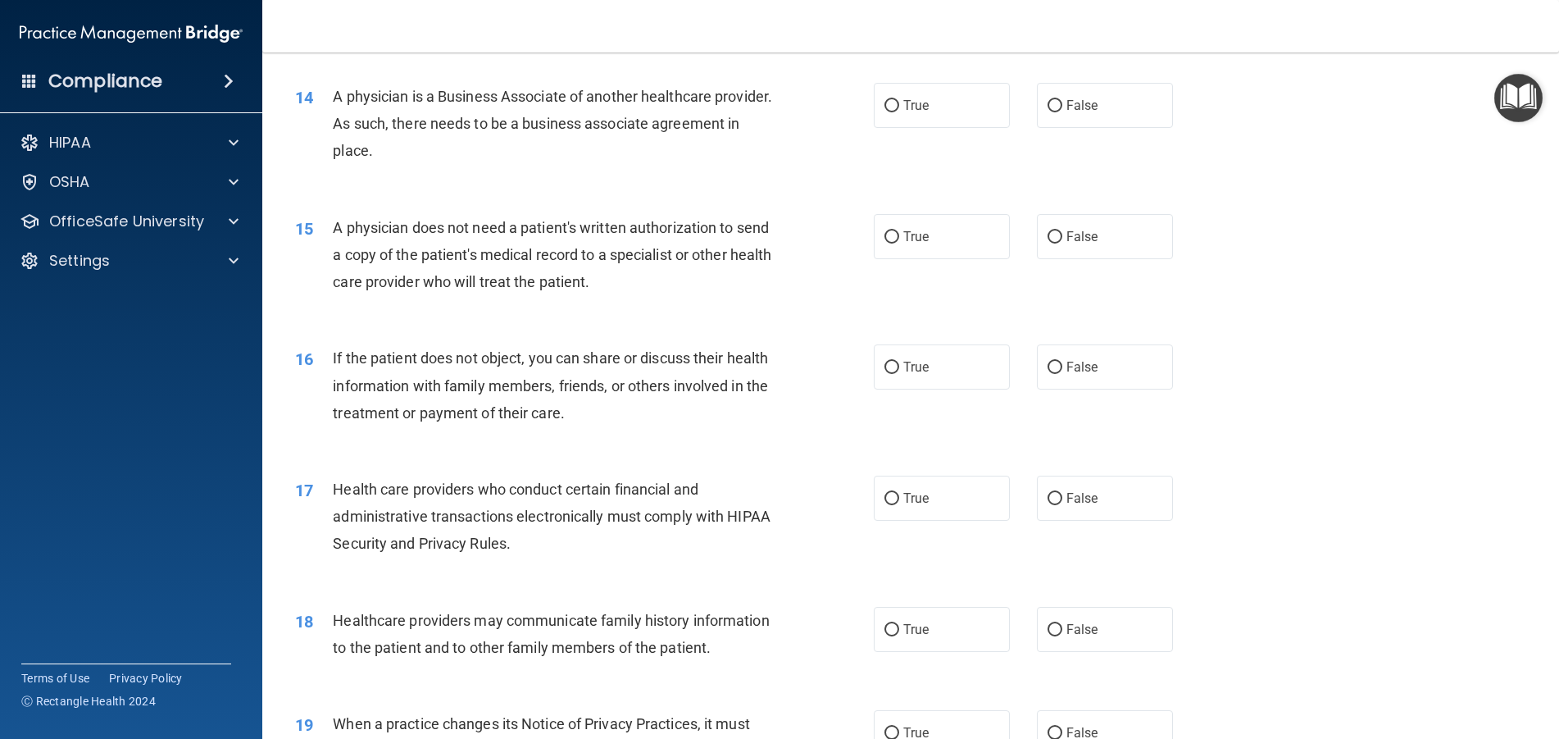
scroll to position [1557, 0]
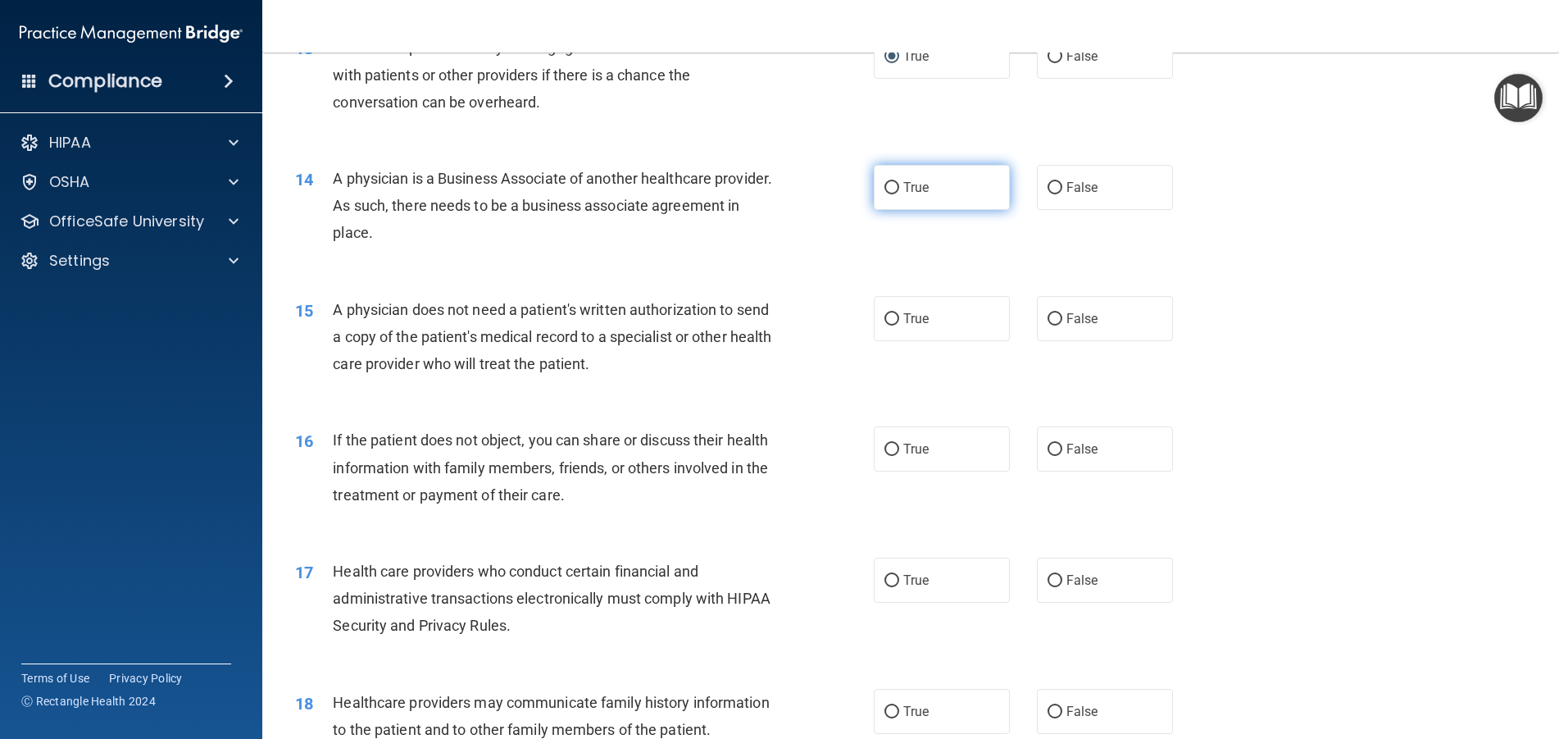
click at [888, 194] on input "True" at bounding box center [891, 188] width 15 height 12
radio input "true"
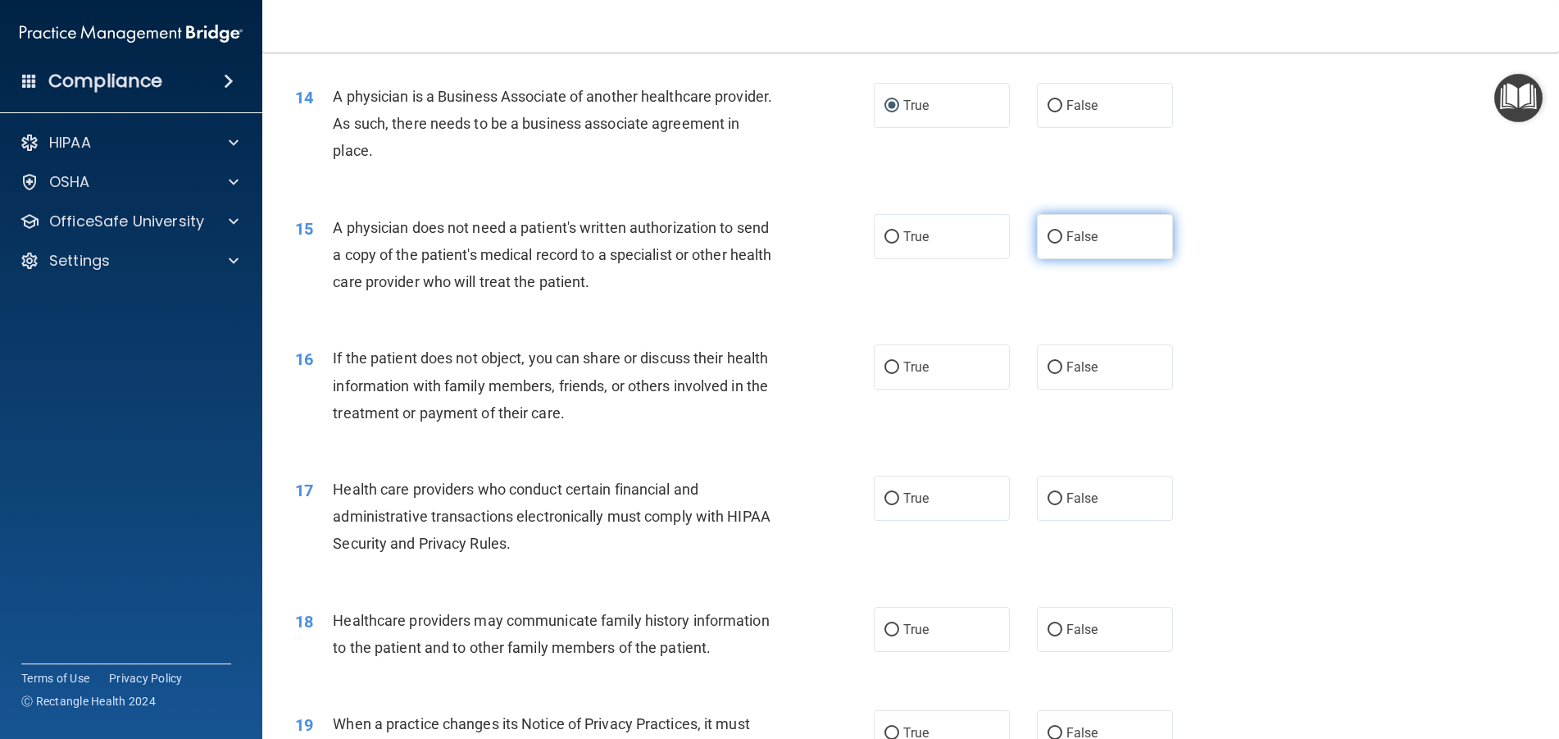
click at [1048, 243] on input "False" at bounding box center [1055, 237] width 15 height 12
radio input "true"
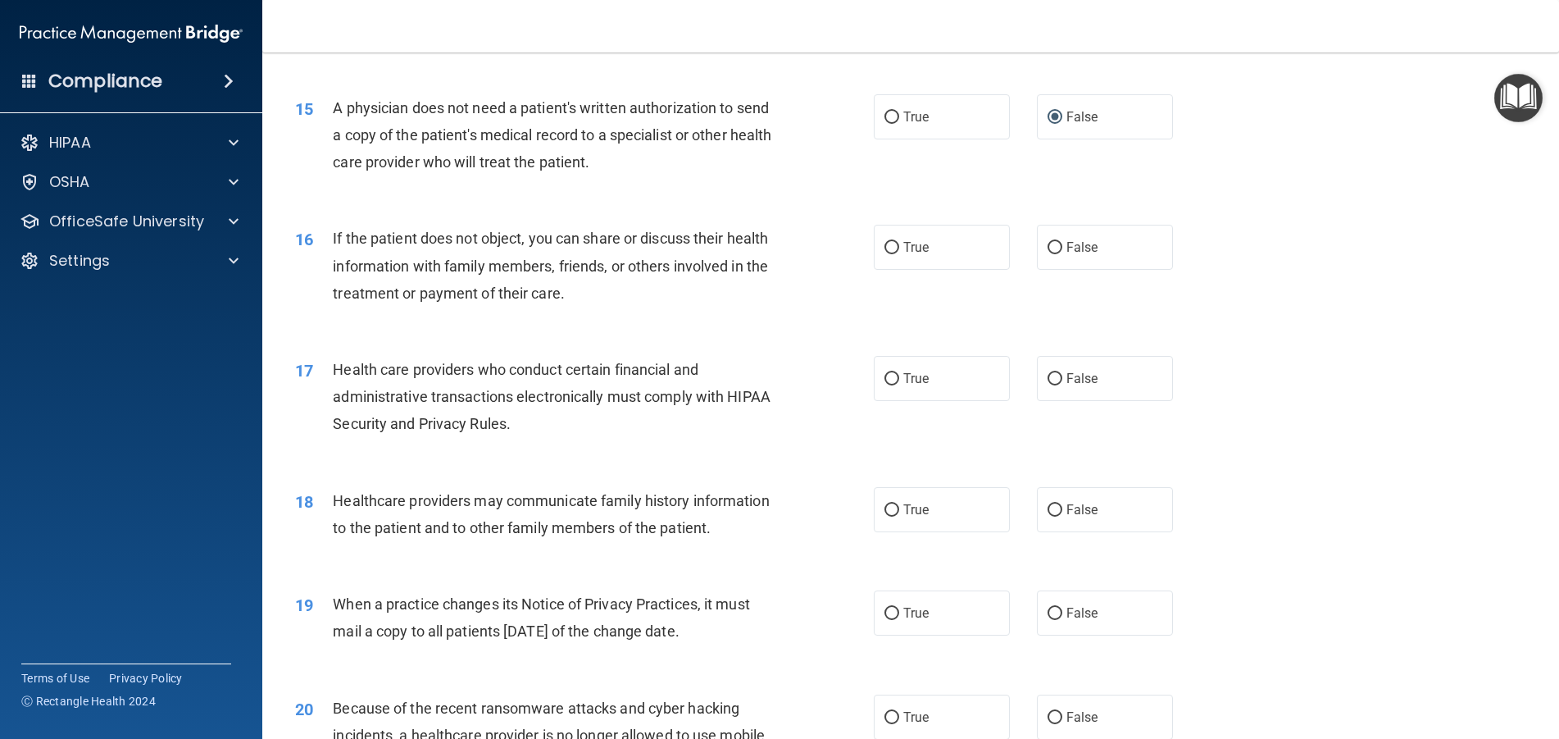
scroll to position [1803, 0]
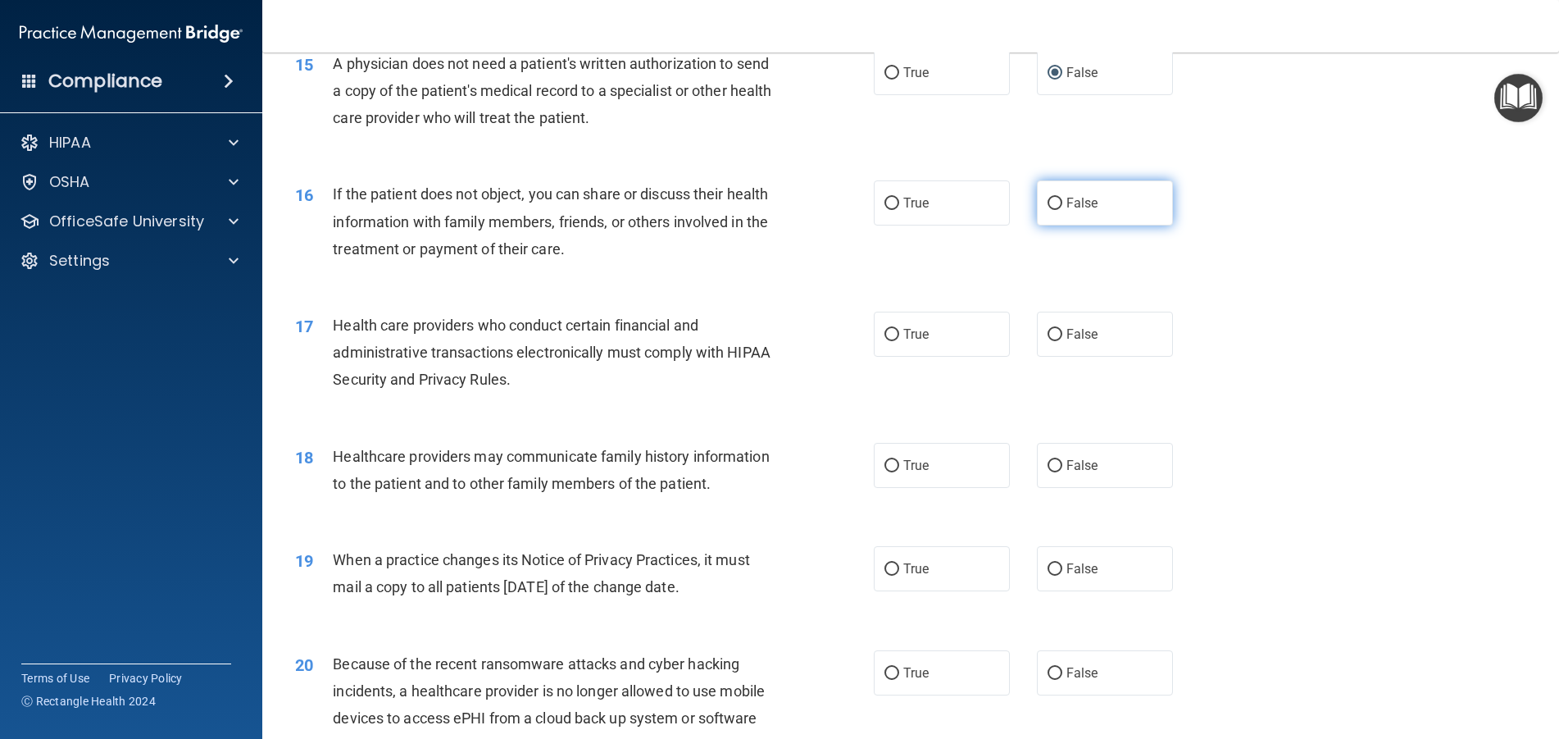
click at [1048, 210] on input "False" at bounding box center [1055, 204] width 15 height 12
radio input "true"
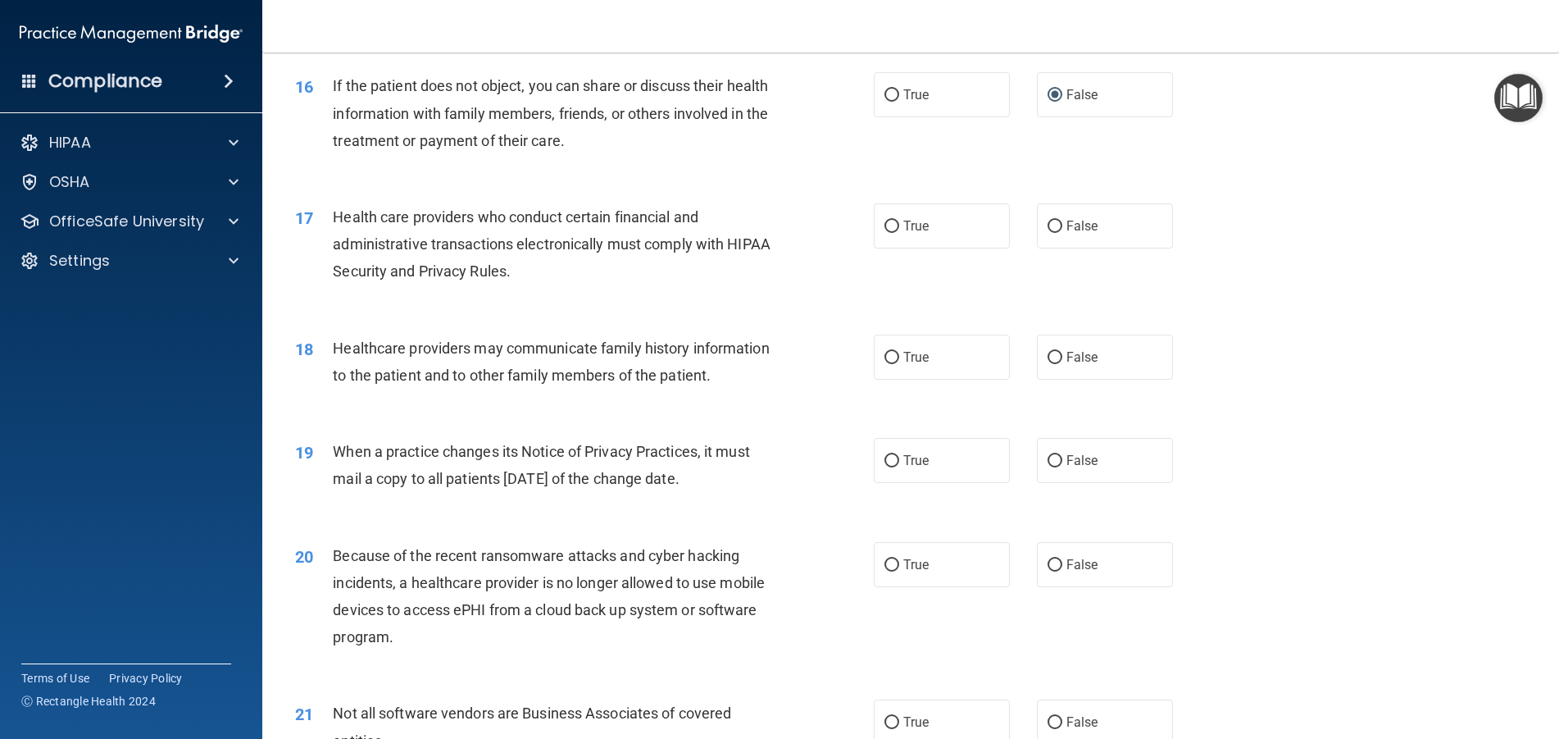
scroll to position [1967, 0]
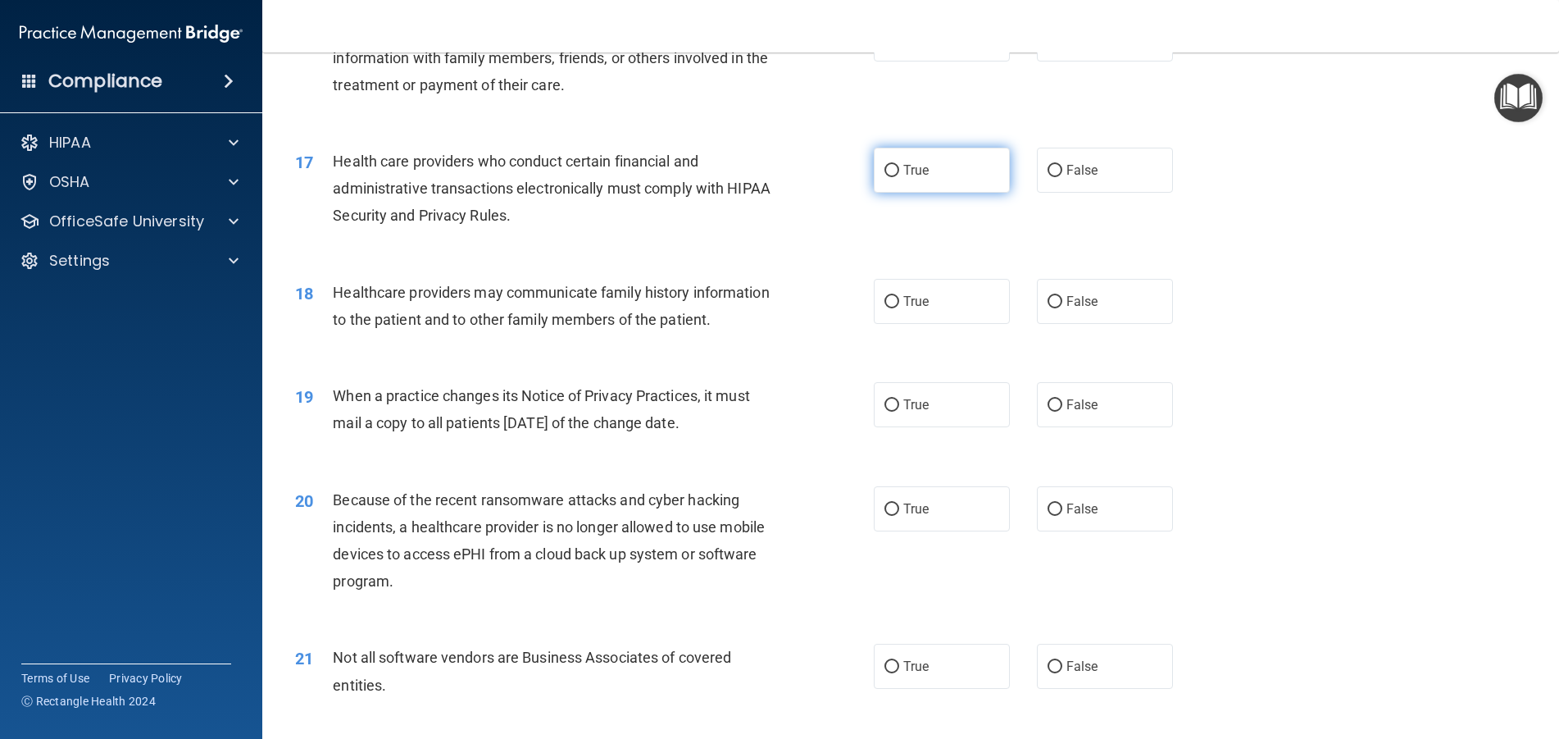
click at [889, 177] on input "True" at bounding box center [891, 171] width 15 height 12
radio input "true"
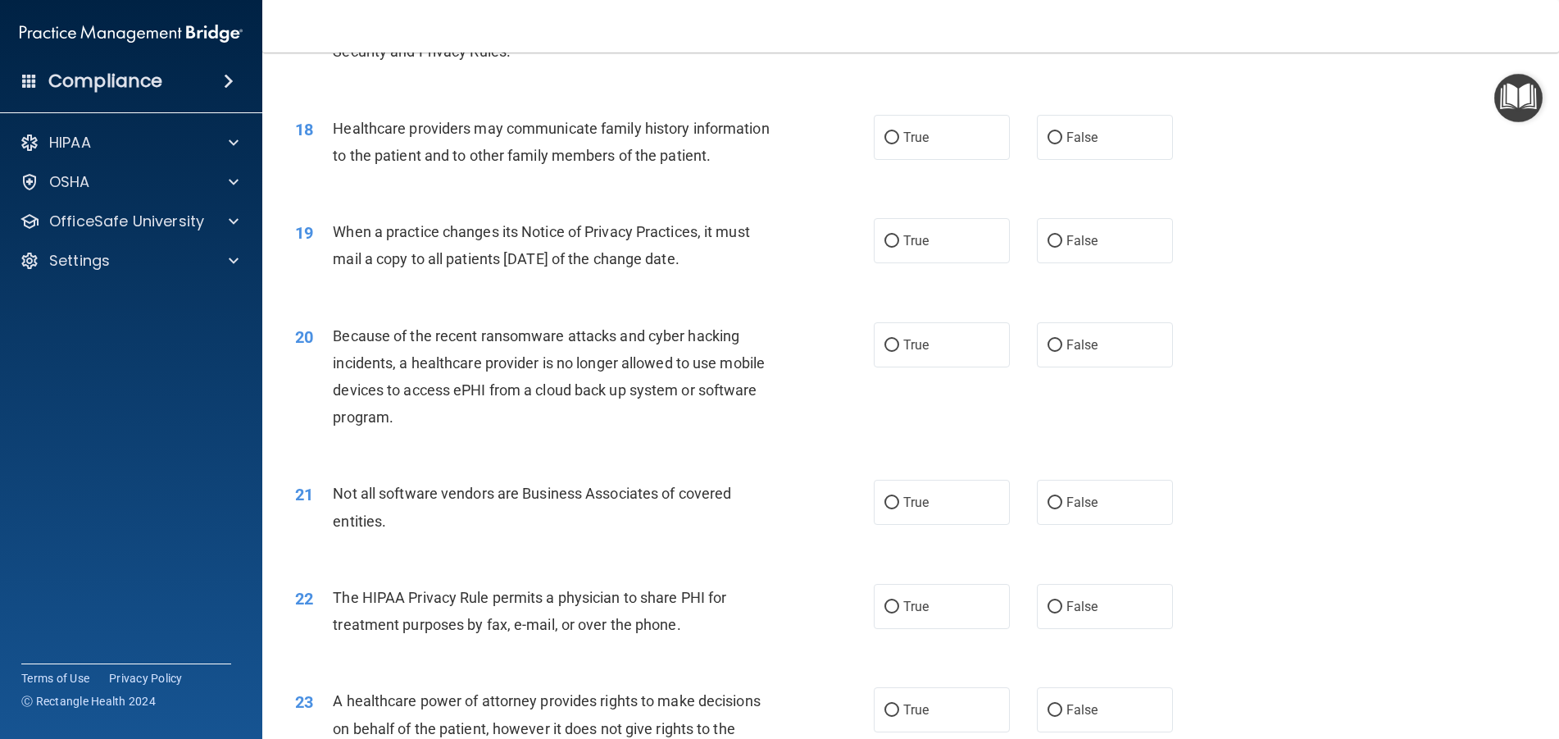
scroll to position [2049, 0]
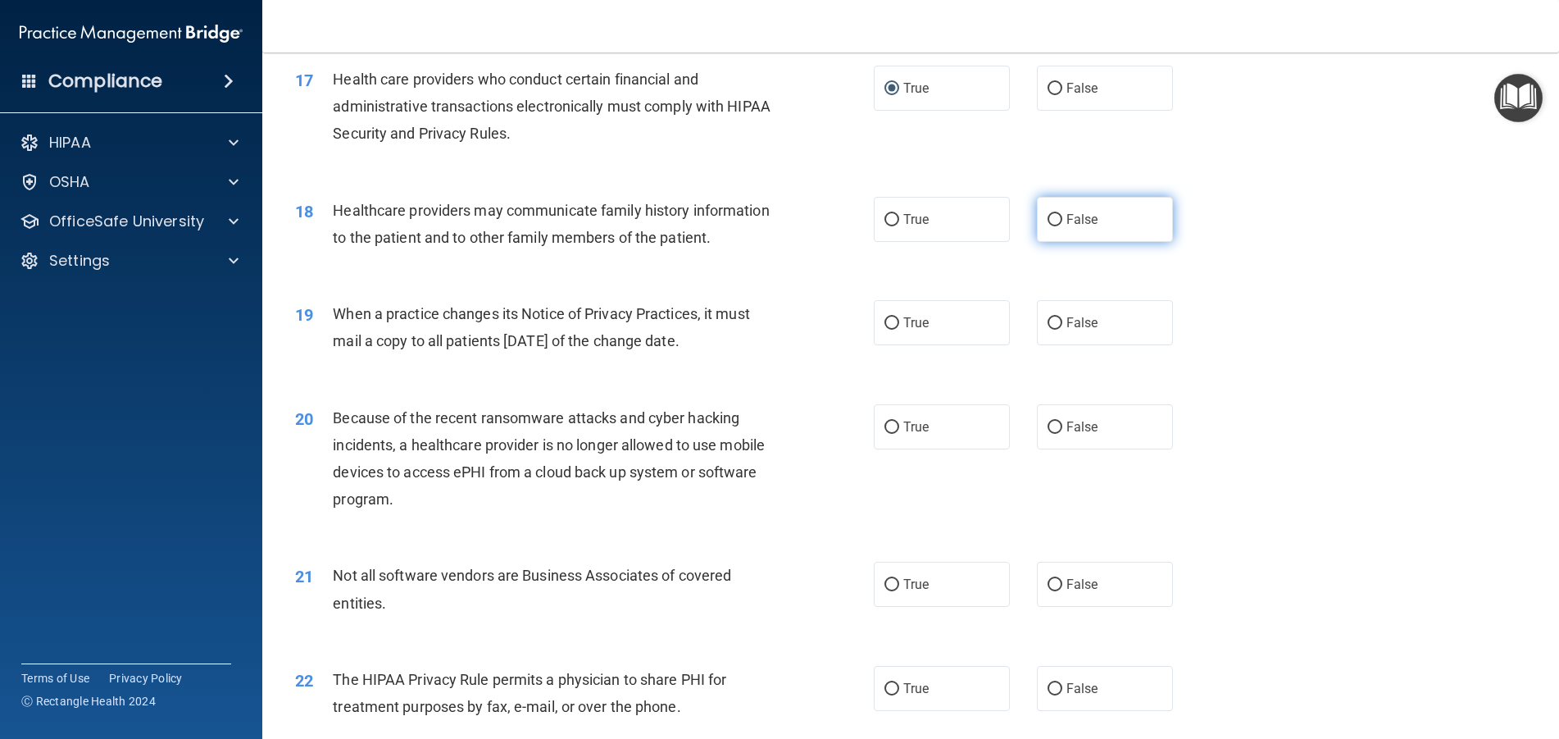
click at [1048, 226] on input "False" at bounding box center [1055, 220] width 15 height 12
radio input "true"
click at [884, 330] on input "True" at bounding box center [891, 323] width 15 height 12
radio input "true"
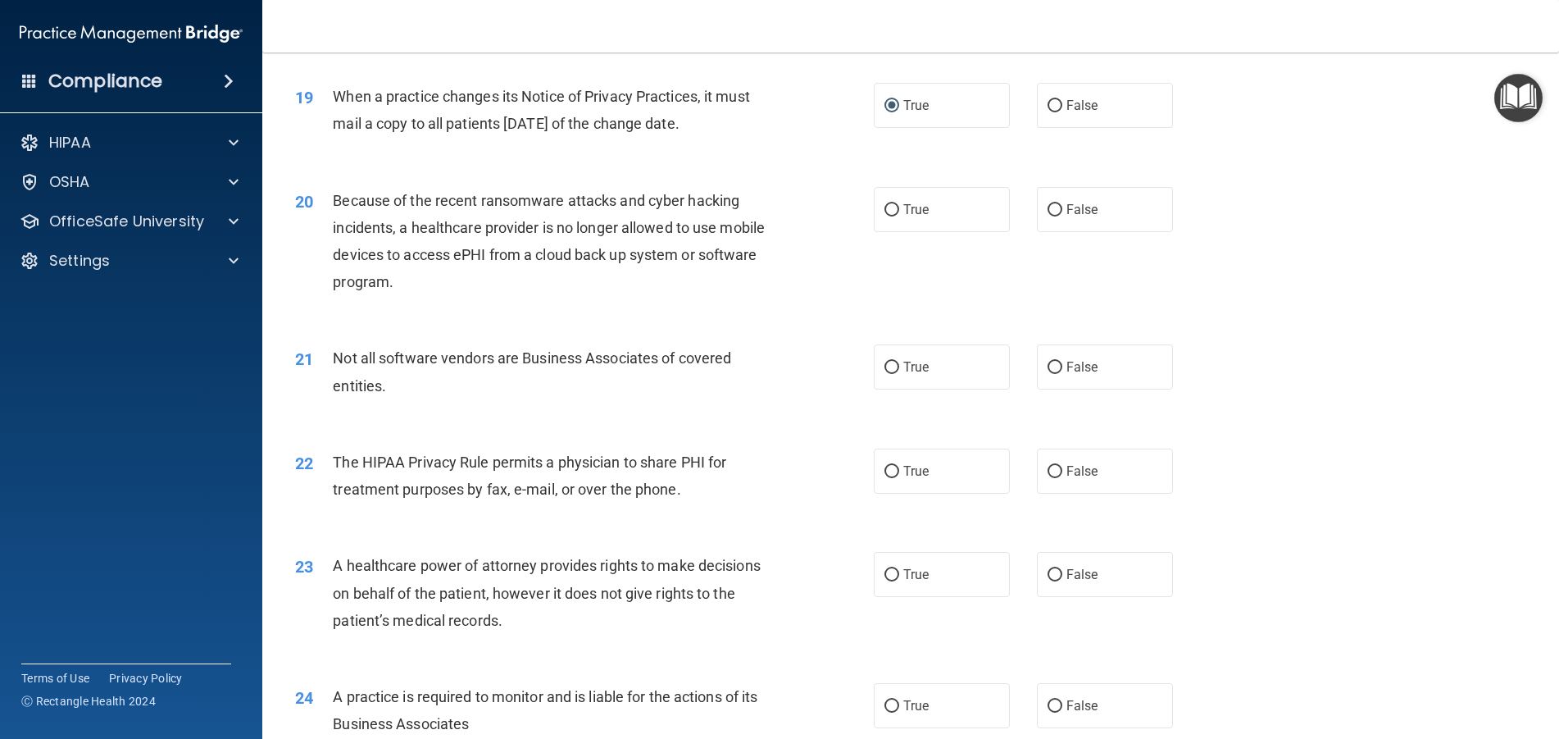
scroll to position [2295, 0]
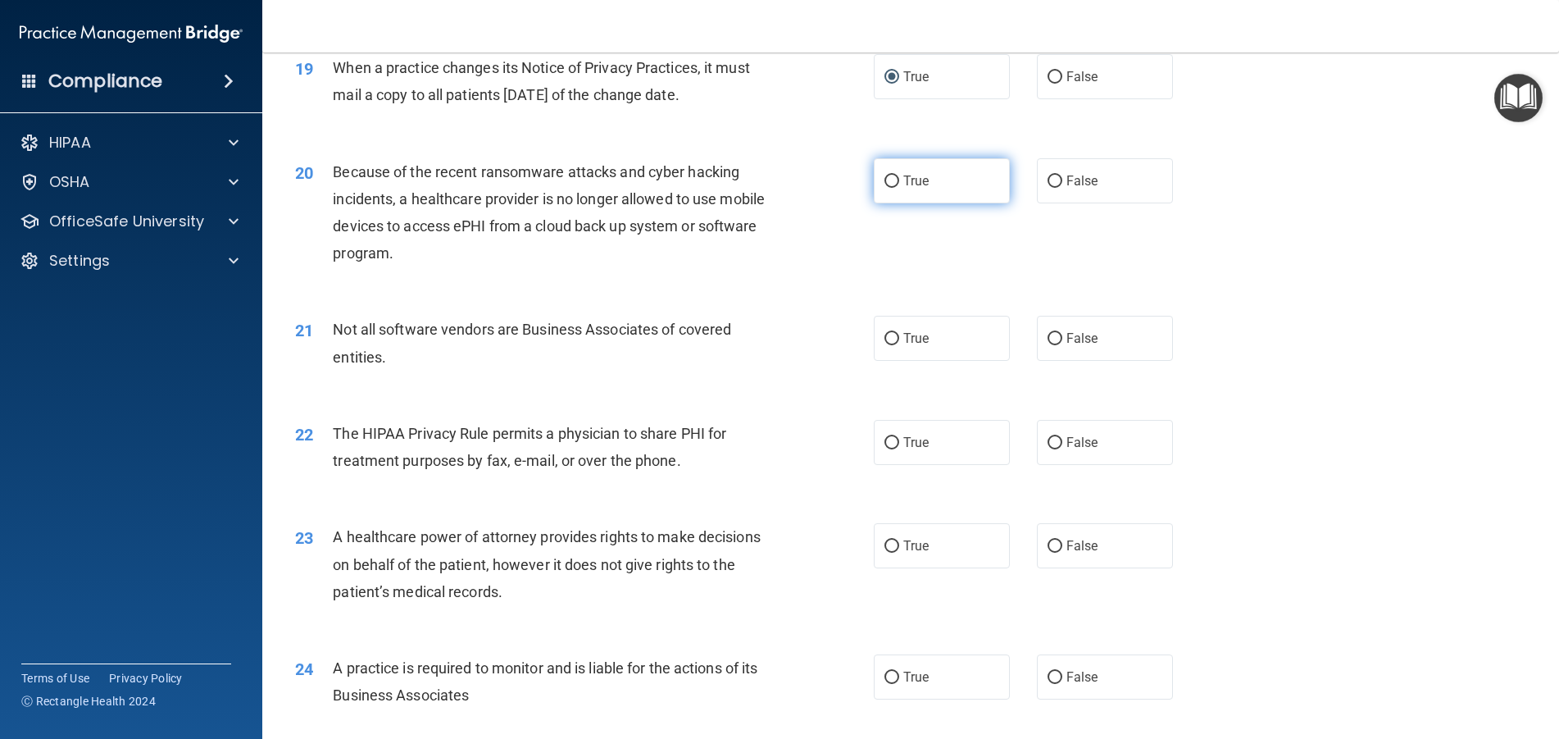
click at [886, 188] on input "True" at bounding box center [891, 181] width 15 height 12
radio input "true"
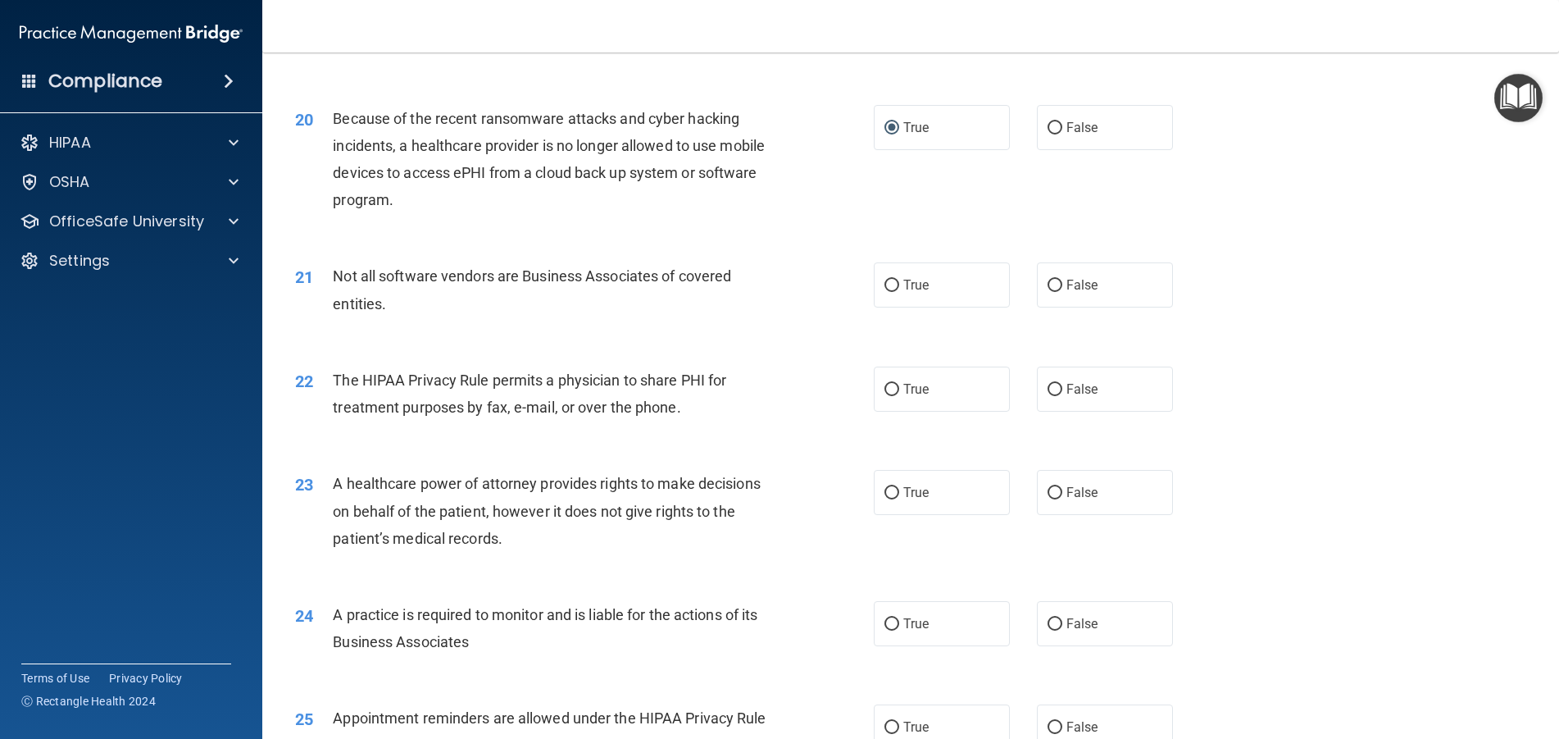
scroll to position [2377, 0]
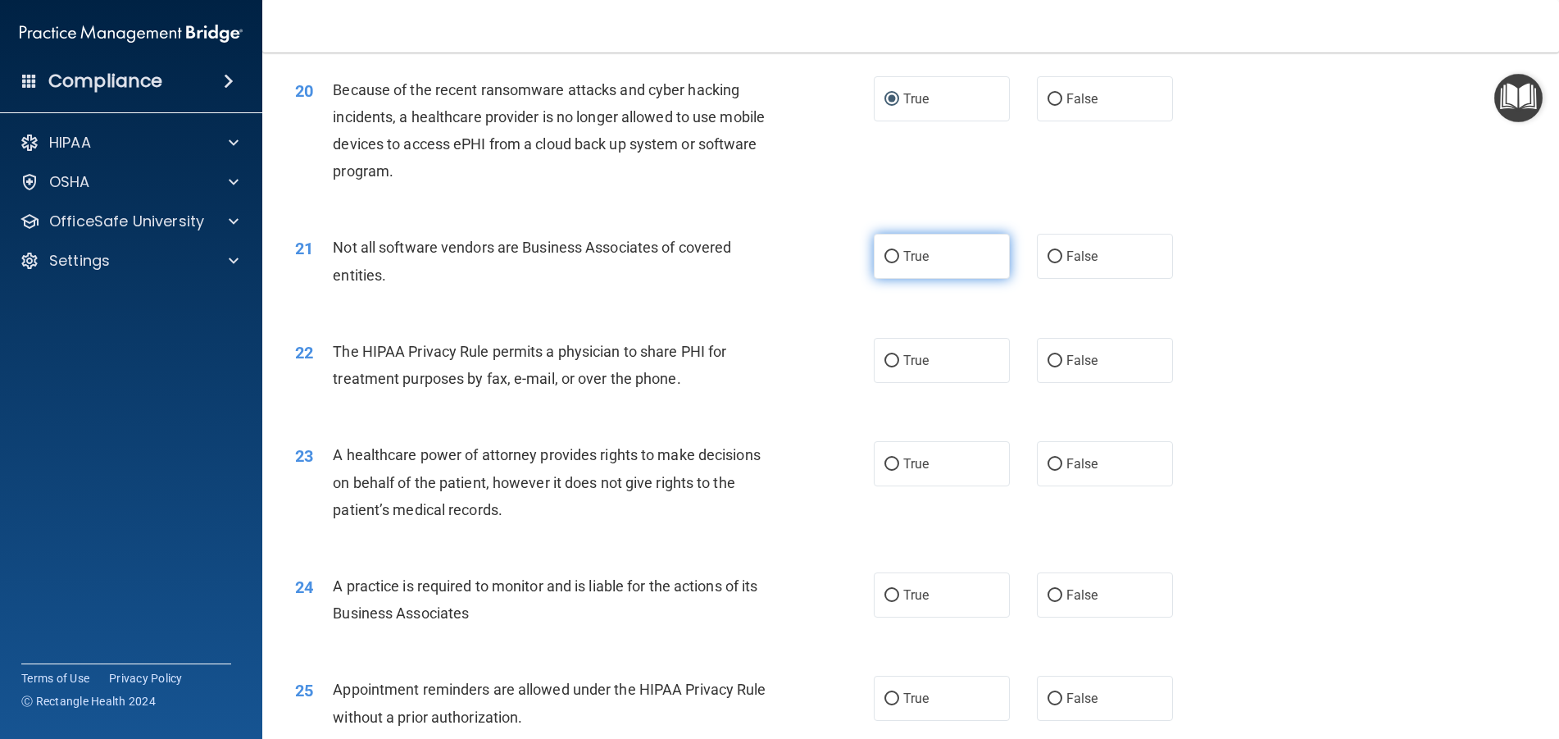
click at [884, 263] on input "True" at bounding box center [891, 257] width 15 height 12
radio input "true"
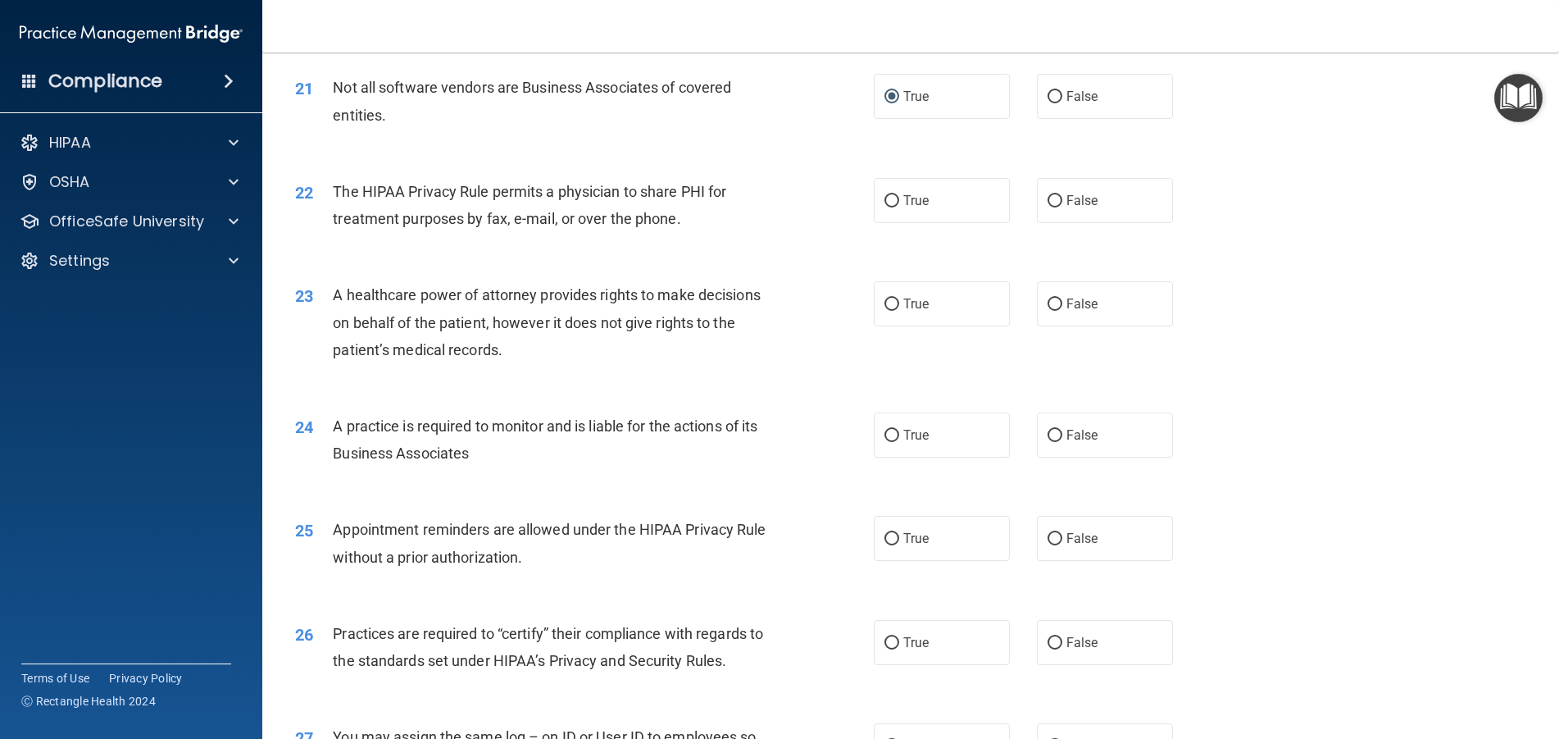
scroll to position [2541, 0]
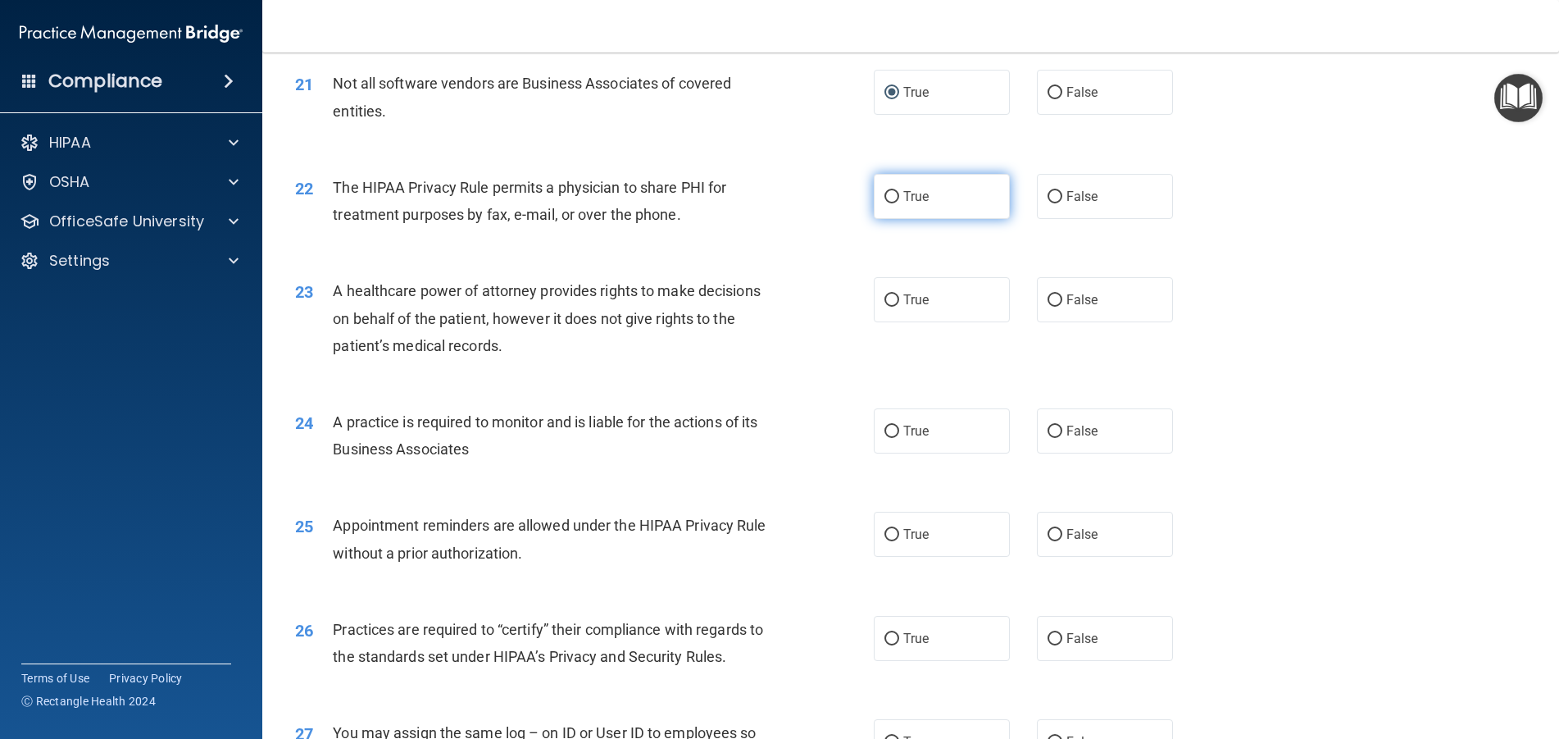
click at [885, 203] on input "True" at bounding box center [891, 197] width 15 height 12
radio input "true"
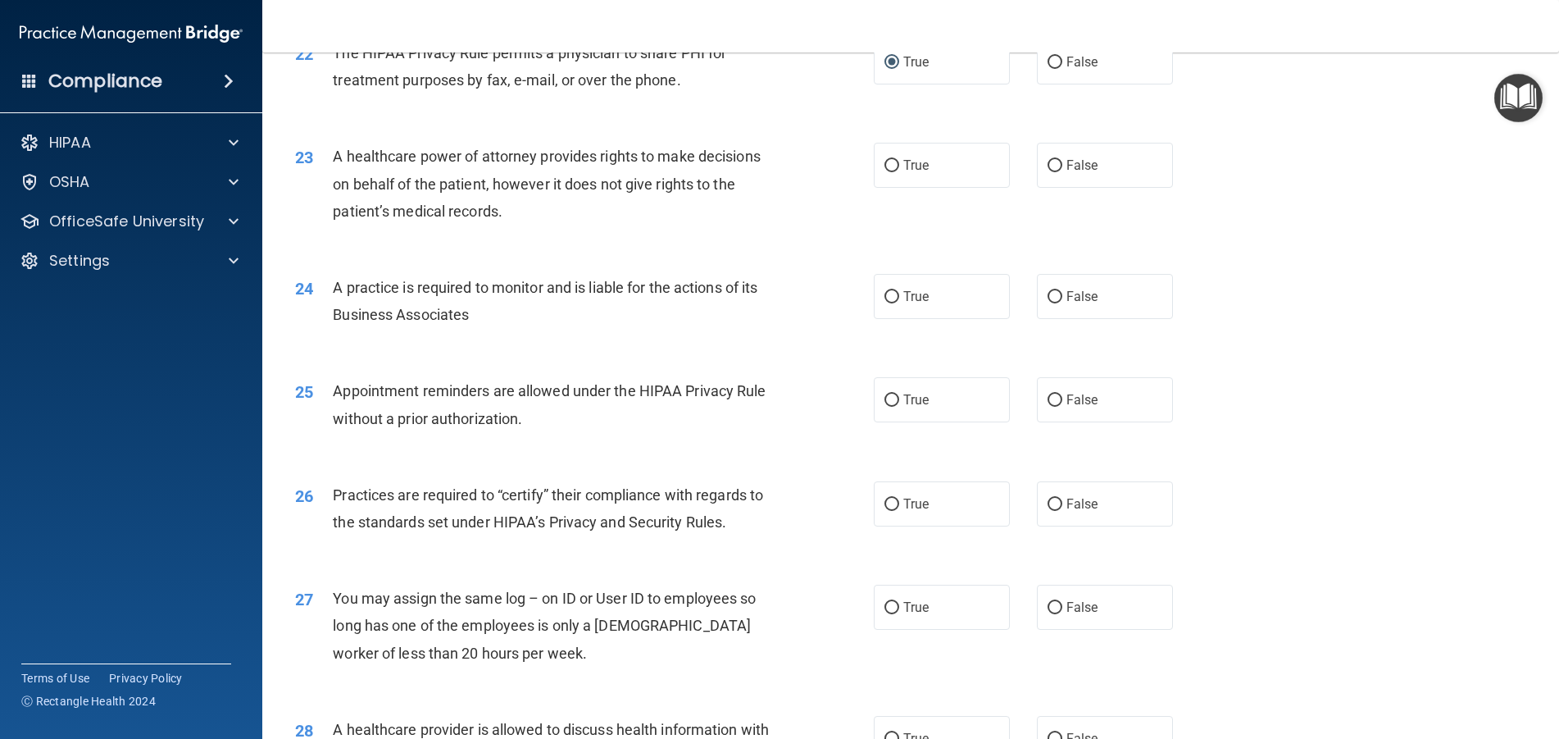
scroll to position [2705, 0]
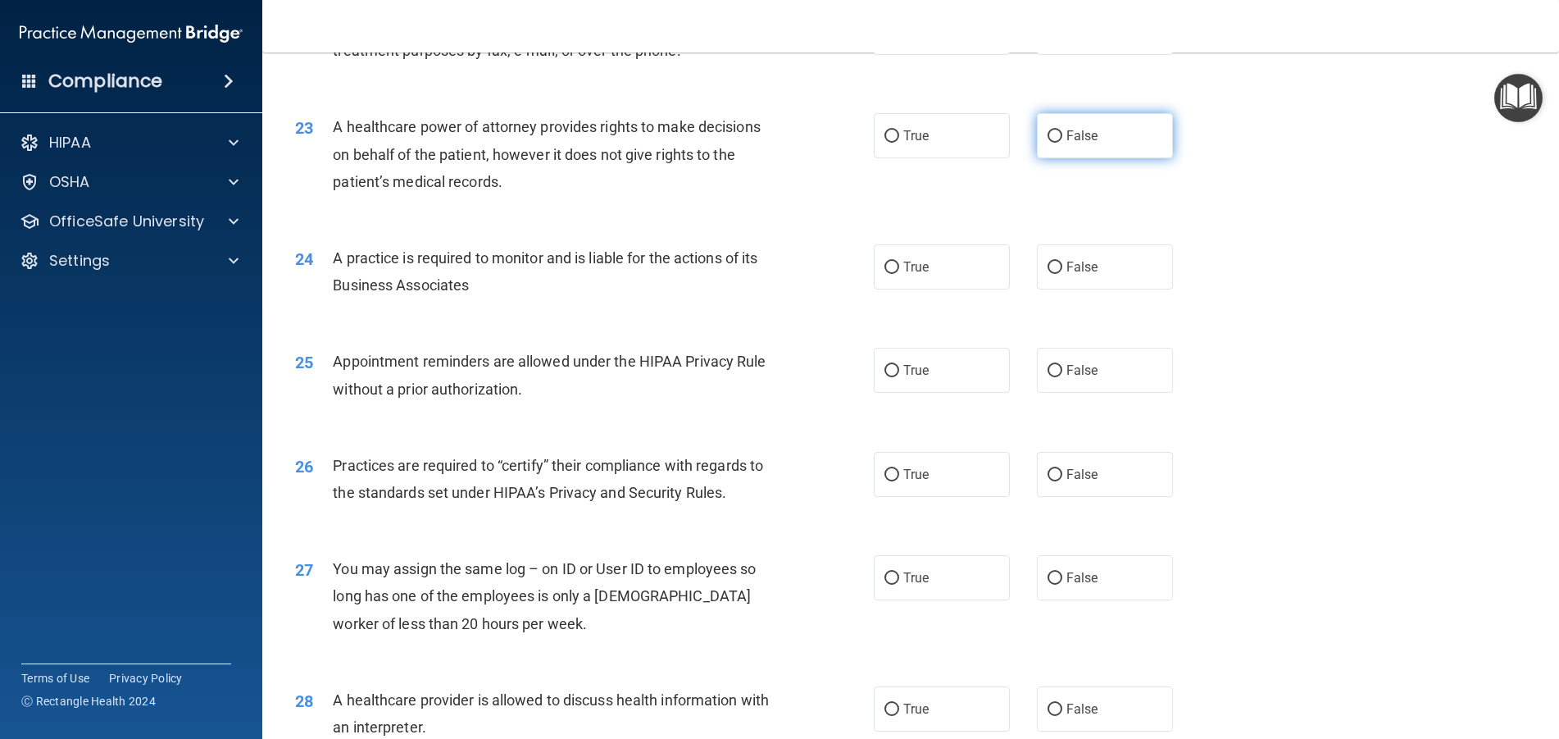
click at [1048, 143] on input "False" at bounding box center [1055, 136] width 15 height 12
radio input "true"
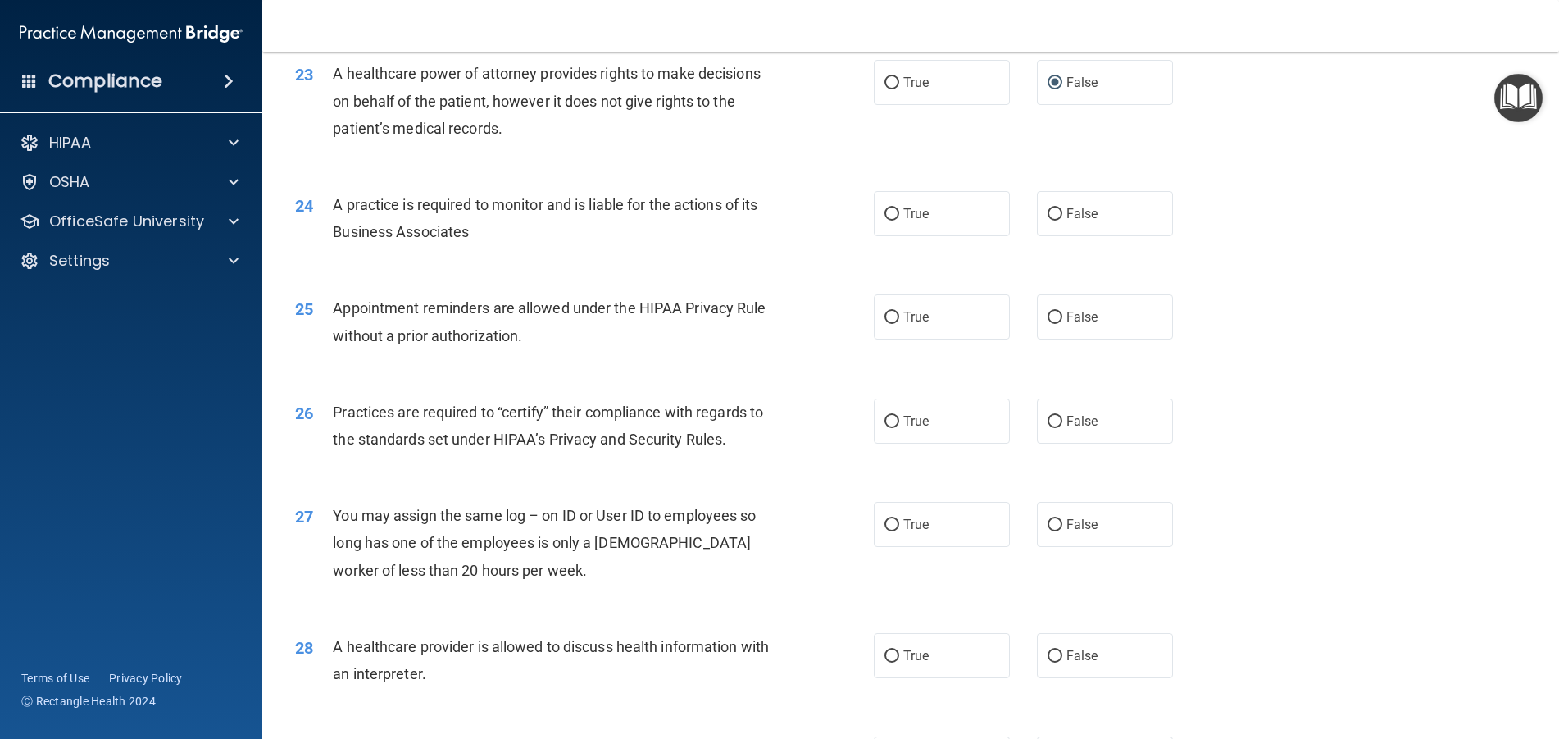
scroll to position [2787, 0]
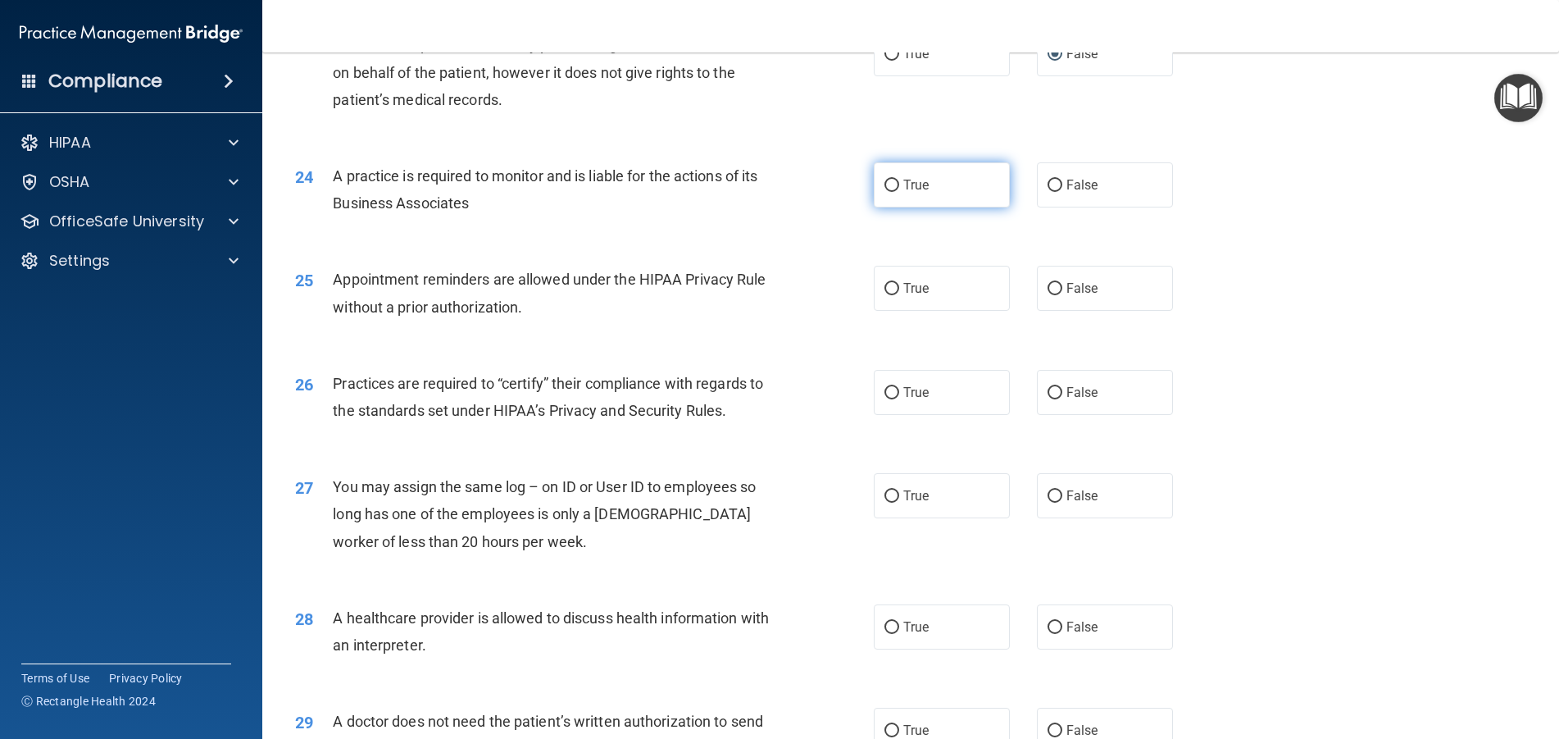
click at [884, 192] on input "True" at bounding box center [891, 186] width 15 height 12
radio input "true"
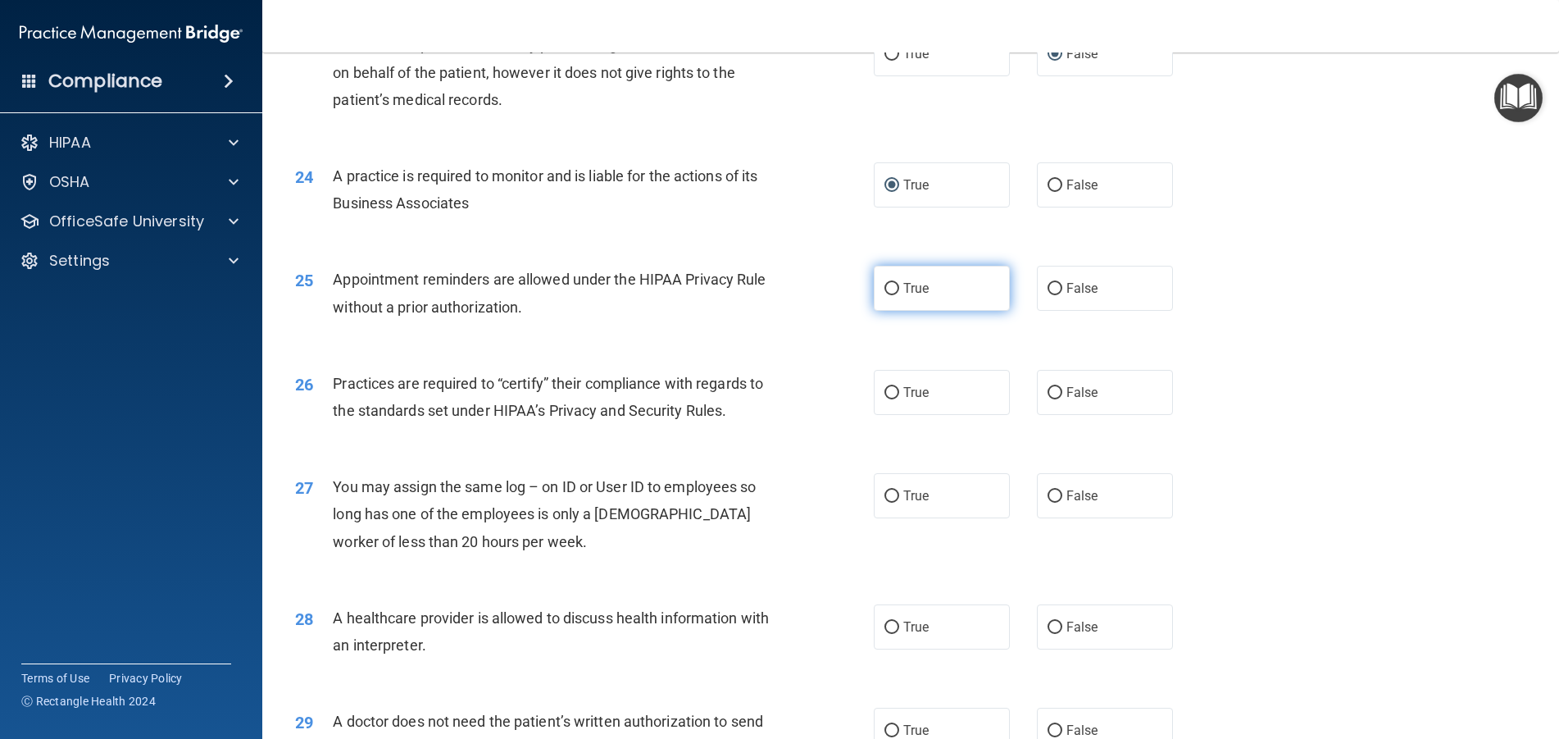
click at [885, 295] on input "True" at bounding box center [891, 289] width 15 height 12
radio input "true"
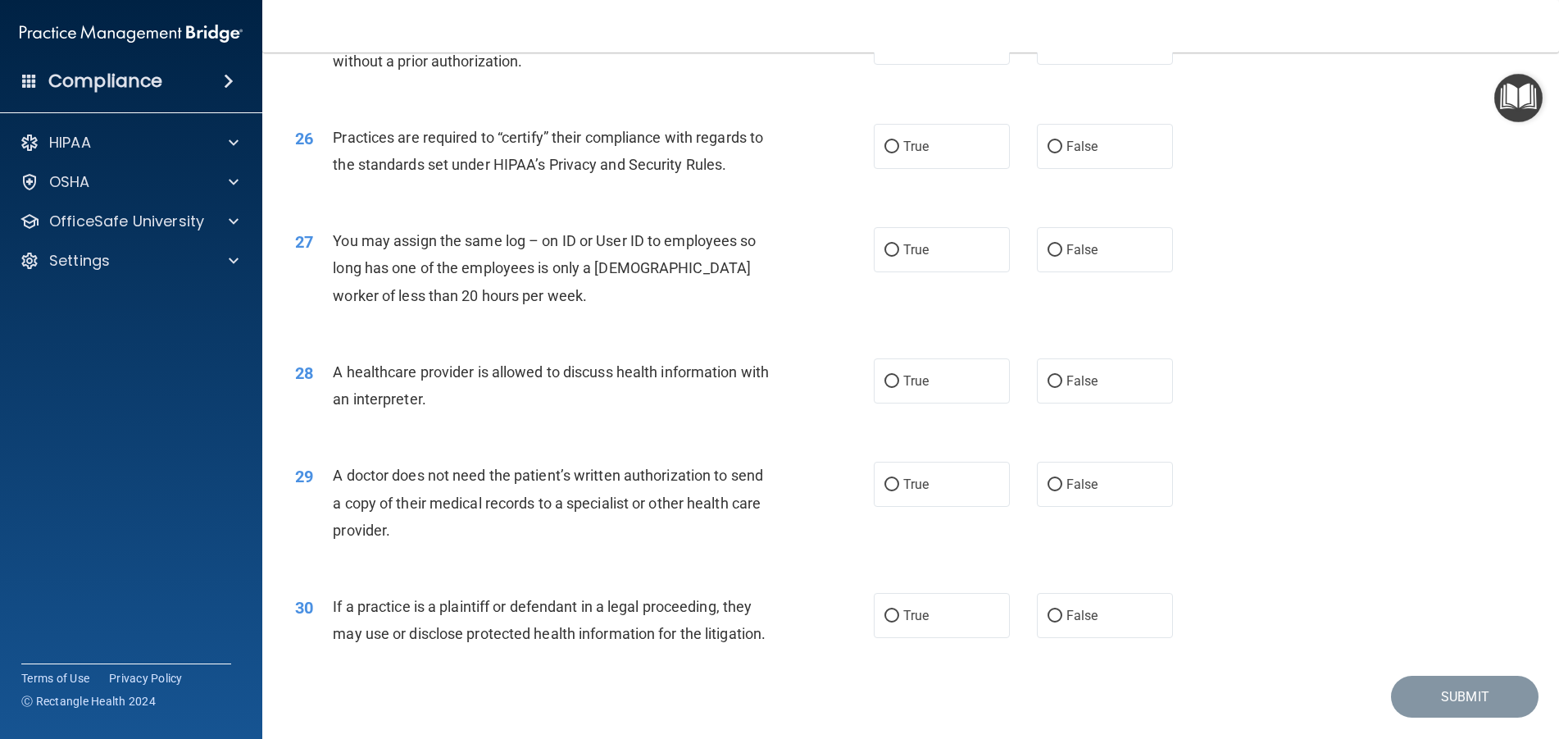
scroll to position [3115, 0]
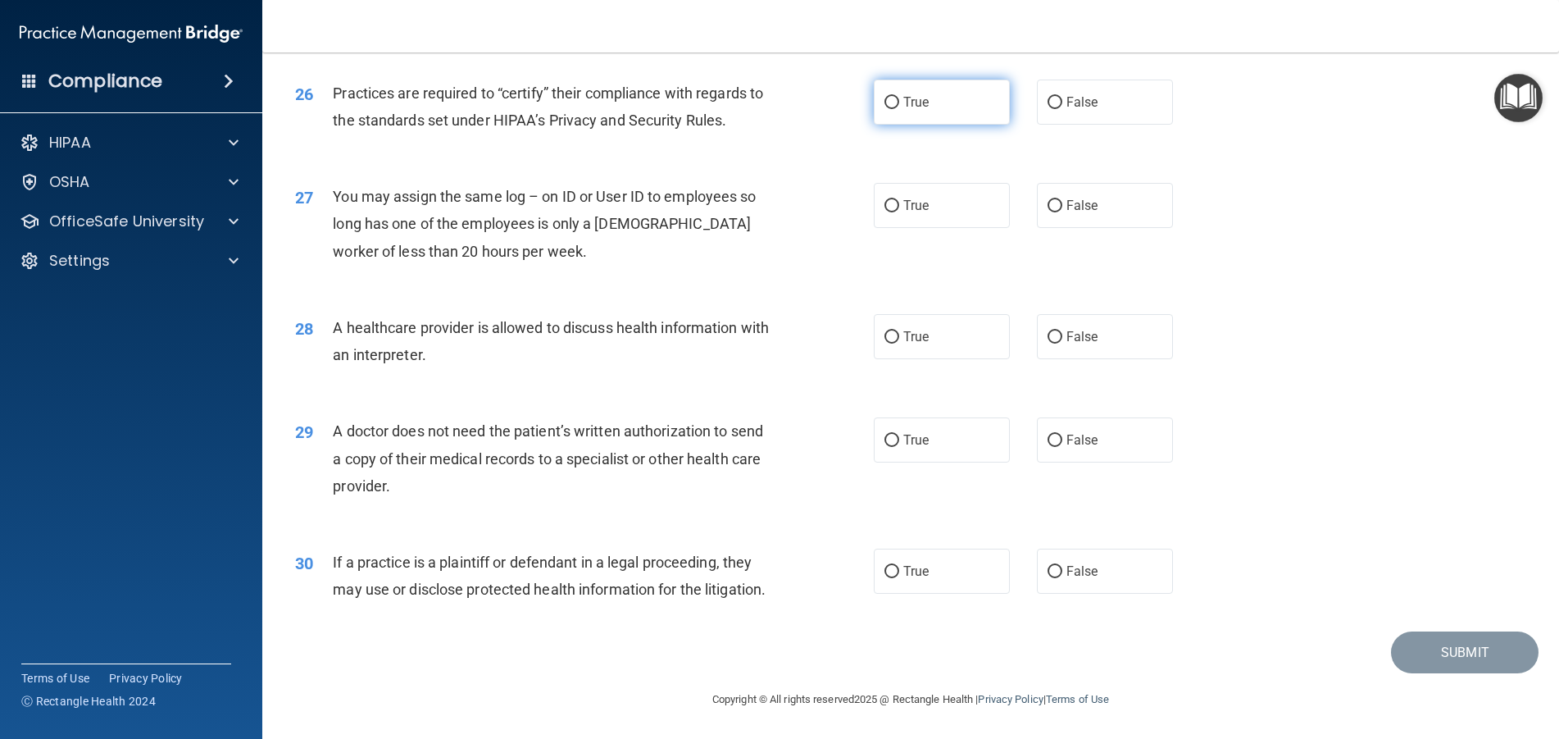
click at [888, 109] on input "True" at bounding box center [891, 103] width 15 height 12
radio input "true"
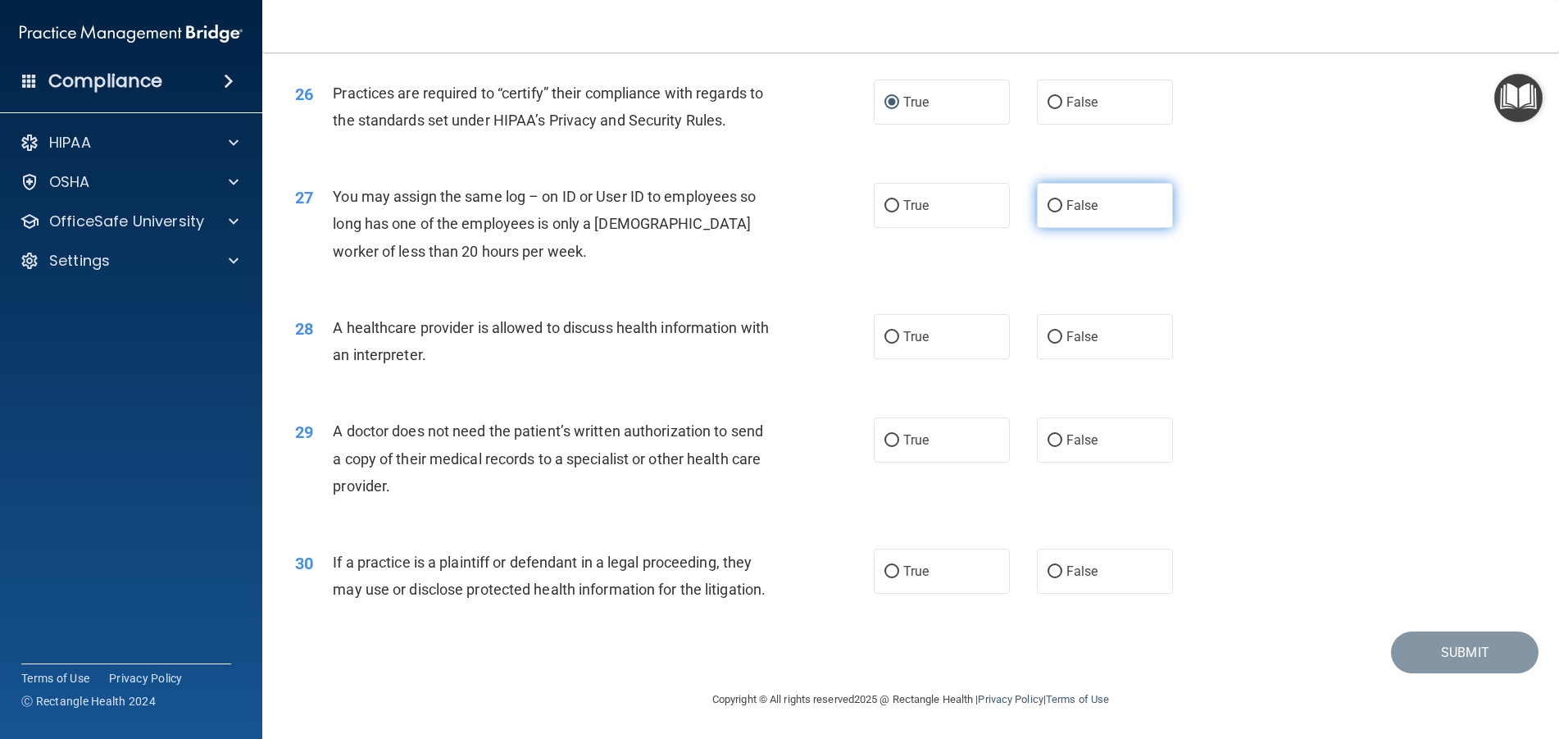
click at [1049, 212] on input "False" at bounding box center [1055, 206] width 15 height 12
radio input "true"
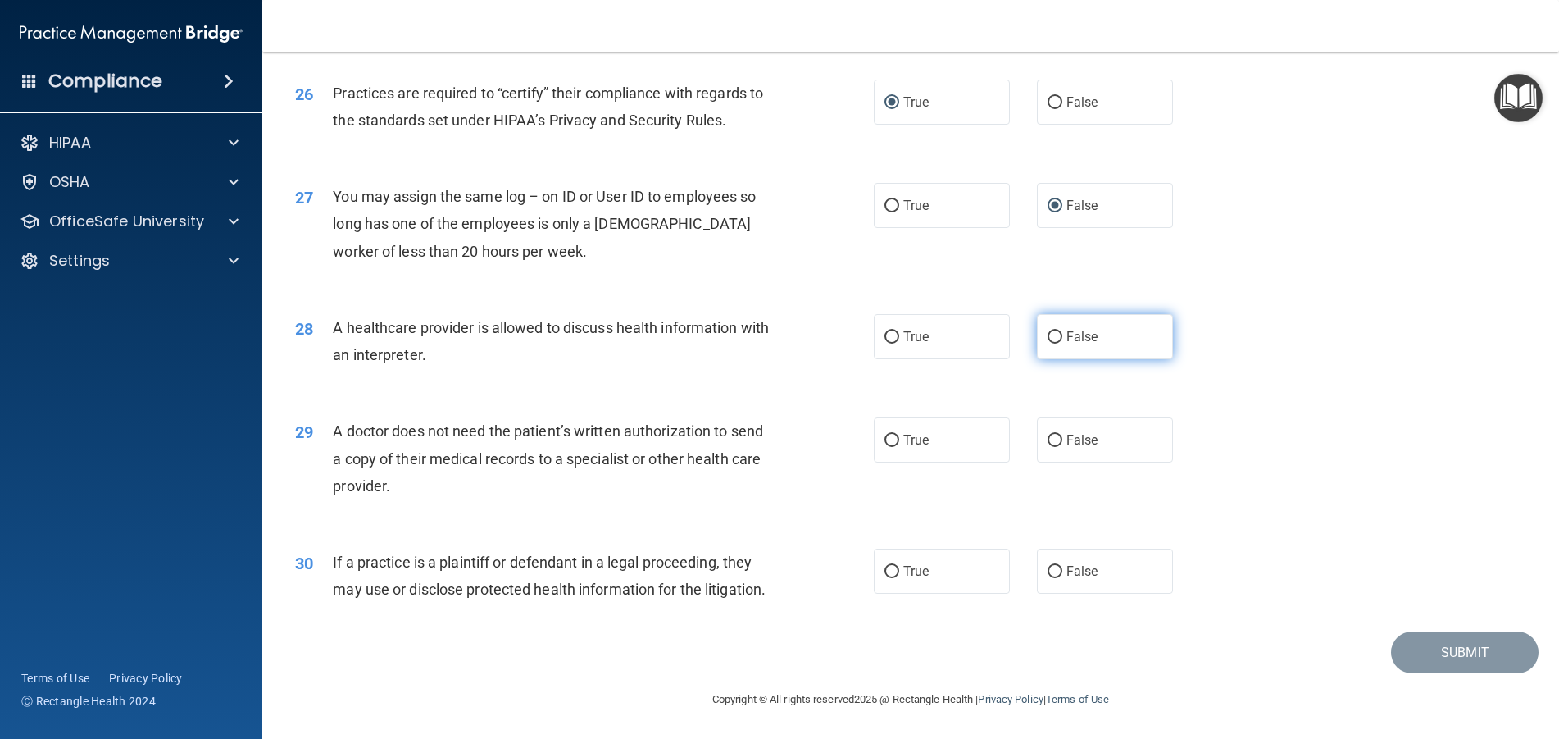
click at [1048, 331] on input "False" at bounding box center [1055, 337] width 15 height 12
radio input "true"
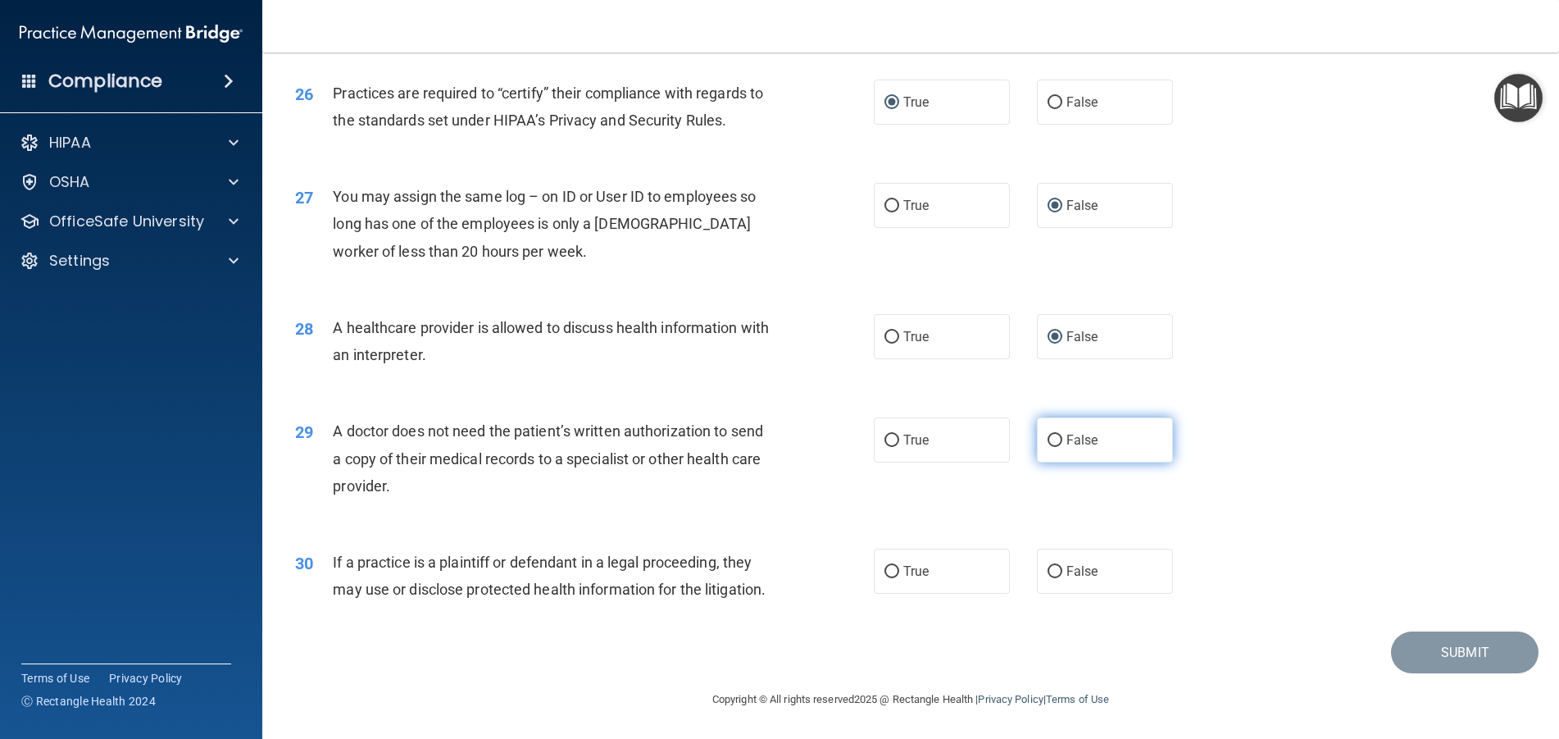
click at [1048, 434] on input "False" at bounding box center [1055, 440] width 15 height 12
radio input "true"
click at [1058, 548] on label "False" at bounding box center [1105, 570] width 136 height 45
click at [1058, 566] on input "False" at bounding box center [1055, 572] width 15 height 12
radio input "true"
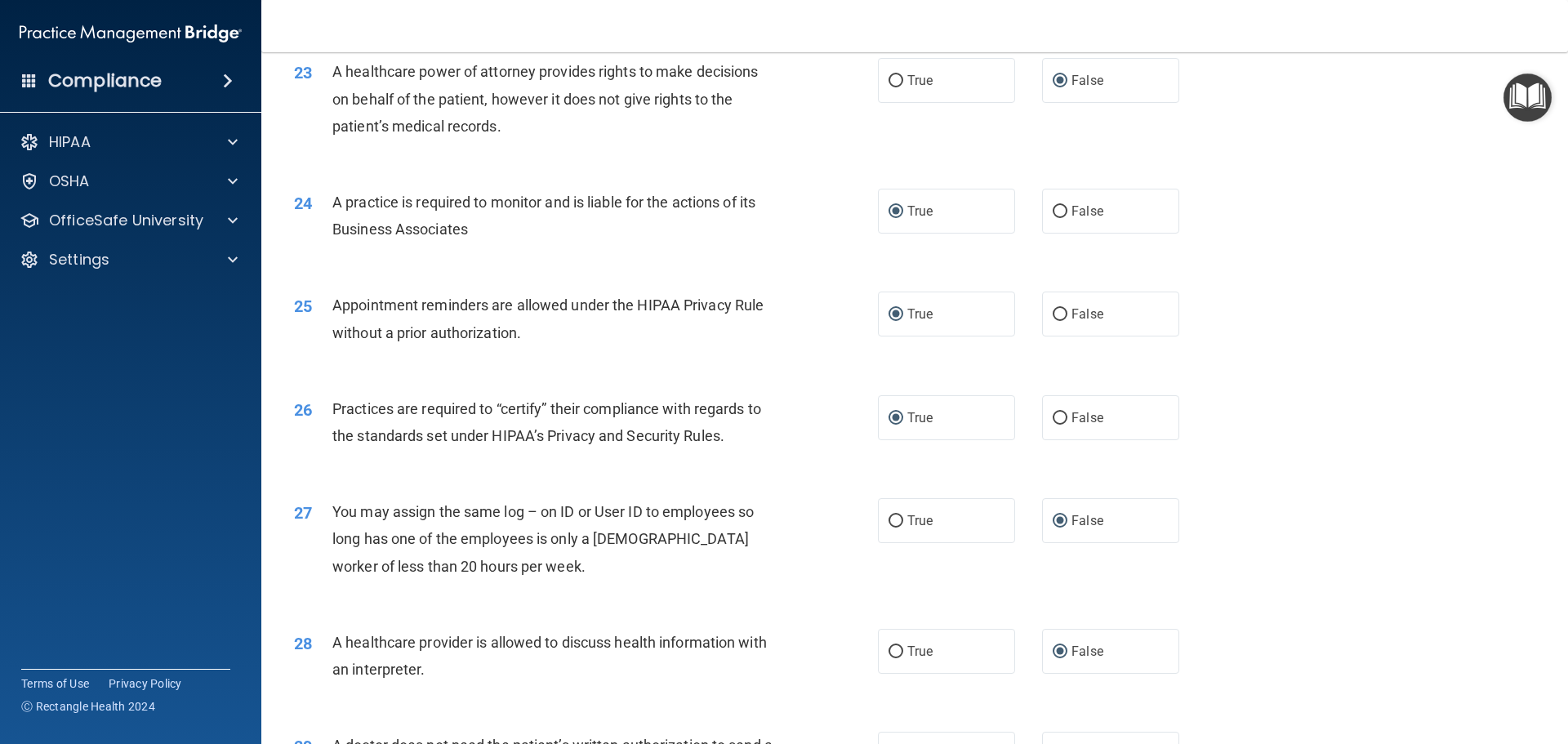
scroll to position [3057, 0]
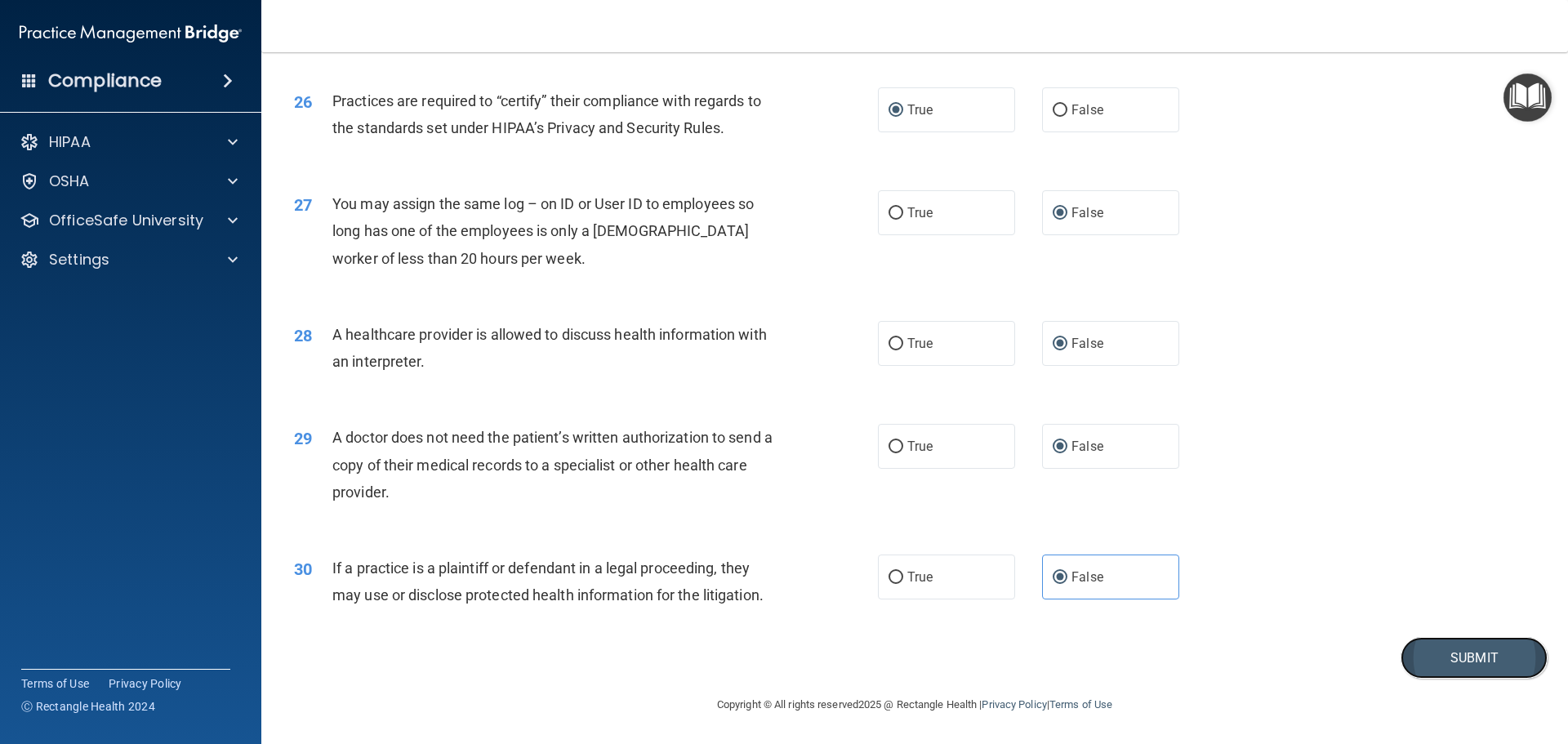
click at [1450, 652] on button "Submit" at bounding box center [1474, 657] width 147 height 42
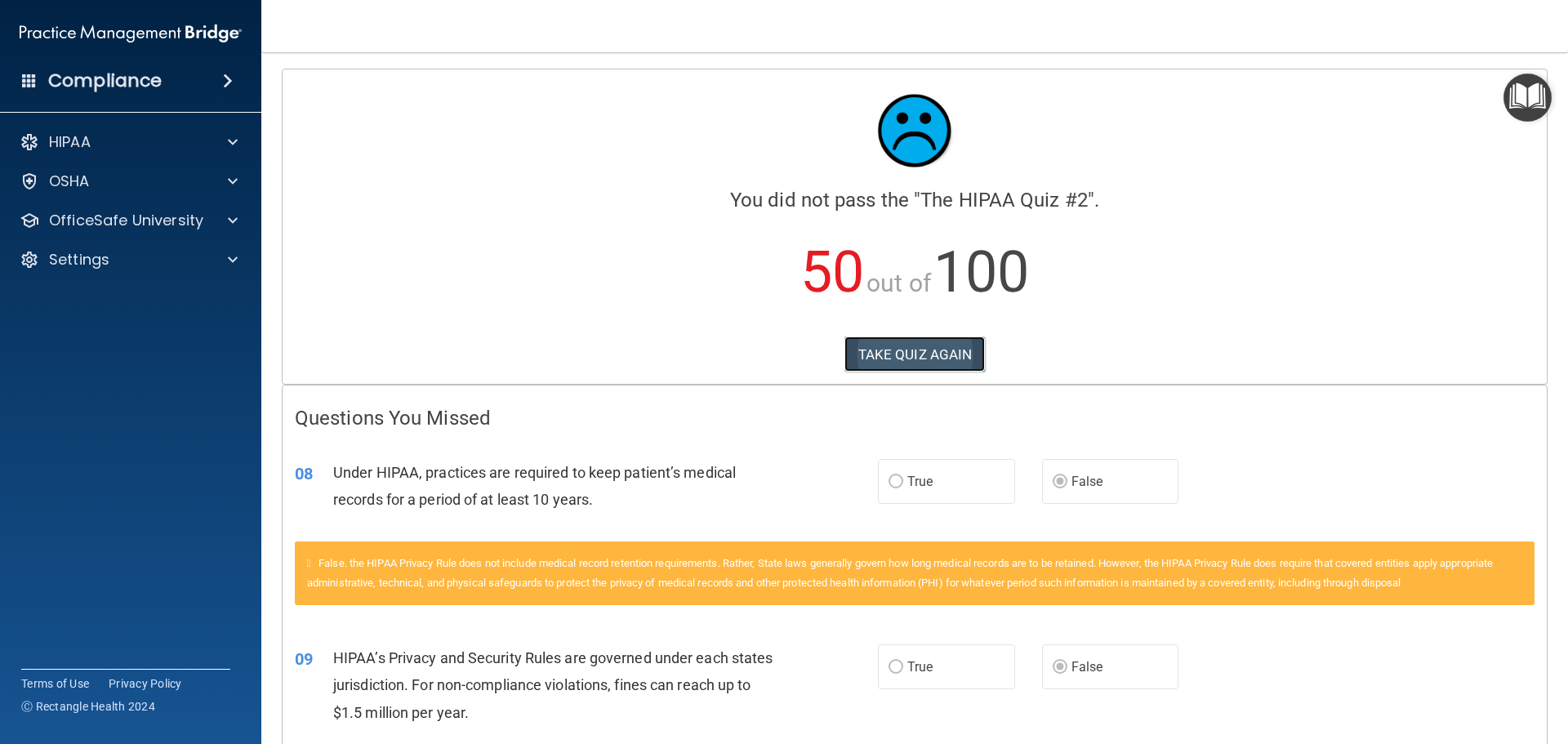
click at [890, 360] on button "TAKE QUIZ AGAIN" at bounding box center [915, 355] width 141 height 36
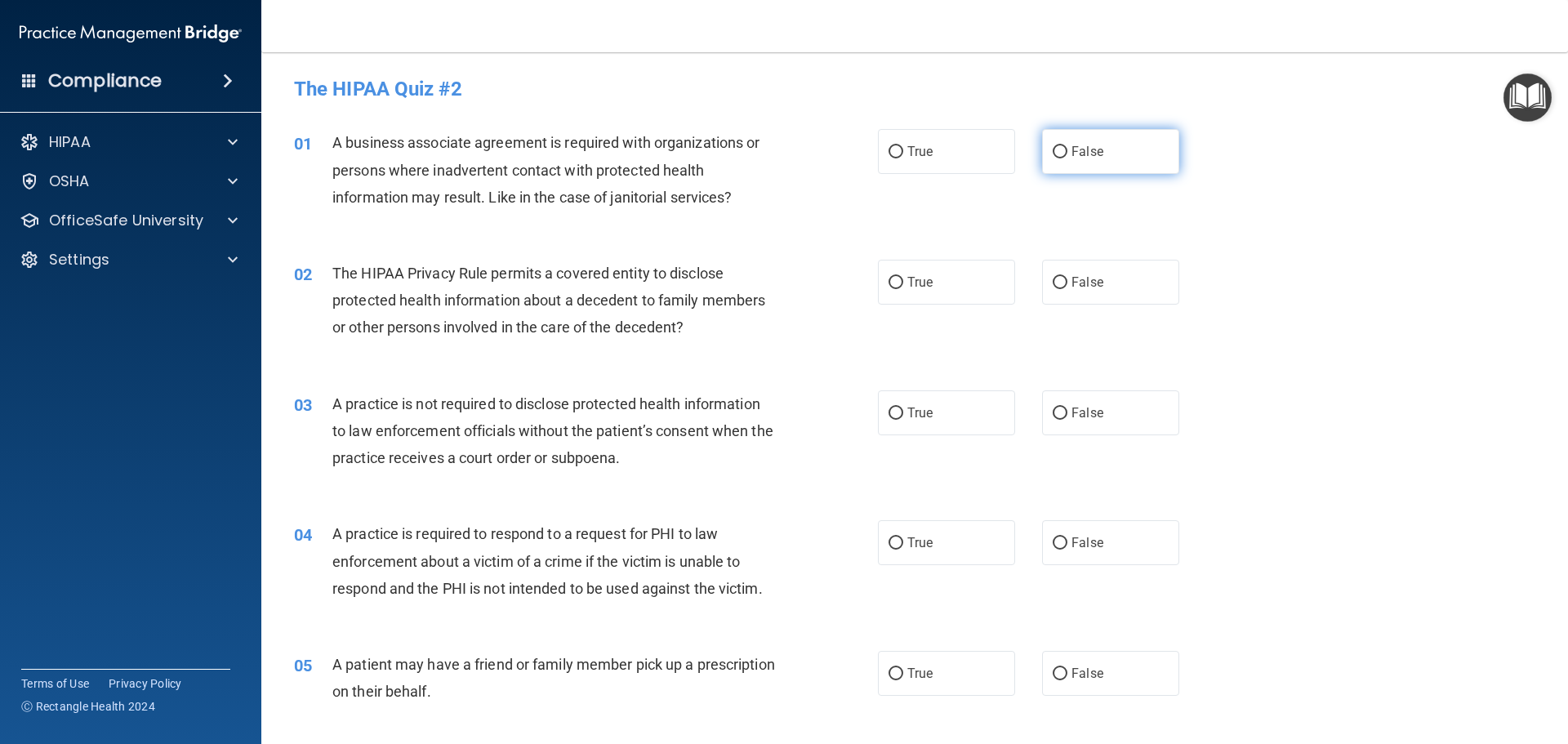
click at [1053, 148] on input "False" at bounding box center [1060, 152] width 15 height 12
radio input "true"
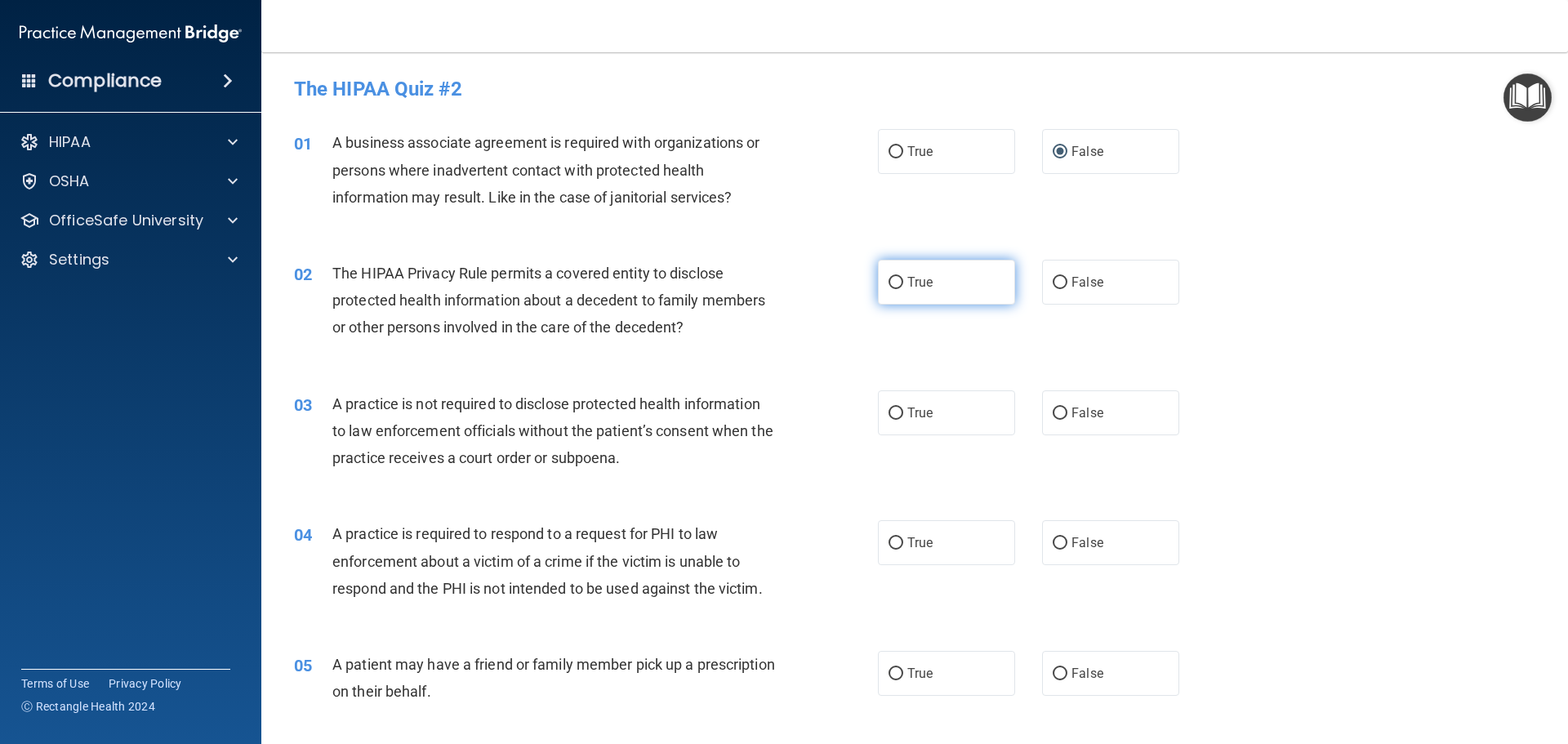
click at [890, 282] on input "True" at bounding box center [896, 283] width 15 height 12
radio input "true"
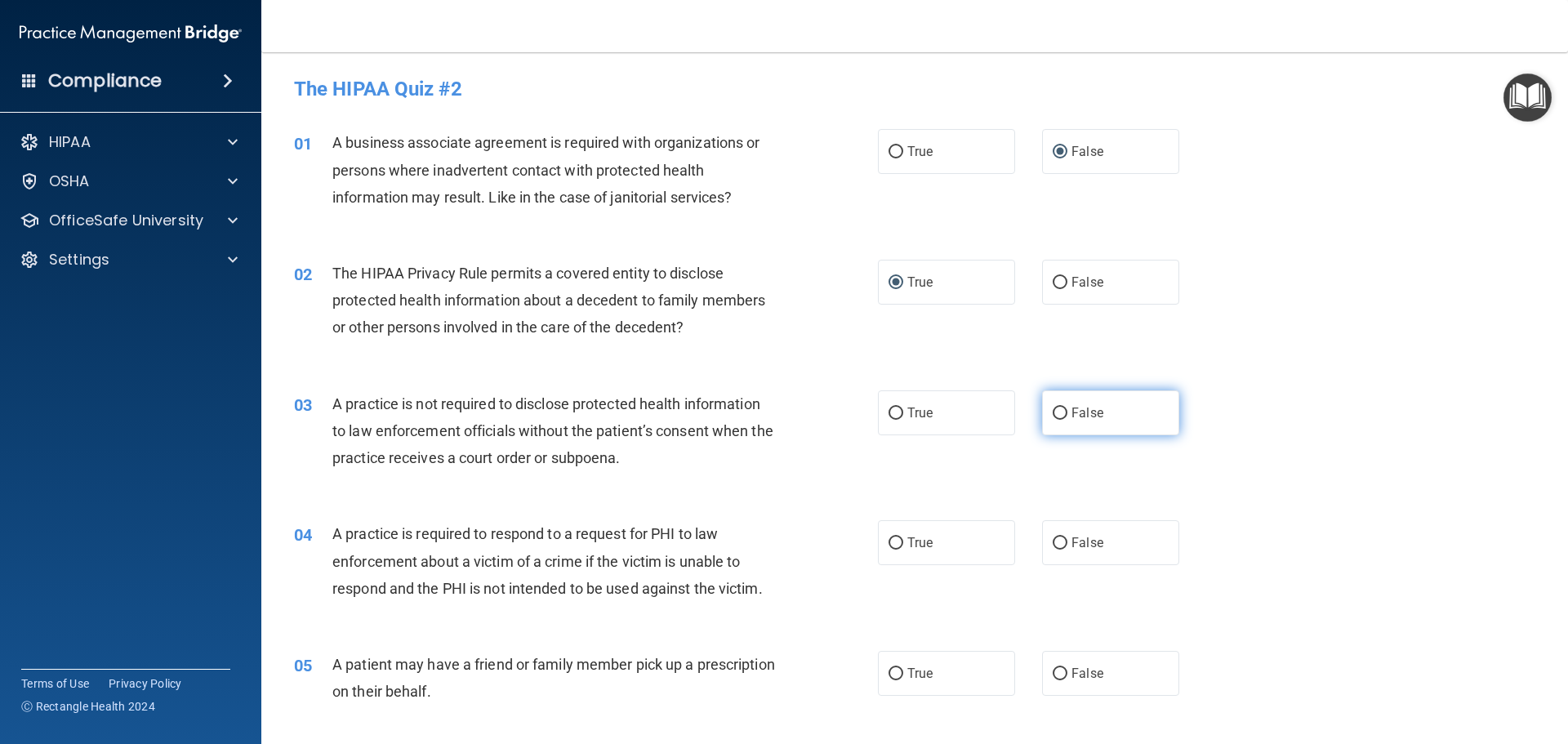
click at [1054, 419] on input "False" at bounding box center [1060, 413] width 15 height 12
radio input "true"
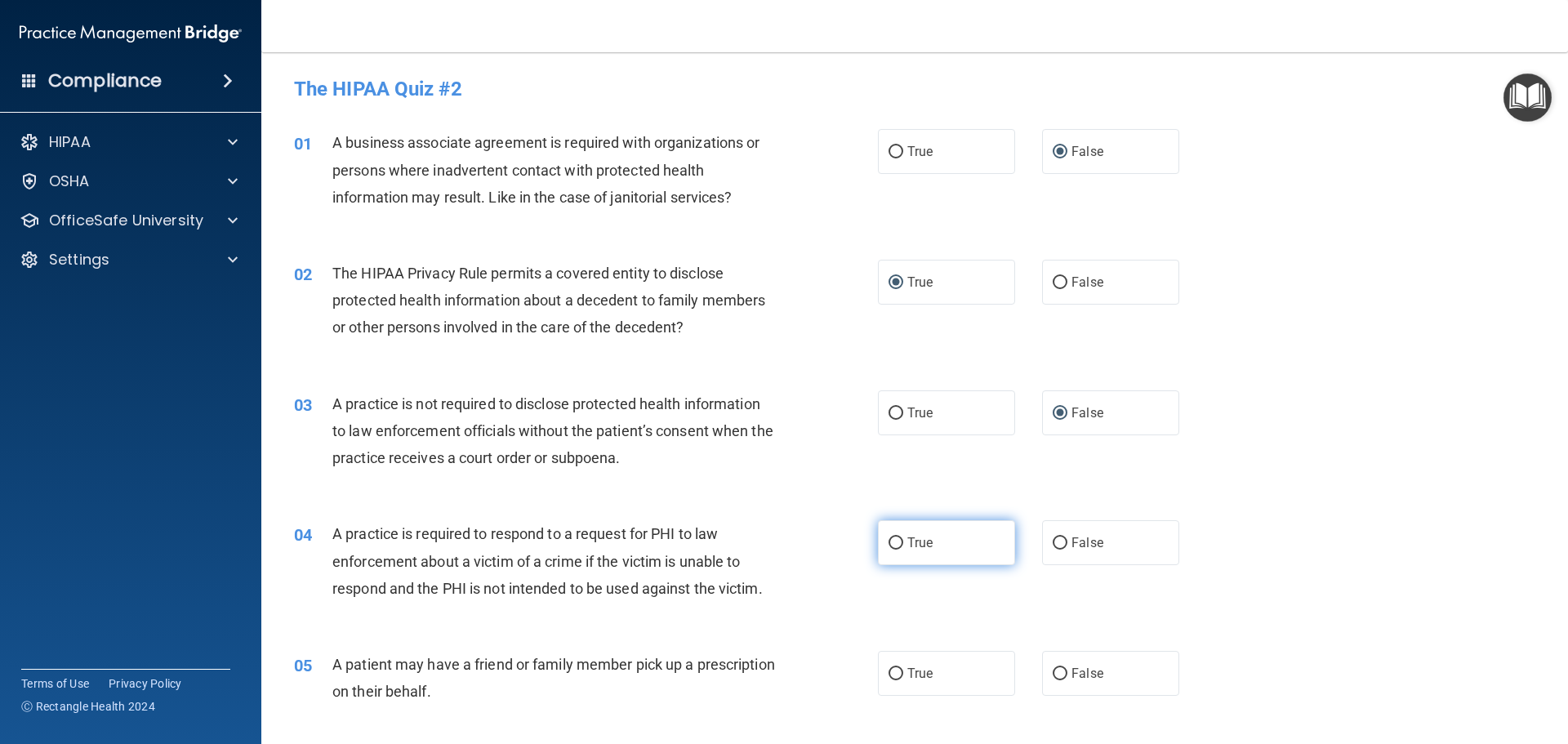
drag, startPoint x: 890, startPoint y: 538, endPoint x: 921, endPoint y: 532, distance: 31.6
click at [891, 538] on input "True" at bounding box center [896, 543] width 15 height 12
radio input "true"
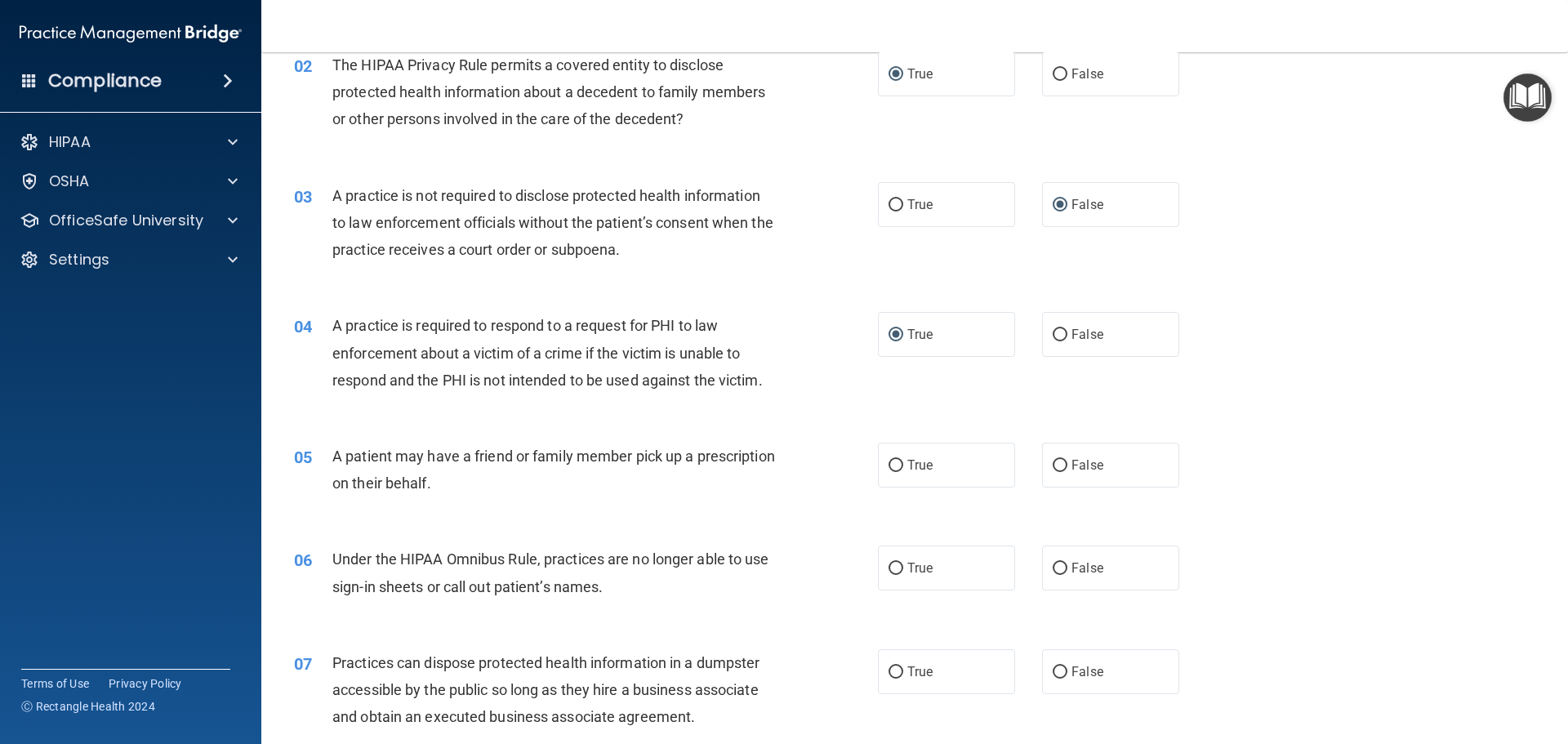
scroll to position [245, 0]
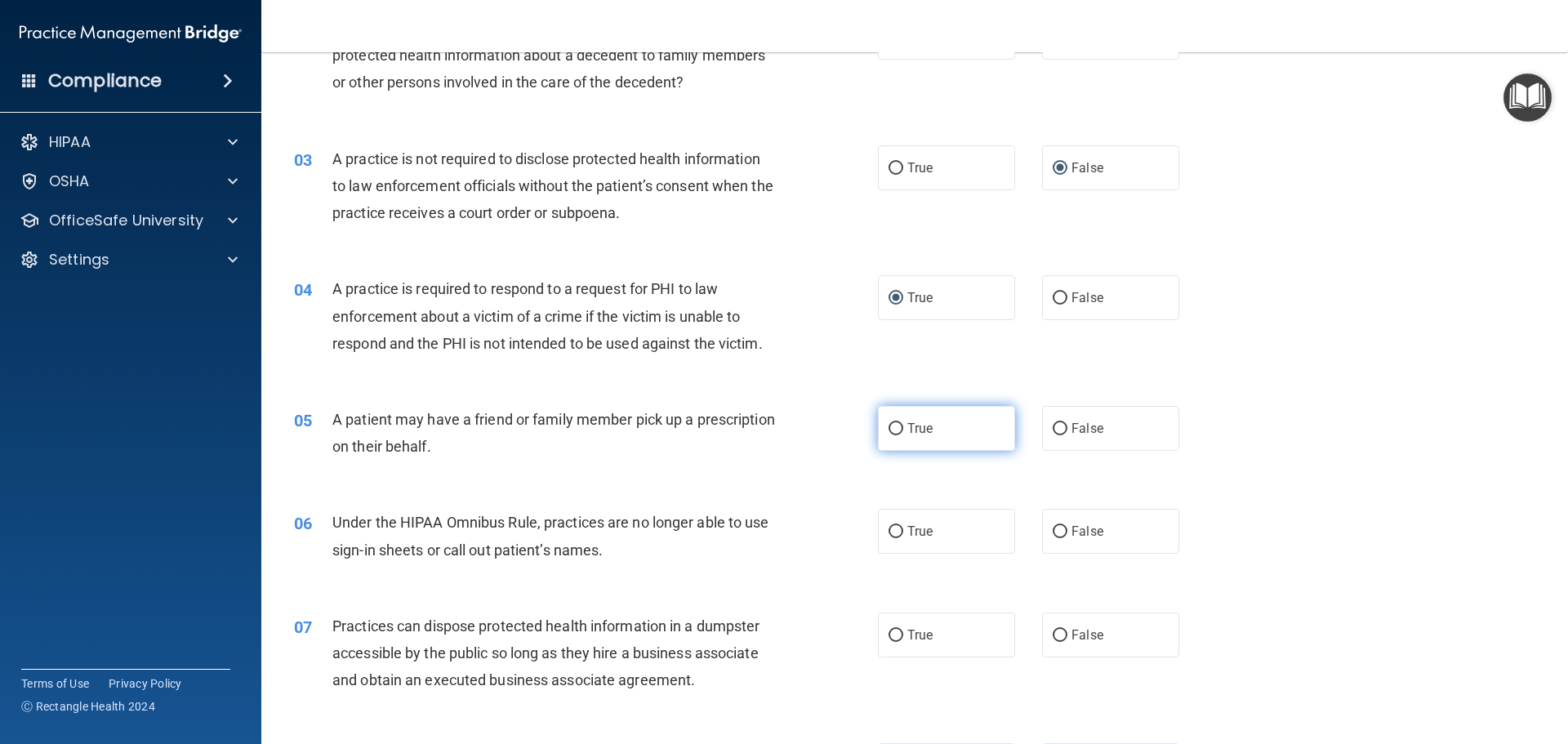
click at [892, 432] on input "True" at bounding box center [896, 429] width 15 height 12
radio input "true"
click at [1053, 535] on input "False" at bounding box center [1060, 532] width 15 height 12
radio input "true"
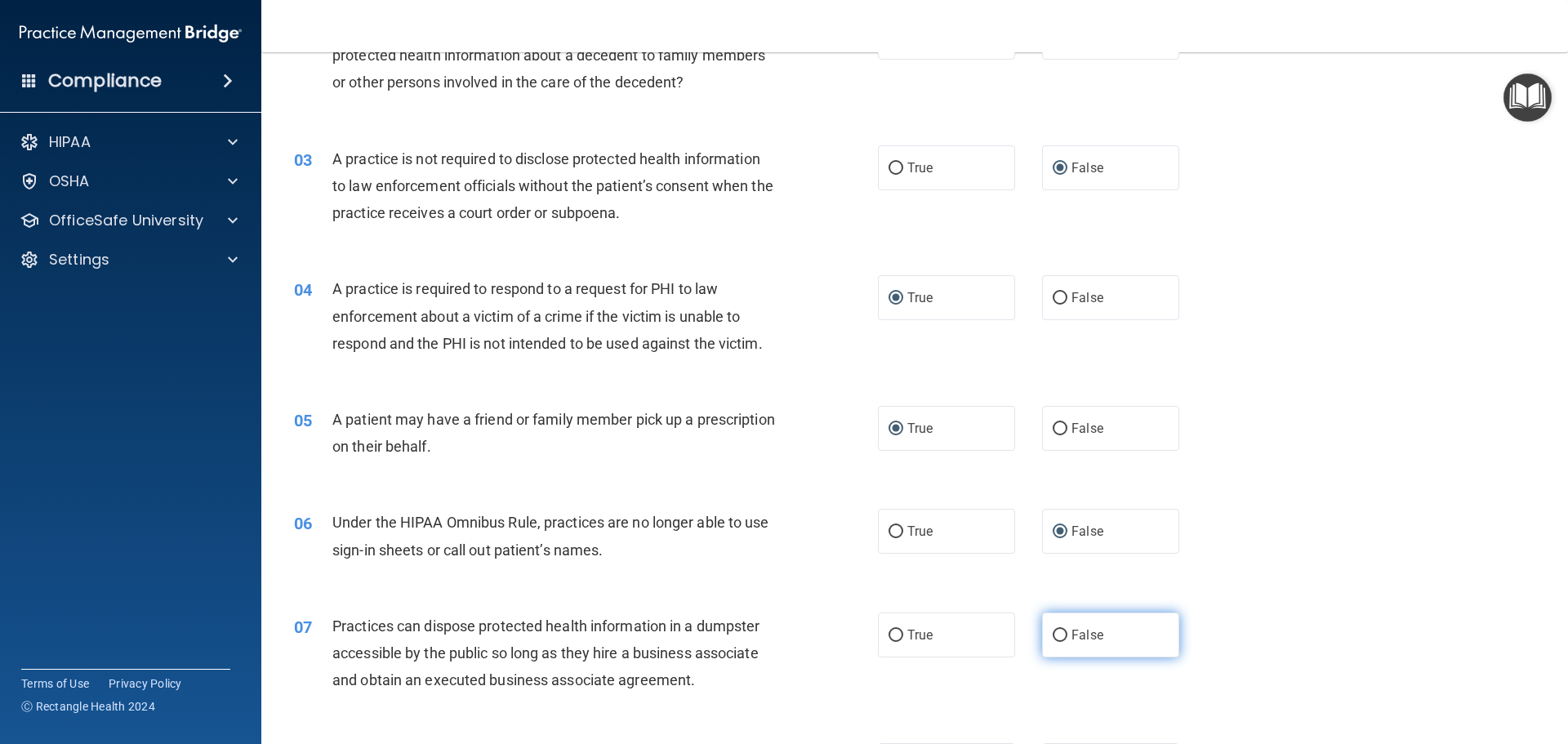
click at [1058, 631] on input "False" at bounding box center [1060, 635] width 15 height 12
radio input "true"
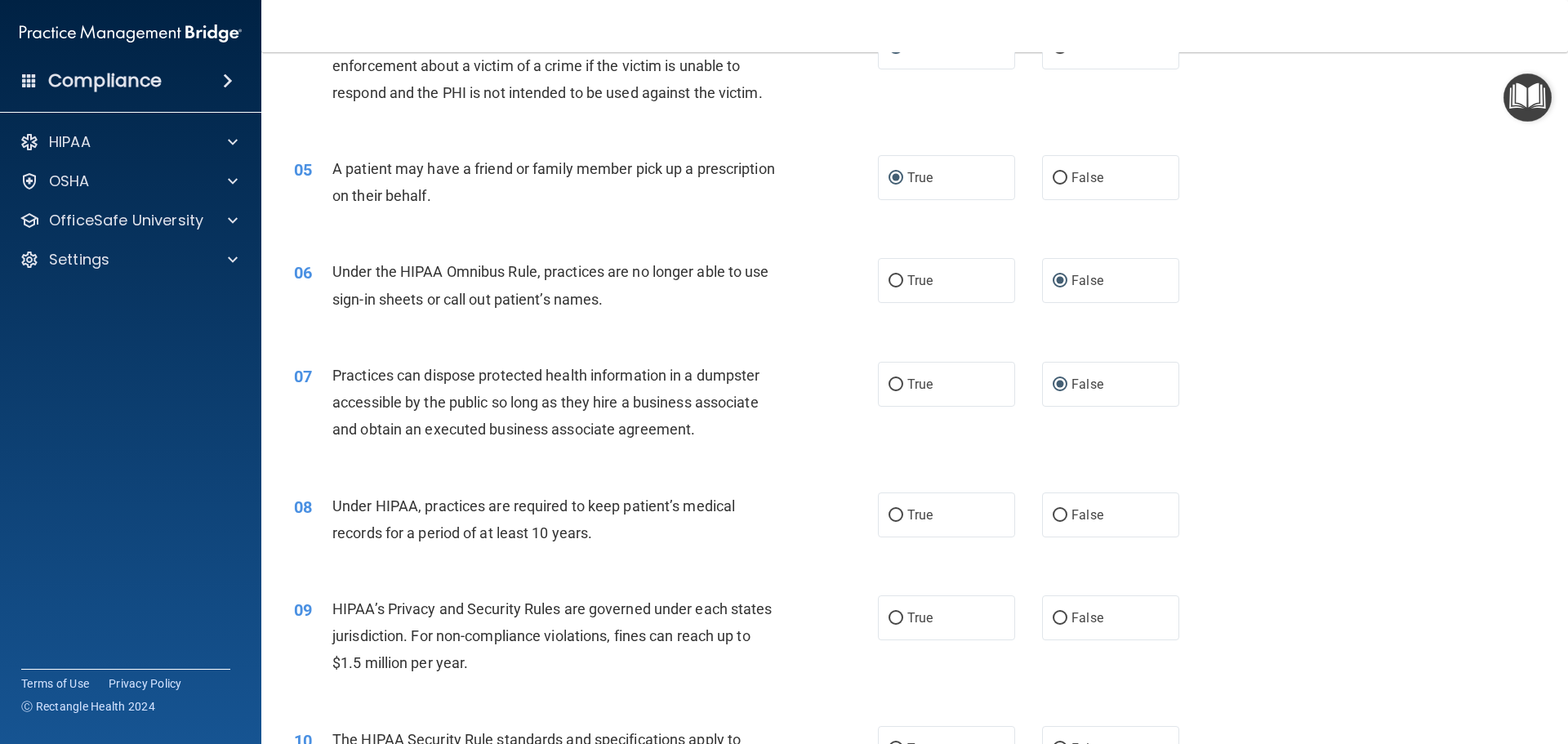
scroll to position [653, 0]
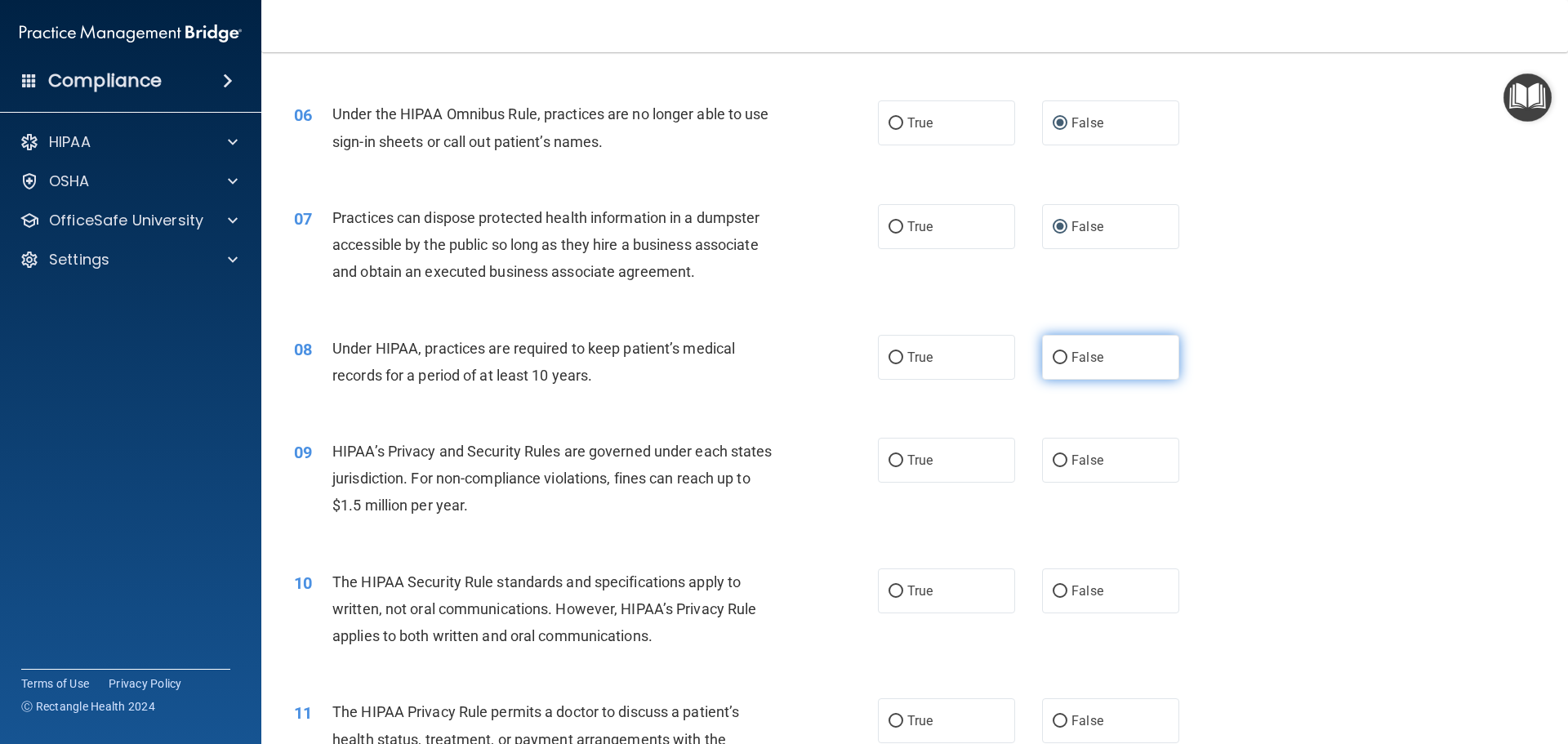
click at [1053, 360] on input "False" at bounding box center [1060, 358] width 15 height 12
radio input "true"
click at [1057, 459] on input "False" at bounding box center [1060, 461] width 15 height 12
radio input "true"
click at [890, 591] on input "True" at bounding box center [896, 592] width 15 height 12
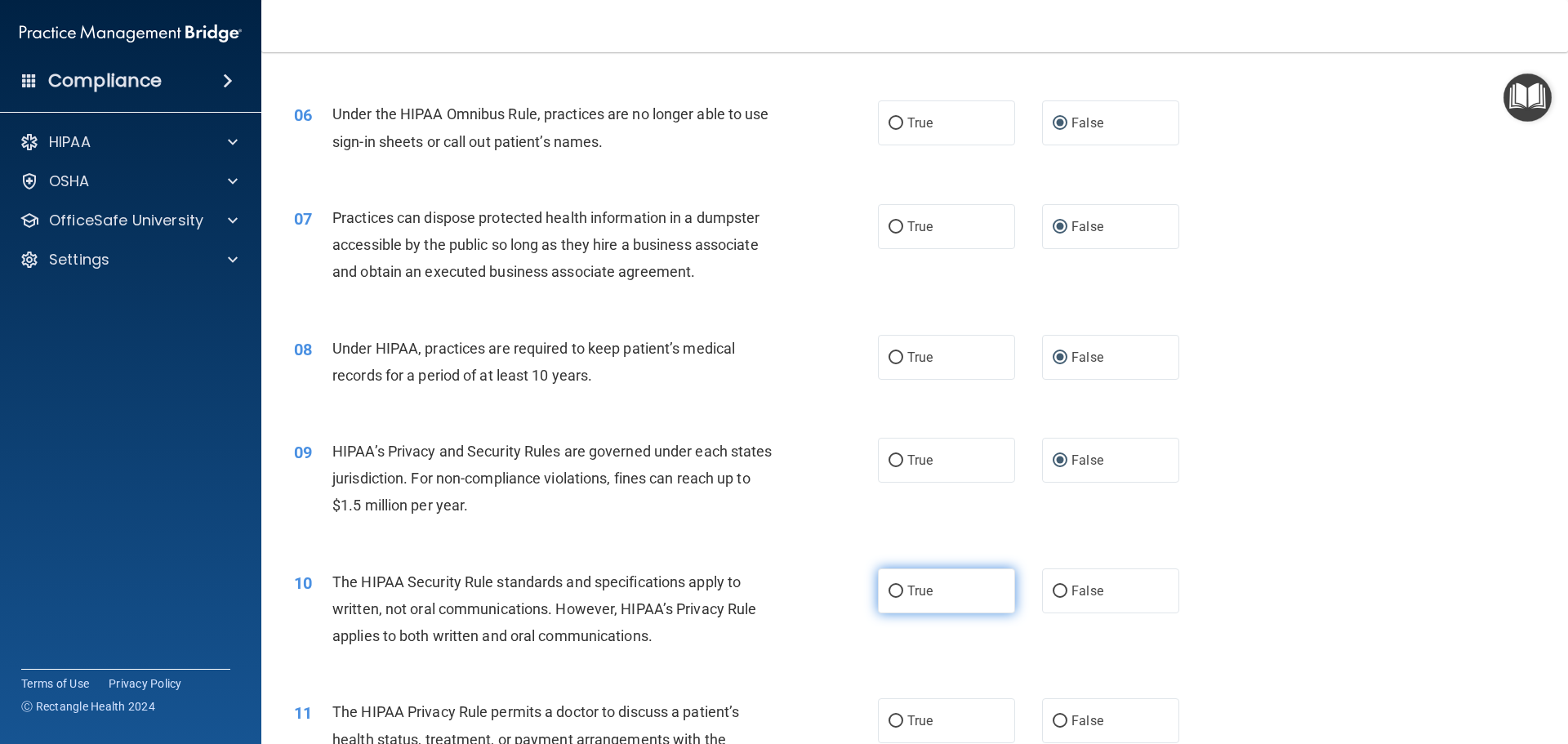
radio input "true"
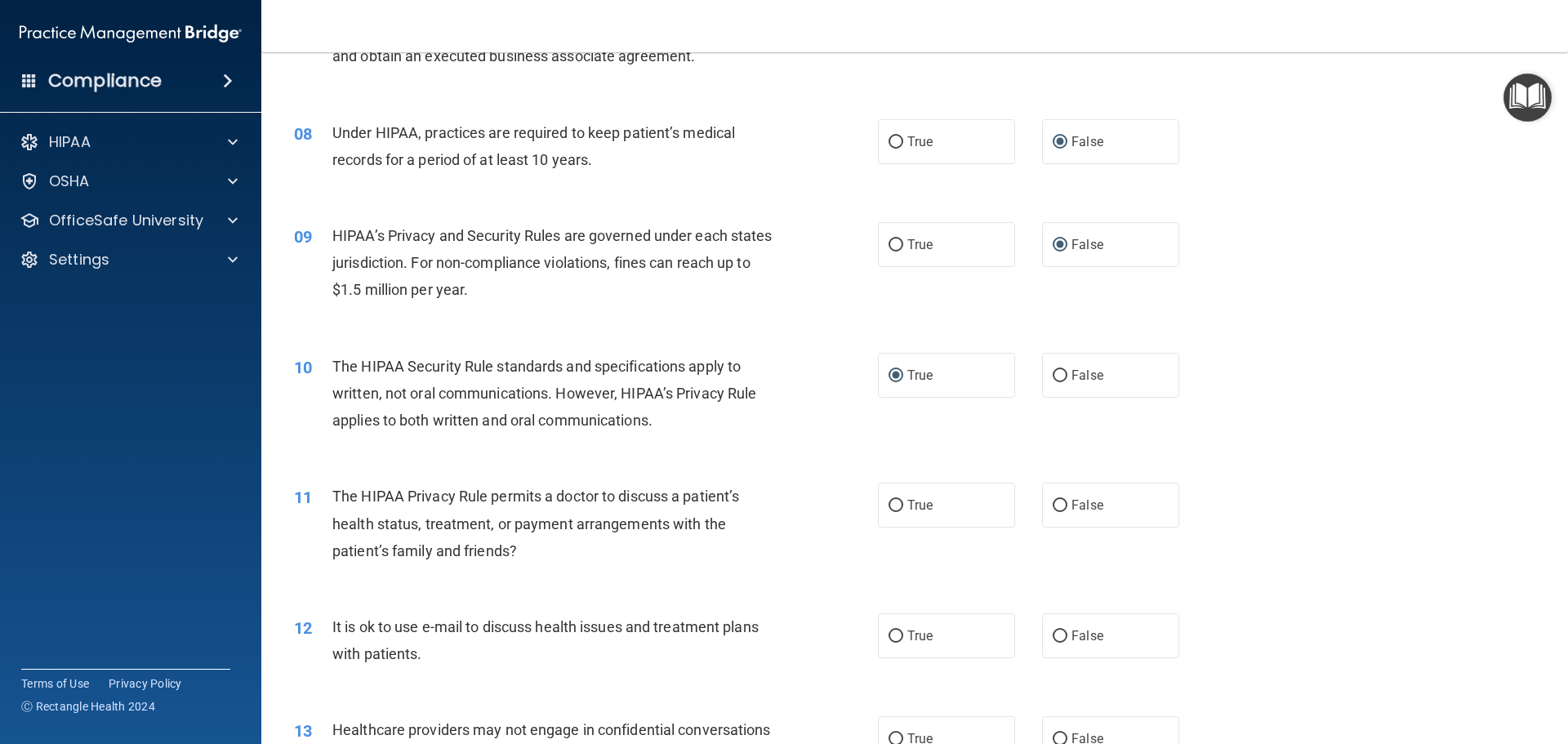
scroll to position [898, 0]
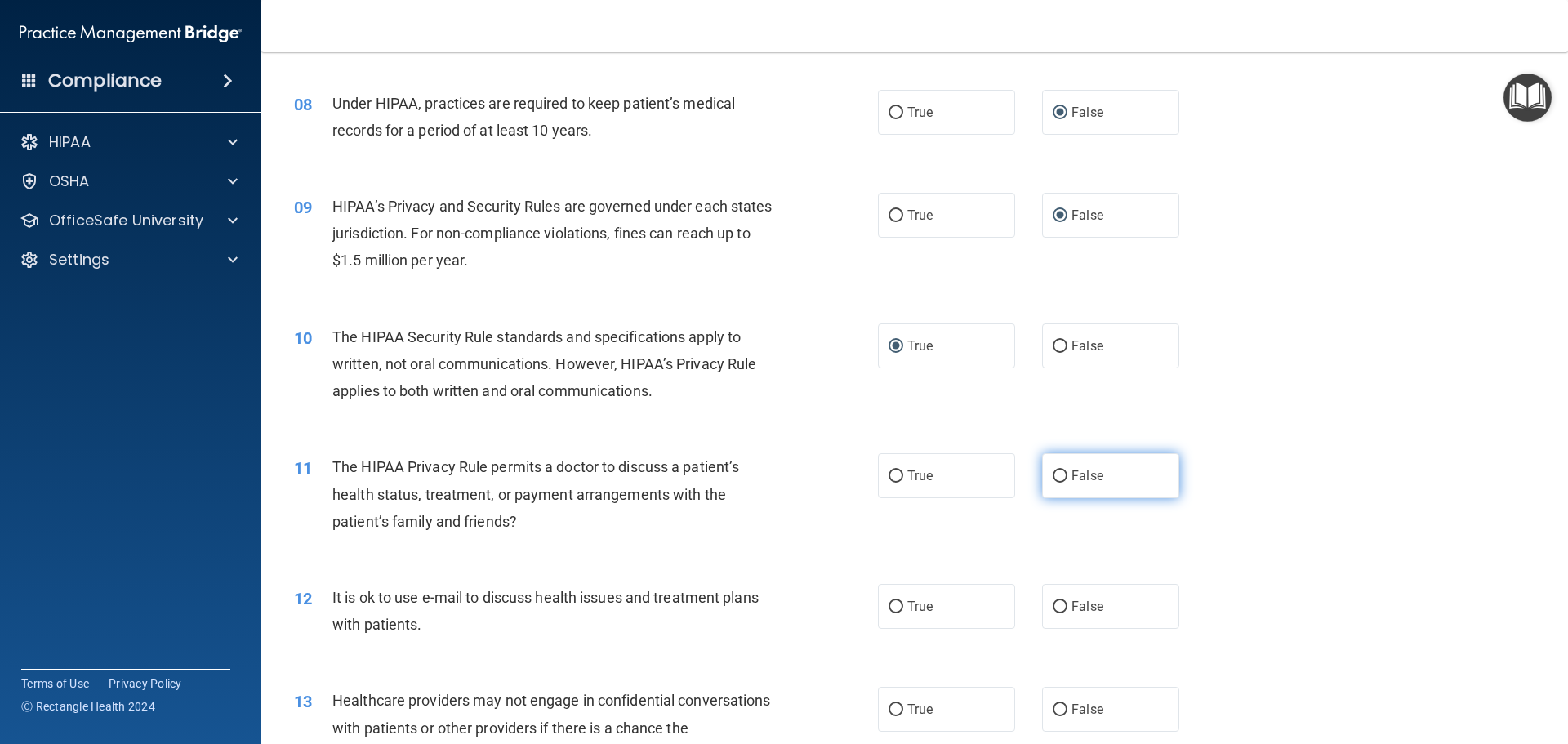
click at [1053, 478] on input "False" at bounding box center [1060, 476] width 15 height 12
radio input "true"
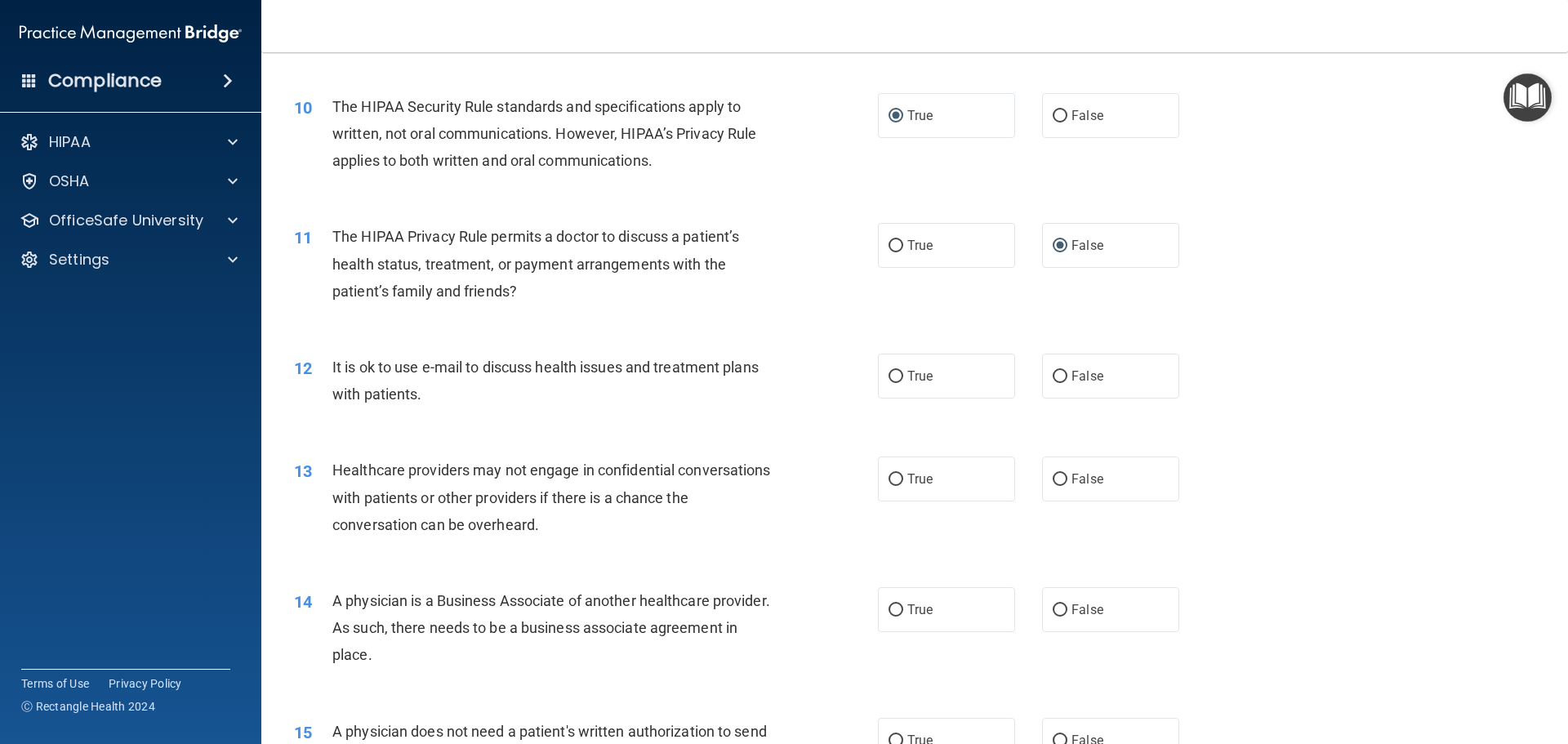
scroll to position [1143, 0]
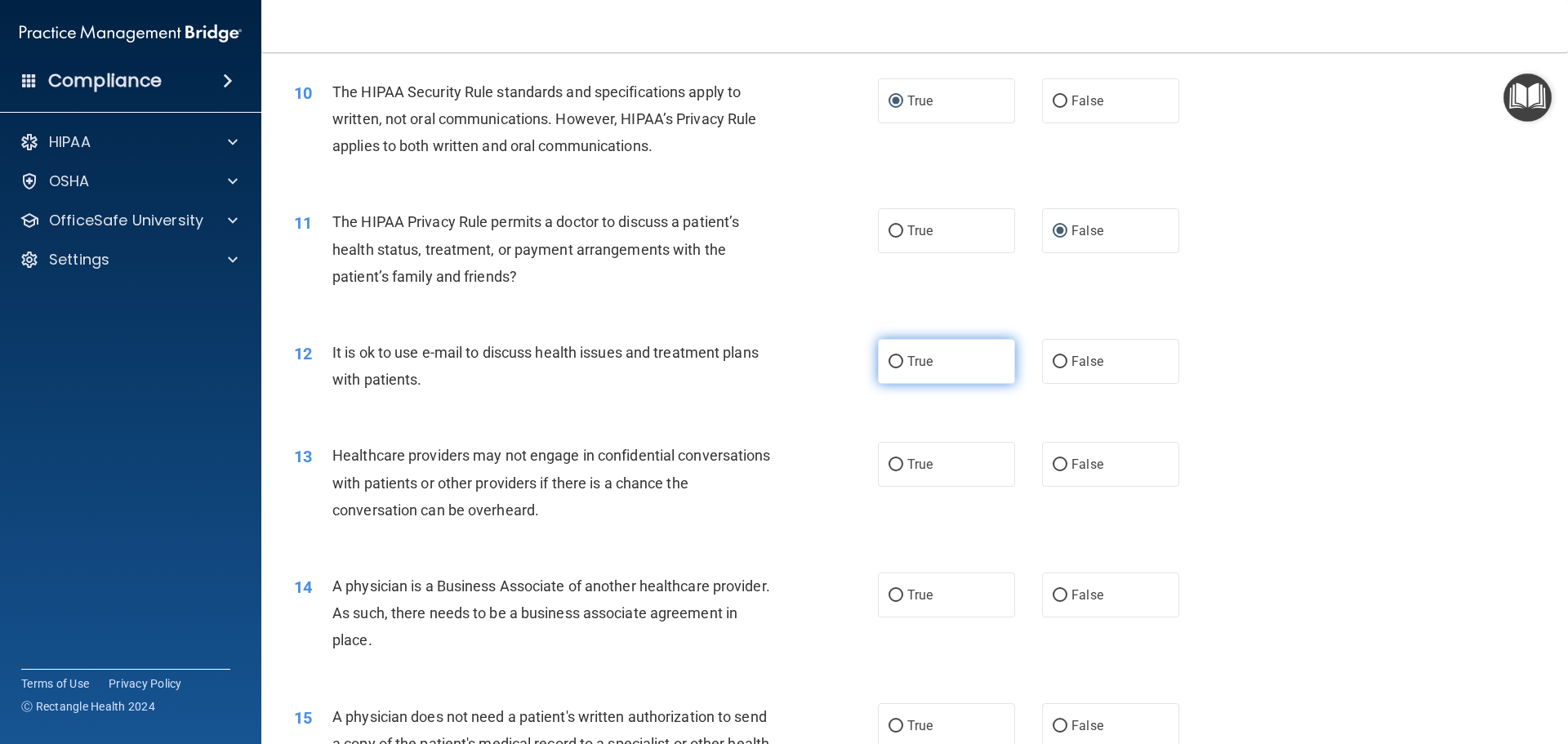
click at [896, 361] on input "True" at bounding box center [896, 362] width 15 height 12
radio input "true"
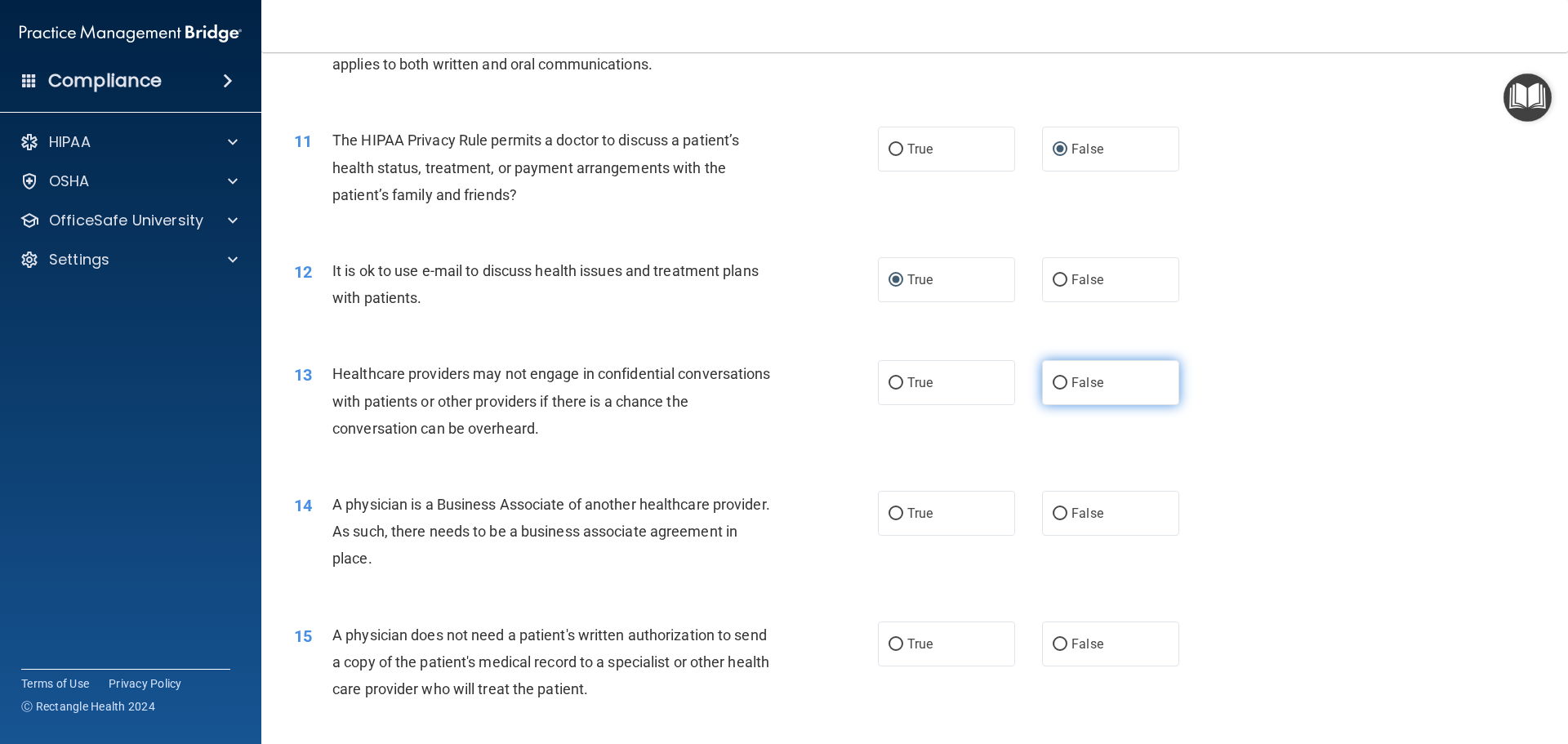
click at [1053, 385] on input "False" at bounding box center [1060, 383] width 15 height 12
radio input "true"
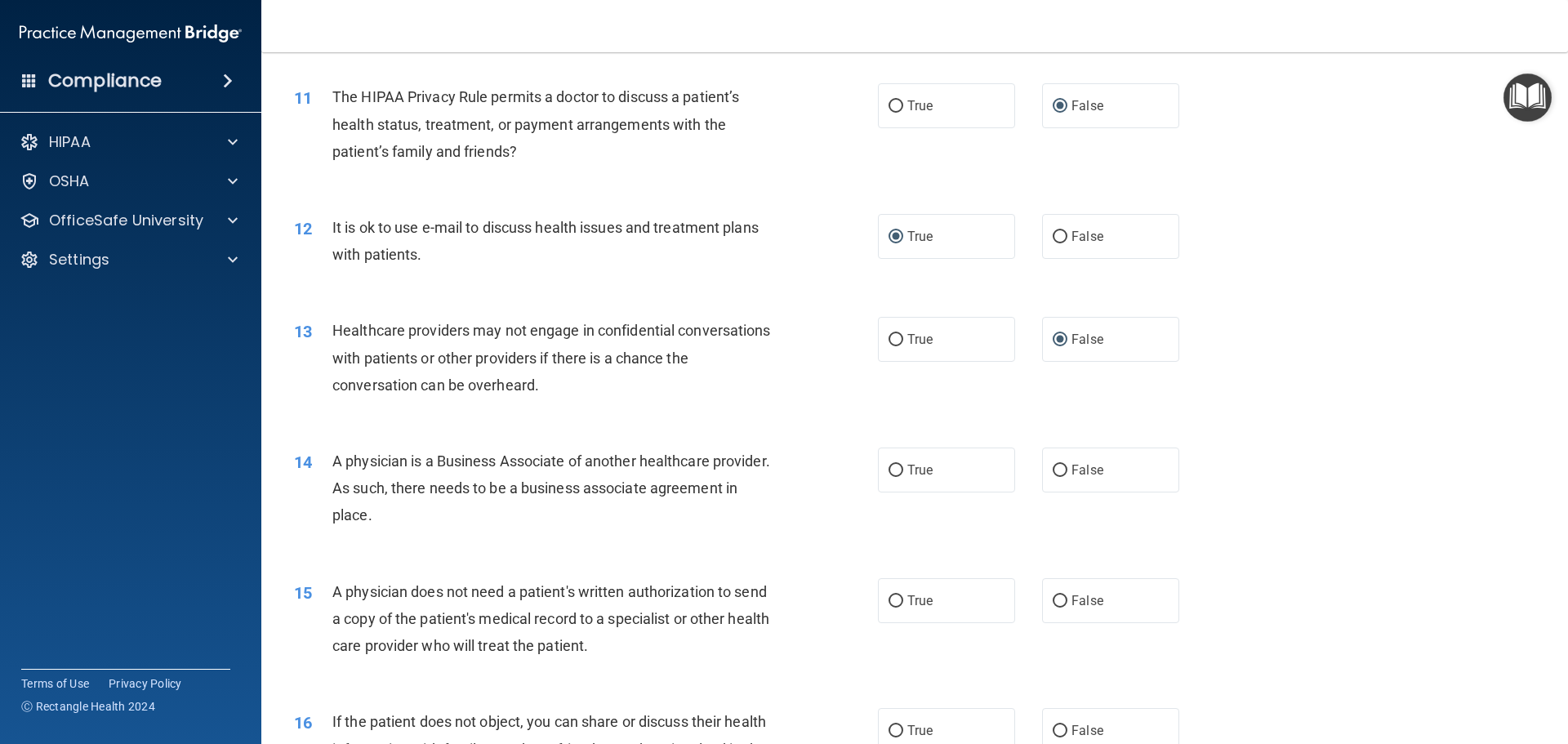
scroll to position [1307, 0]
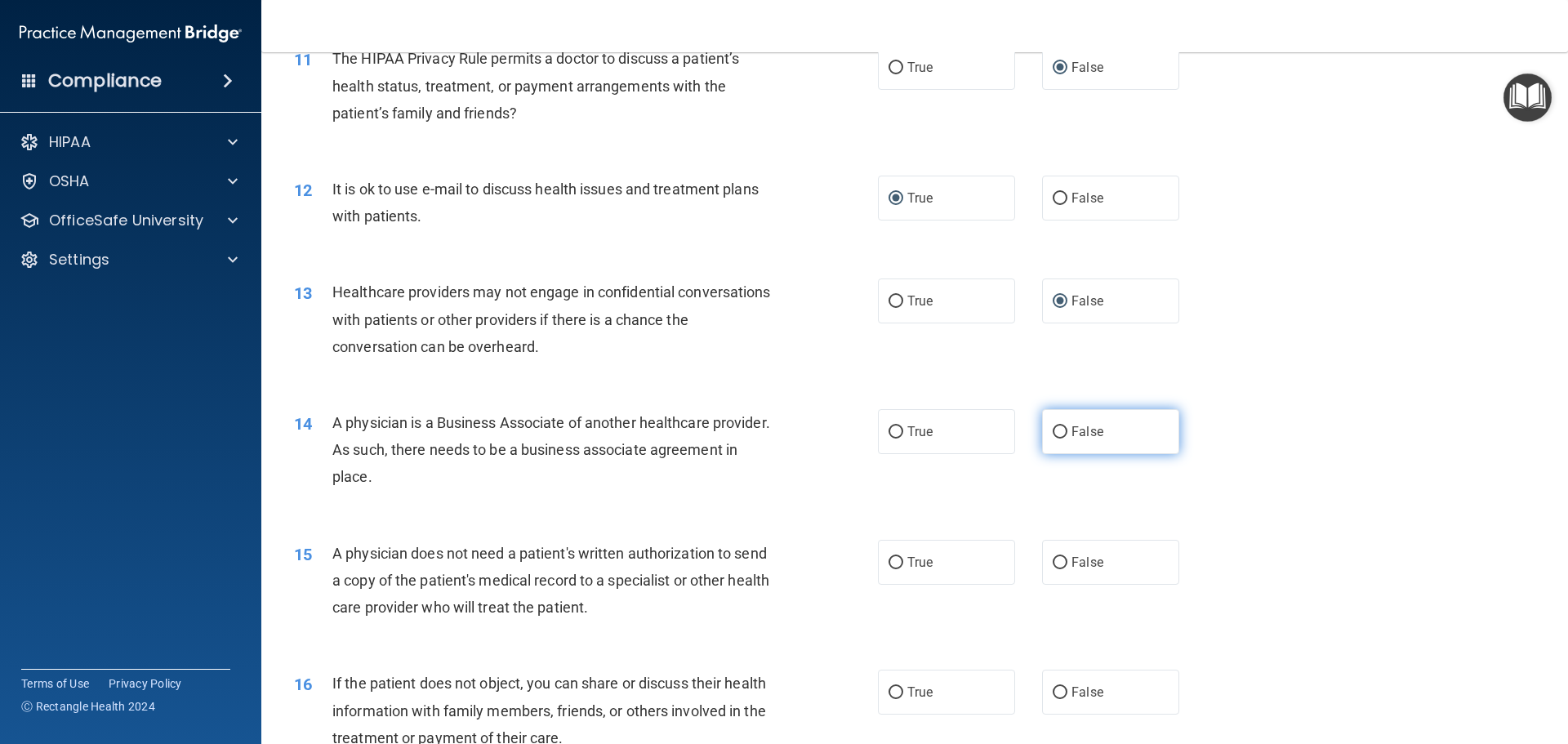
click at [1053, 428] on input "False" at bounding box center [1060, 432] width 15 height 12
radio input "true"
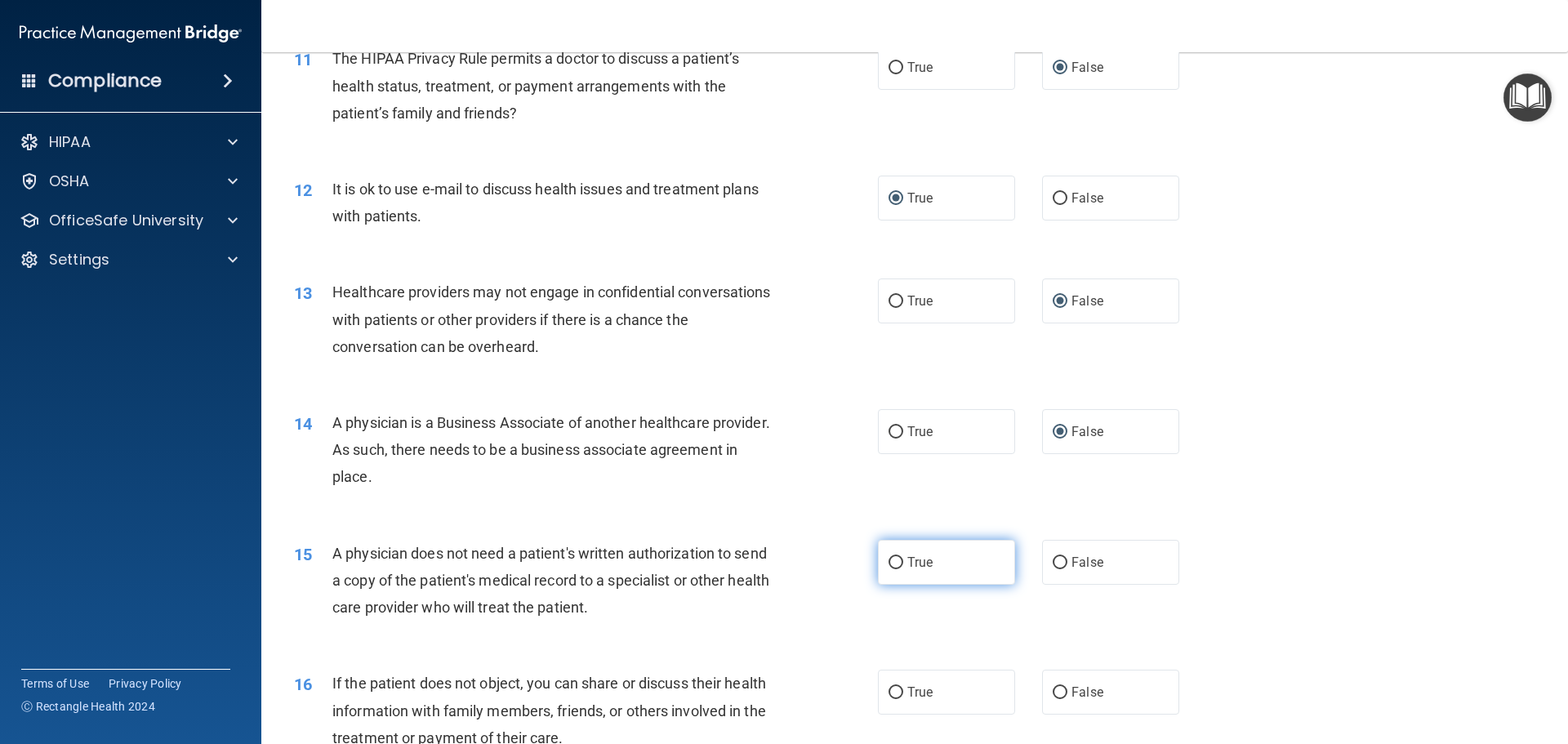
click at [893, 561] on input "True" at bounding box center [896, 563] width 15 height 12
radio input "true"
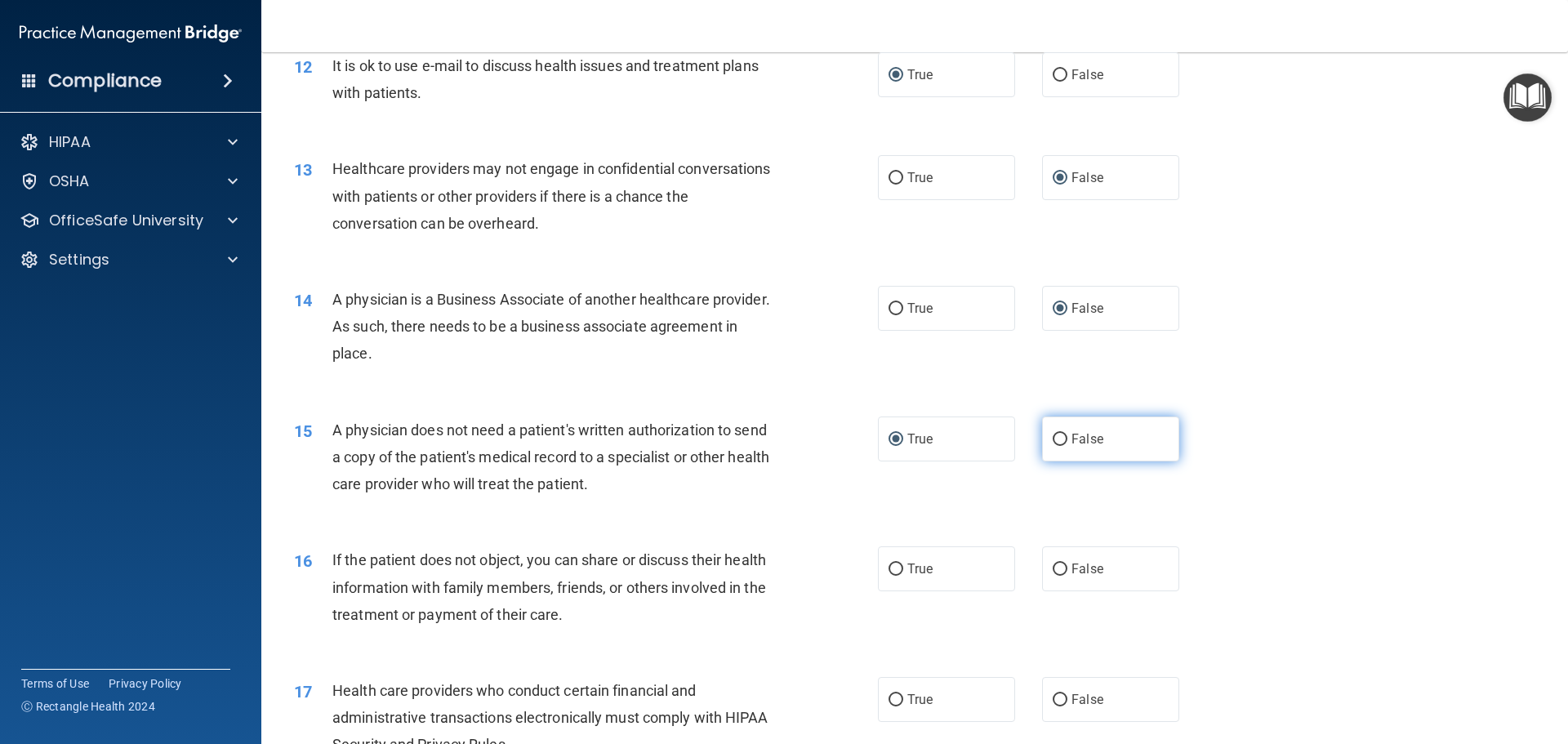
scroll to position [1469, 0]
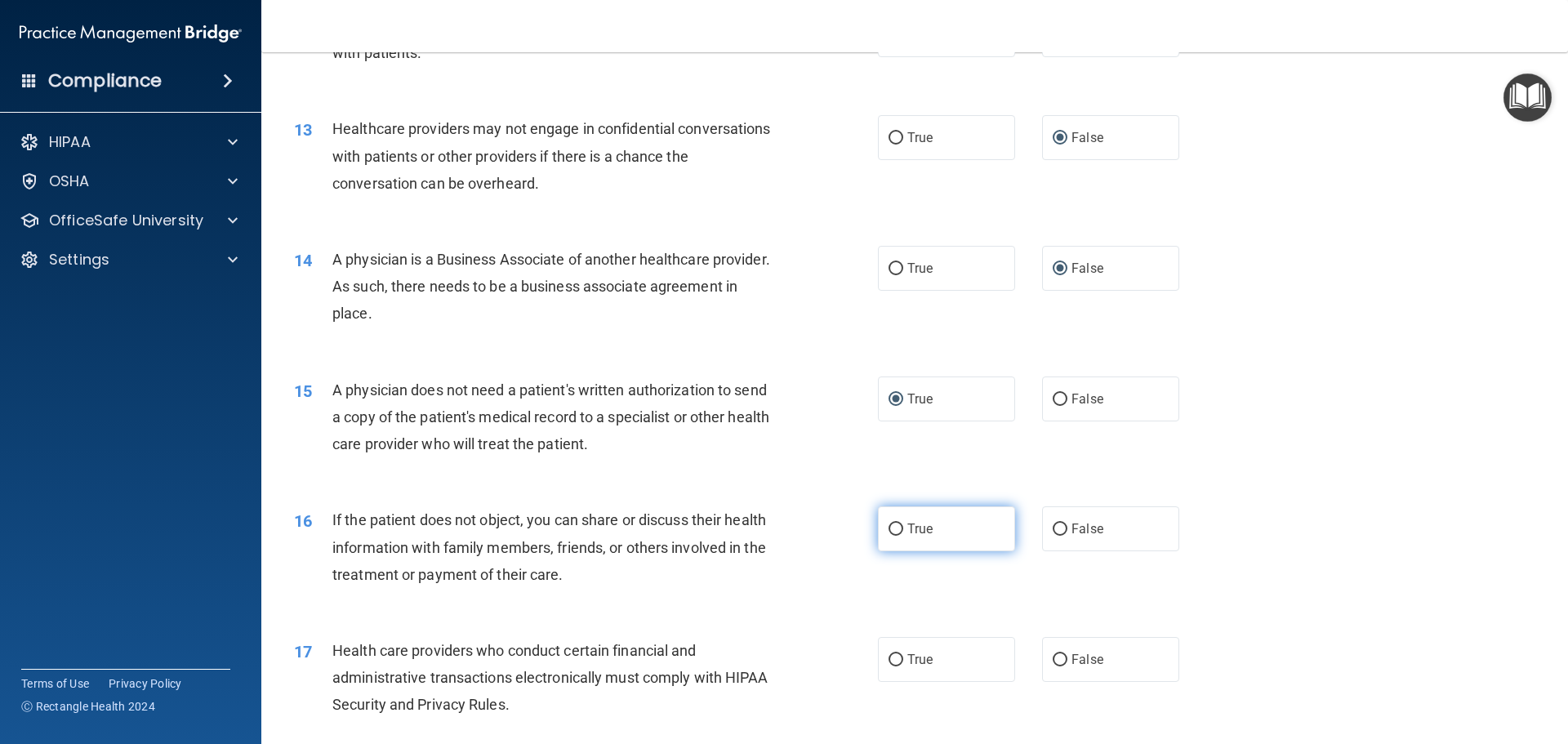
click at [889, 528] on input "True" at bounding box center [896, 529] width 15 height 12
radio input "true"
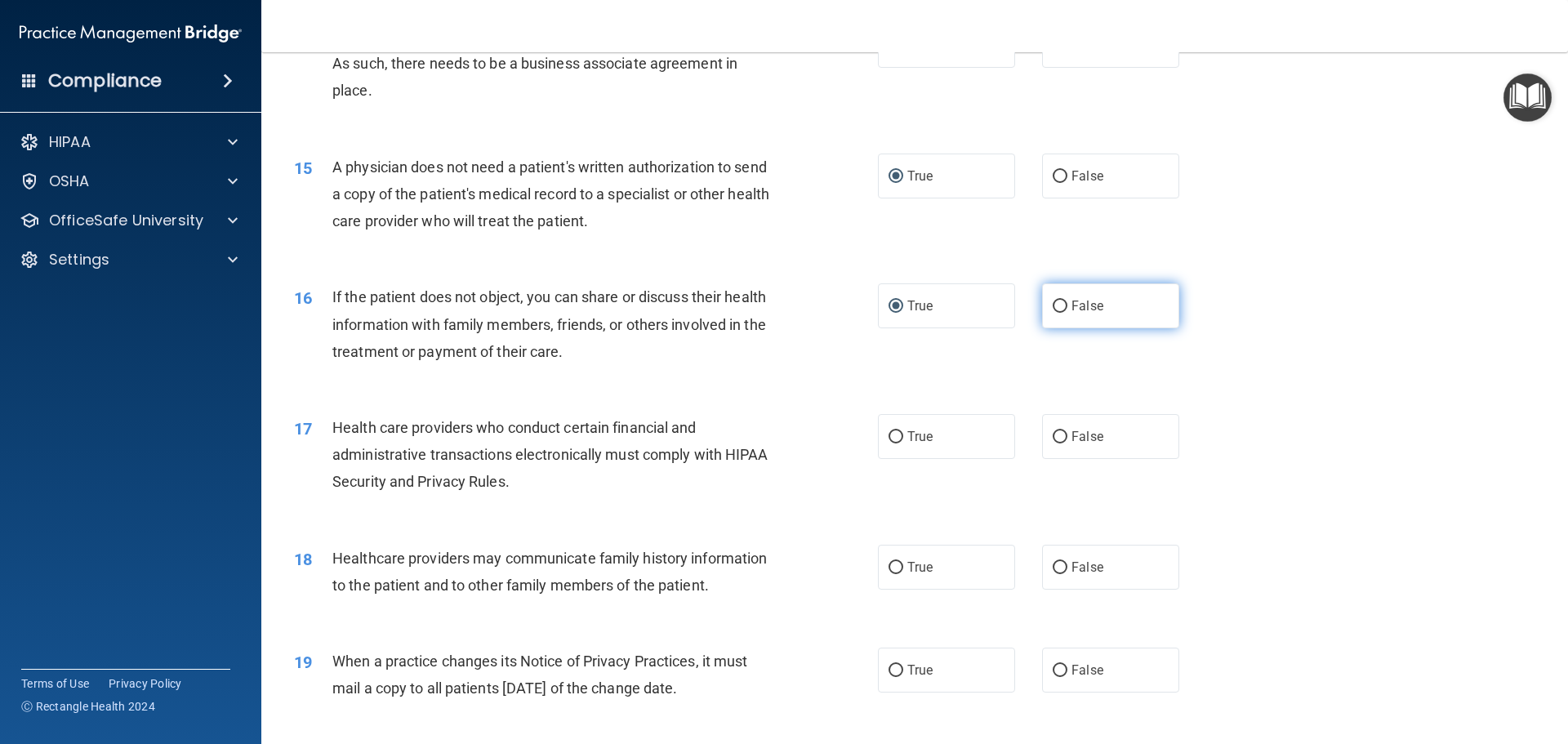
scroll to position [1714, 0]
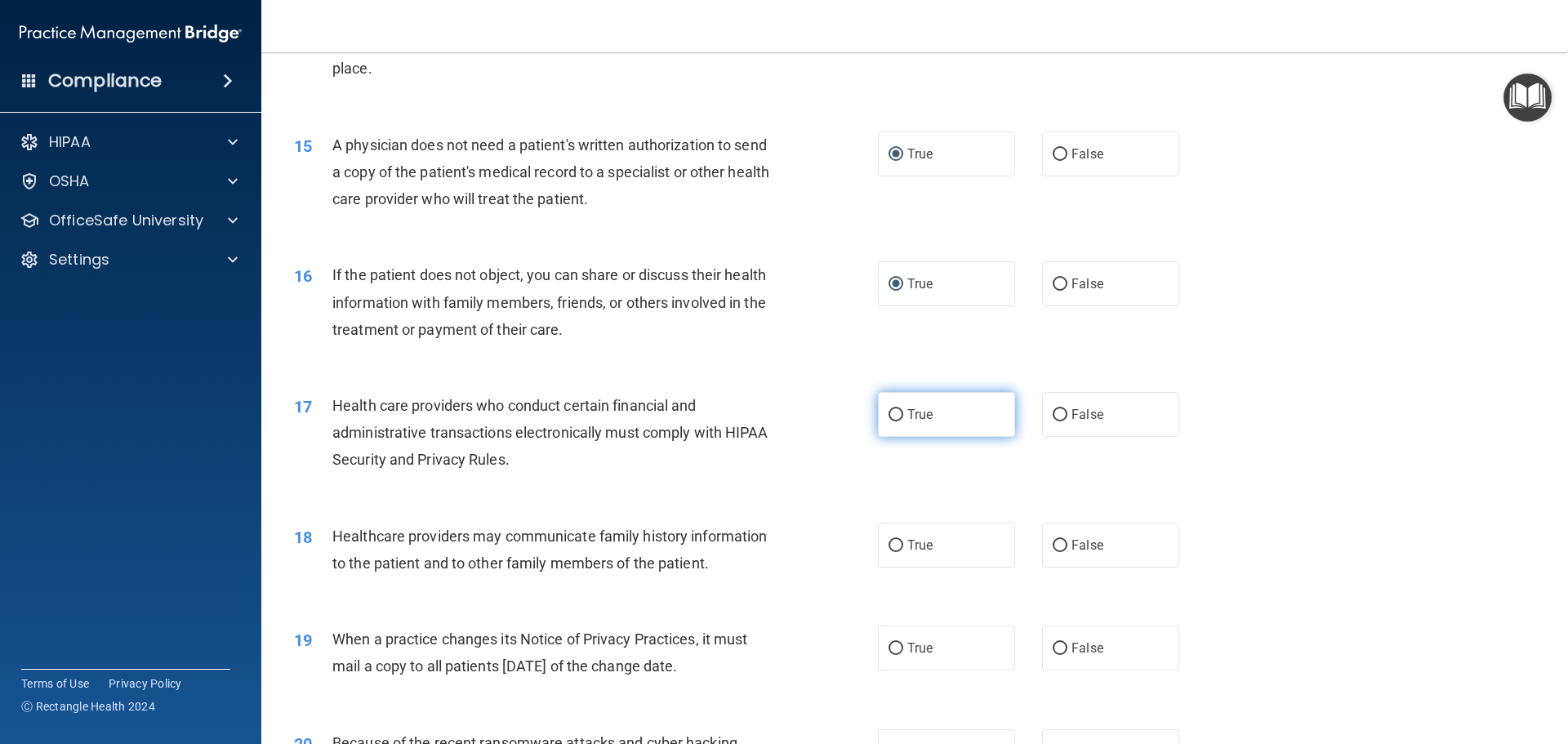
click at [889, 419] on input "True" at bounding box center [896, 415] width 15 height 12
radio input "true"
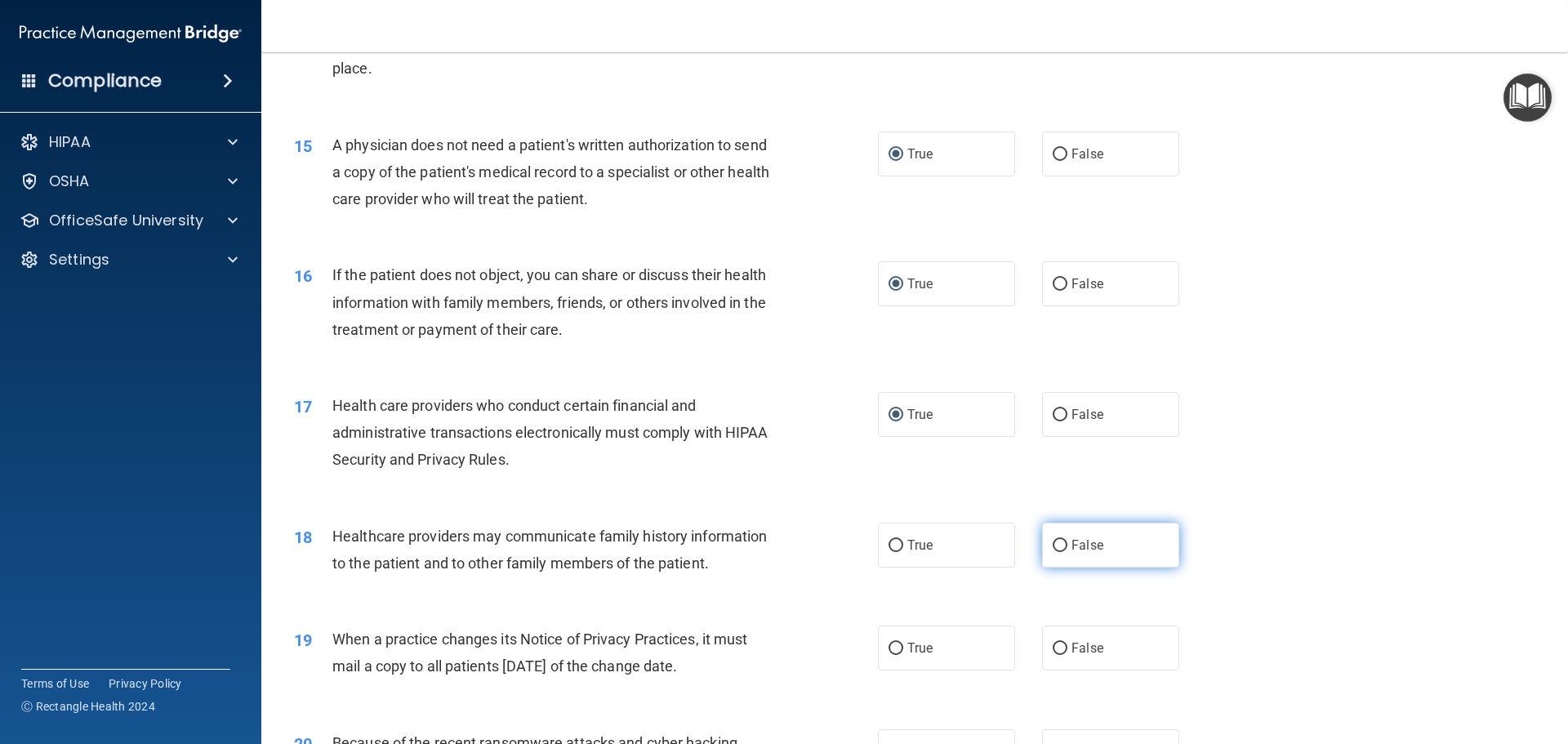
click at [1053, 545] on input "False" at bounding box center [1060, 546] width 15 height 12
radio input "true"
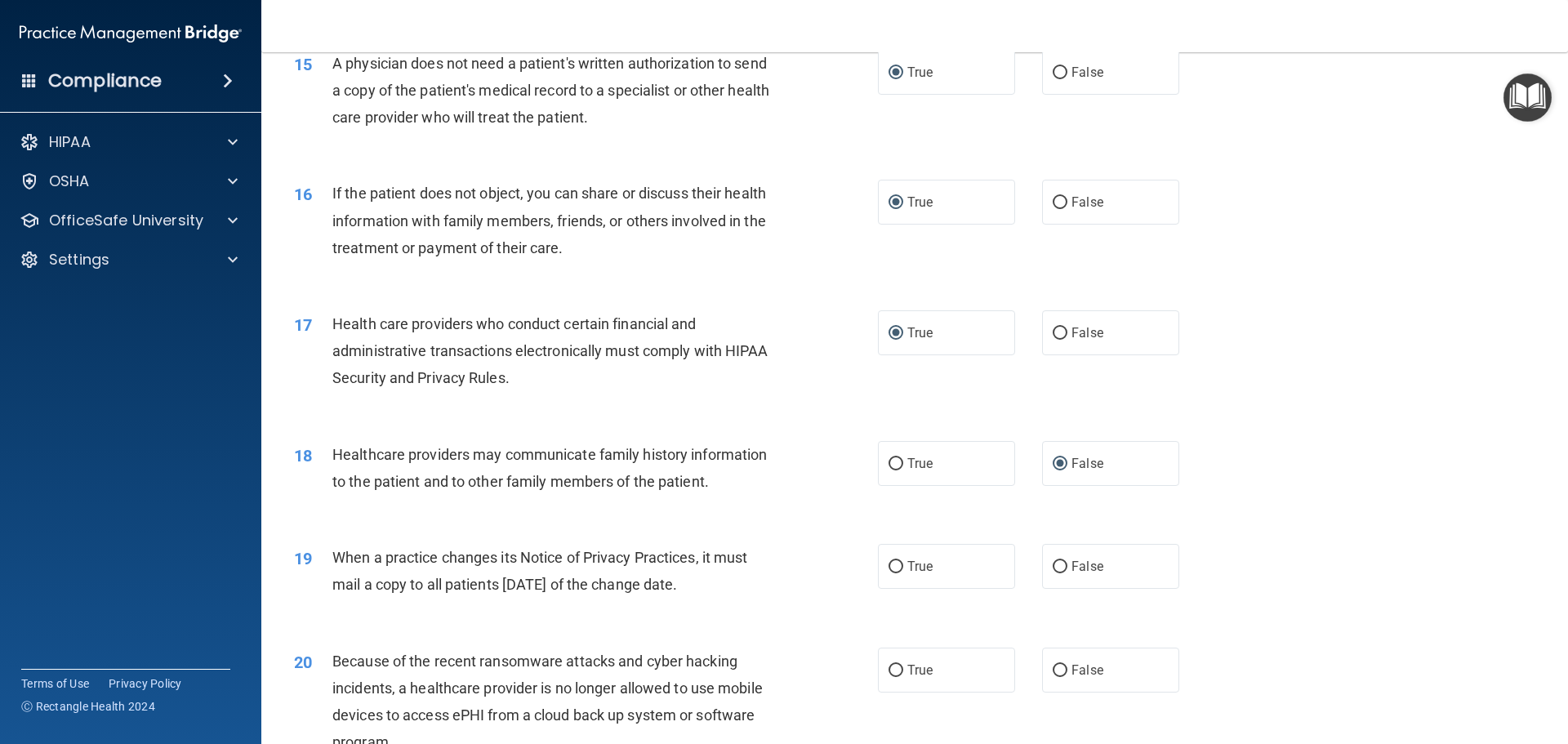
scroll to position [1877, 0]
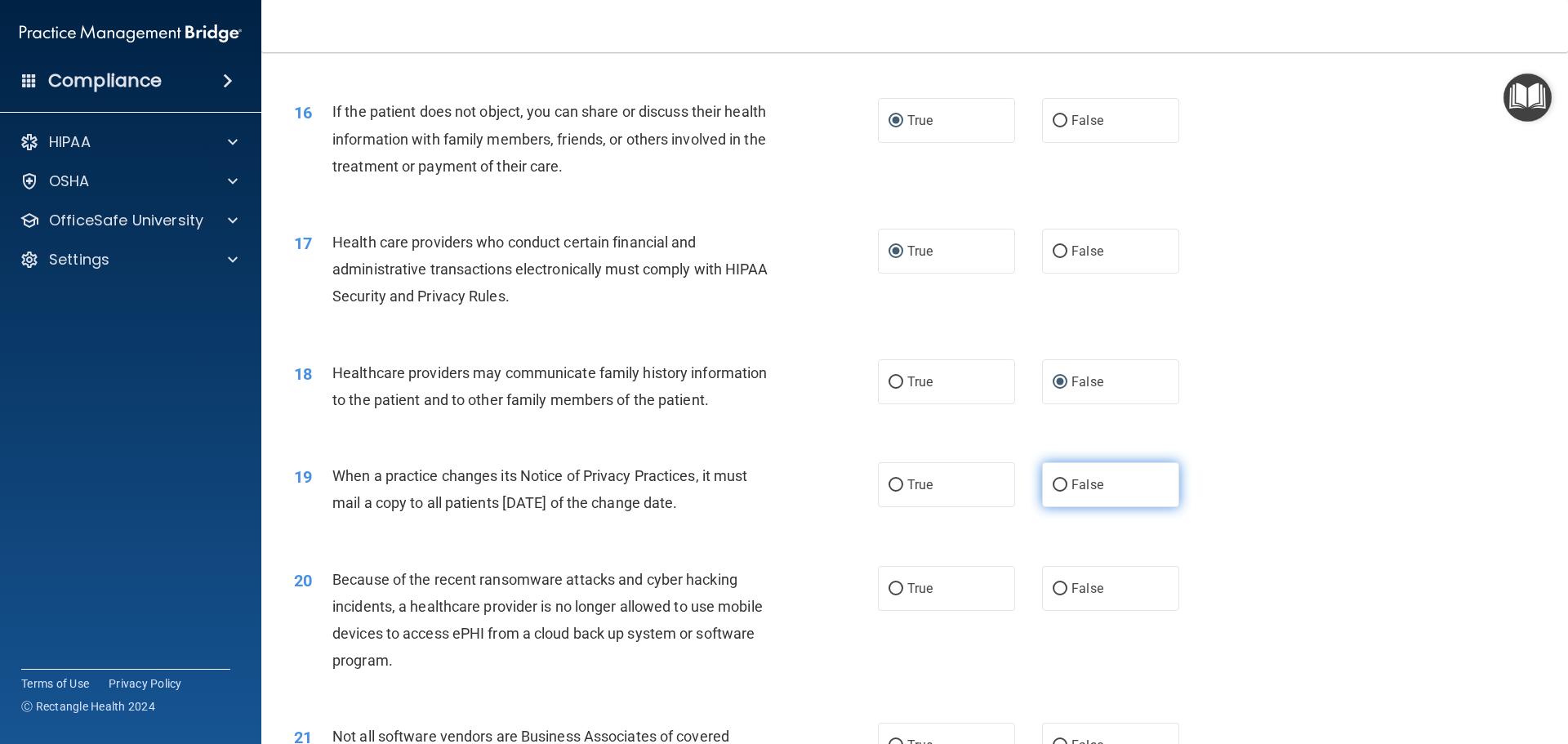
click at [1053, 495] on label "False" at bounding box center [1111, 484] width 137 height 45
click at [1053, 491] on input "False" at bounding box center [1060, 485] width 15 height 12
radio input "true"
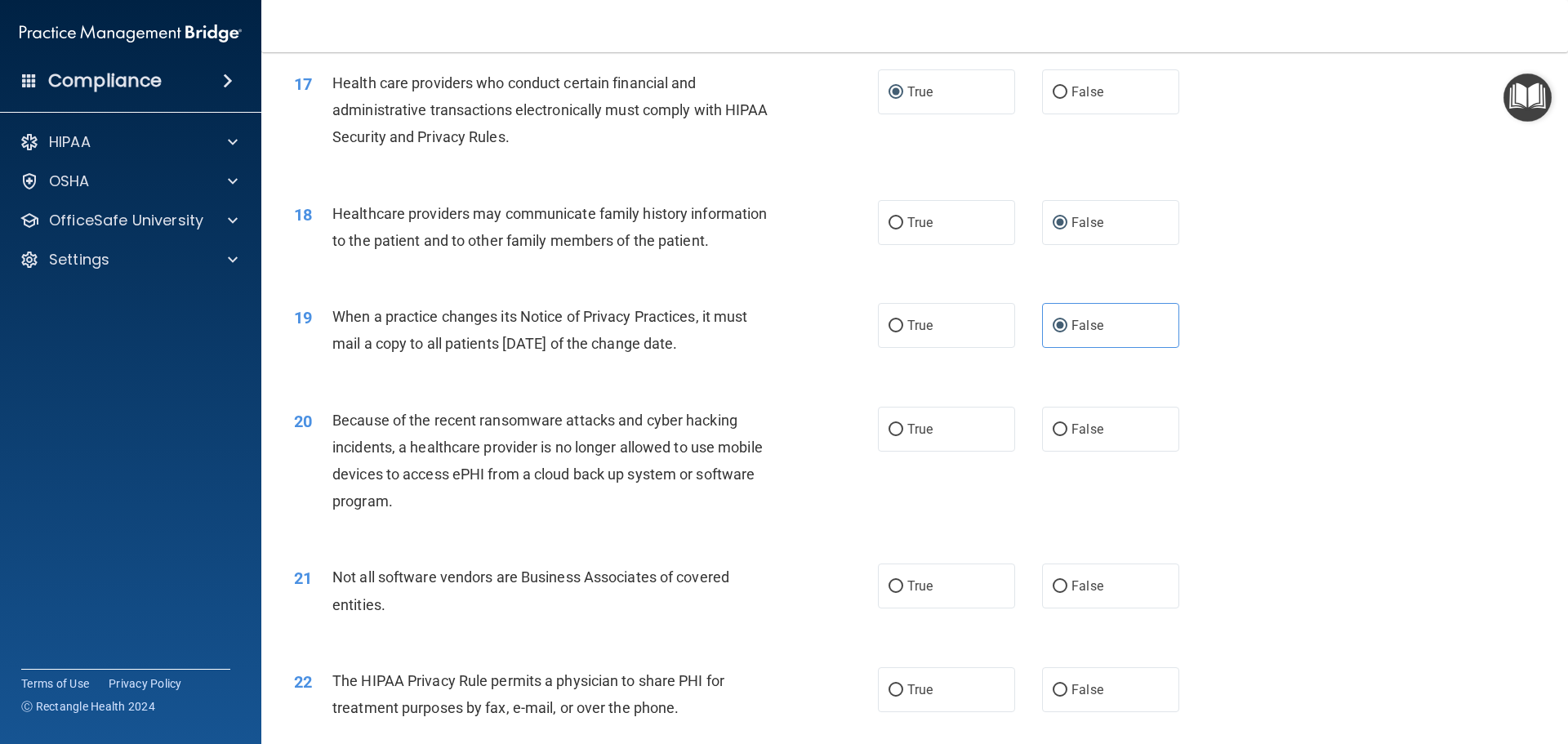
scroll to position [2041, 0]
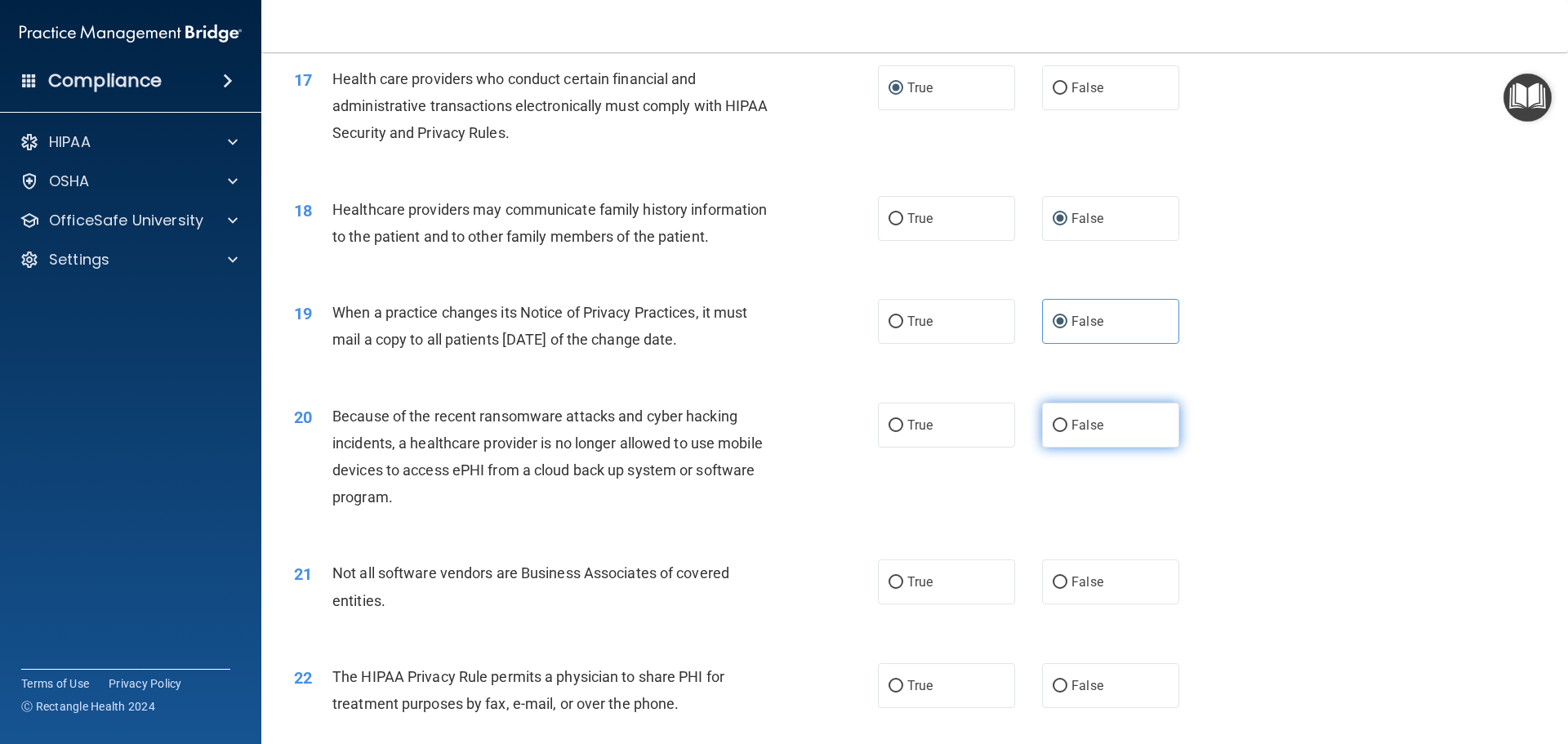
click at [1053, 428] on input "False" at bounding box center [1060, 425] width 15 height 12
radio input "true"
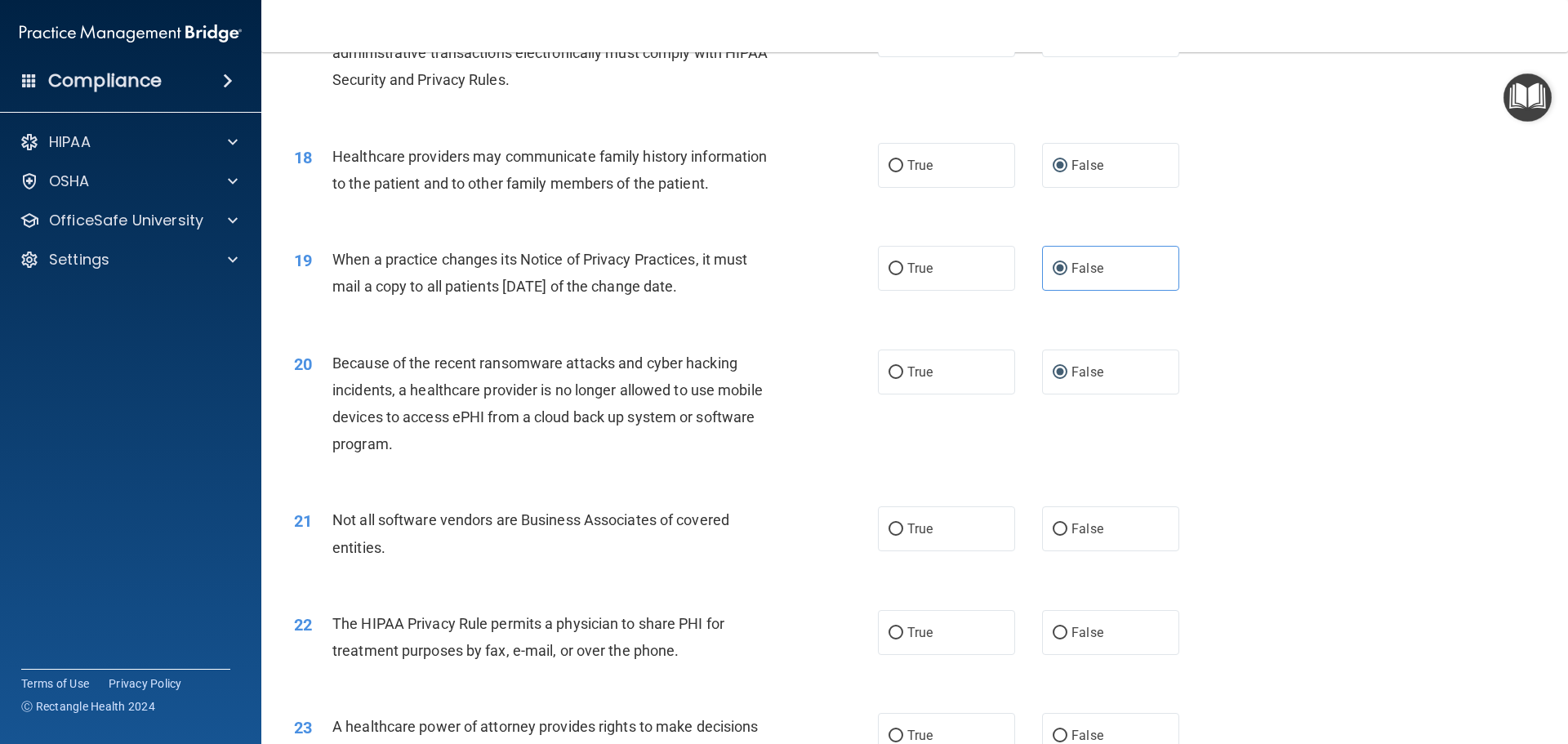
scroll to position [2204, 0]
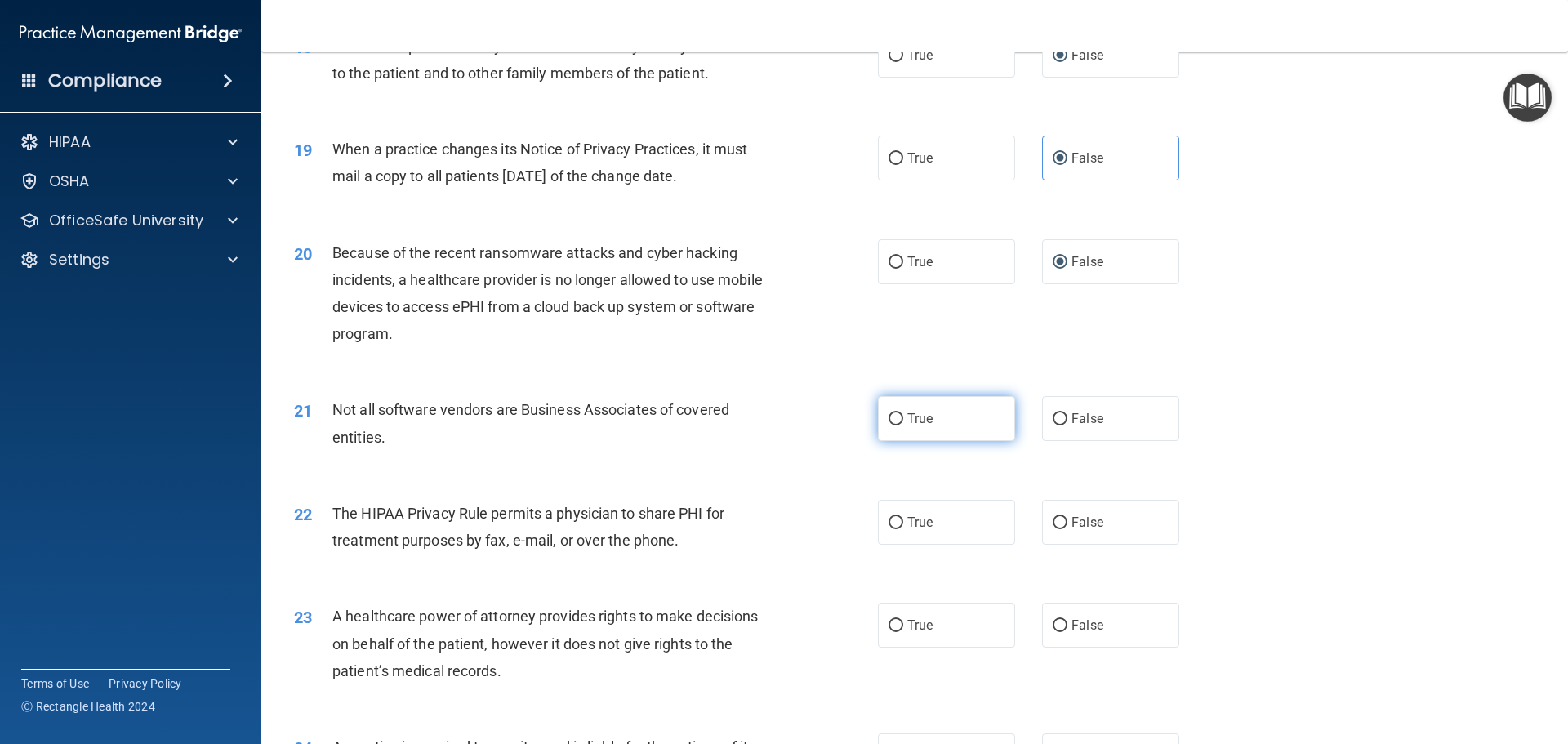
click at [892, 424] on input "True" at bounding box center [896, 419] width 15 height 12
radio input "true"
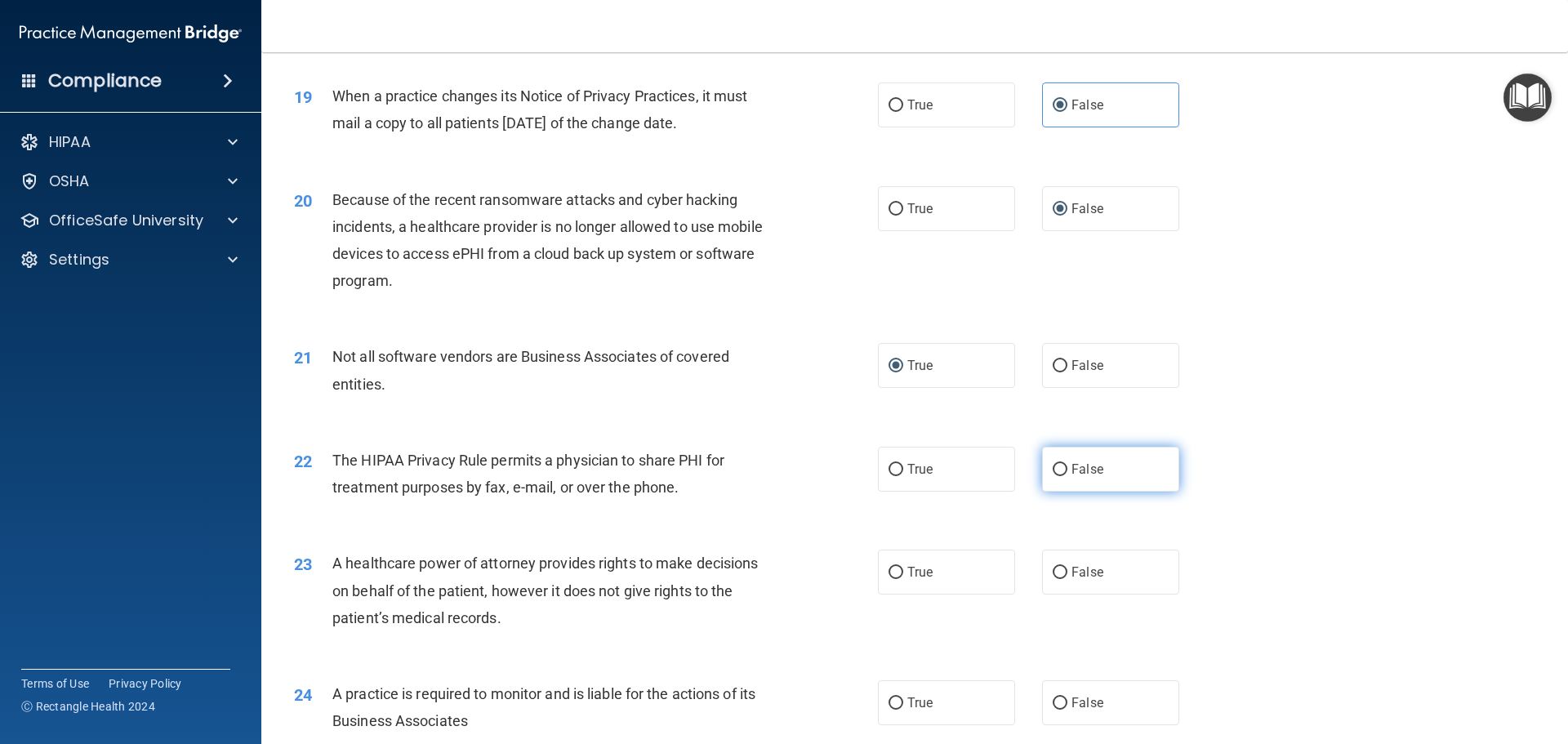
scroll to position [2286, 0]
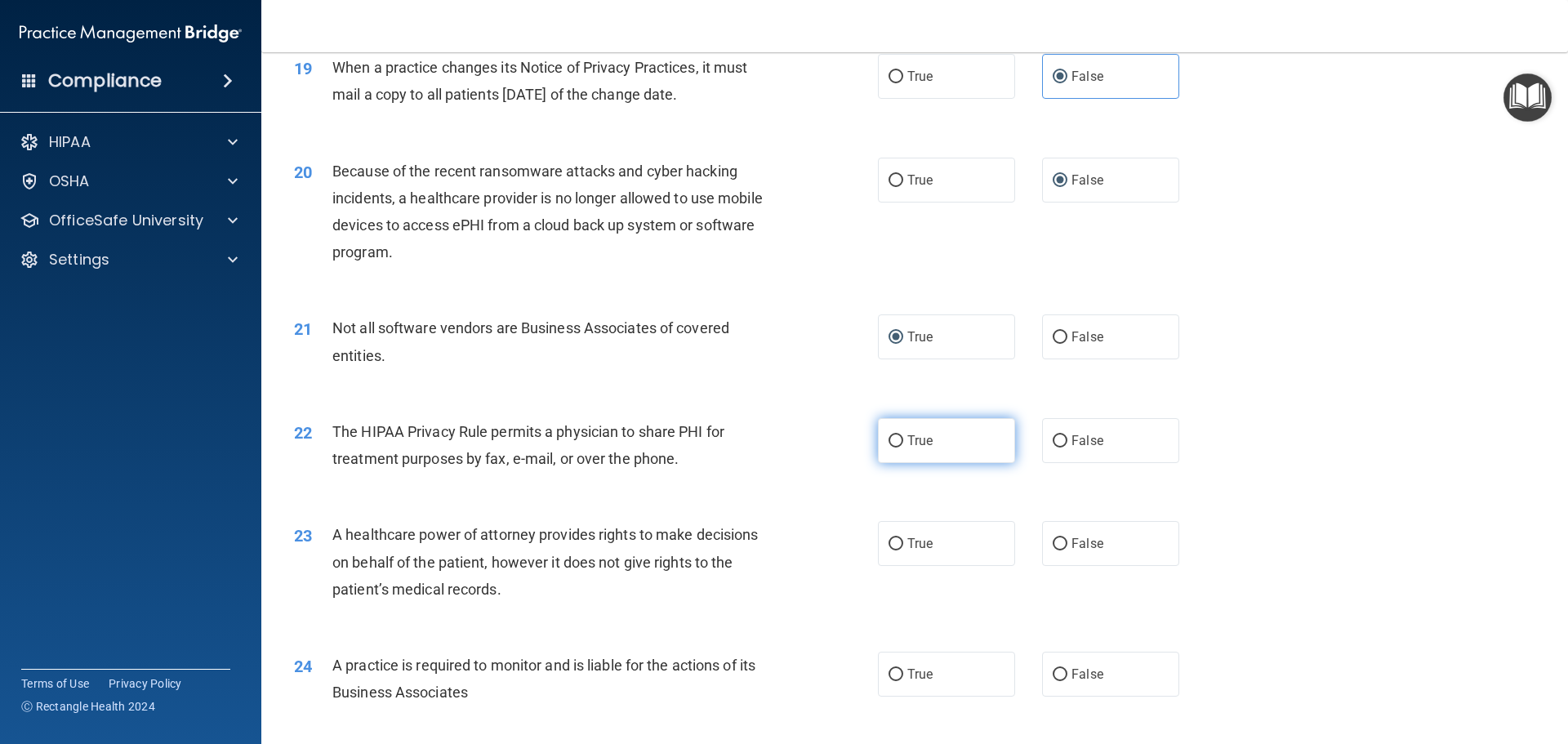
click at [889, 437] on input "True" at bounding box center [896, 441] width 15 height 12
radio input "true"
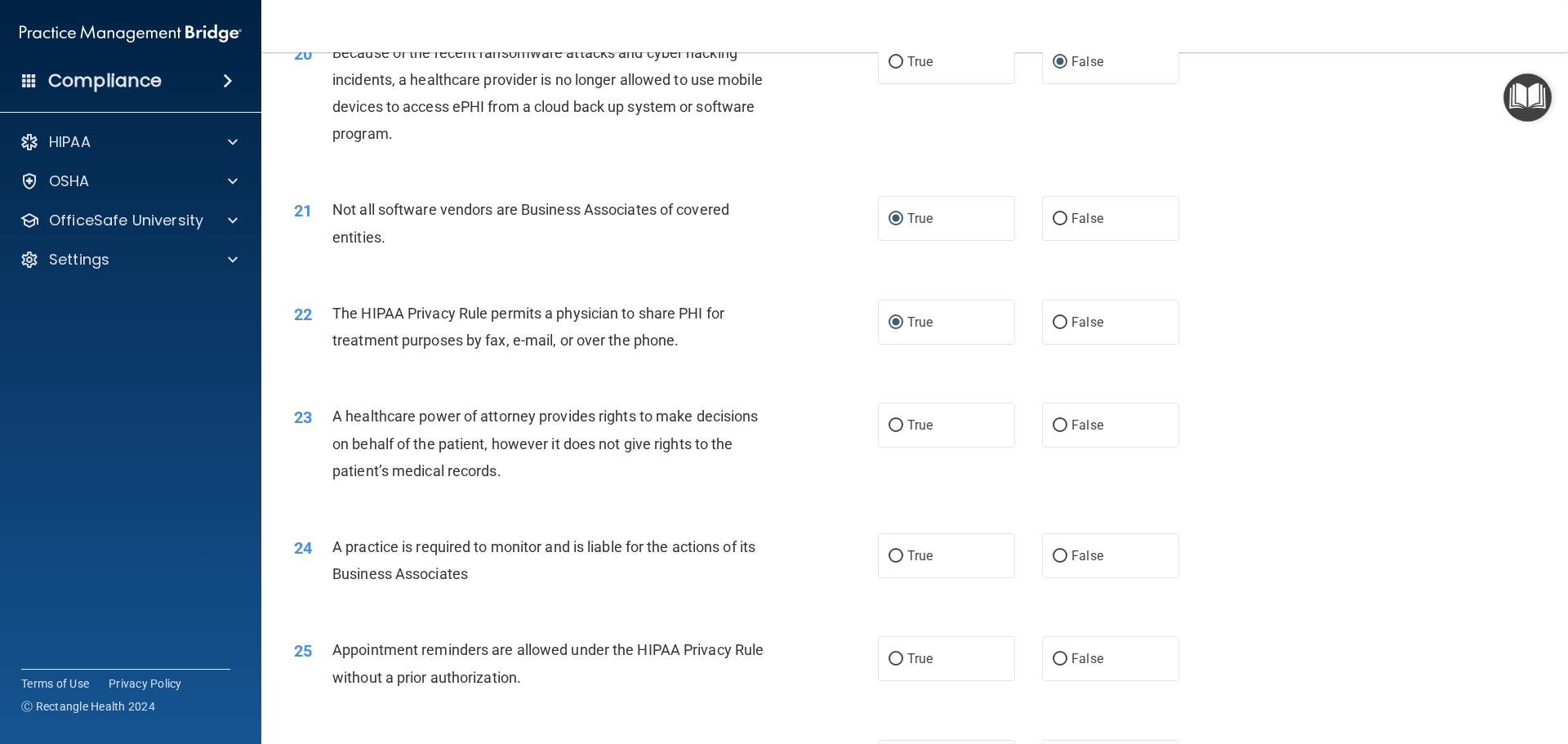
scroll to position [2449, 0]
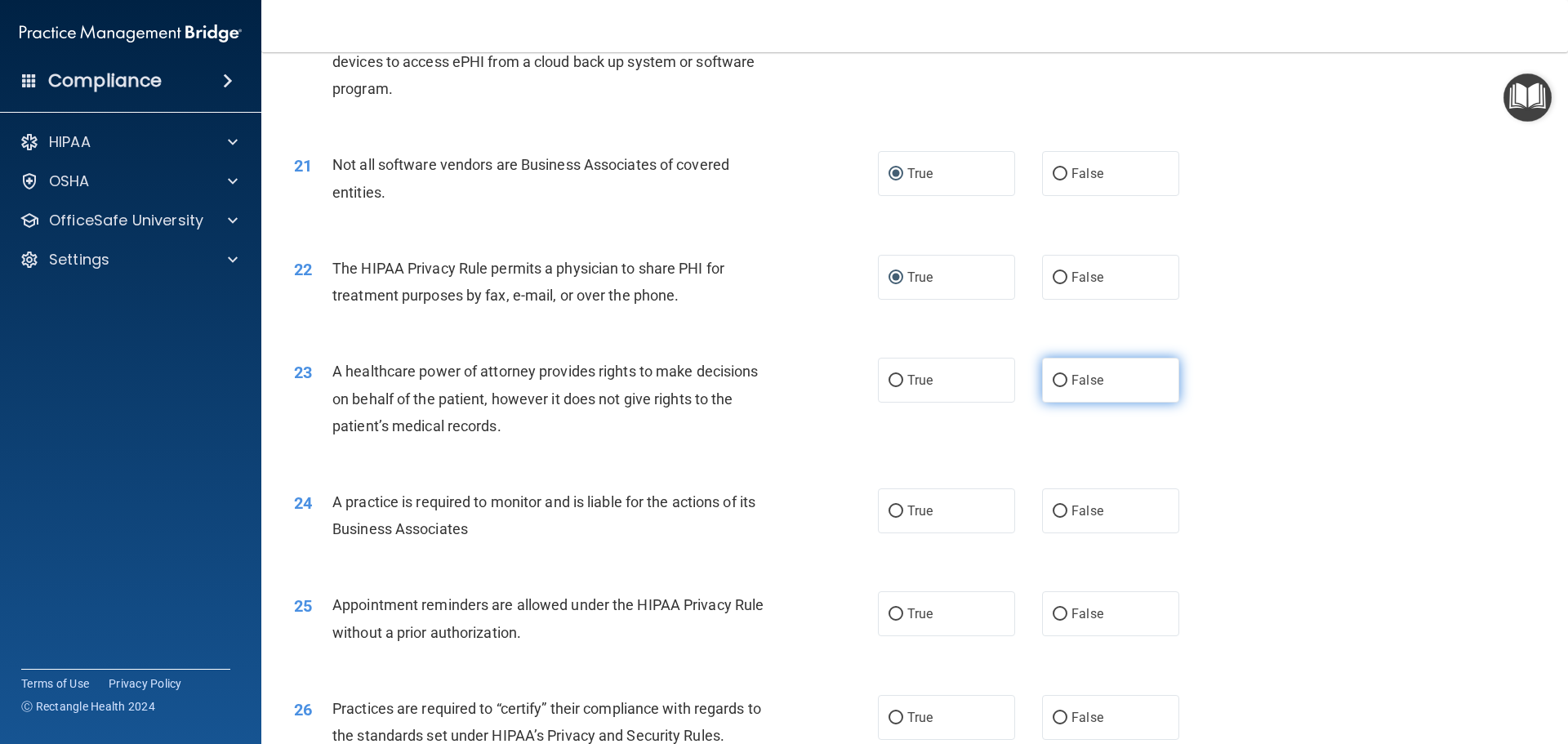
click at [1061, 375] on label "False" at bounding box center [1111, 379] width 137 height 45
click at [1061, 375] on input "False" at bounding box center [1060, 380] width 15 height 12
radio input "true"
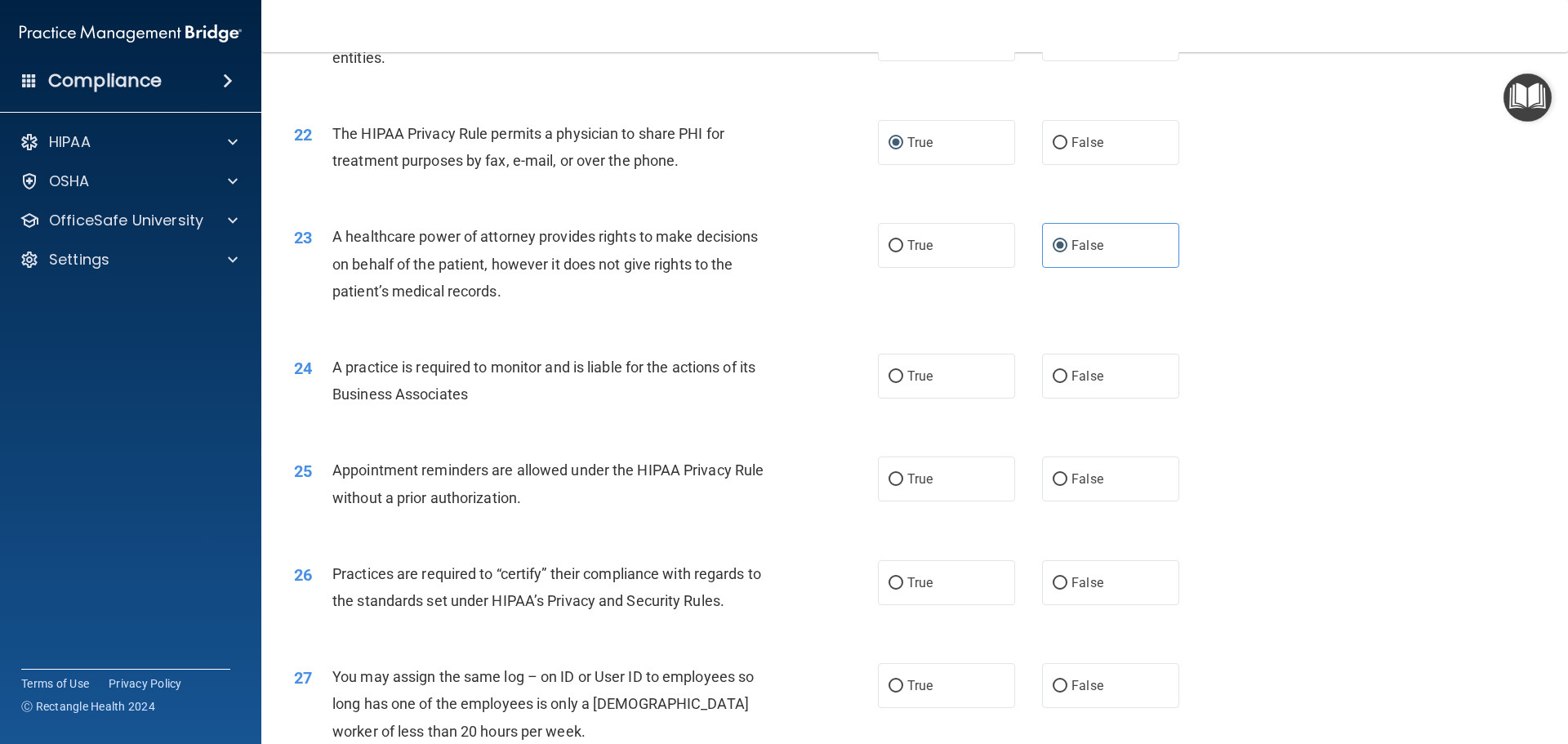
scroll to position [2612, 0]
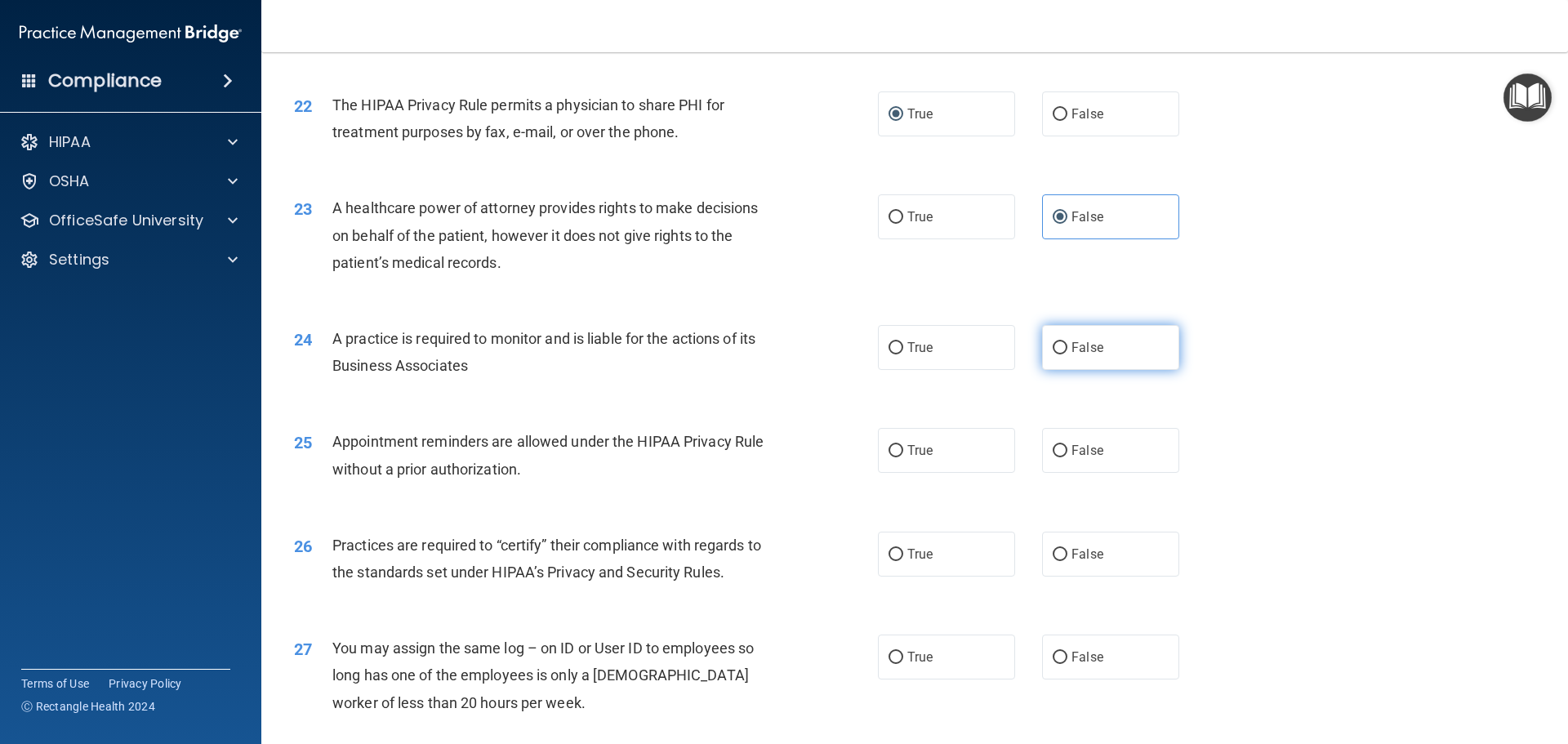
click at [1053, 350] on input "False" at bounding box center [1060, 348] width 15 height 12
radio input "true"
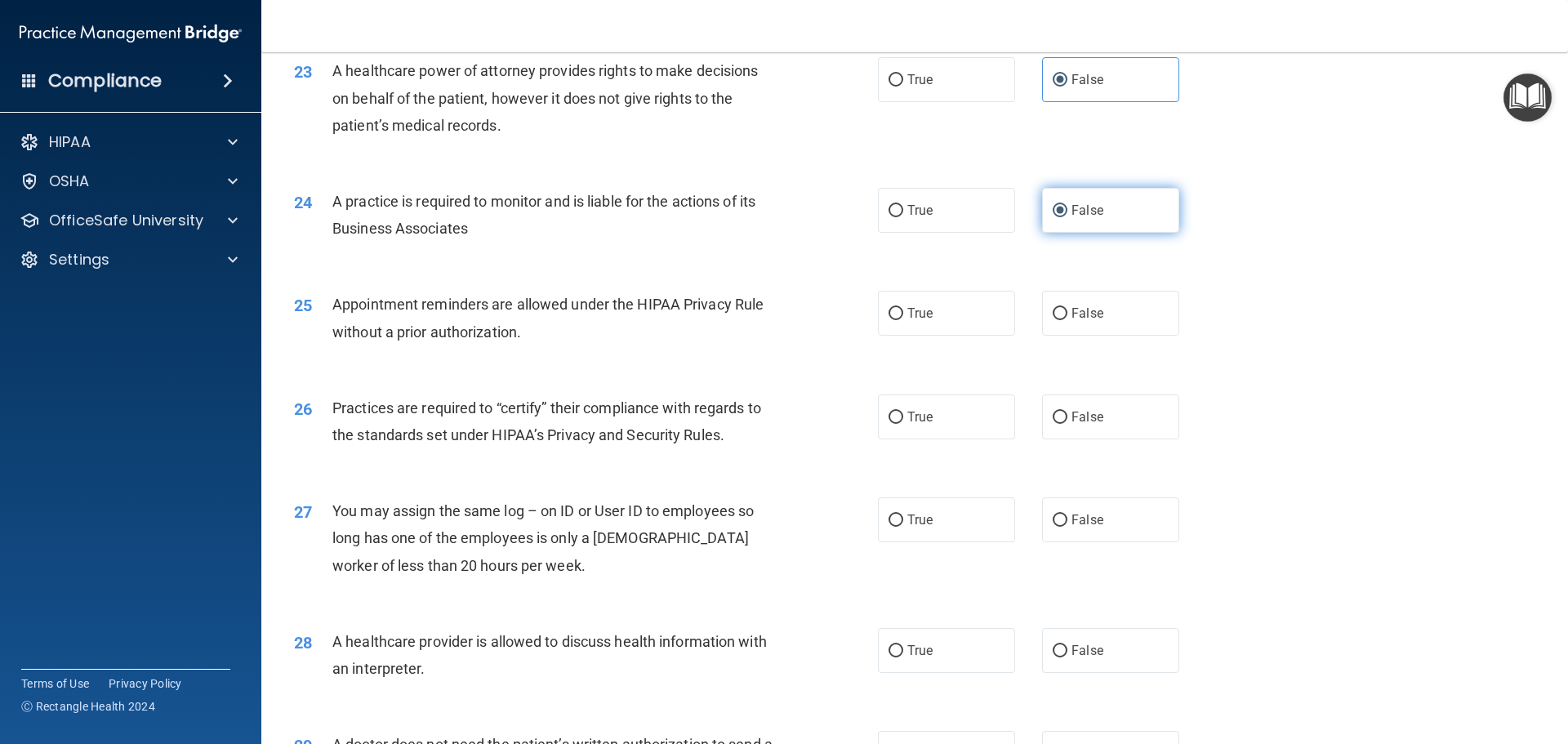
scroll to position [2776, 0]
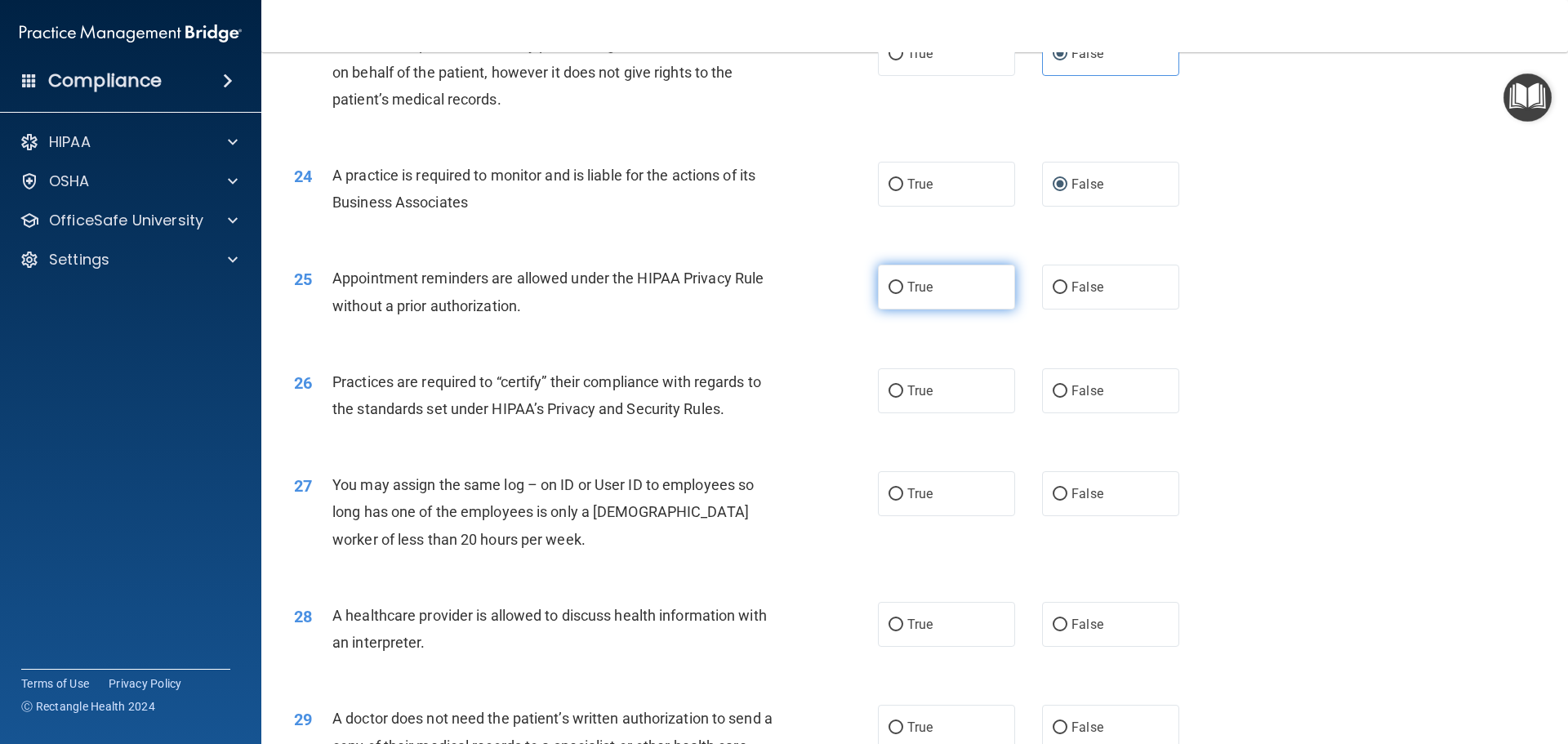
click at [889, 289] on input "True" at bounding box center [896, 288] width 15 height 12
radio input "true"
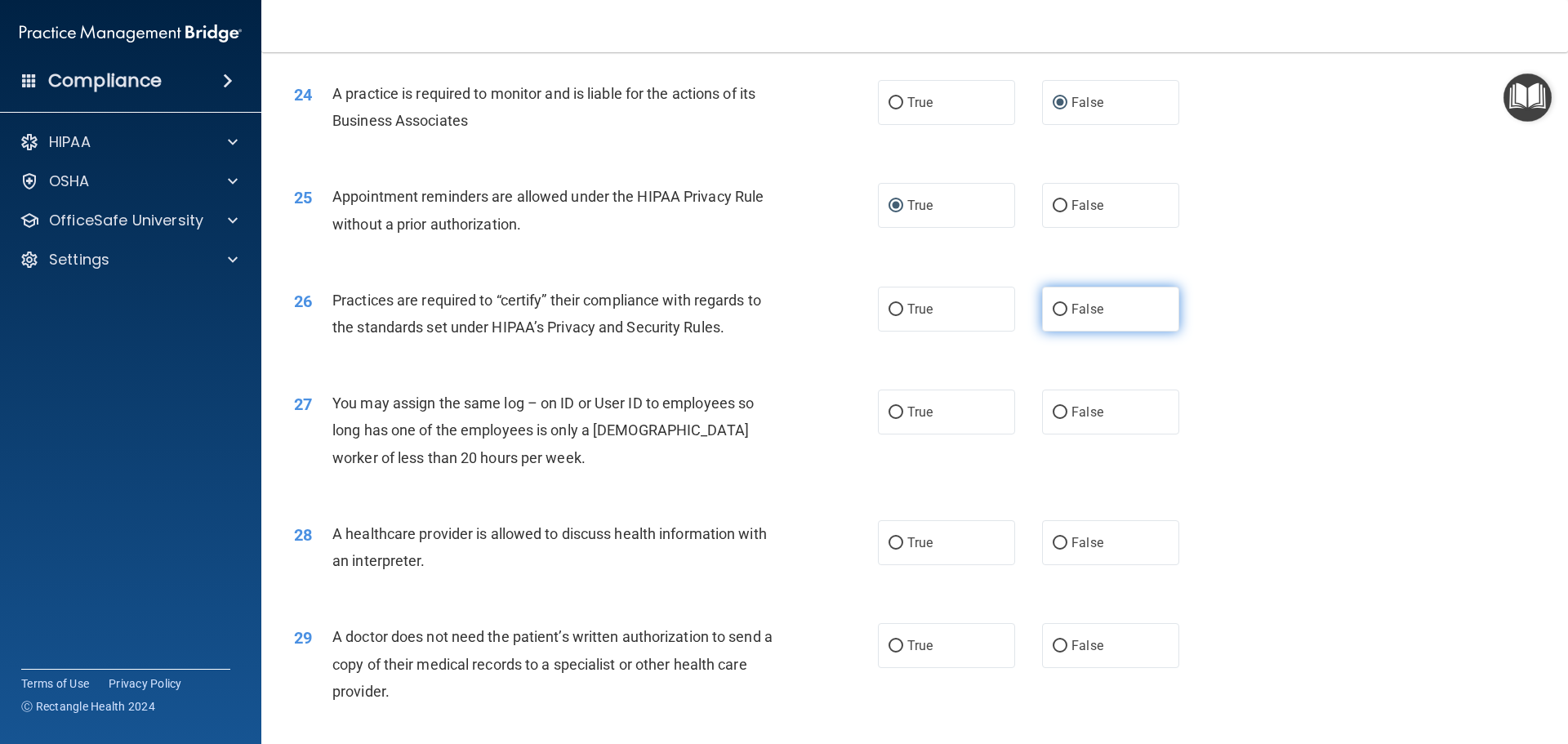
click at [1053, 309] on input "False" at bounding box center [1060, 310] width 15 height 12
radio input "true"
click at [1053, 413] on input "False" at bounding box center [1060, 412] width 15 height 12
radio input "true"
click at [892, 539] on input "True" at bounding box center [896, 543] width 15 height 12
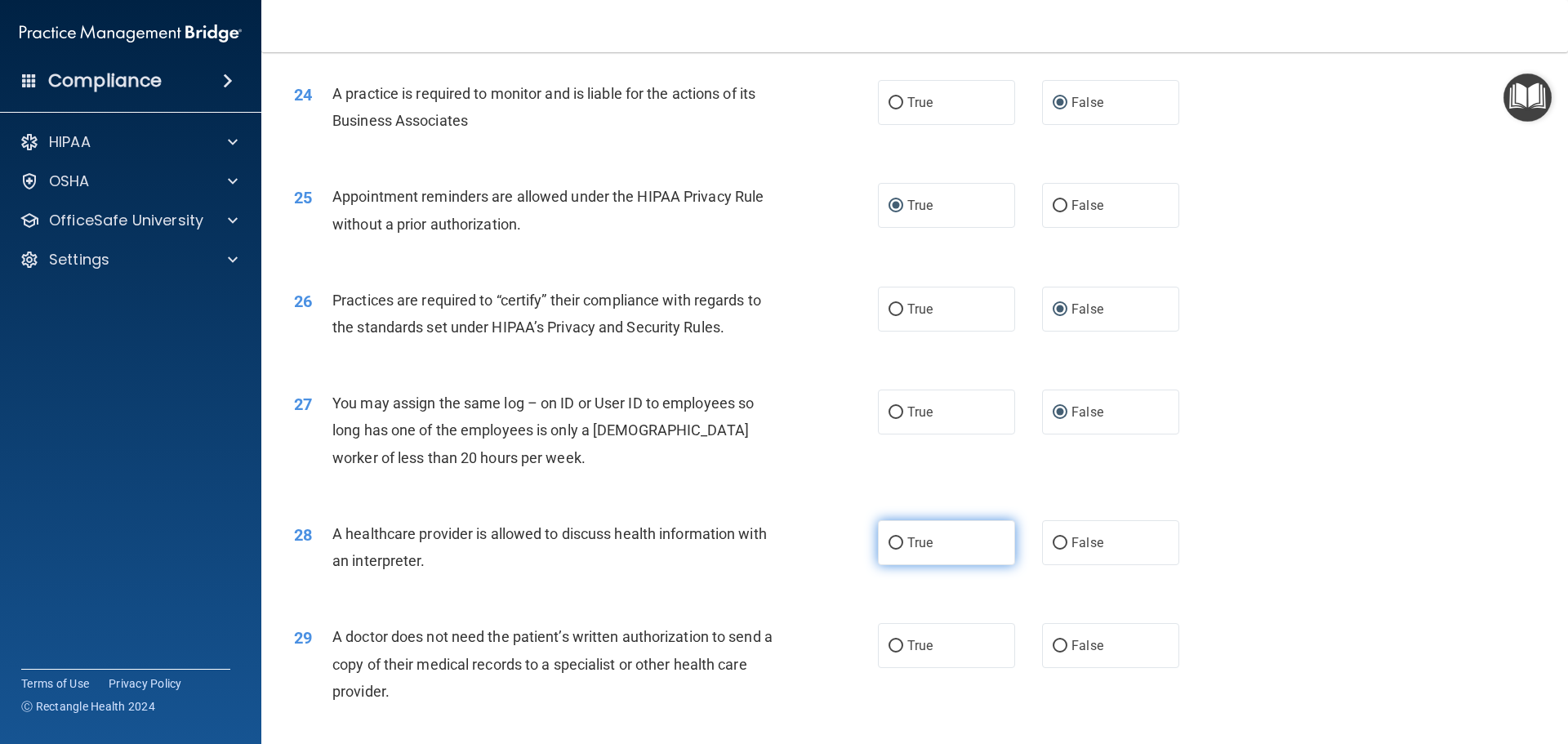
radio input "true"
click at [890, 645] on input "True" at bounding box center [896, 646] width 15 height 12
radio input "true"
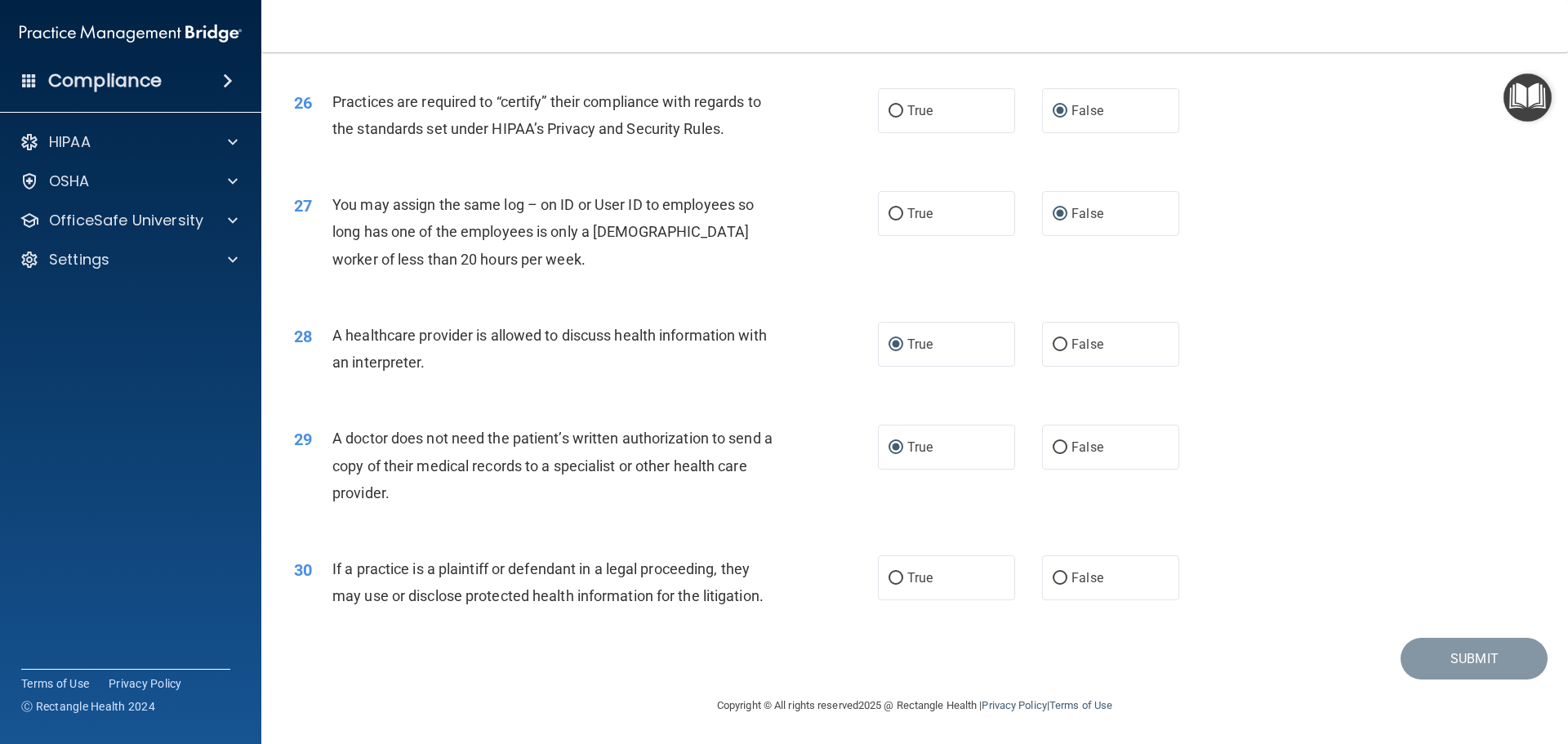
scroll to position [3057, 0]
click at [889, 583] on input "True" at bounding box center [896, 578] width 15 height 12
radio input "true"
click at [1460, 658] on button "Submit" at bounding box center [1474, 657] width 147 height 42
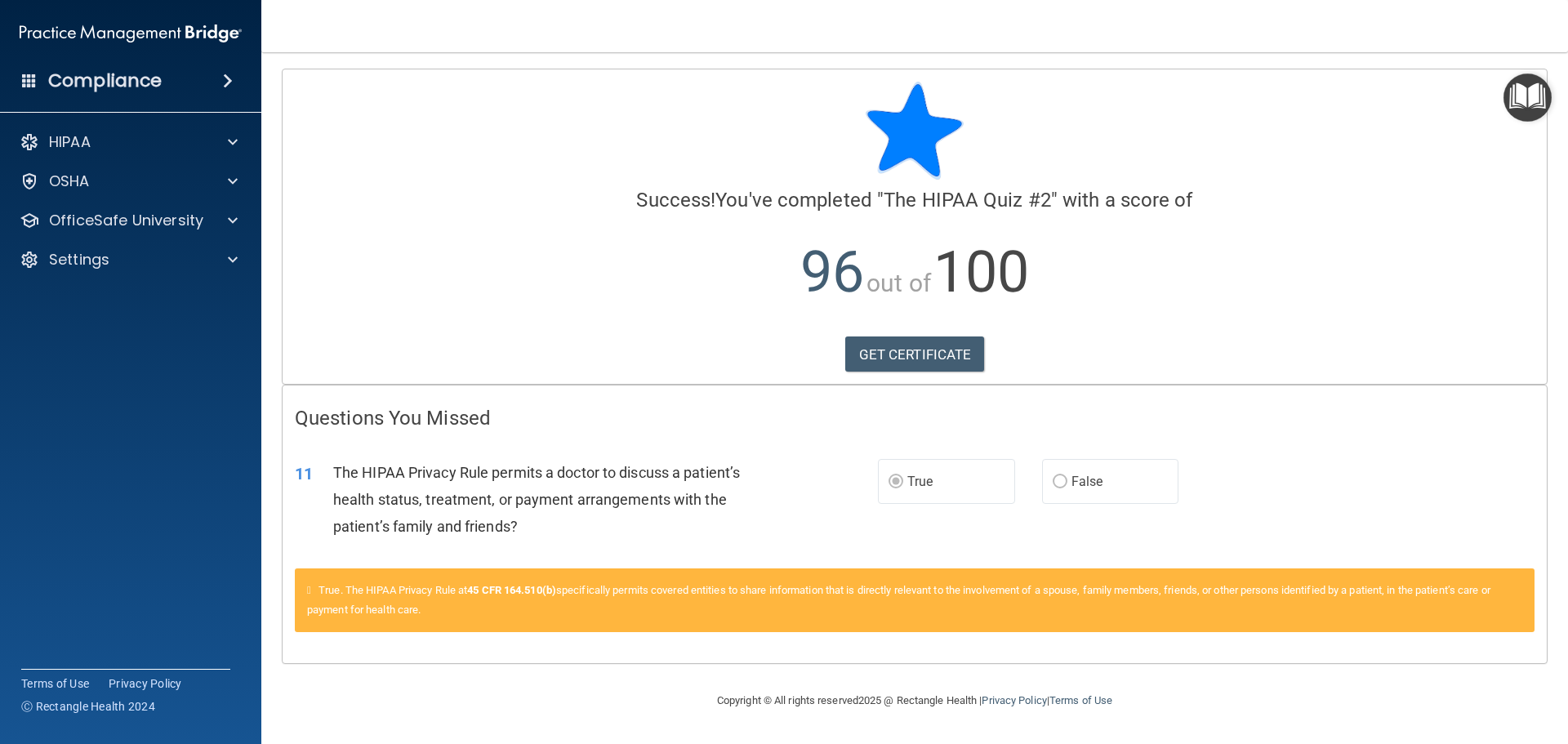
click at [311, 591] on icon at bounding box center [309, 590] width 4 height 11
click at [935, 350] on link "GET CERTIFICATE" at bounding box center [915, 355] width 139 height 36
click at [230, 140] on span at bounding box center [233, 142] width 10 height 20
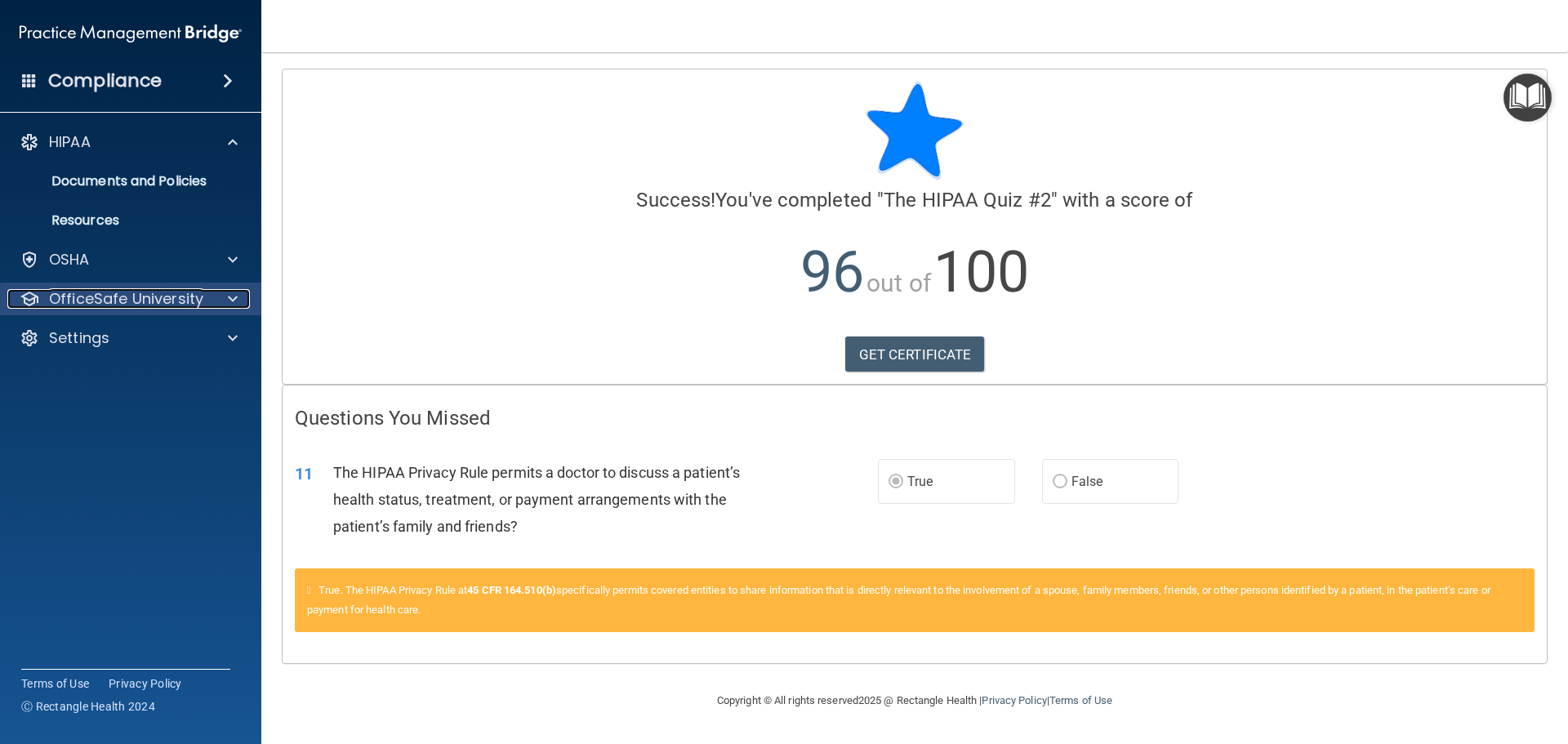
click at [232, 300] on span at bounding box center [233, 299] width 10 height 20
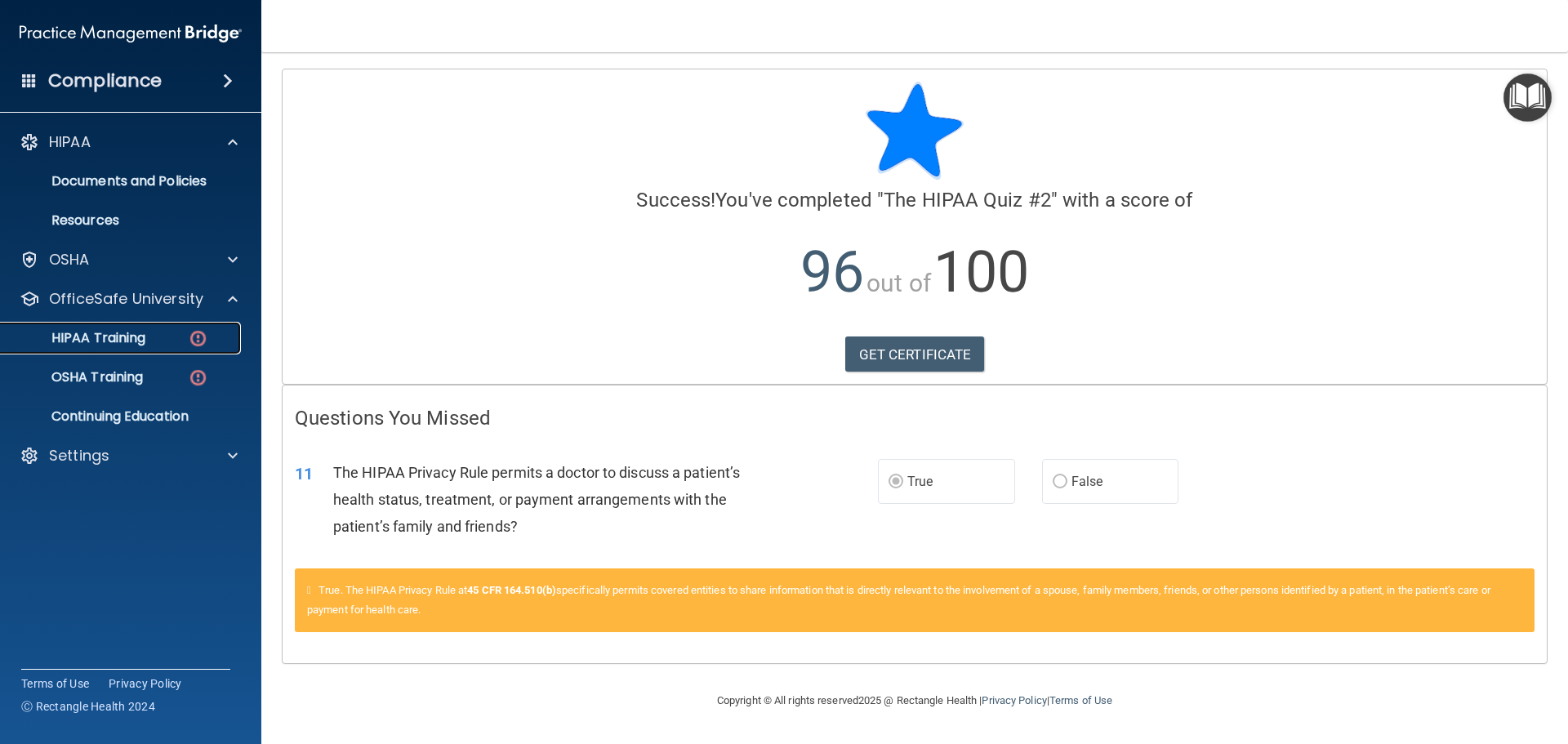
click at [156, 343] on div "HIPAA Training" at bounding box center [123, 338] width 223 height 16
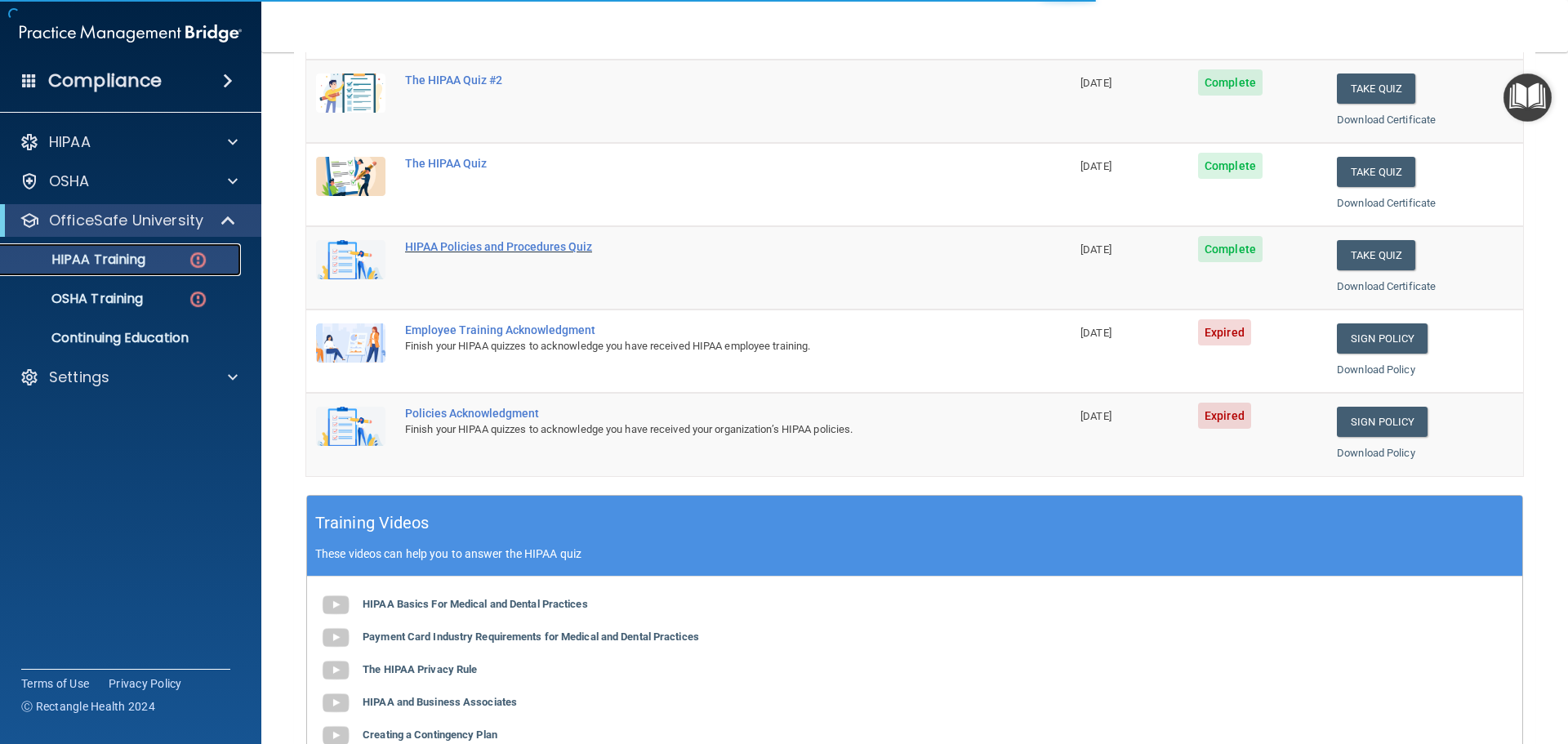
scroll to position [245, 0]
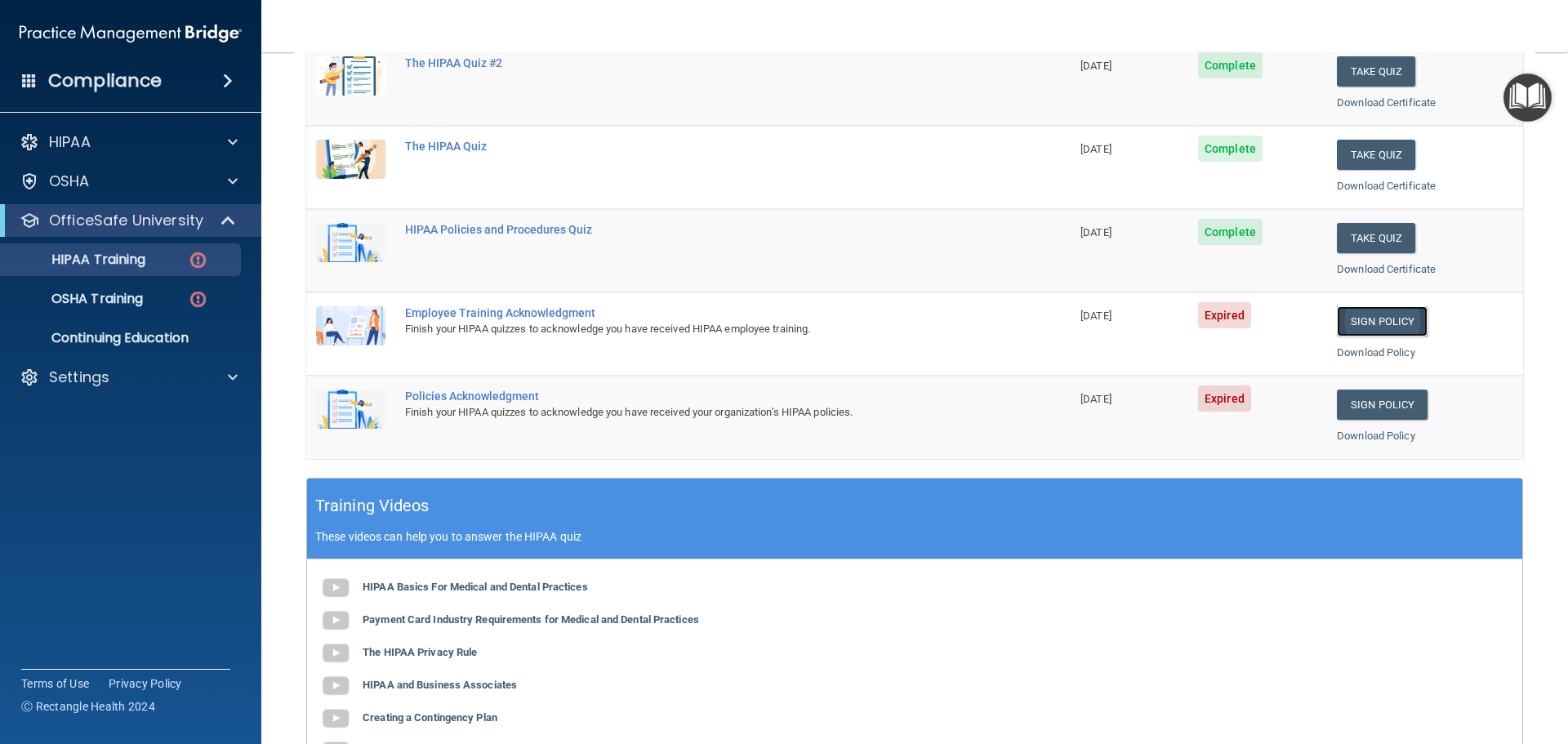
click at [1349, 327] on link "Sign Policy" at bounding box center [1382, 321] width 91 height 30
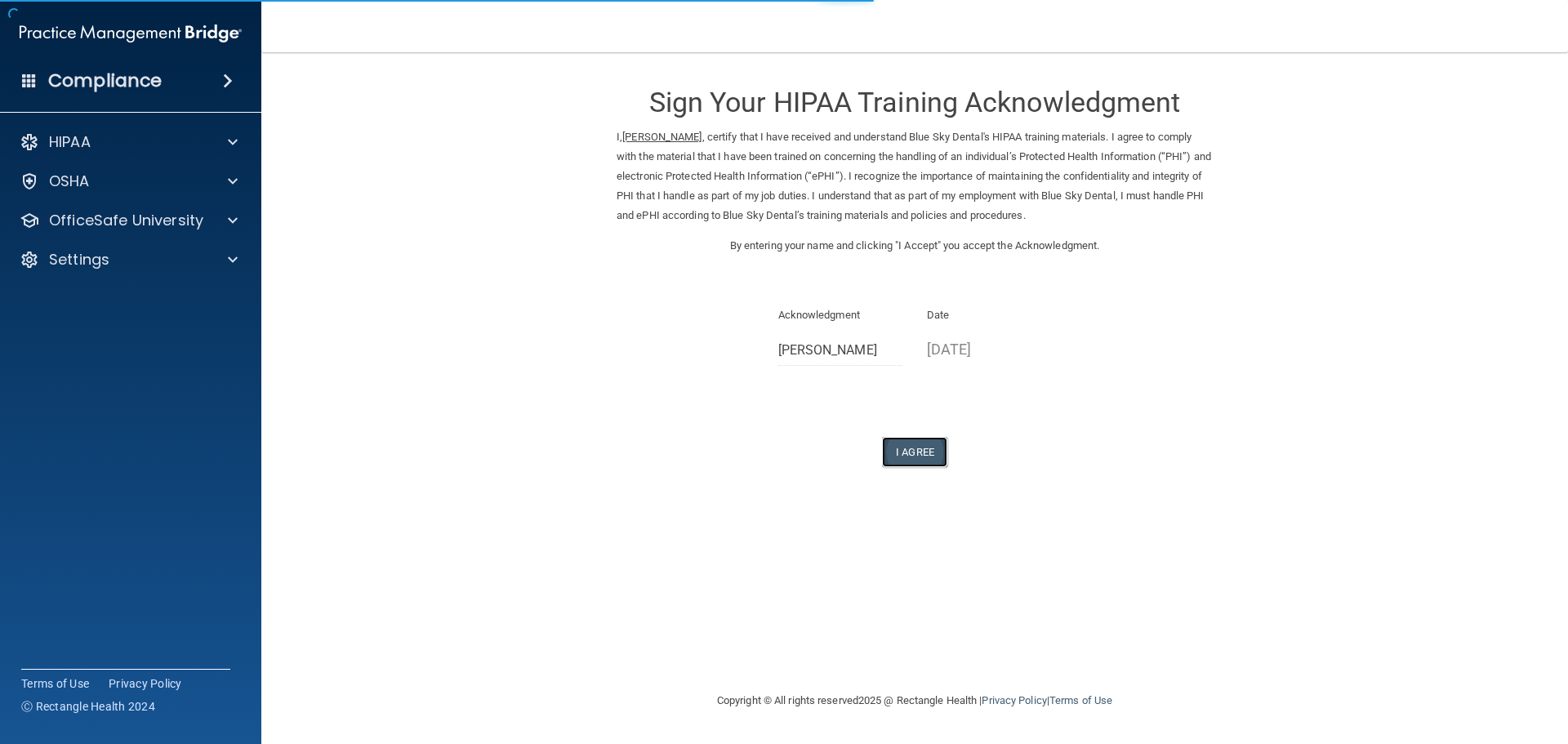
click at [899, 454] on button "I Agree" at bounding box center [915, 452] width 66 height 30
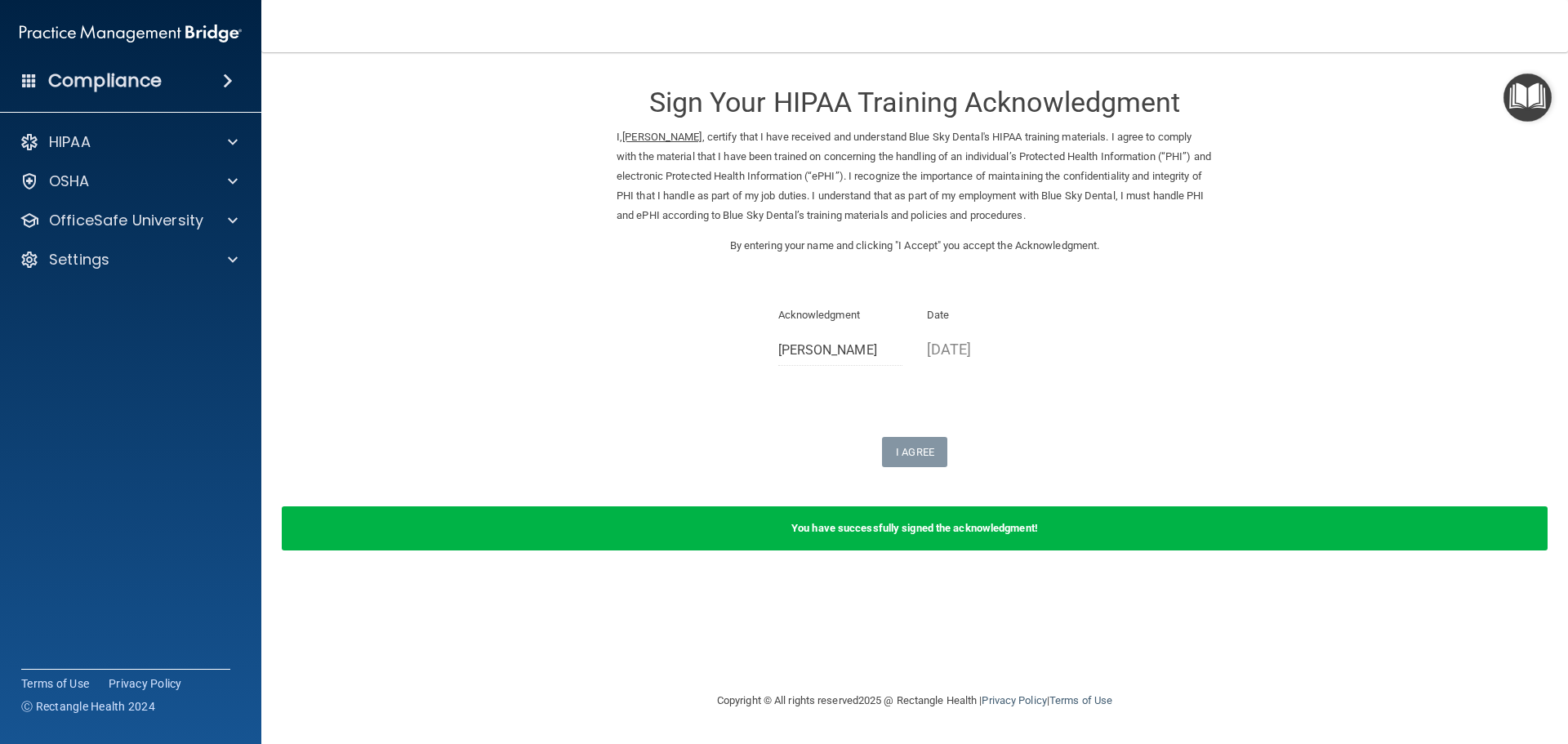
click at [953, 316] on p "Date" at bounding box center [988, 316] width 125 height 20
click at [233, 140] on span at bounding box center [233, 142] width 10 height 20
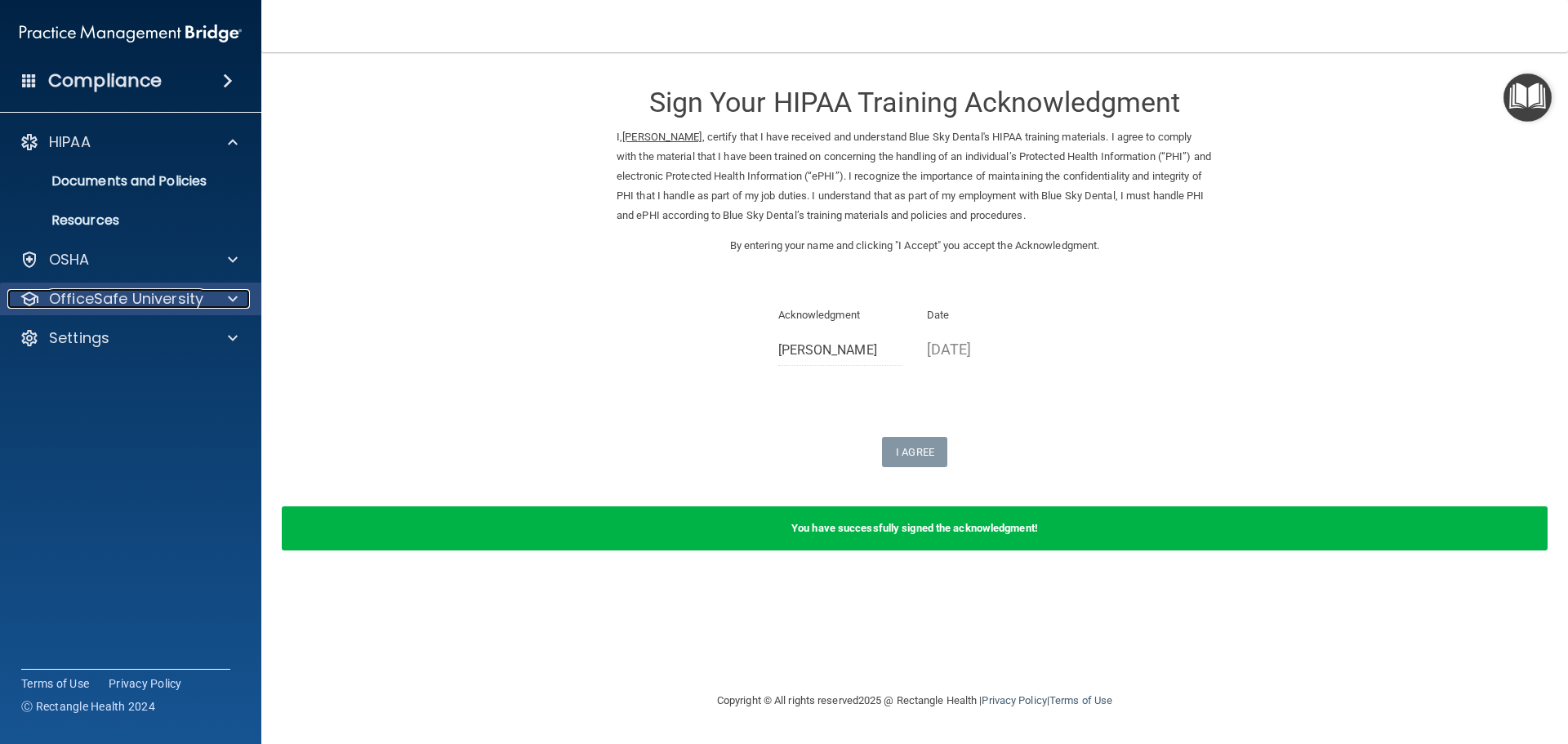
click at [234, 304] on span at bounding box center [233, 299] width 10 height 20
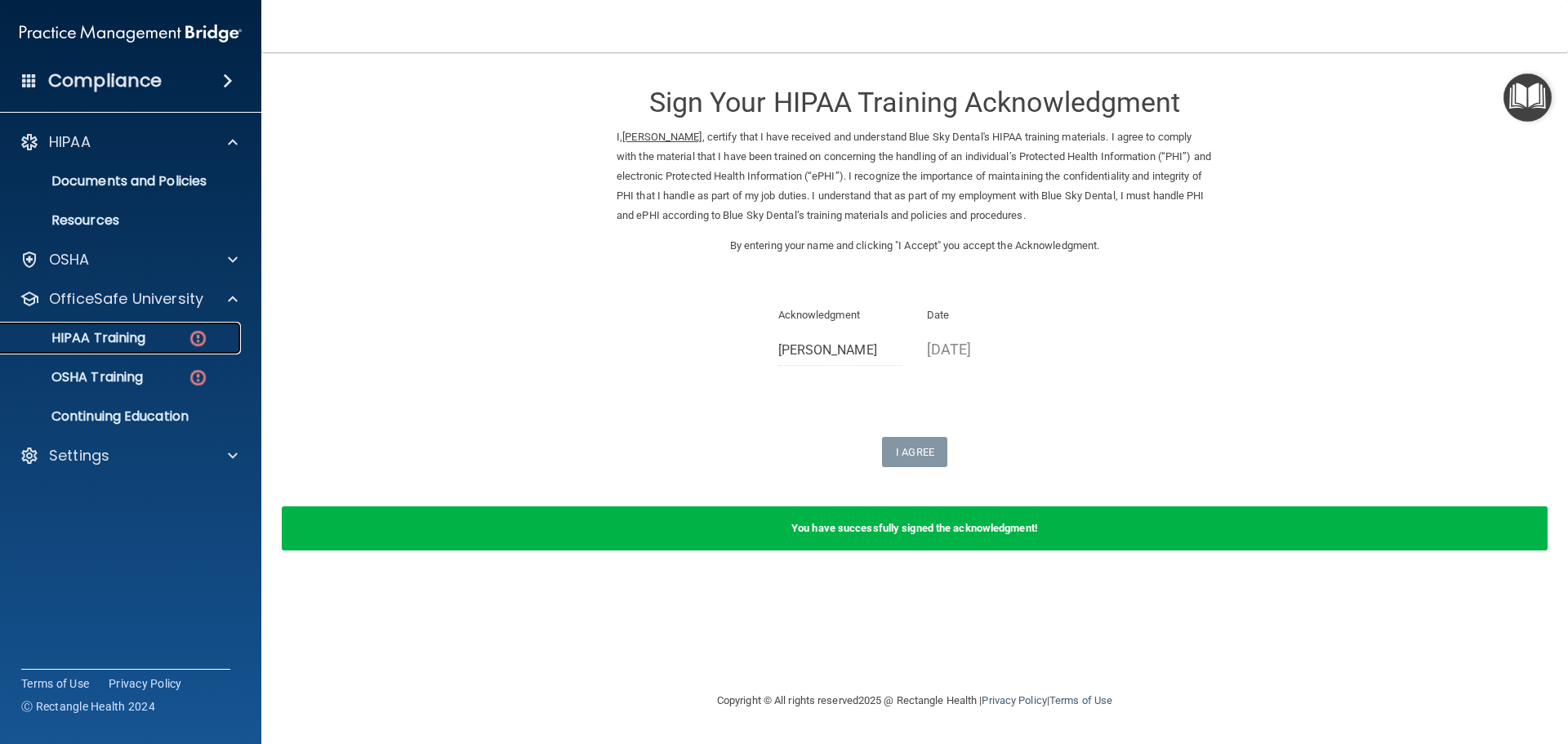
click at [156, 339] on div "HIPAA Training" at bounding box center [123, 338] width 223 height 16
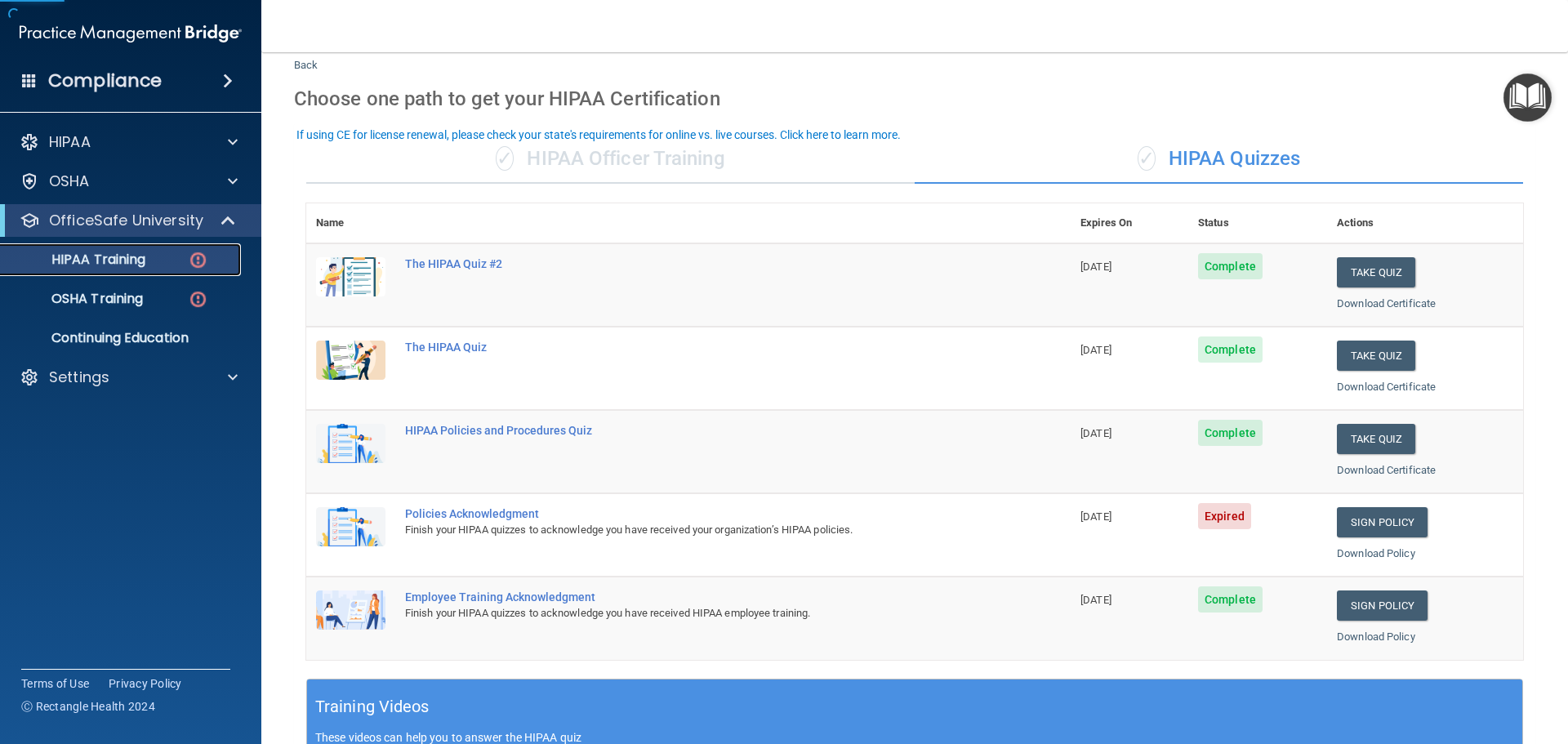
scroll to position [82, 0]
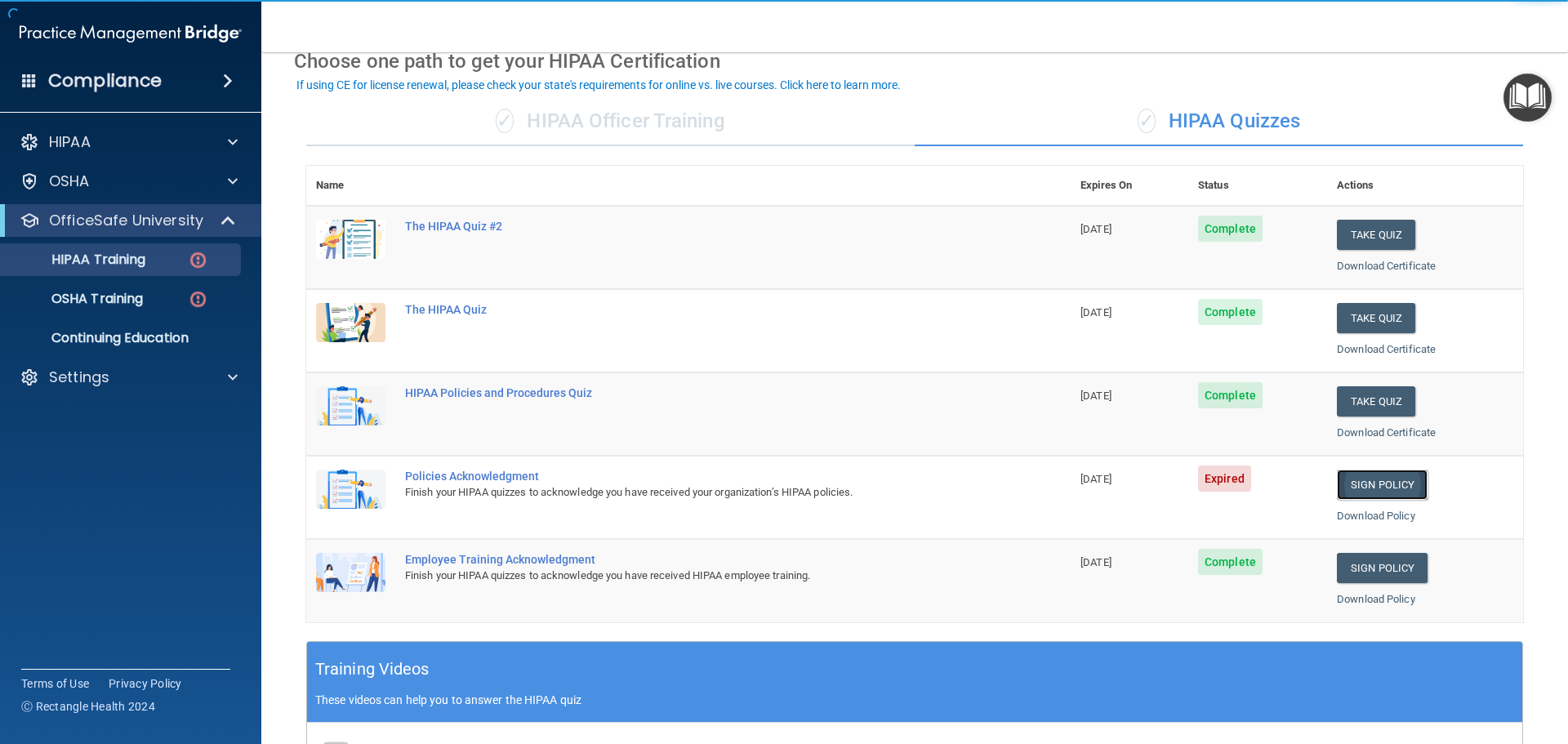
click at [1388, 483] on link "Sign Policy" at bounding box center [1382, 484] width 91 height 30
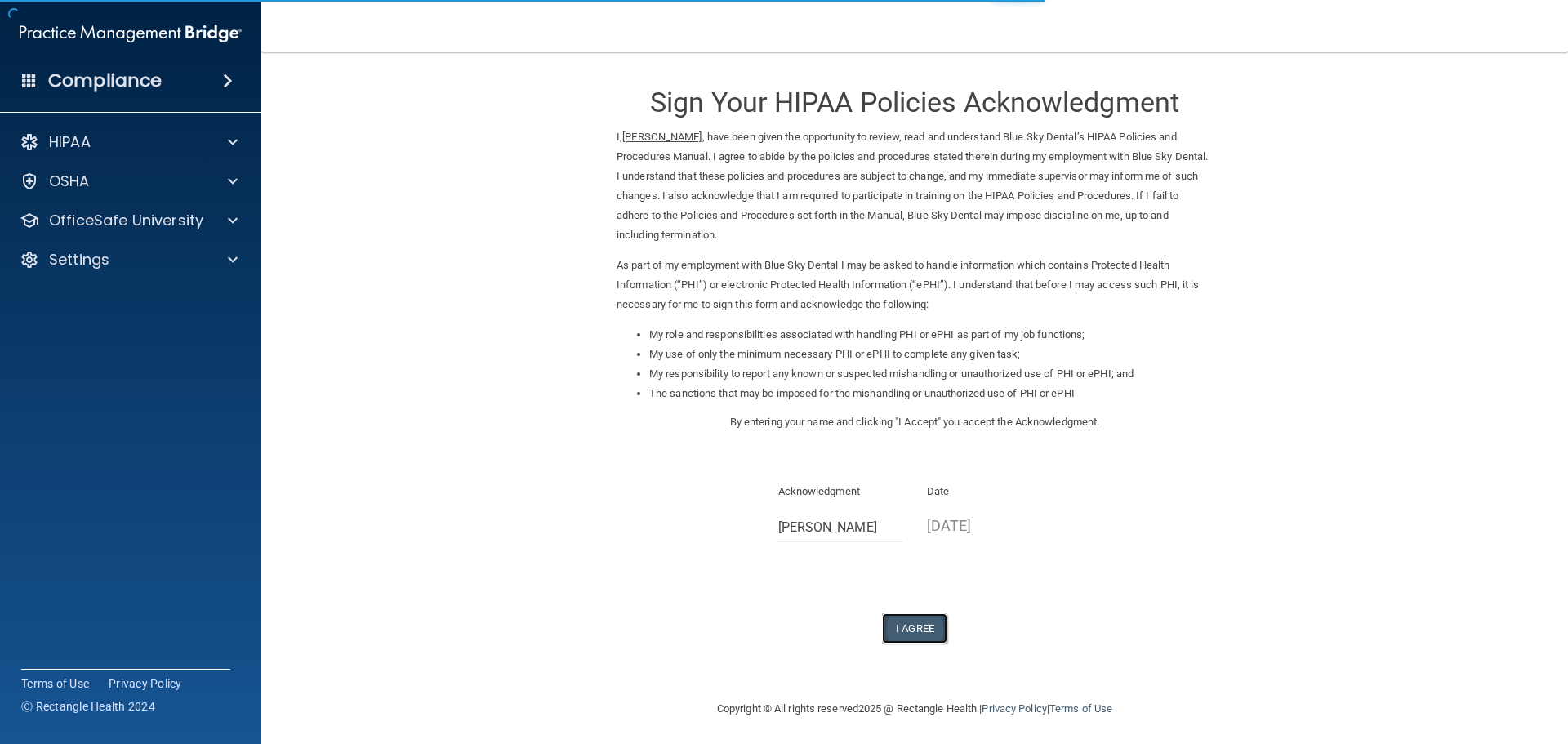
click at [920, 627] on button "I Agree" at bounding box center [915, 628] width 66 height 30
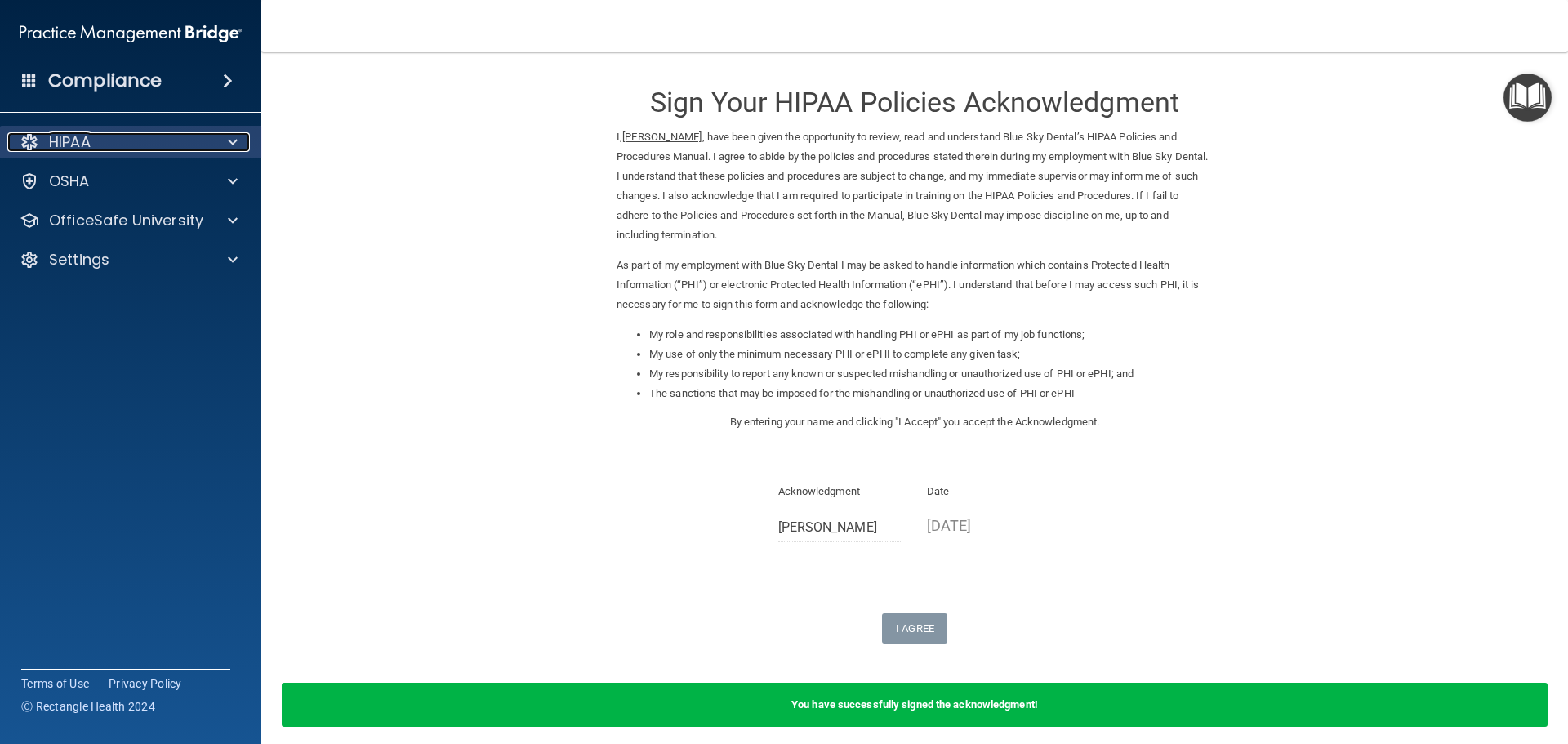
click at [235, 140] on span at bounding box center [233, 142] width 10 height 20
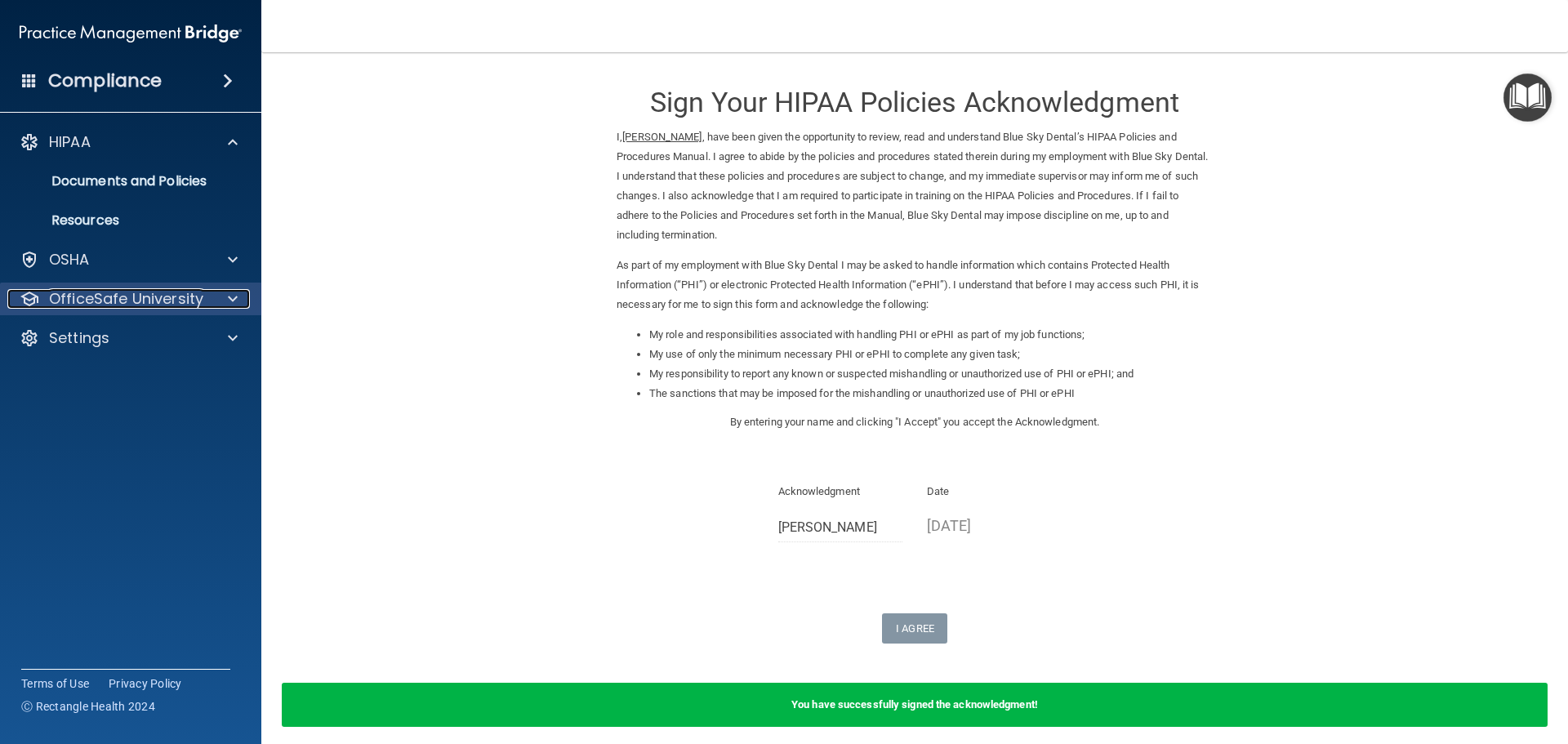
click at [233, 299] on span at bounding box center [233, 299] width 10 height 20
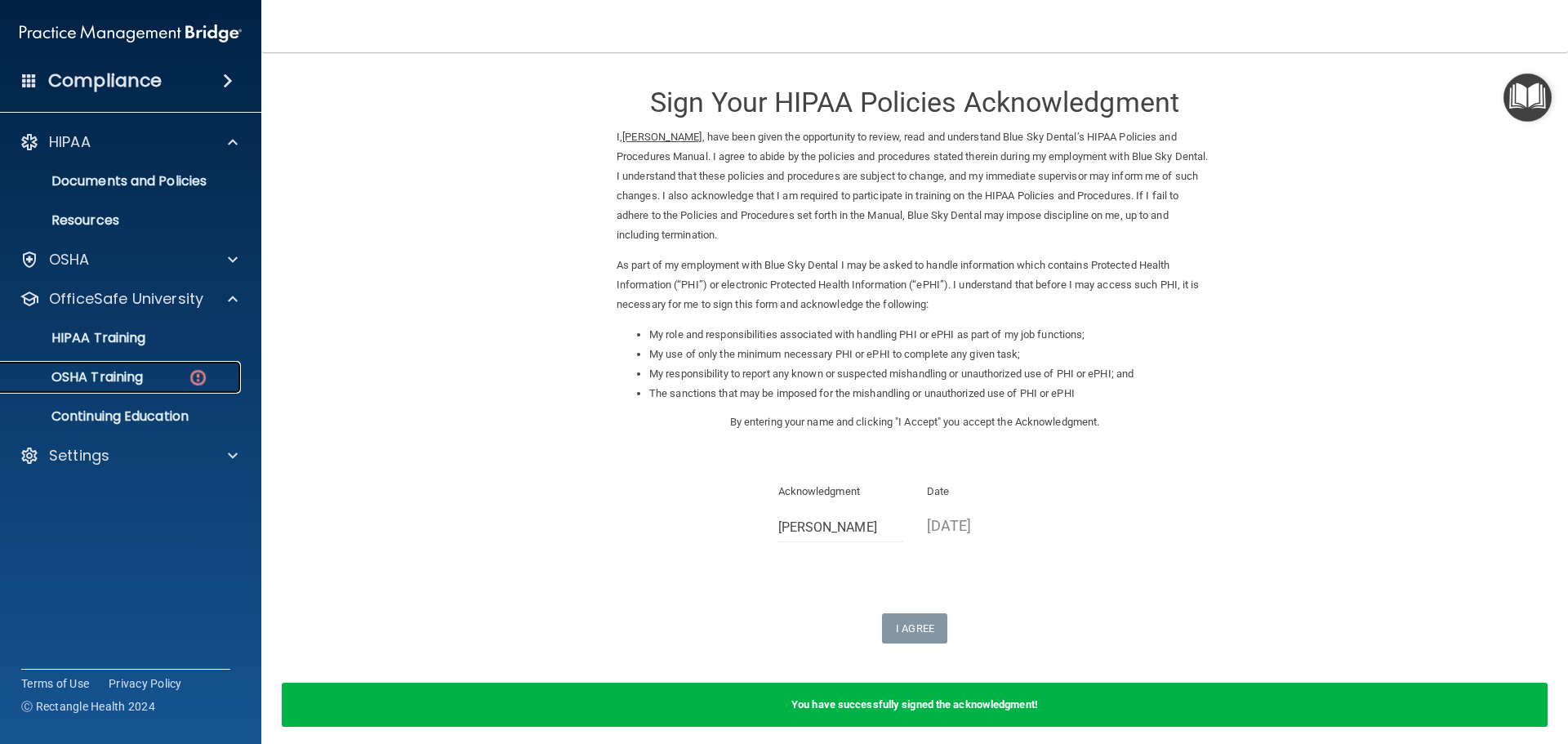
click at [142, 376] on p "OSHA Training" at bounding box center [77, 377] width 132 height 16
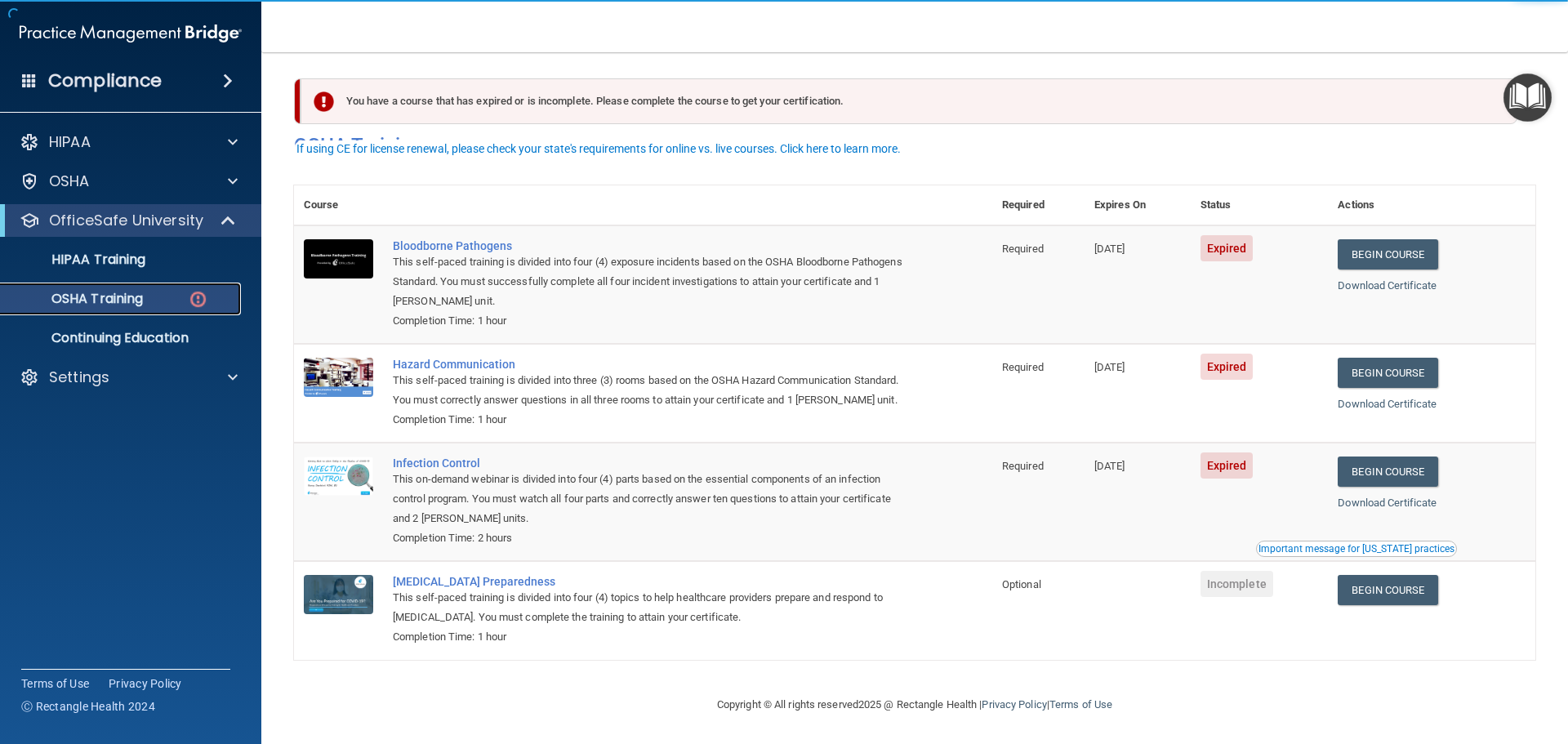
scroll to position [27, 0]
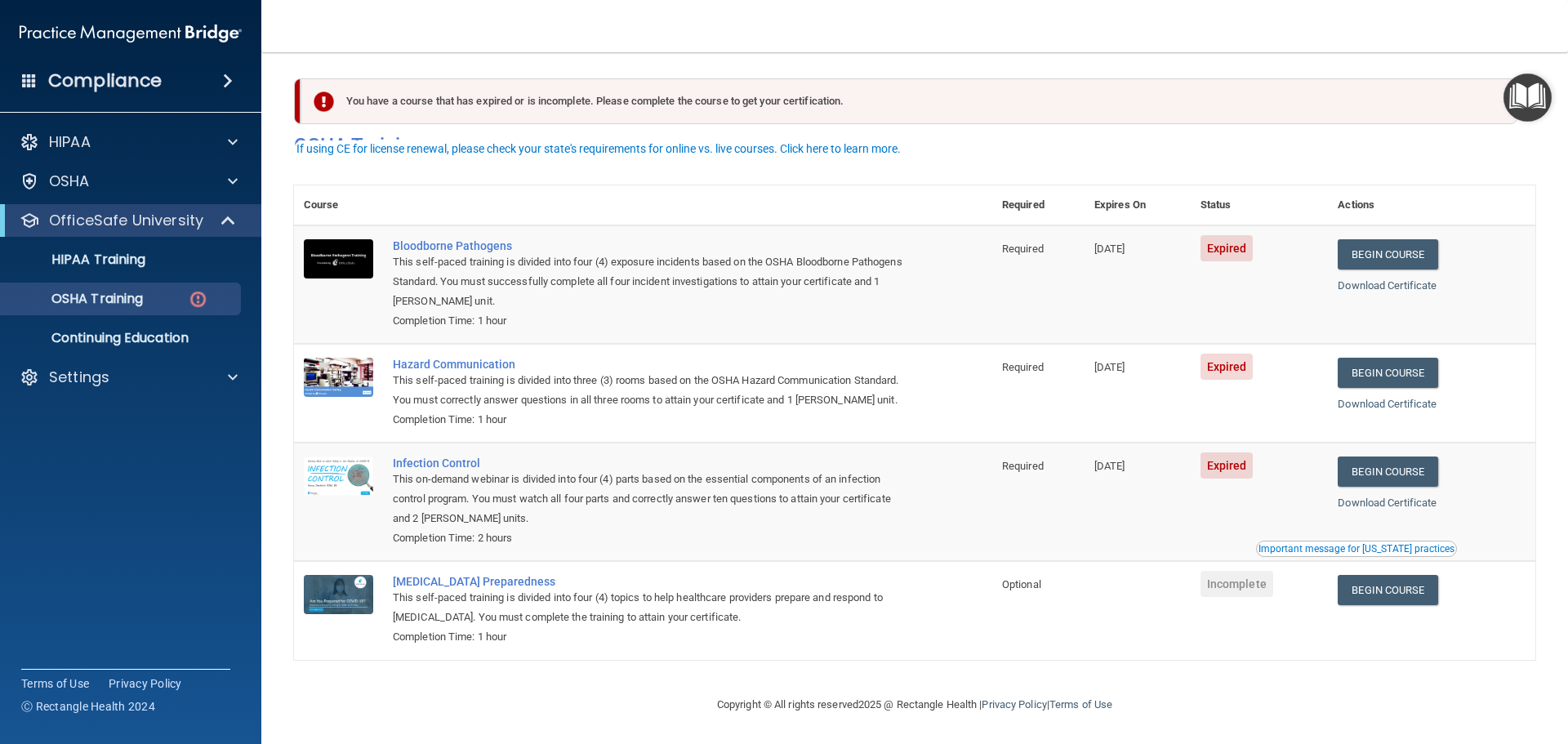
click at [1226, 235] on span "Expired" at bounding box center [1226, 248] width 53 height 26
click at [430, 239] on div "Bloodborne Pathogens" at bounding box center [652, 245] width 518 height 13
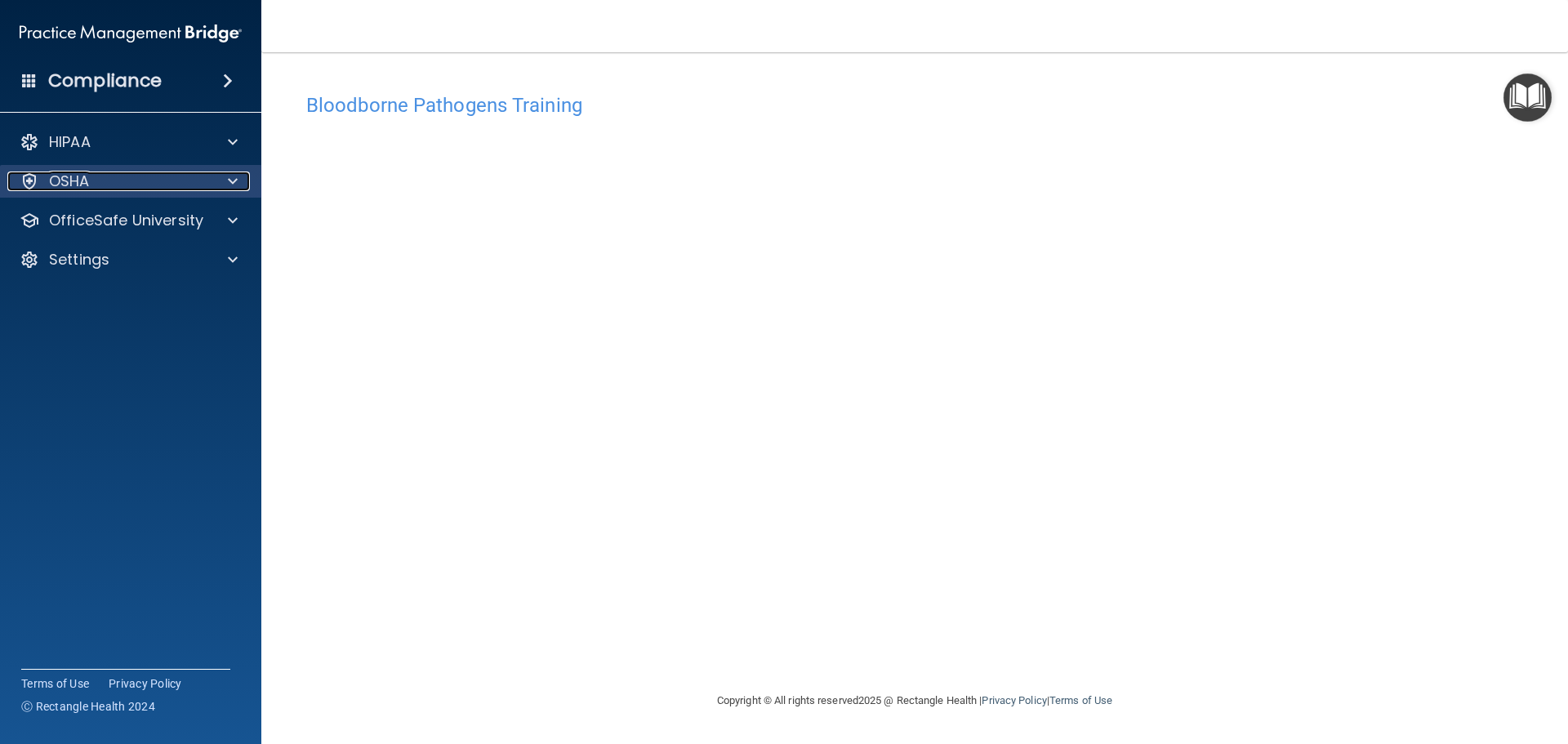
click at [234, 181] on span at bounding box center [233, 181] width 10 height 20
click at [235, 182] on span at bounding box center [233, 181] width 10 height 20
click at [234, 231] on div "OfficeSafe University" at bounding box center [131, 220] width 262 height 33
click at [225, 225] on div at bounding box center [230, 220] width 41 height 20
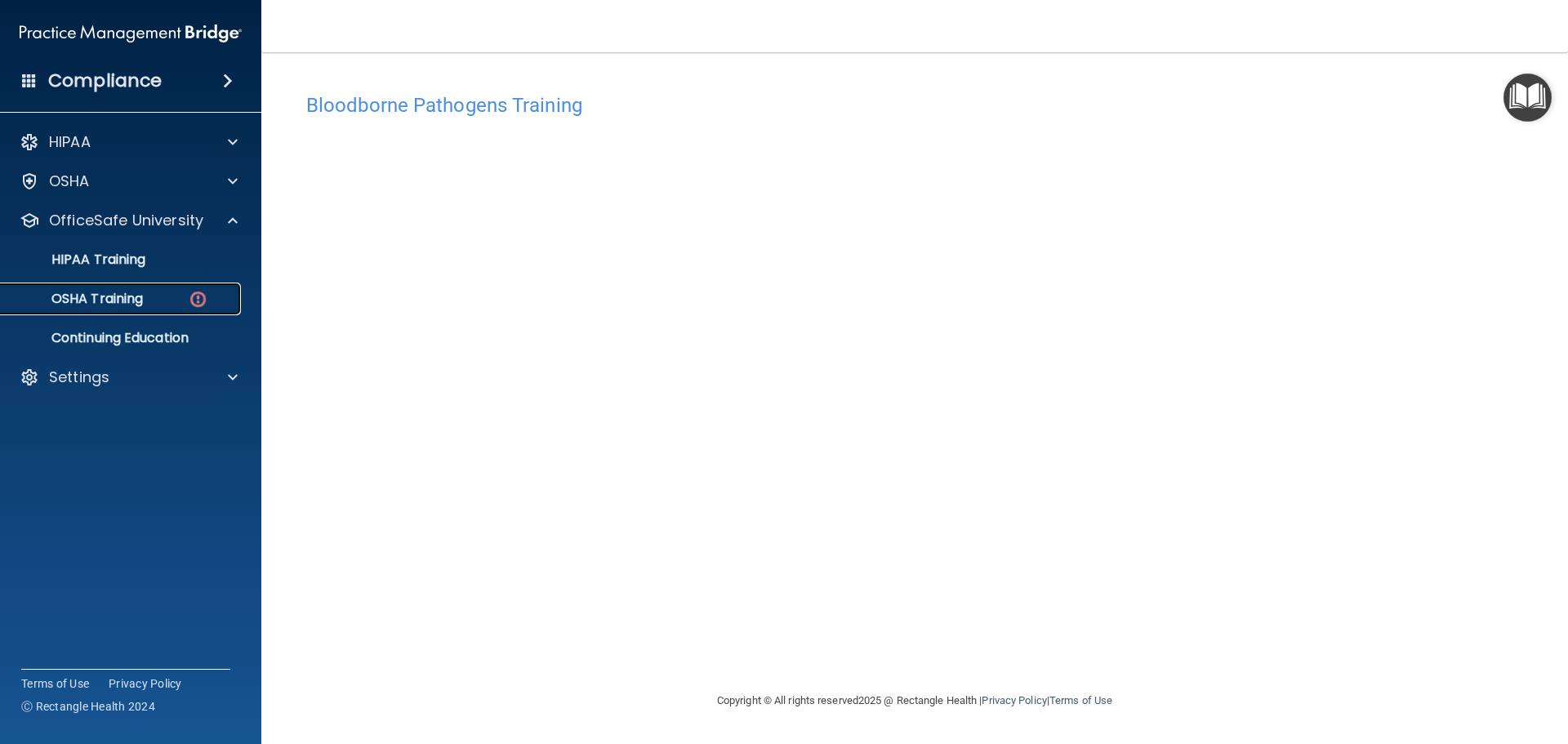
click at [152, 299] on div "OSHA Training" at bounding box center [123, 299] width 223 height 16
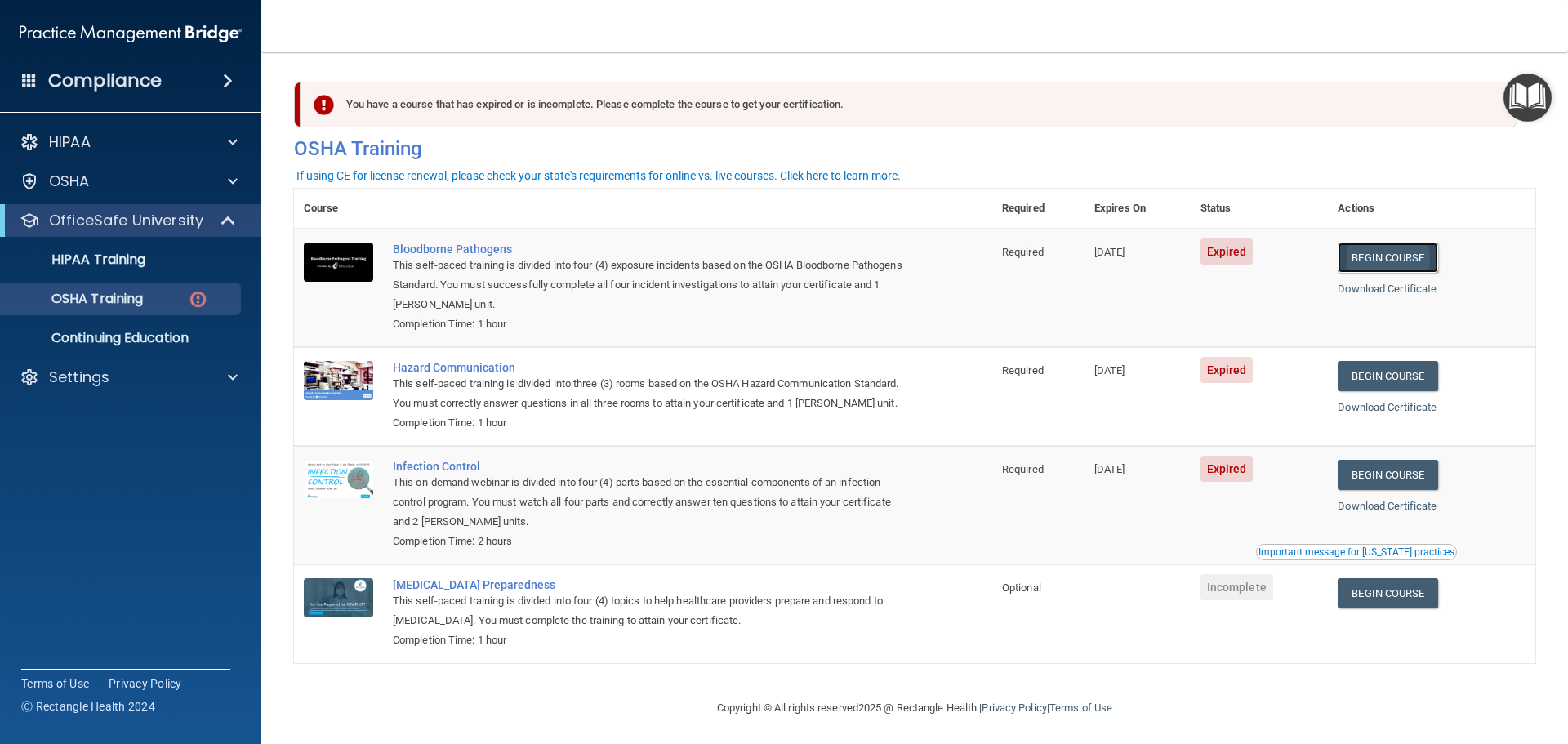
click at [1370, 254] on link "Begin Course" at bounding box center [1388, 257] width 100 height 30
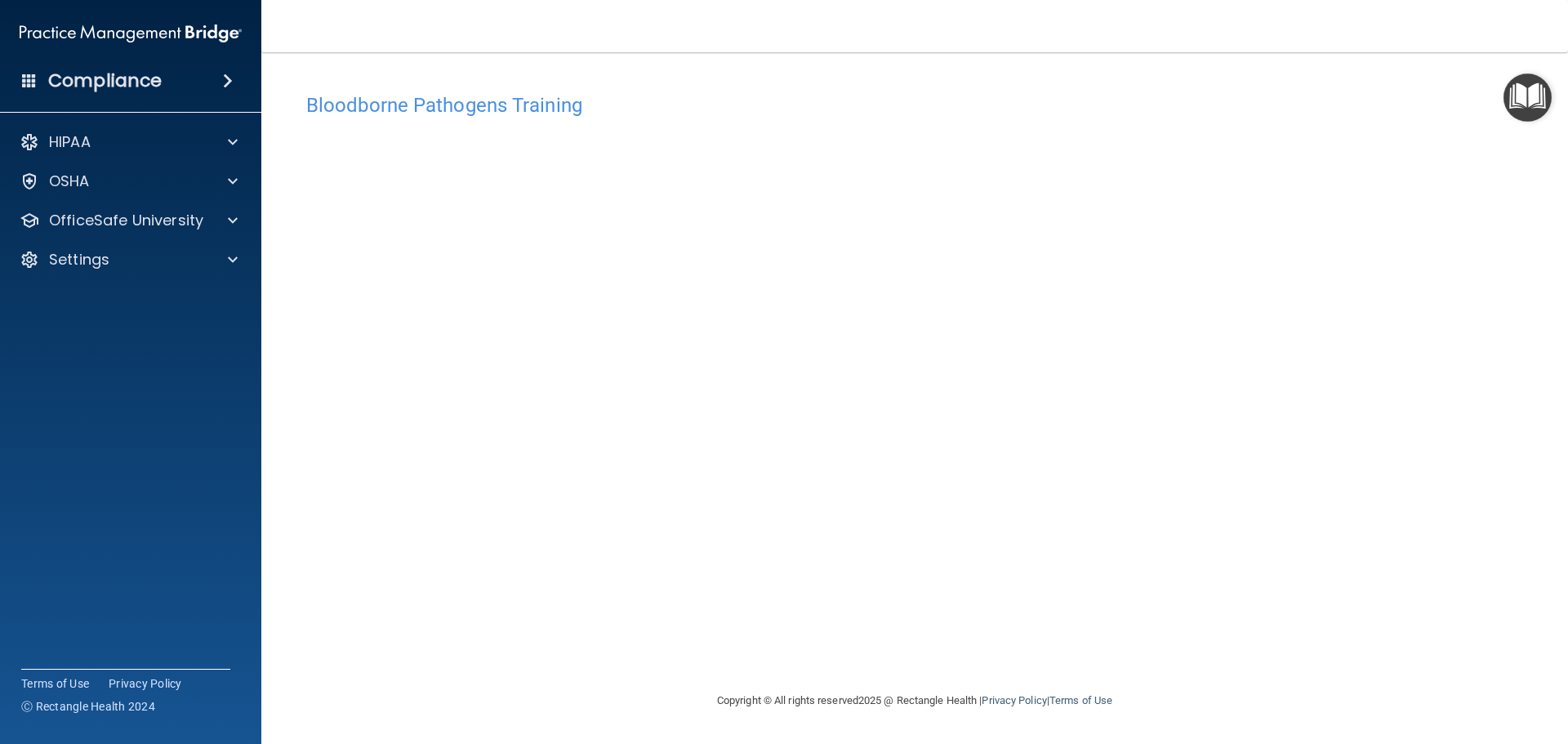
click at [1380, 111] on h4 "Bloodborne Pathogens Training" at bounding box center [914, 105] width 1216 height 21
click at [230, 182] on span at bounding box center [233, 181] width 10 height 20
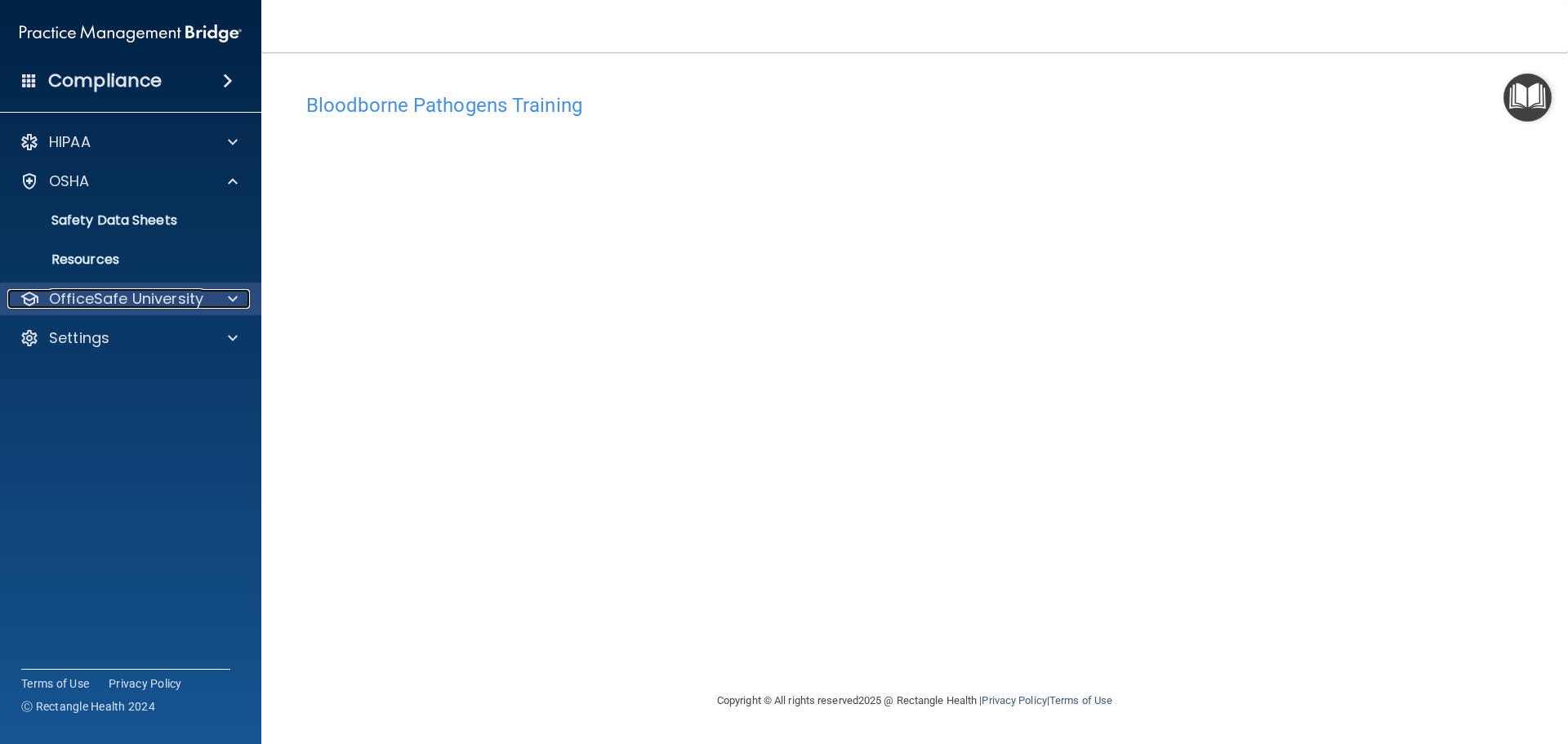
click at [227, 303] on div at bounding box center [230, 299] width 41 height 20
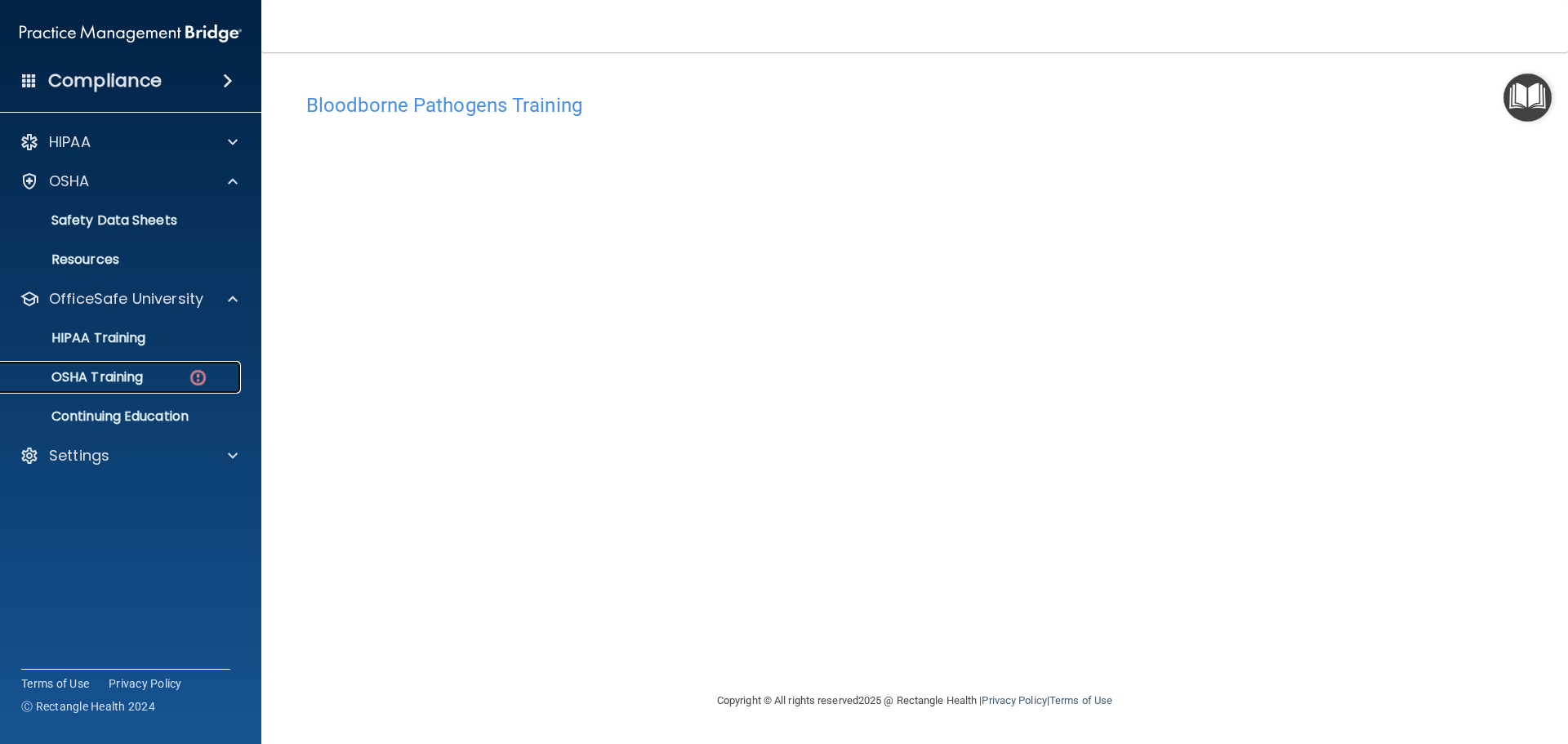
click at [117, 376] on p "OSHA Training" at bounding box center [77, 377] width 132 height 16
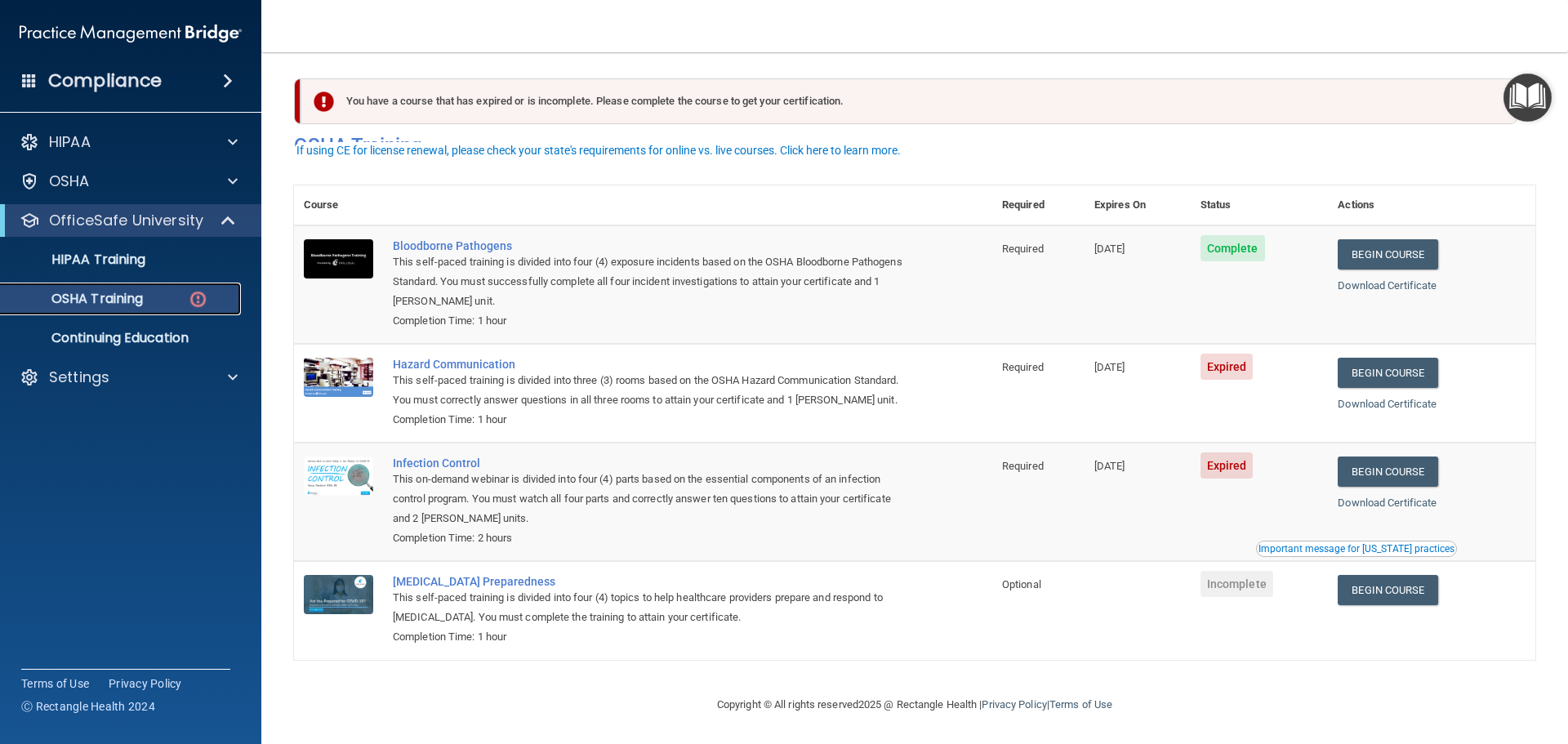
scroll to position [27, 0]
click at [1389, 358] on link "Begin Course" at bounding box center [1388, 372] width 100 height 30
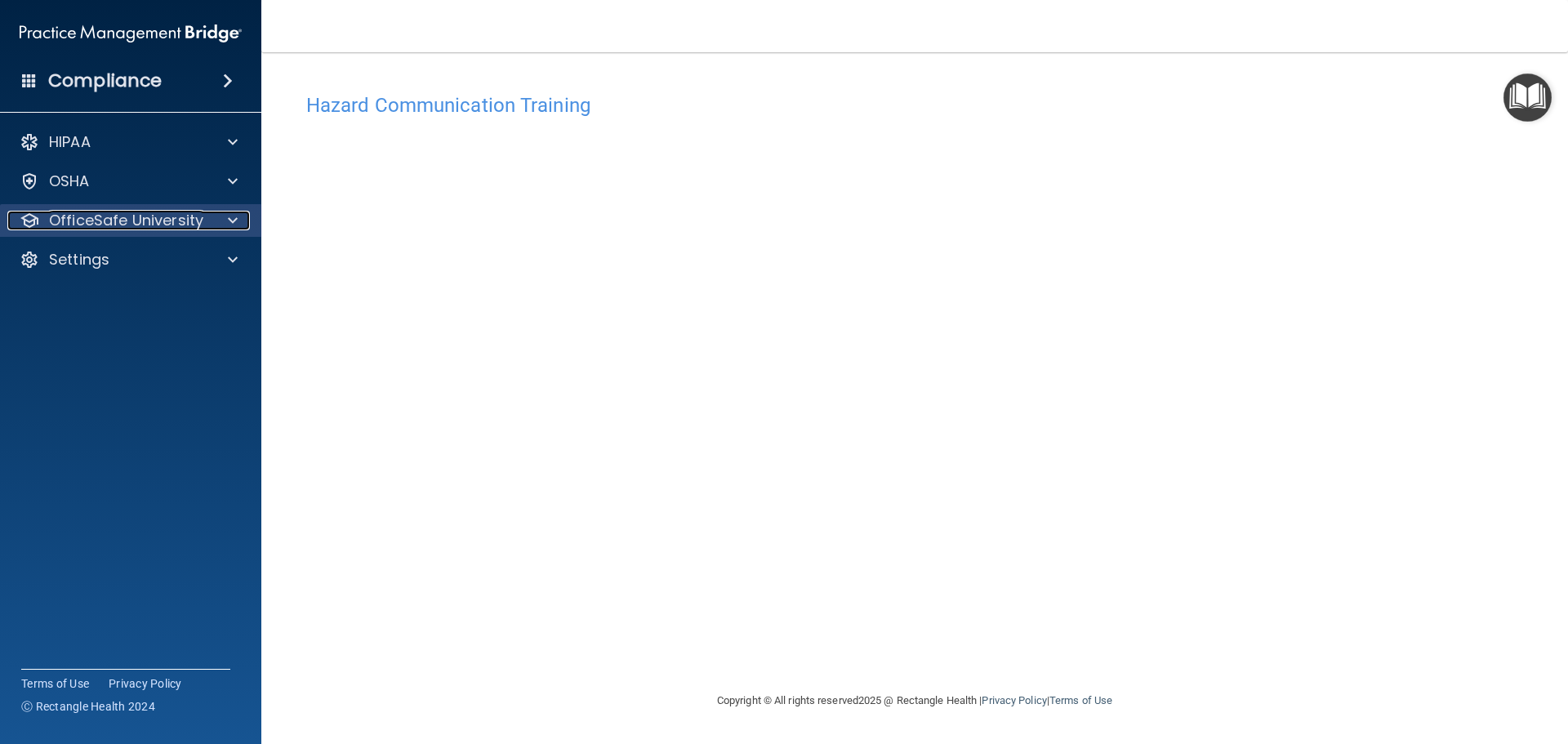
click at [230, 219] on span at bounding box center [233, 220] width 10 height 20
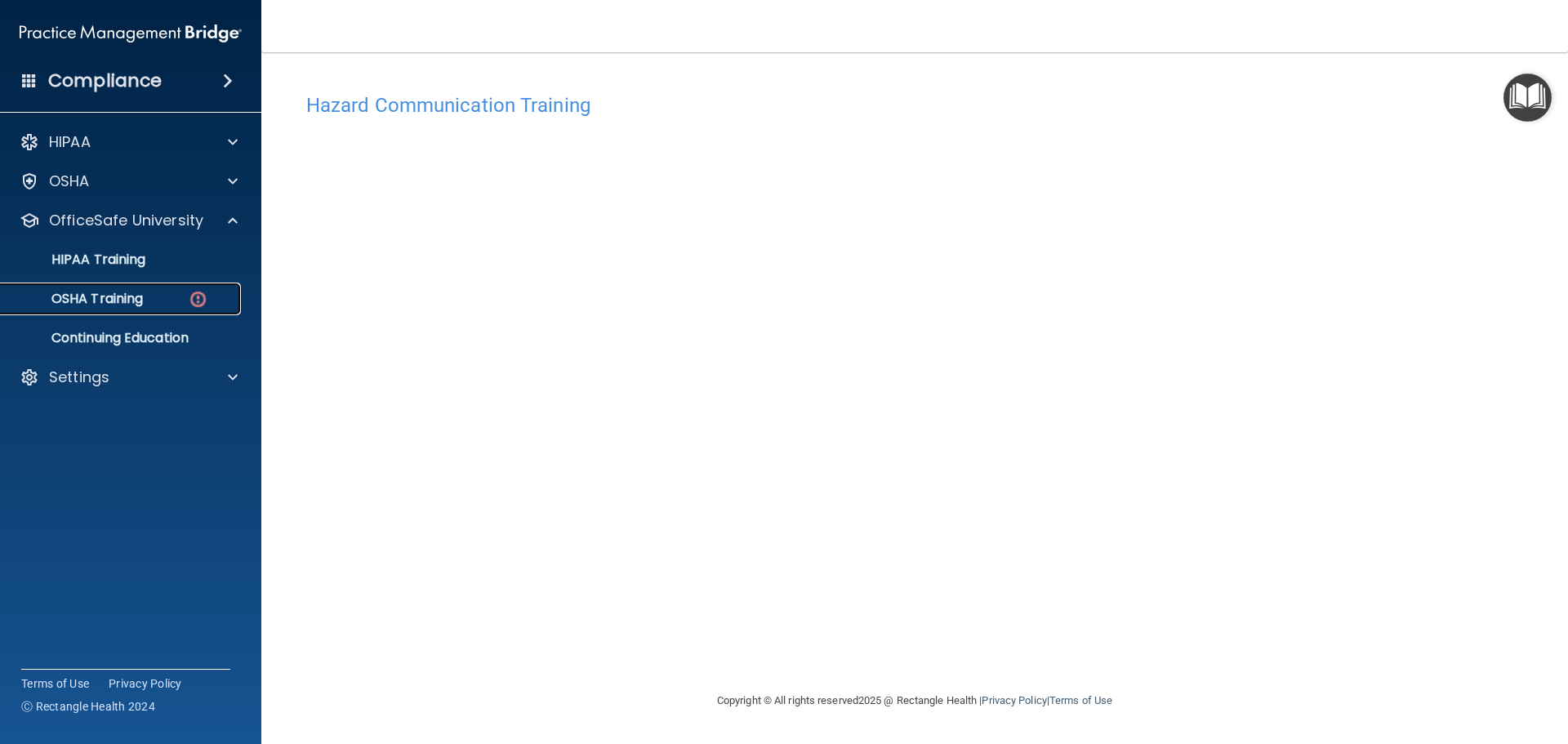
click at [173, 304] on div "OSHA Training" at bounding box center [123, 299] width 223 height 16
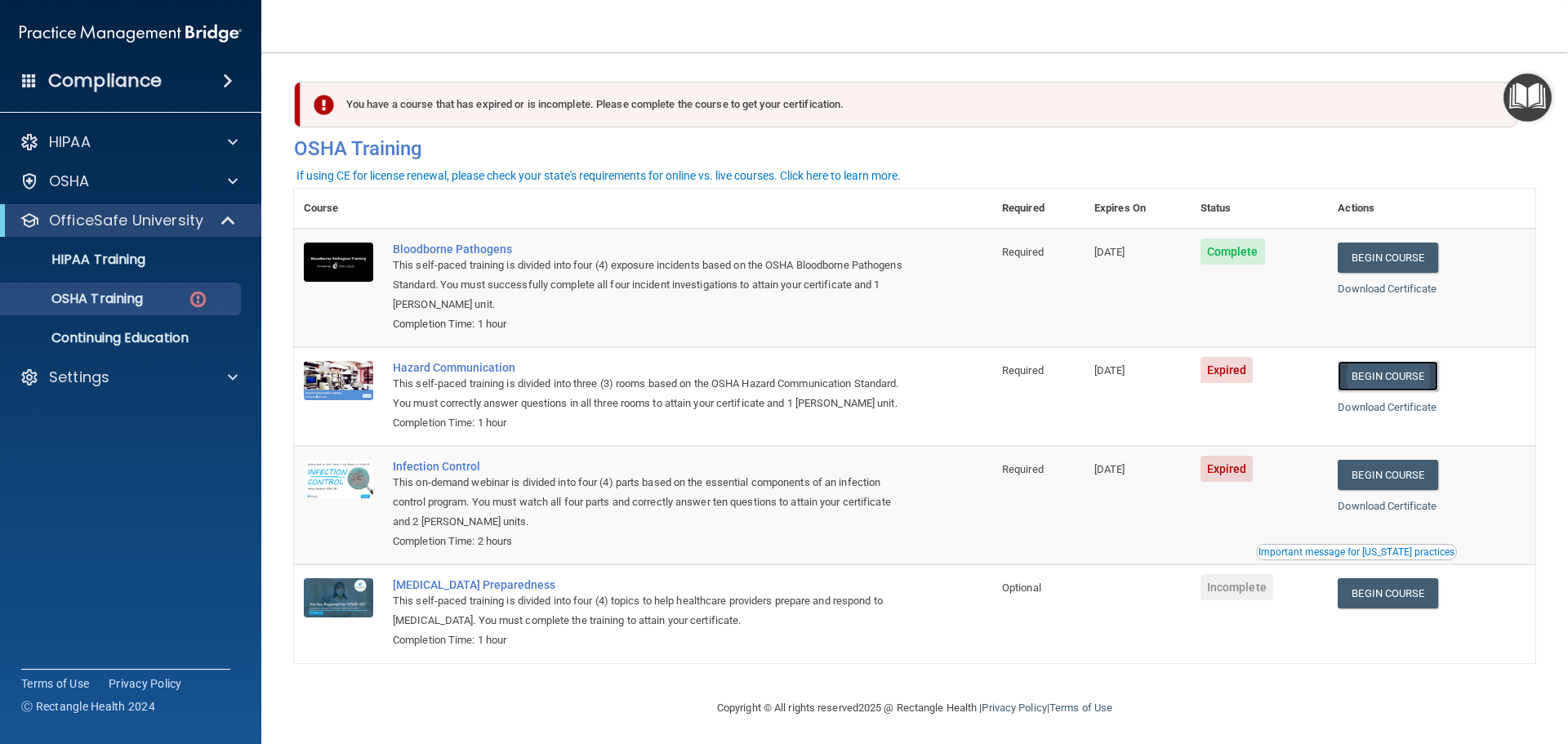
click at [1372, 379] on link "Begin Course" at bounding box center [1388, 375] width 100 height 30
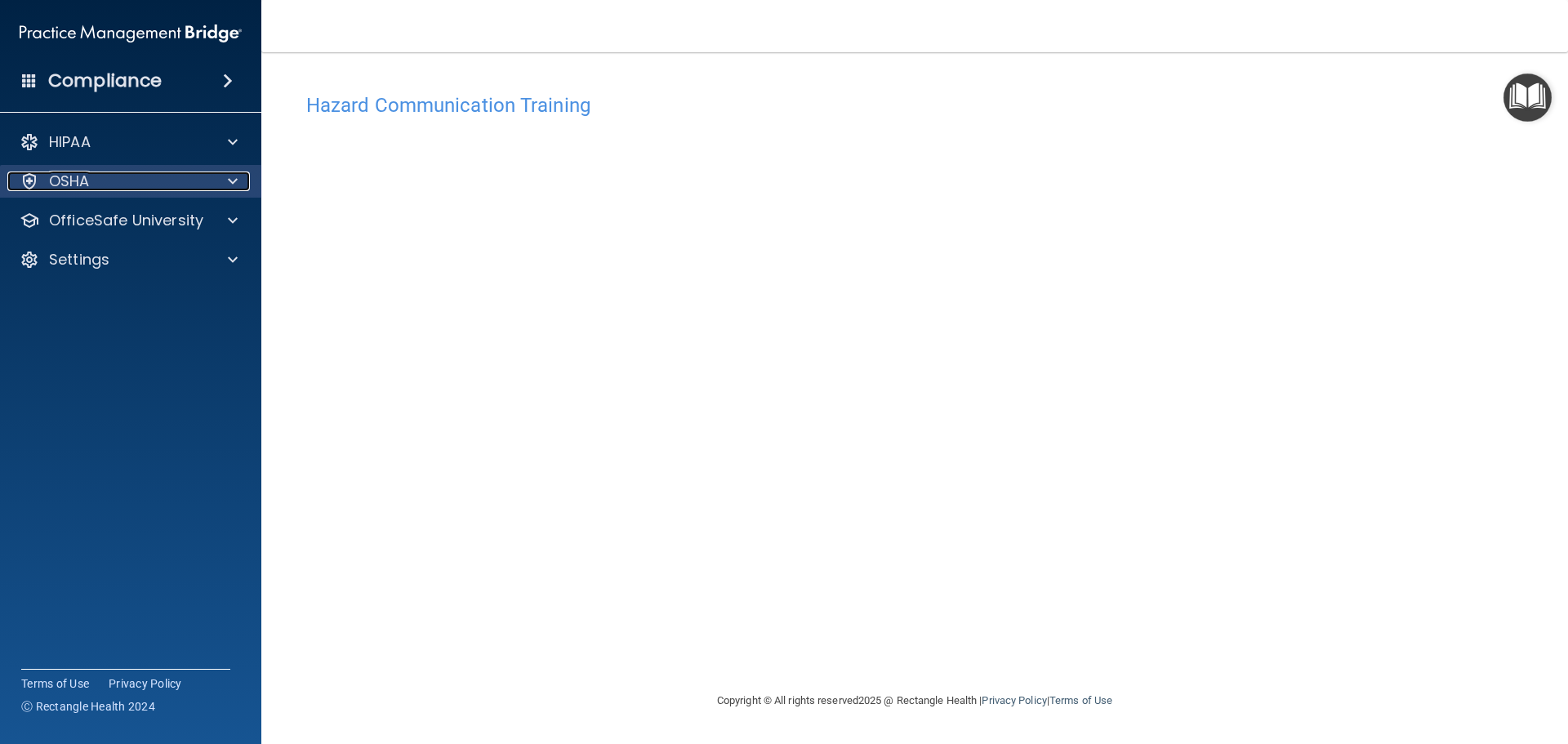
click at [230, 180] on span at bounding box center [233, 181] width 10 height 20
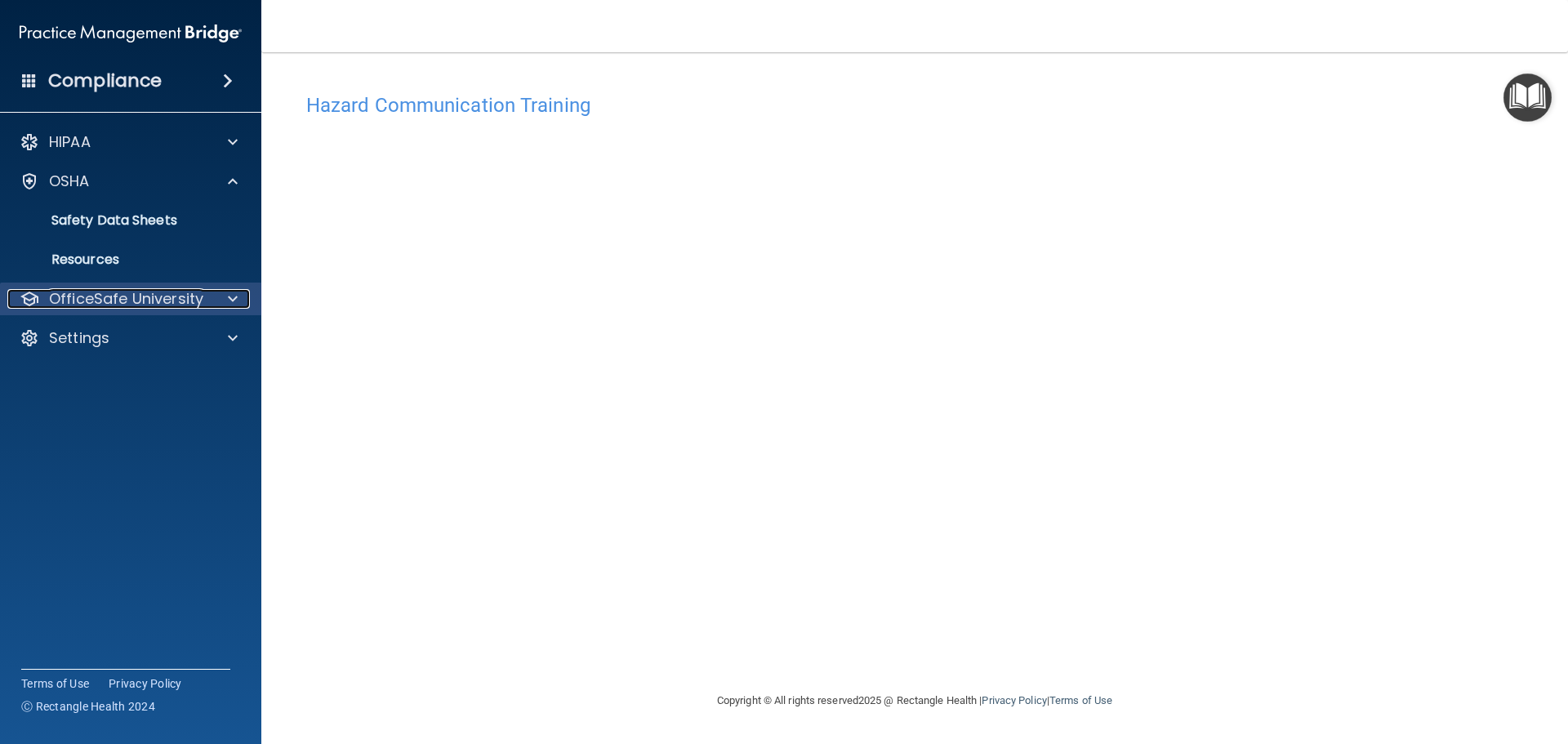
click at [175, 306] on p "OfficeSafe University" at bounding box center [126, 299] width 154 height 20
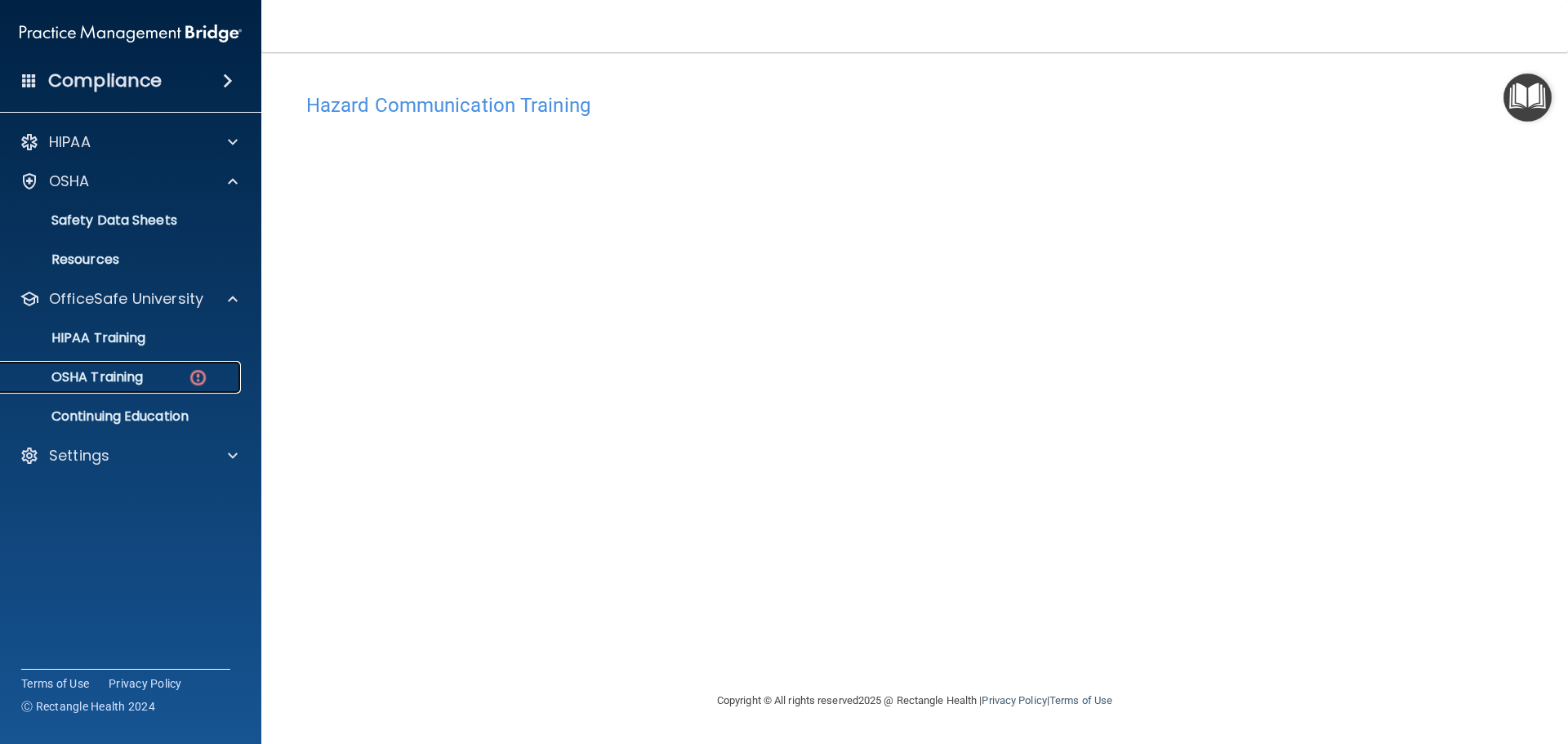
click at [167, 380] on div "OSHA Training" at bounding box center [123, 377] width 223 height 16
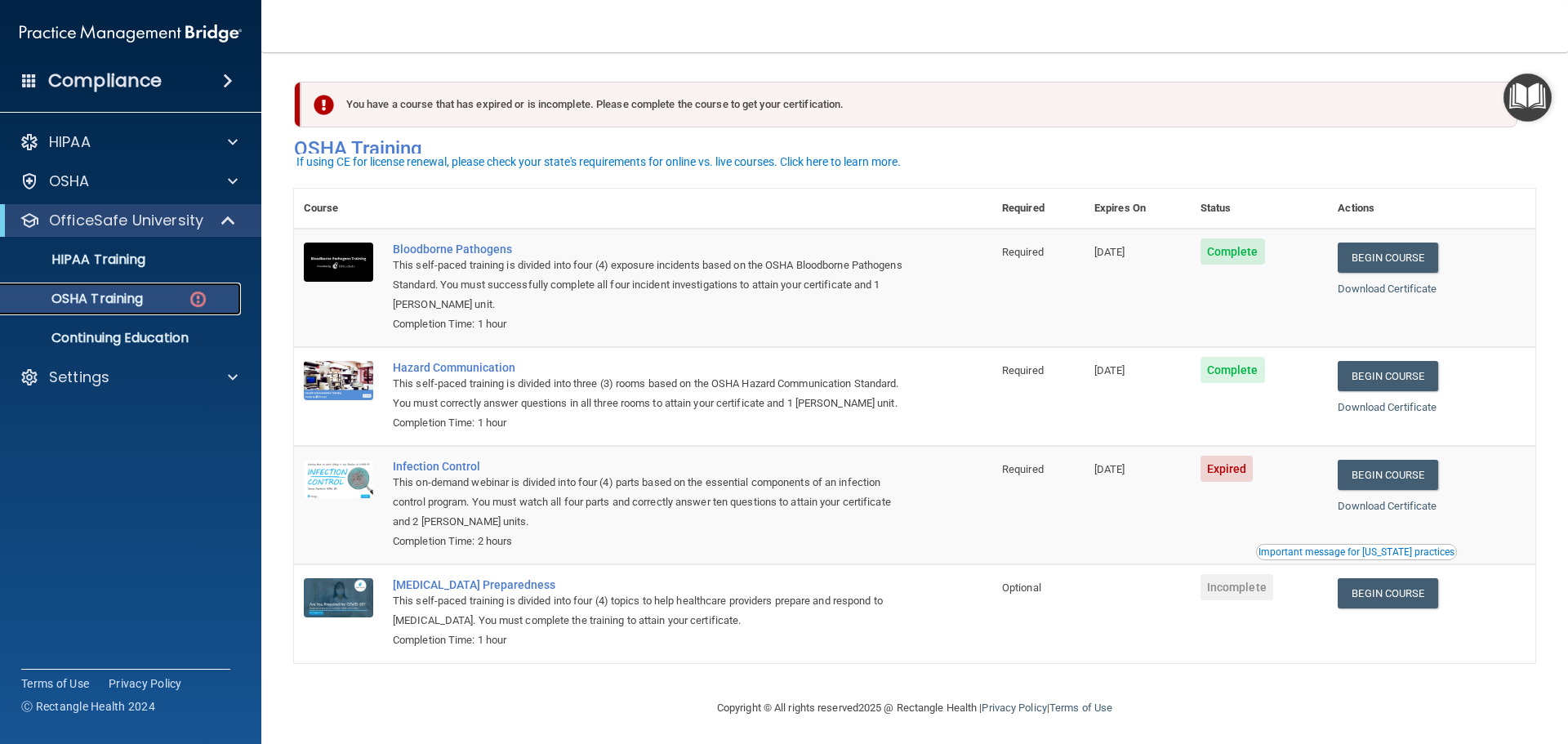
scroll to position [27, 0]
